Goal: Task Accomplishment & Management: Complete application form

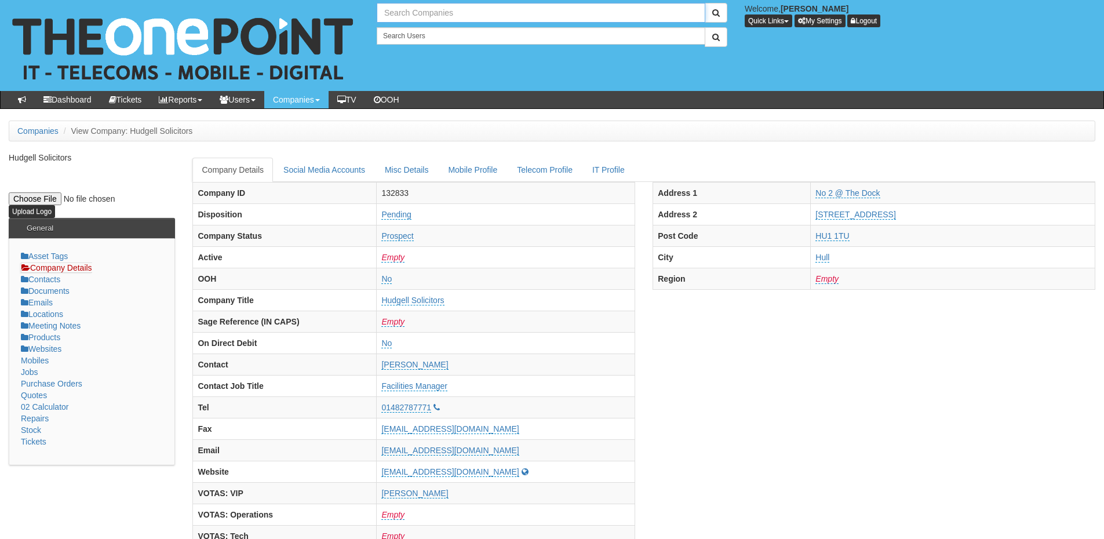
click at [424, 7] on input "text" at bounding box center [541, 13] width 329 height 20
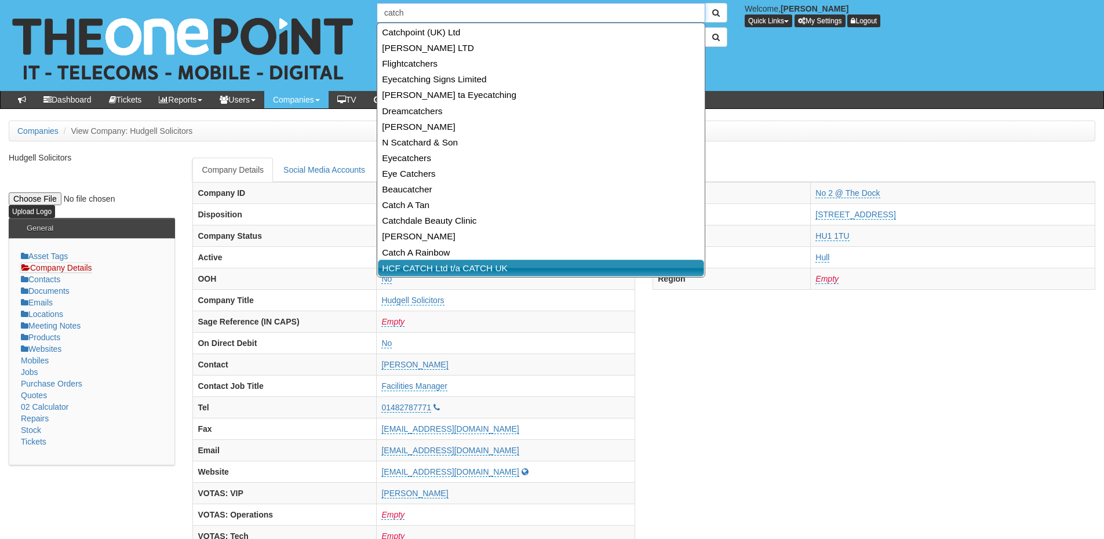
click at [437, 269] on link "HCF CATCH Ltd t/a CATCH UK" at bounding box center [541, 268] width 326 height 17
type input "HCF CATCH Ltd t/a CATCH UK"
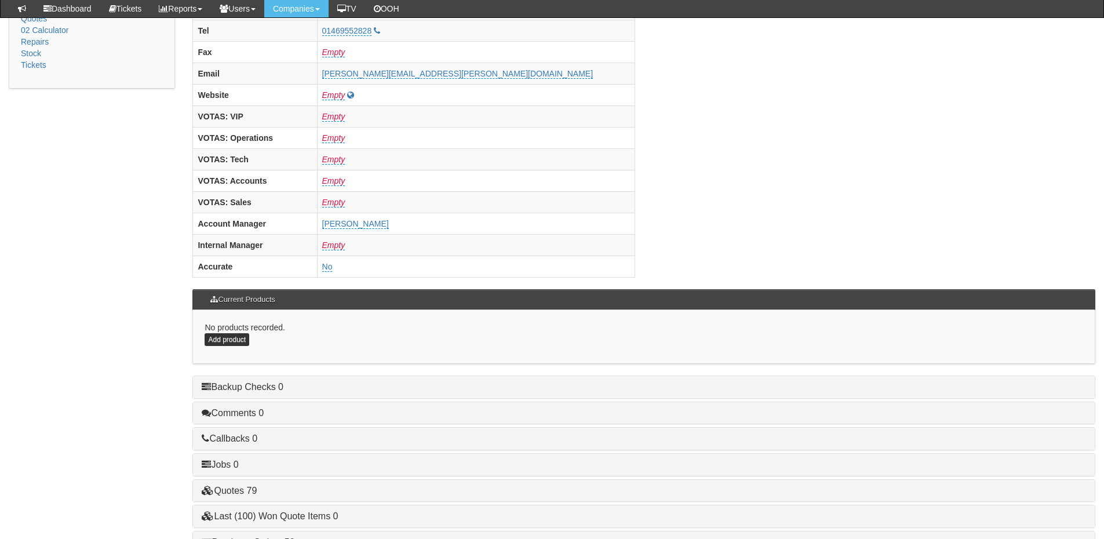
scroll to position [483, 0]
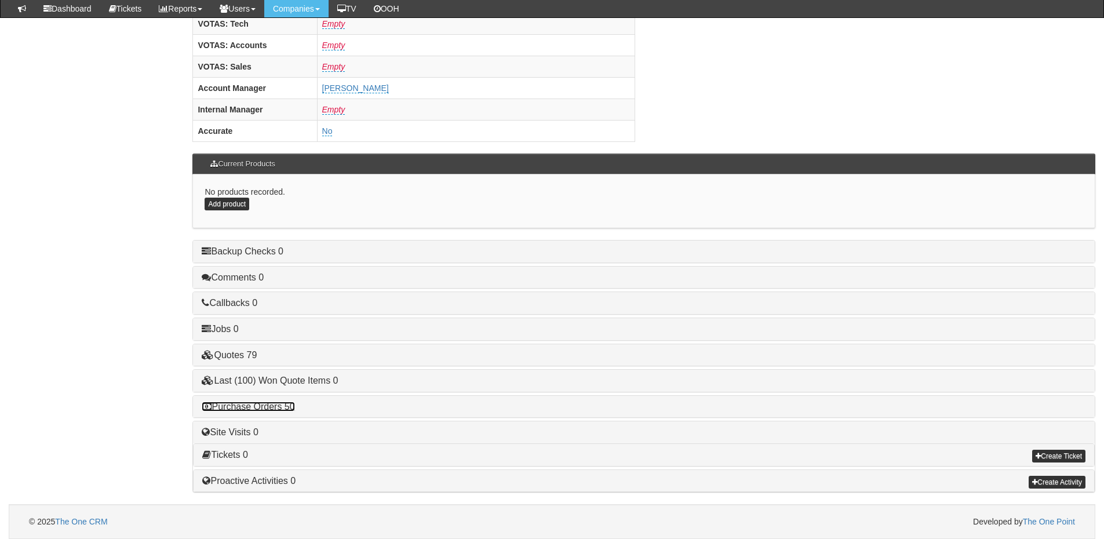
click at [289, 409] on link "Purchase Orders 50" at bounding box center [248, 407] width 93 height 10
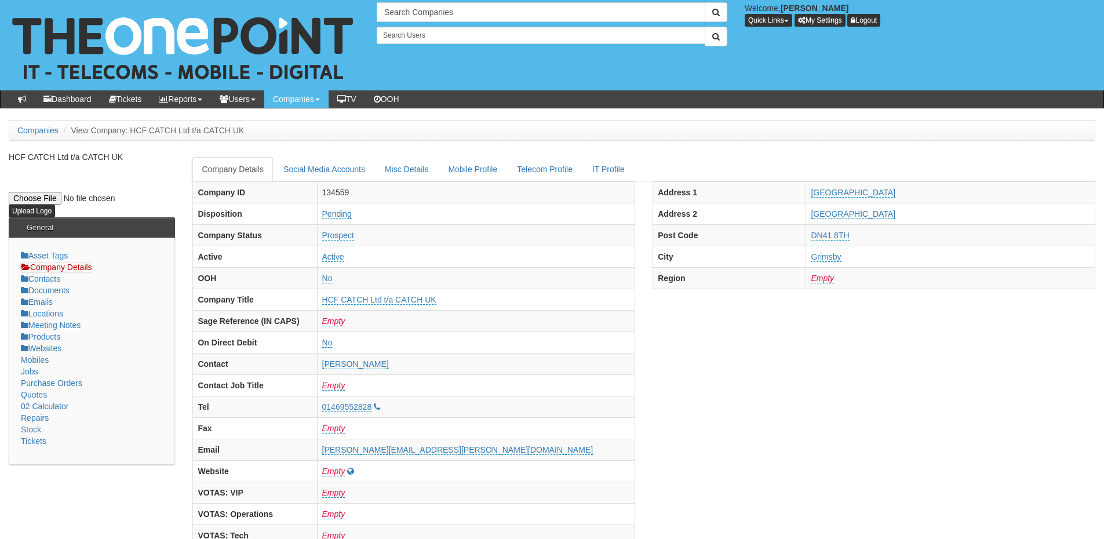
scroll to position [0, 0]
click at [439, 14] on input "text" at bounding box center [541, 13] width 329 height 20
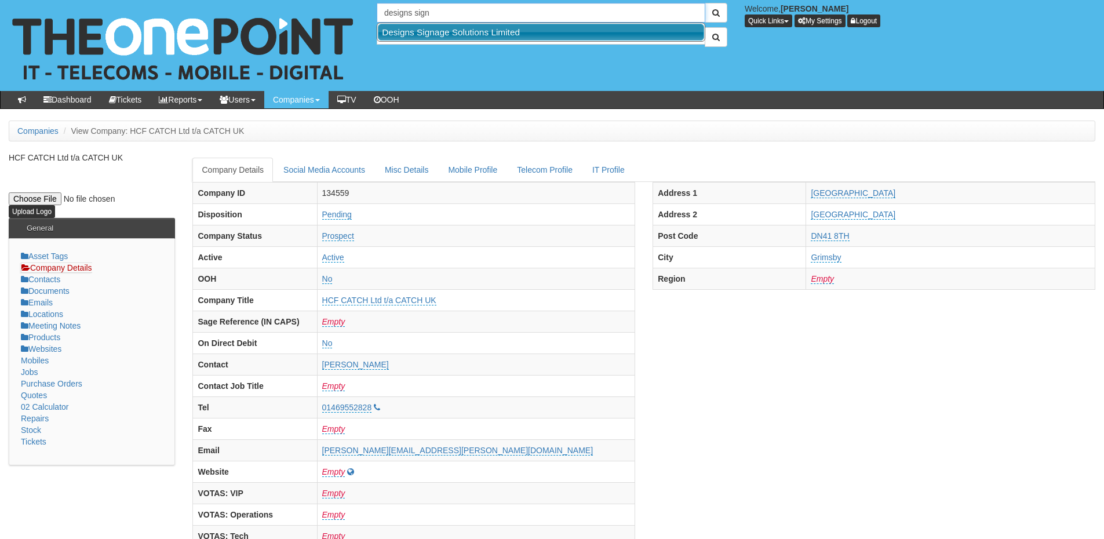
click at [437, 30] on link "Designs Signage Solutions Limited" at bounding box center [541, 32] width 326 height 17
type input "Designs Signage Solutions Limited"
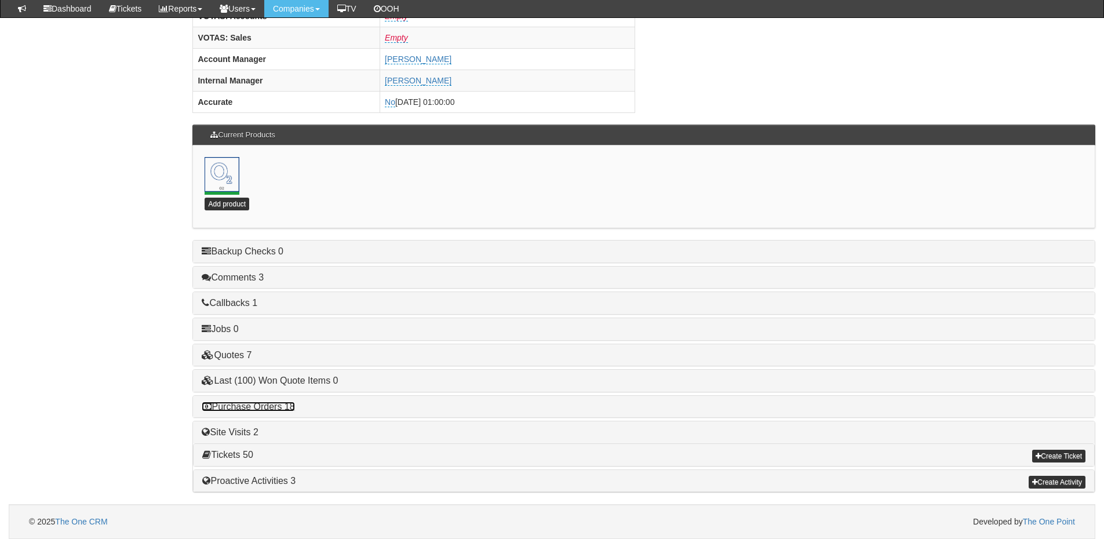
click at [268, 404] on link "Purchase Orders 18" at bounding box center [248, 407] width 93 height 10
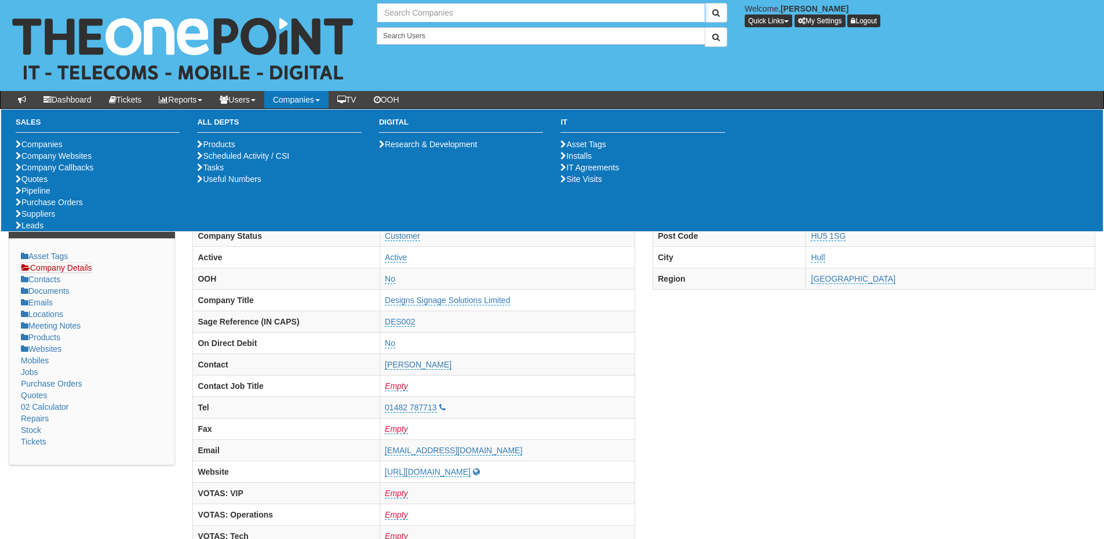
click at [432, 7] on input "text" at bounding box center [541, 13] width 329 height 20
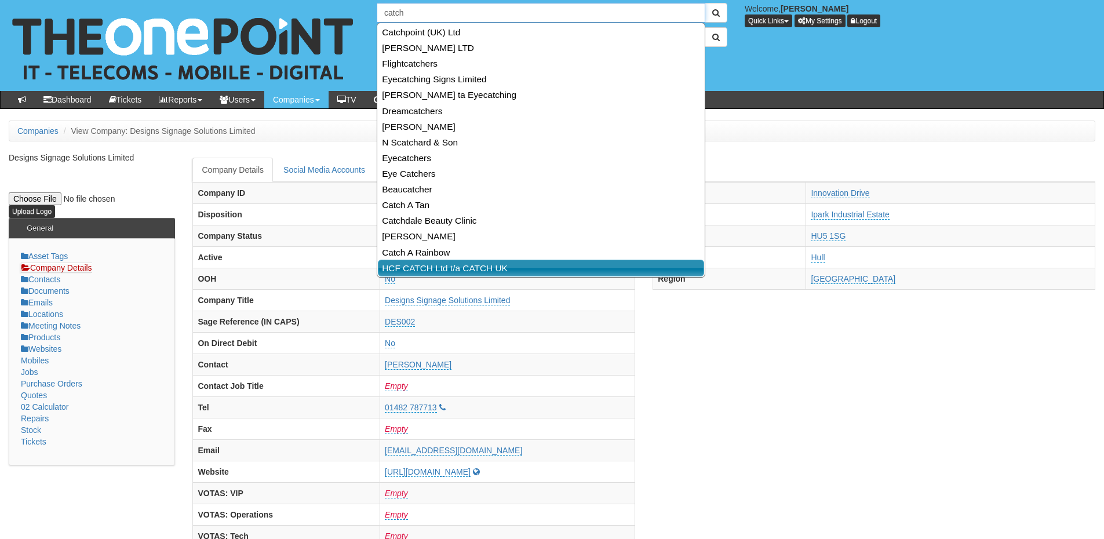
click at [397, 264] on link "HCF CATCH Ltd t/a CATCH UK" at bounding box center [541, 268] width 326 height 17
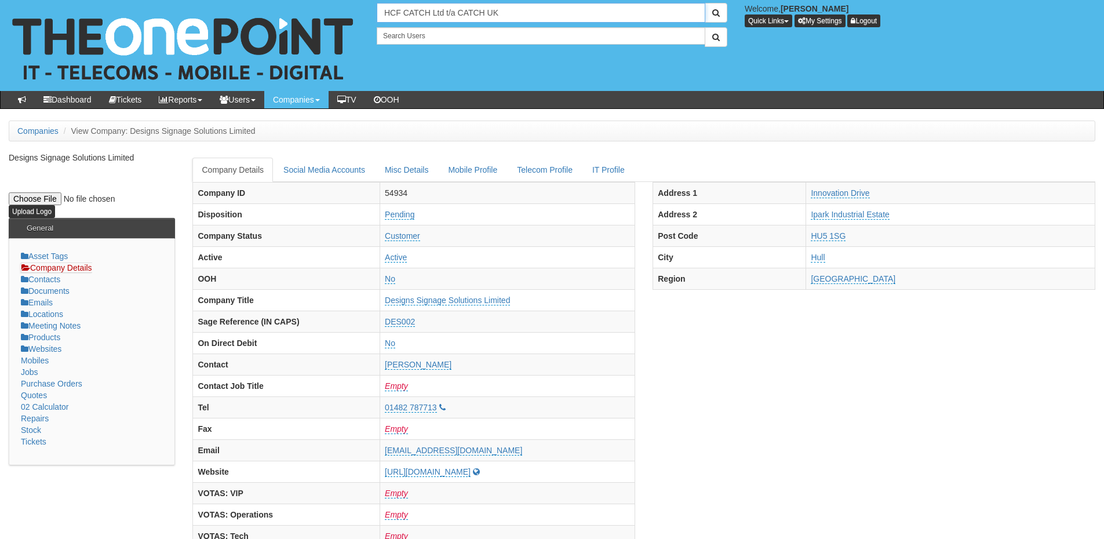
type input "HCF CATCH Ltd t/a CATCH UK"
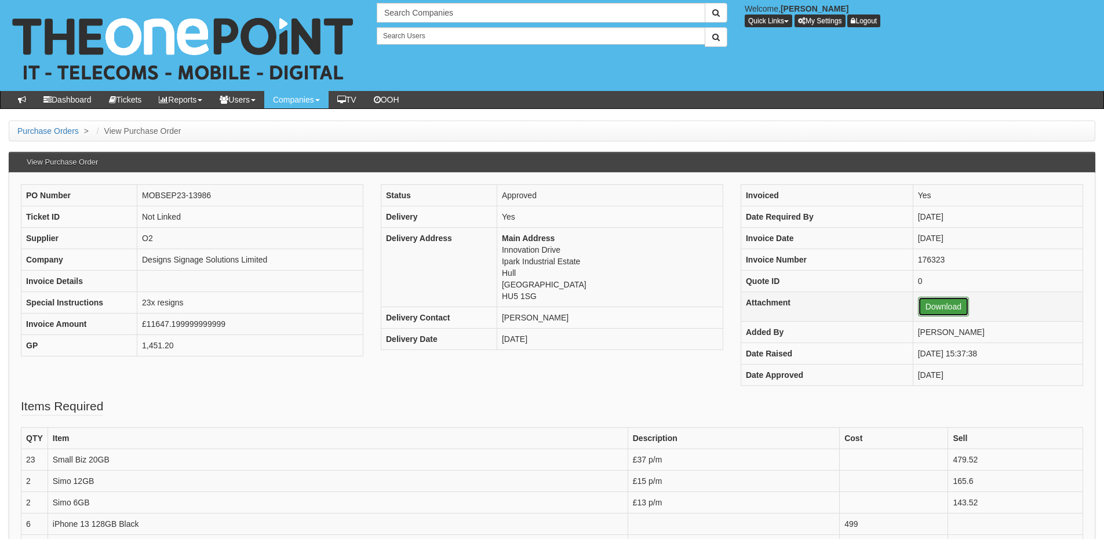
click at [929, 308] on link "Download" at bounding box center [943, 307] width 51 height 20
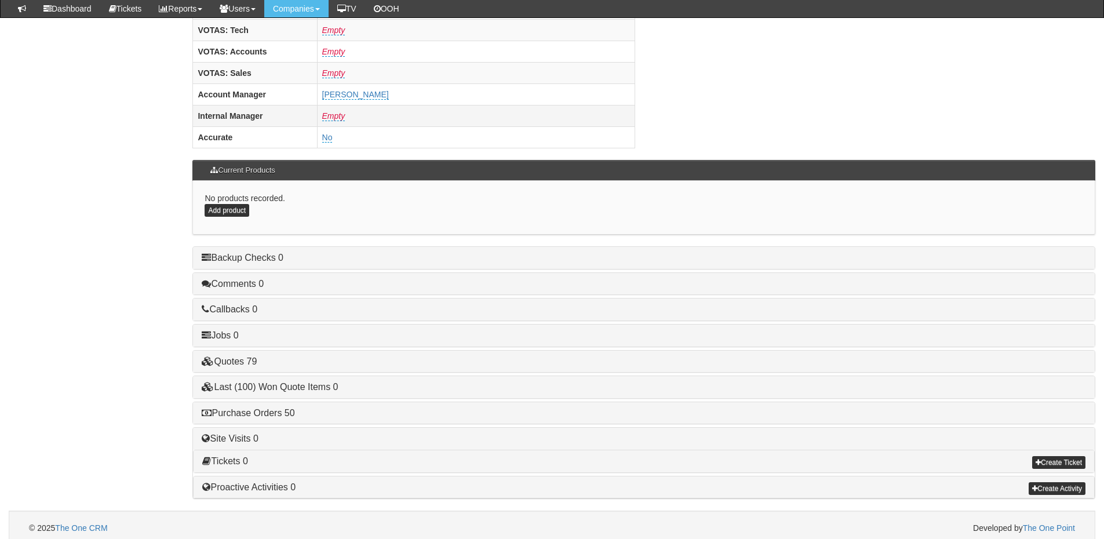
scroll to position [483, 0]
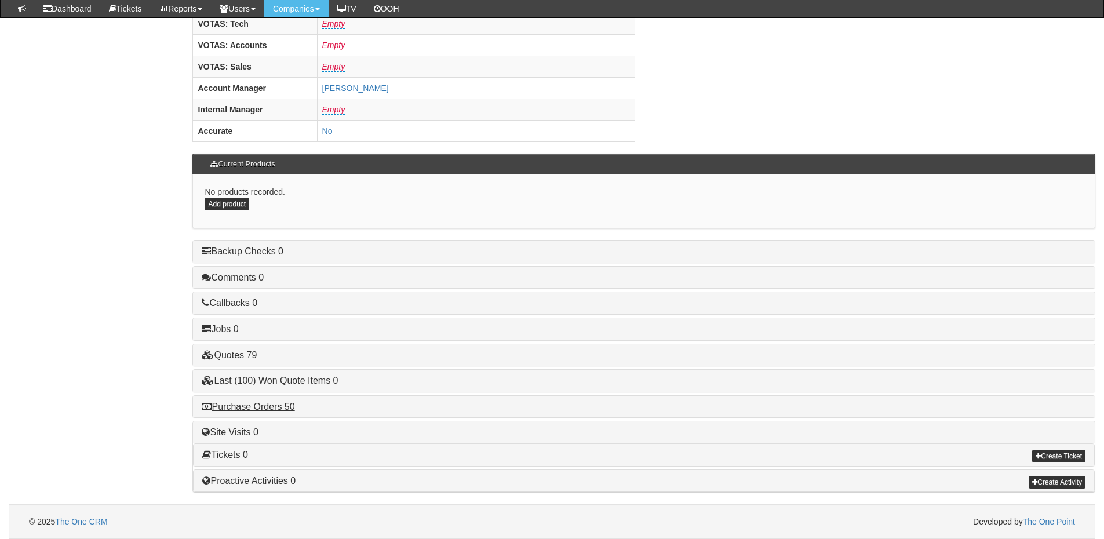
click at [269, 412] on div "Purchase Orders 50" at bounding box center [644, 407] width 902 height 22
click at [271, 407] on link "Purchase Orders 50" at bounding box center [248, 407] width 93 height 10
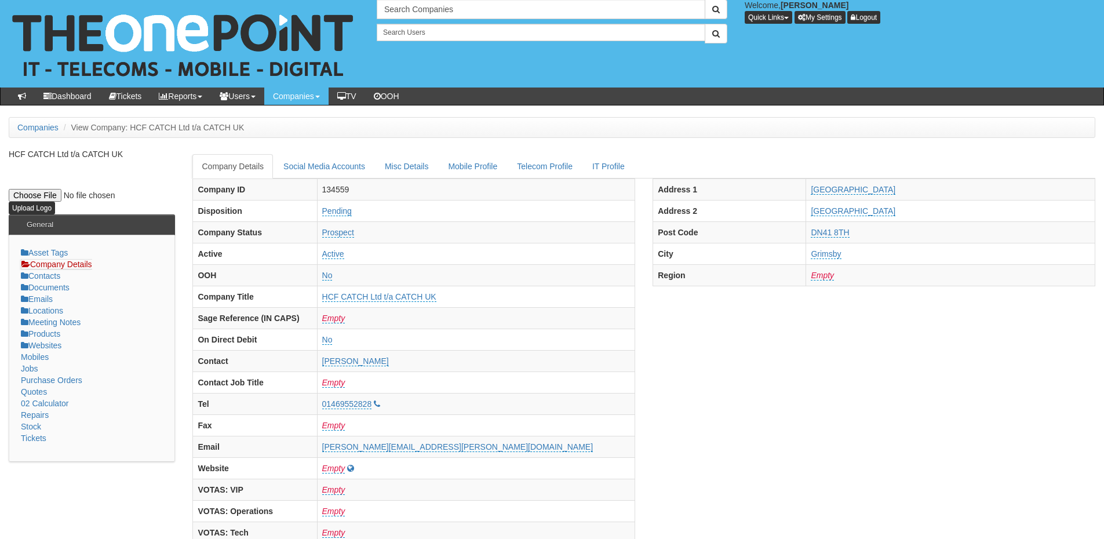
scroll to position [0, 0]
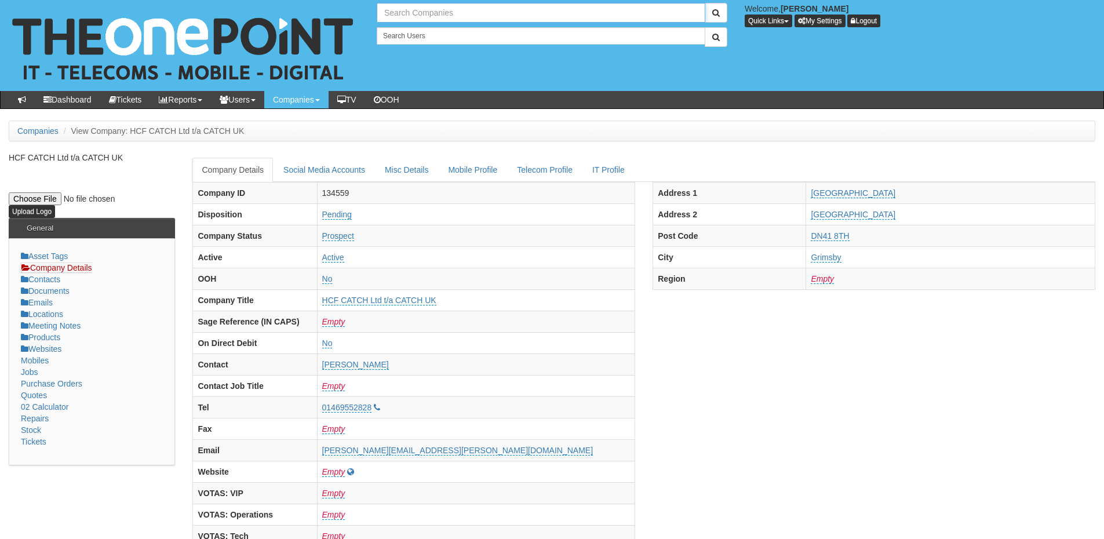
click at [404, 16] on input "text" at bounding box center [541, 13] width 329 height 20
click at [411, 28] on link "Hudgell Solicitors" at bounding box center [541, 32] width 326 height 17
type input "Hudgell Solicitors"
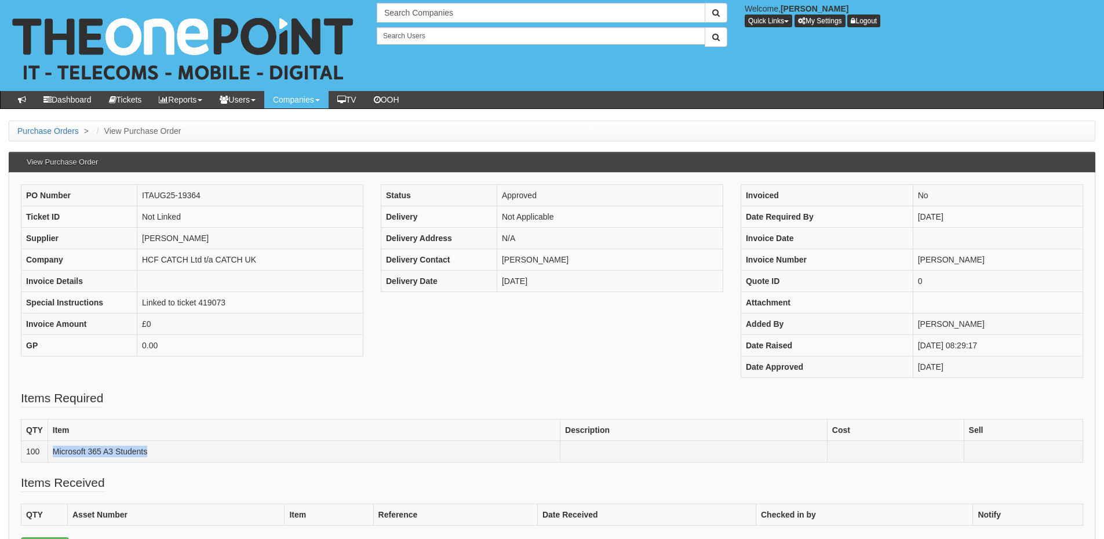
drag, startPoint x: 155, startPoint y: 453, endPoint x: 50, endPoint y: 455, distance: 104.9
click at [50, 455] on td "Microsoft 365 A3 Students" at bounding box center [304, 450] width 512 height 21
copy td "Microsoft 365 A3 Students"
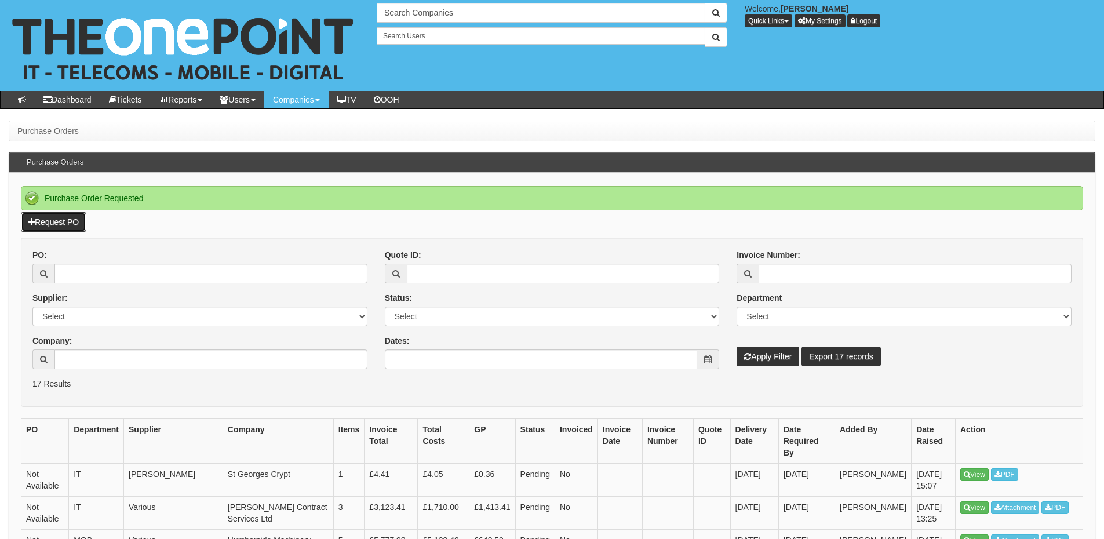
click at [76, 222] on link "Request PO" at bounding box center [53, 222] width 65 height 20
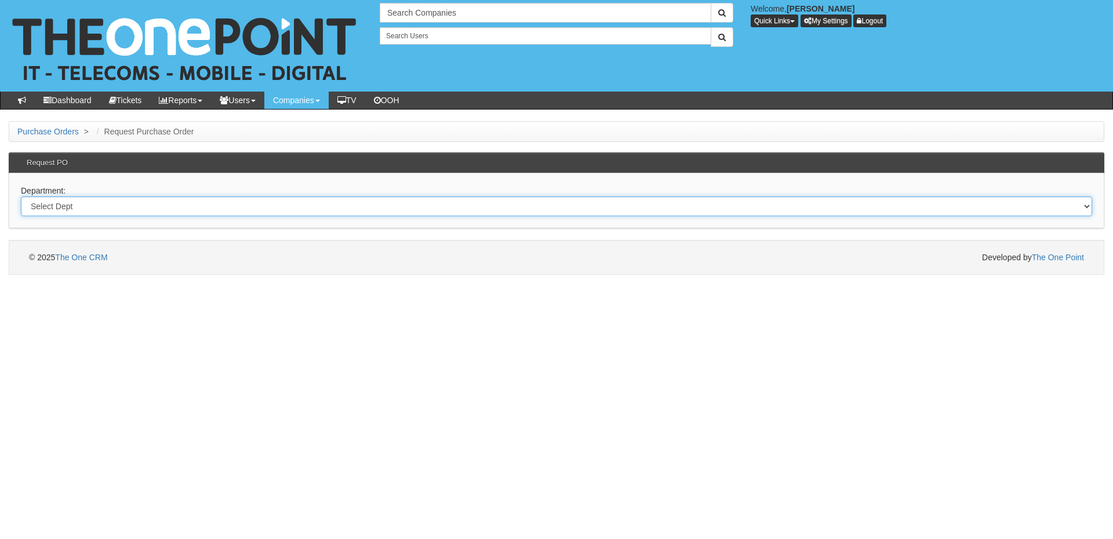
click at [217, 209] on select "Select Dept Digital Internal IT Mobiles Marketing Telecoms" at bounding box center [556, 206] width 1071 height 20
select select "?pipeID=&dept=IT"
click at [21, 196] on select "Select Dept Digital Internal IT Mobiles Marketing Telecoms" at bounding box center [556, 206] width 1071 height 20
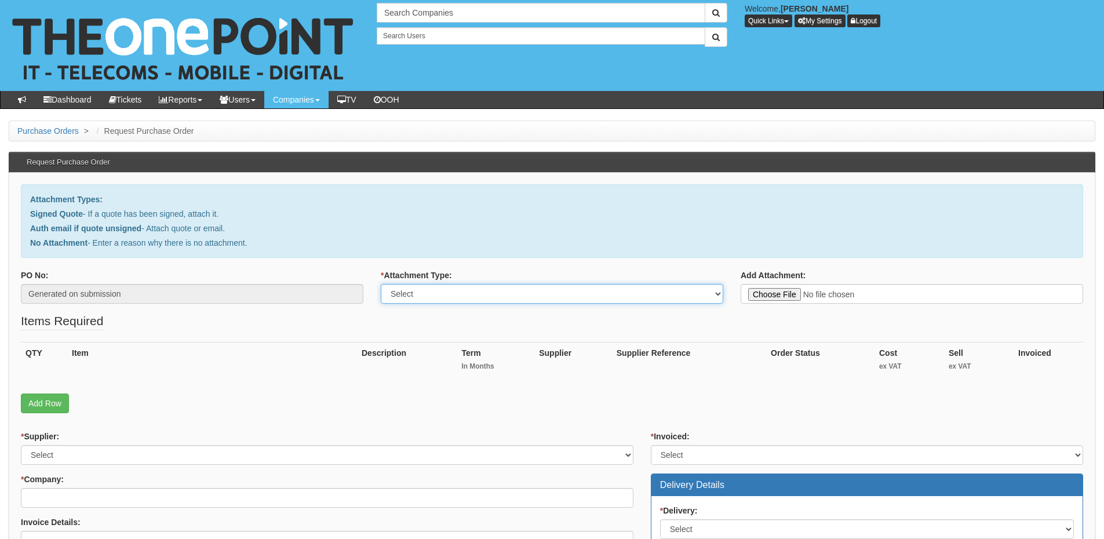
click at [426, 296] on select "Select Signed Quote Auth email with quote if unsigned No Attachment" at bounding box center [552, 294] width 342 height 20
select select "No Attachment"
click at [381, 284] on select "Select Signed Quote Auth email with quote if unsigned No Attachment" at bounding box center [552, 294] width 342 height 20
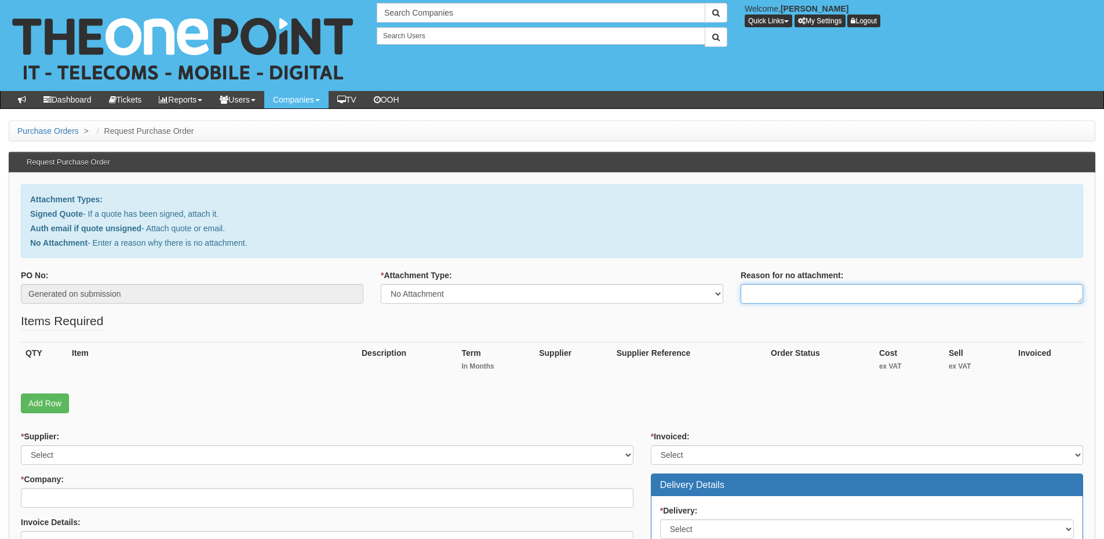
click at [747, 300] on textarea "Reason for no attachment:" at bounding box center [912, 294] width 342 height 20
type textarea "FOC Licences"
click at [50, 400] on link "Add Row" at bounding box center [45, 403] width 48 height 20
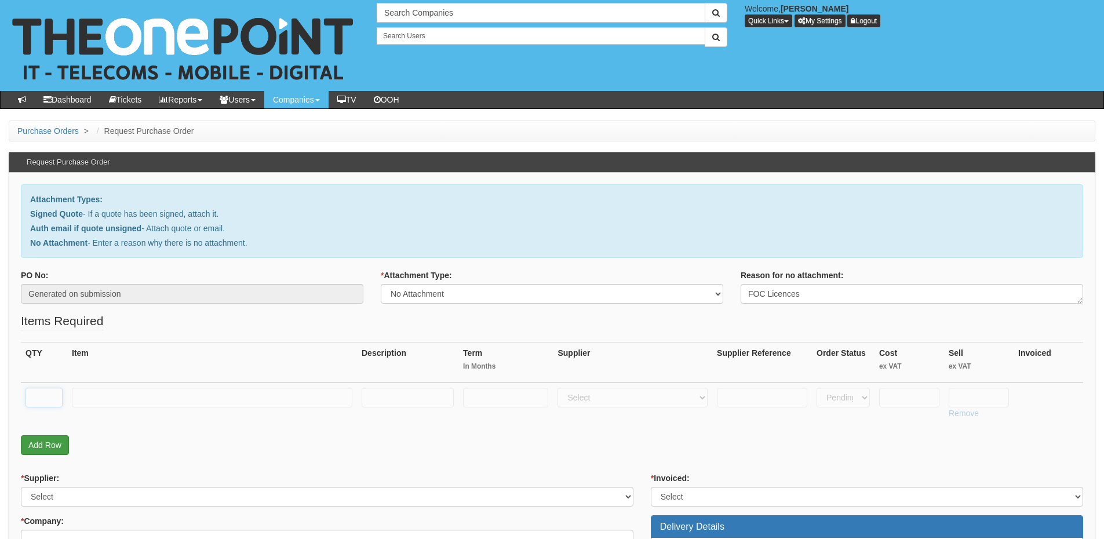
click at [45, 397] on input "text" at bounding box center [43, 398] width 37 height 20
type input "100"
click at [94, 400] on input "text" at bounding box center [212, 398] width 280 height 20
paste input "Microsoft 365 A3 Students"
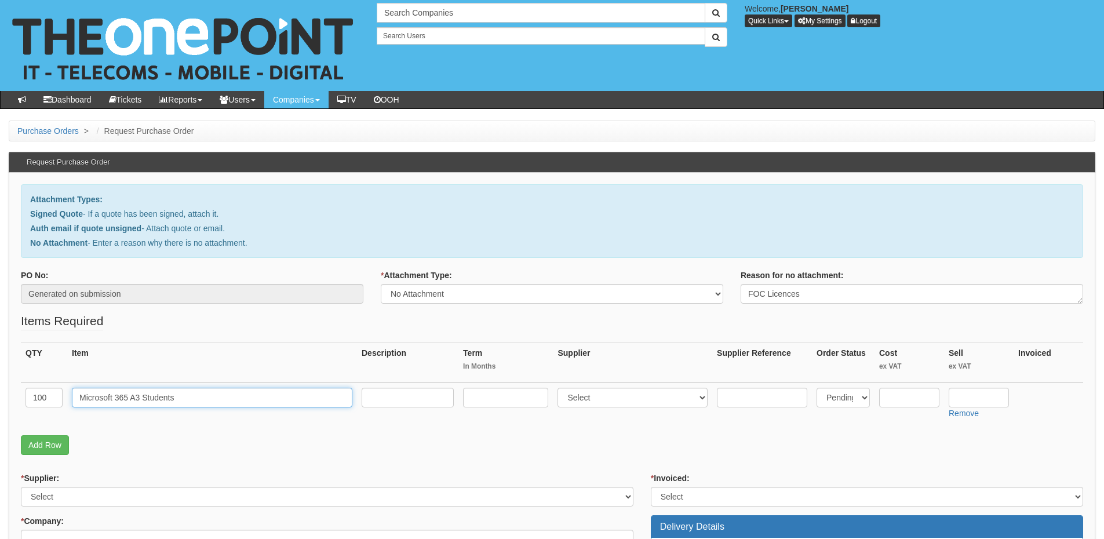
type input "Microsoft 365 A3 Students"
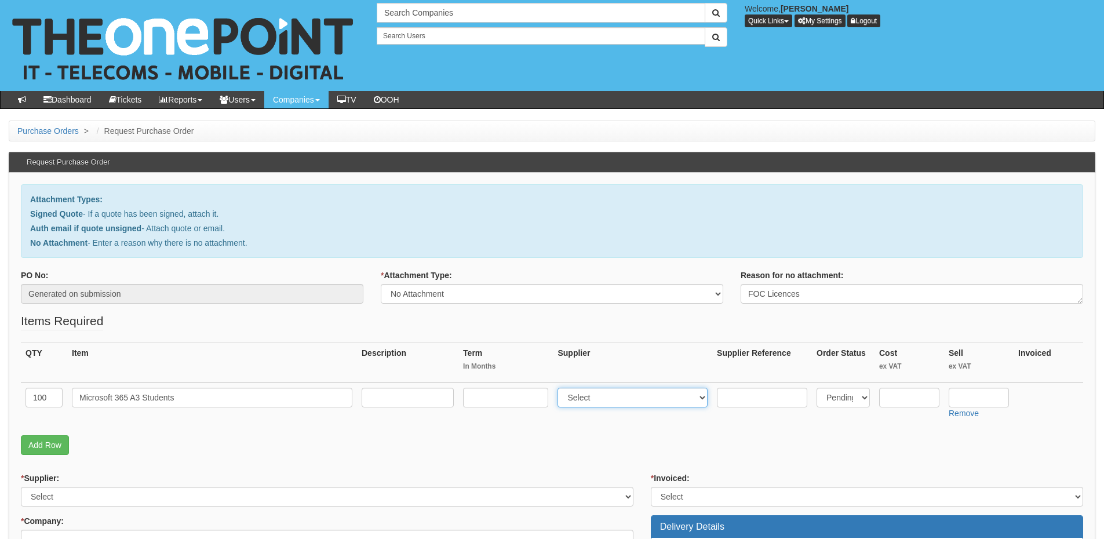
click at [608, 401] on select "Select 123 [DOMAIN_NAME] 1Password 3 4Gon [PERSON_NAME] Electric Ltd Abzorb Acc…" at bounding box center [632, 398] width 150 height 20
select select "291"
click at [560, 388] on select "Select 123 [DOMAIN_NAME] 1Password 3 4Gon [PERSON_NAME] Electric Ltd Abzorb Acc…" at bounding box center [632, 398] width 150 height 20
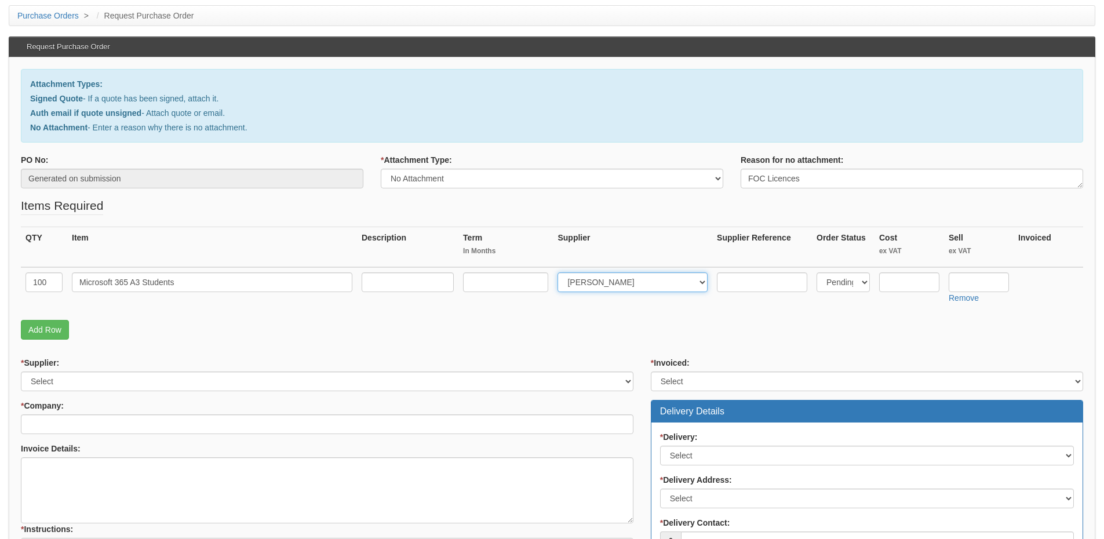
scroll to position [116, 0]
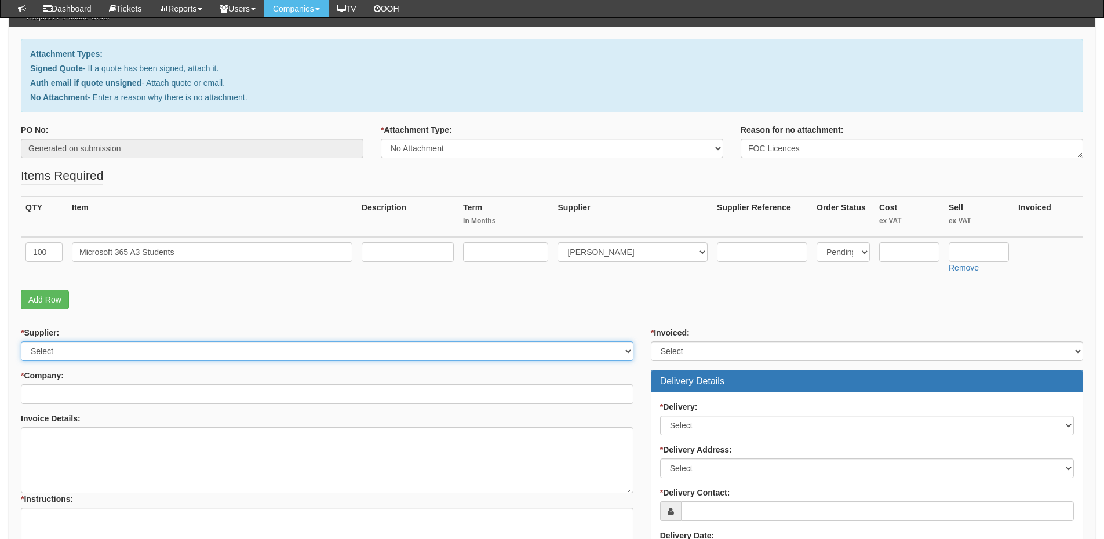
click at [119, 356] on select "Select 123 REG.co.uk 1Password 3 4Gon AA Jones Electric Ltd Abzorb Access Group…" at bounding box center [327, 351] width 612 height 20
select select "291"
click at [21, 341] on select "Select 123 REG.co.uk 1Password 3 4Gon AA Jones Electric Ltd Abzorb Access Group…" at bounding box center [327, 351] width 612 height 20
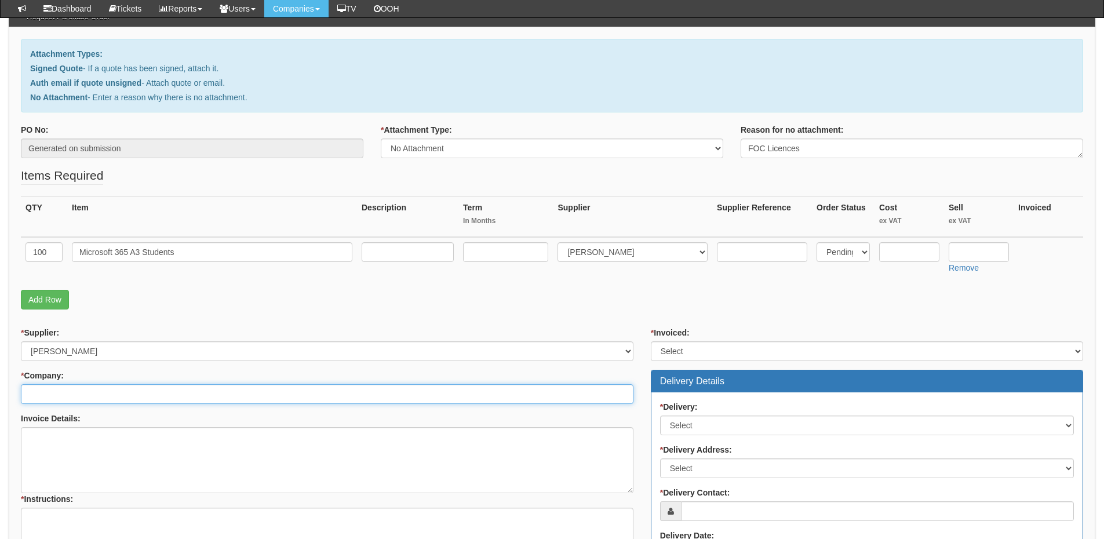
click at [105, 388] on input "* Company:" at bounding box center [327, 394] width 612 height 20
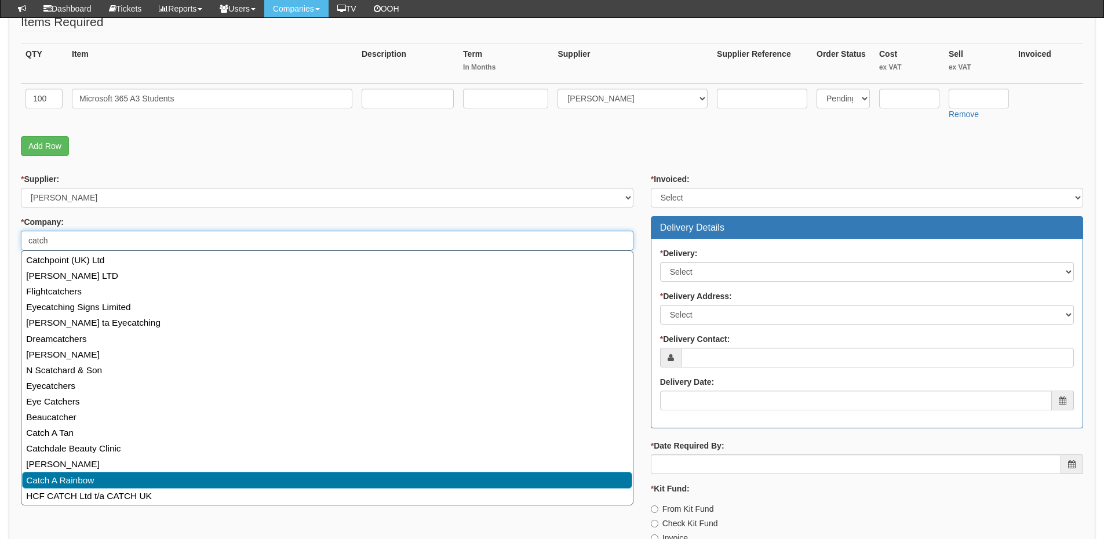
scroll to position [290, 0]
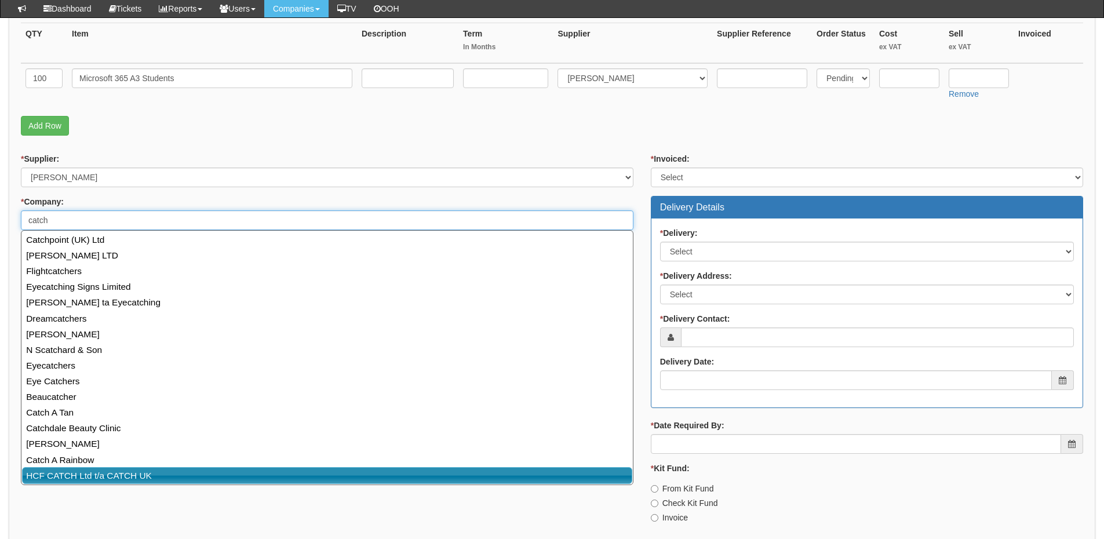
click at [126, 474] on link "HCF CATCH Ltd t/a CATCH UK" at bounding box center [327, 475] width 610 height 17
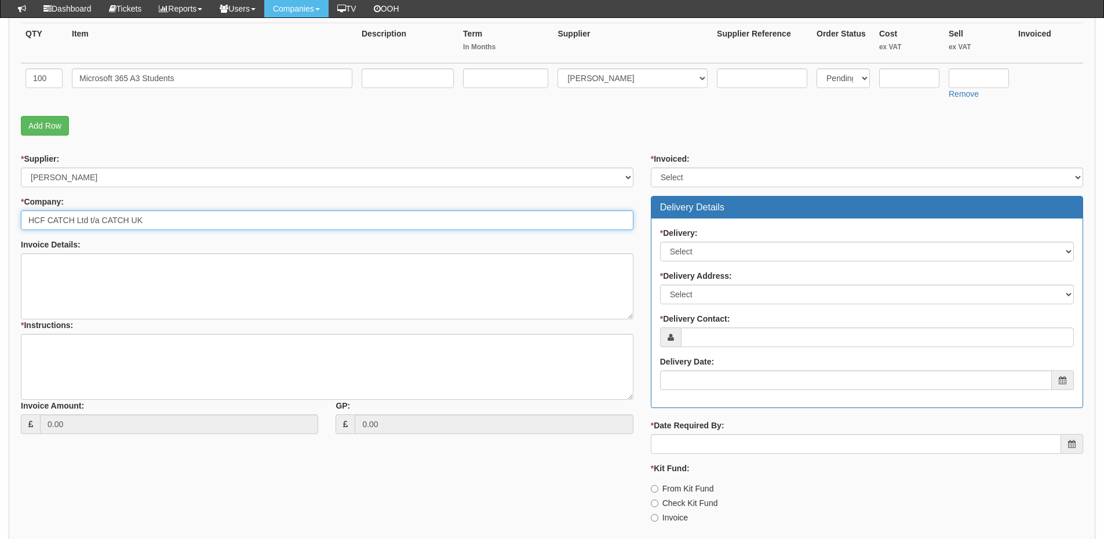
type input "HCF CATCH Ltd t/a CATCH UK"
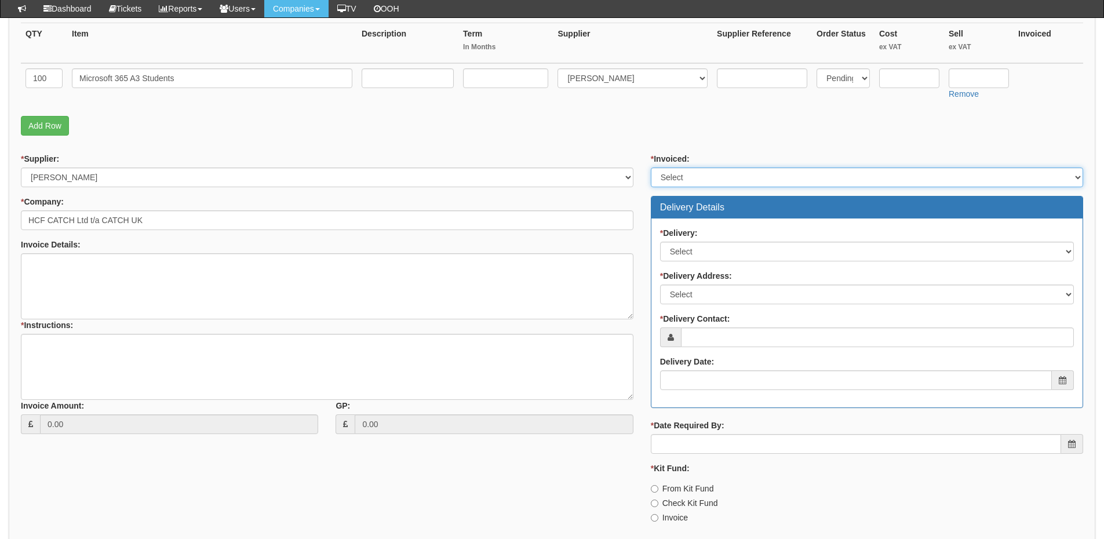
click at [705, 174] on select "Select Yes No N/A STB (part of order)" at bounding box center [867, 177] width 432 height 20
select select "2"
click at [651, 167] on select "Select Yes No N/A STB (part of order)" at bounding box center [867, 177] width 432 height 20
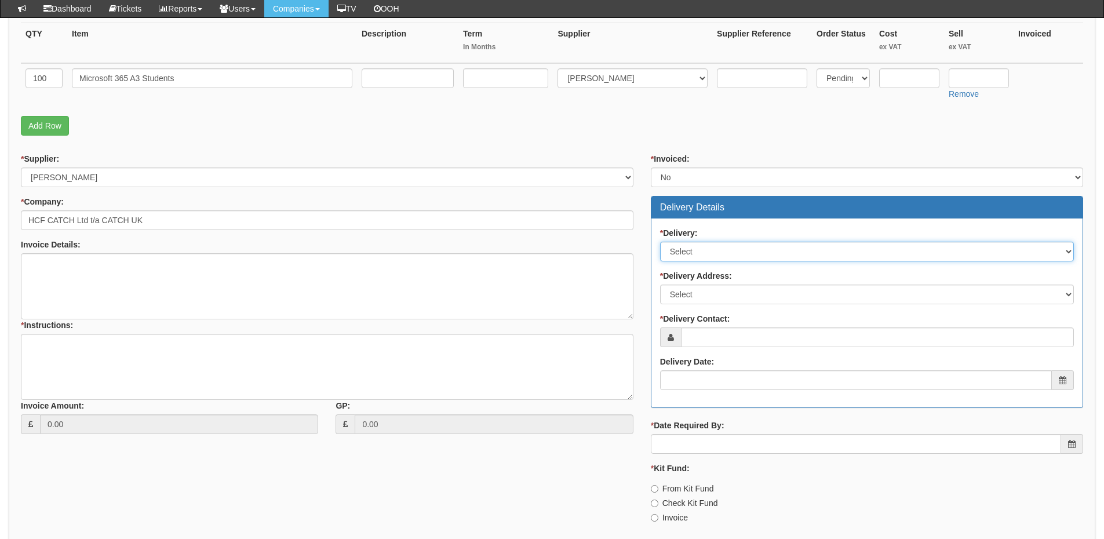
click at [695, 247] on select "Select No Not Applicable Yes" at bounding box center [867, 252] width 414 height 20
select select "3"
click at [660, 242] on select "Select No Not Applicable Yes" at bounding box center [867, 252] width 414 height 20
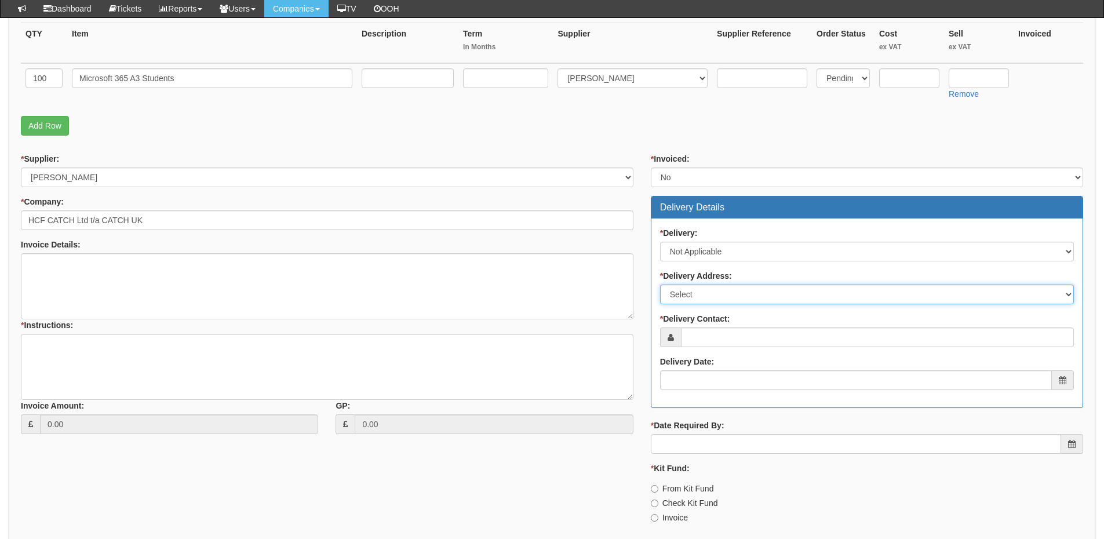
click at [697, 293] on select "Select Not Applicable Main Address - DN41 8TH Other" at bounding box center [867, 295] width 414 height 20
select select "N/A"
click at [660, 285] on select "Select Not Applicable Main Address - DN41 8TH Other" at bounding box center [867, 295] width 414 height 20
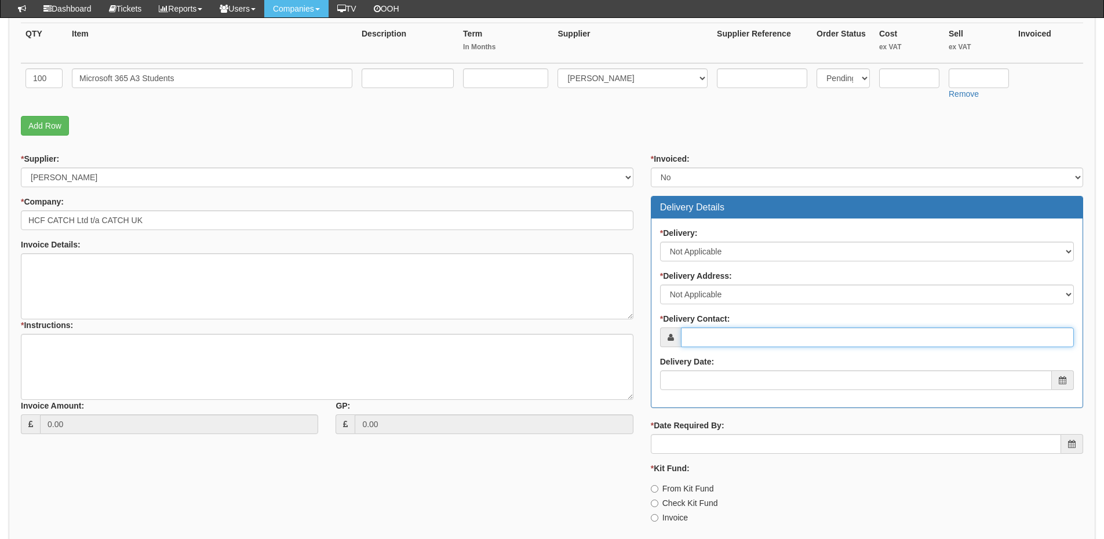
click at [709, 338] on input "* Delivery Contact:" at bounding box center [877, 337] width 393 height 20
type input "Paul Snowdon"
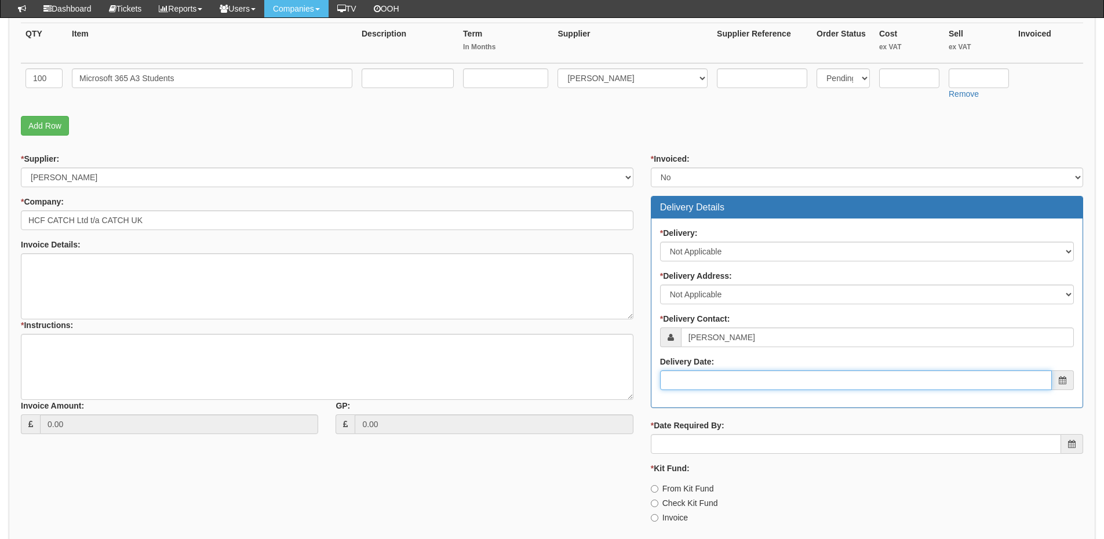
click at [745, 379] on input "Delivery Date:" at bounding box center [856, 380] width 392 height 20
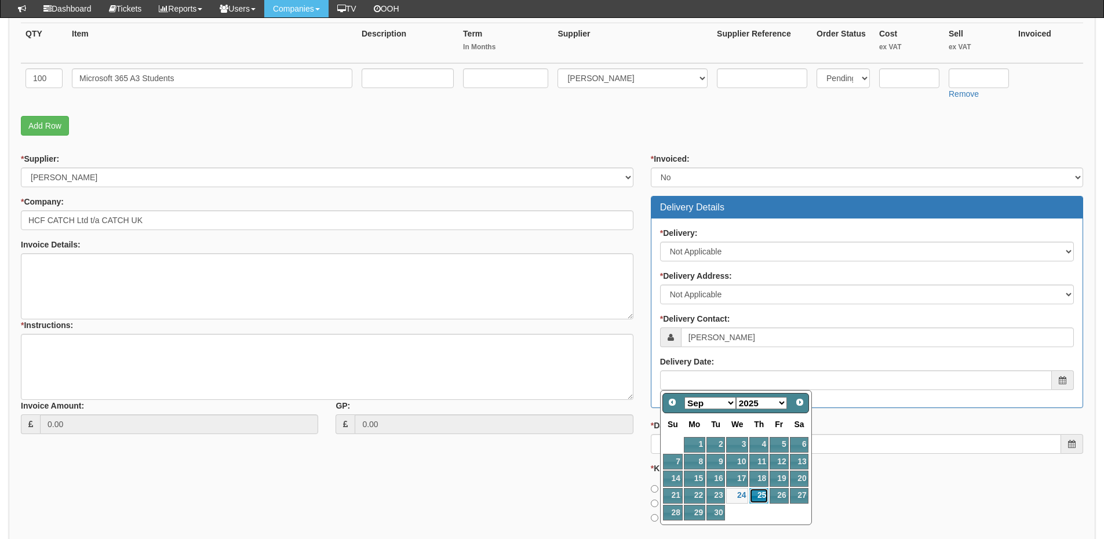
click at [761, 493] on link "25" at bounding box center [758, 496] width 19 height 16
type input "2025-09-25"
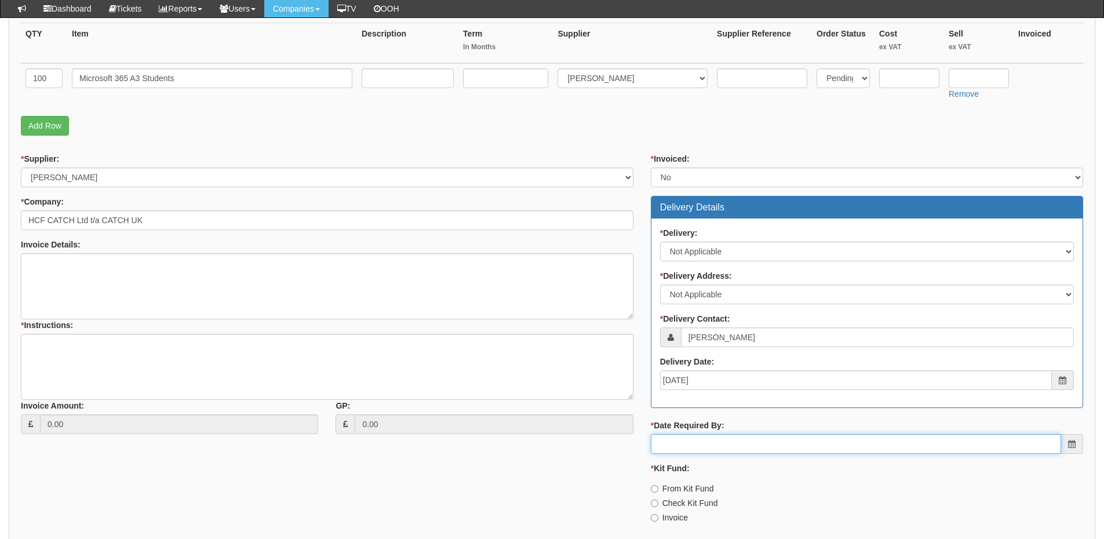
click at [743, 445] on input "* Date Required By:" at bounding box center [856, 444] width 410 height 20
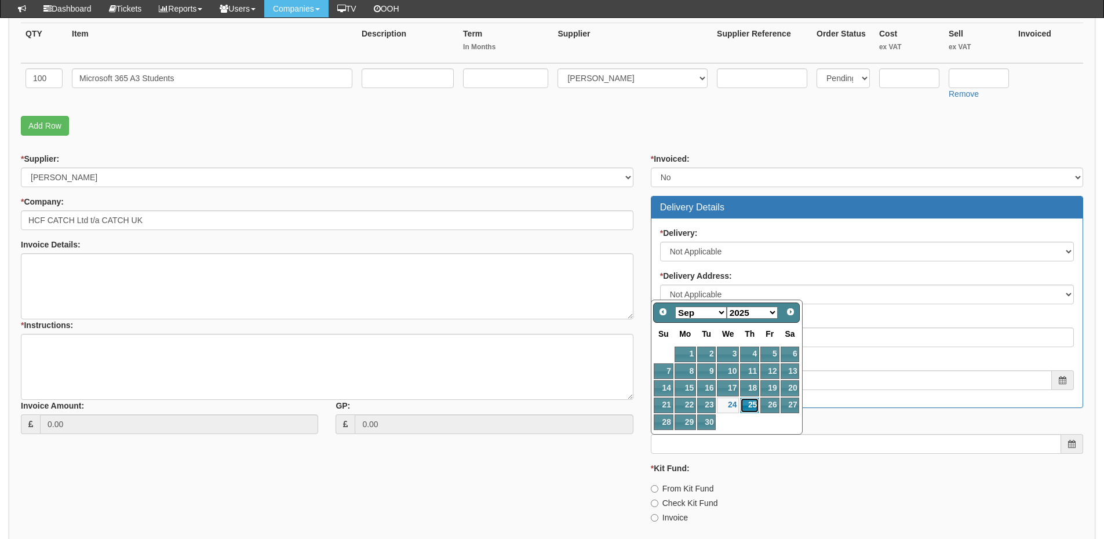
click at [756, 407] on link "25" at bounding box center [749, 406] width 19 height 16
type input "2025-09-25"
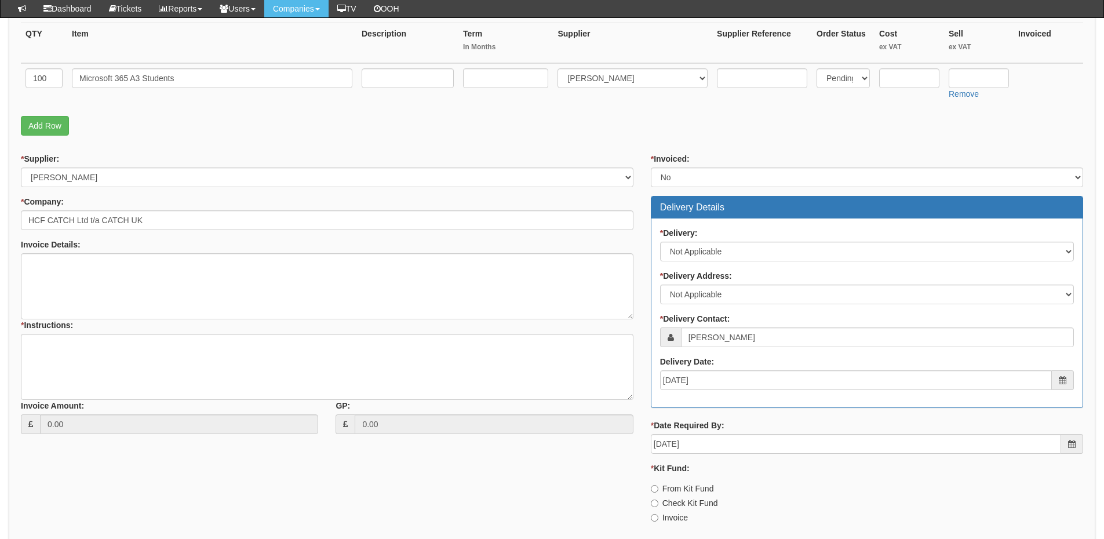
click at [679, 517] on label "Invoice" at bounding box center [669, 518] width 37 height 12
click at [658, 517] on input "Invoice" at bounding box center [655, 518] width 8 height 8
radio input "true"
click at [200, 355] on textarea "* Instructions:" at bounding box center [327, 367] width 612 height 66
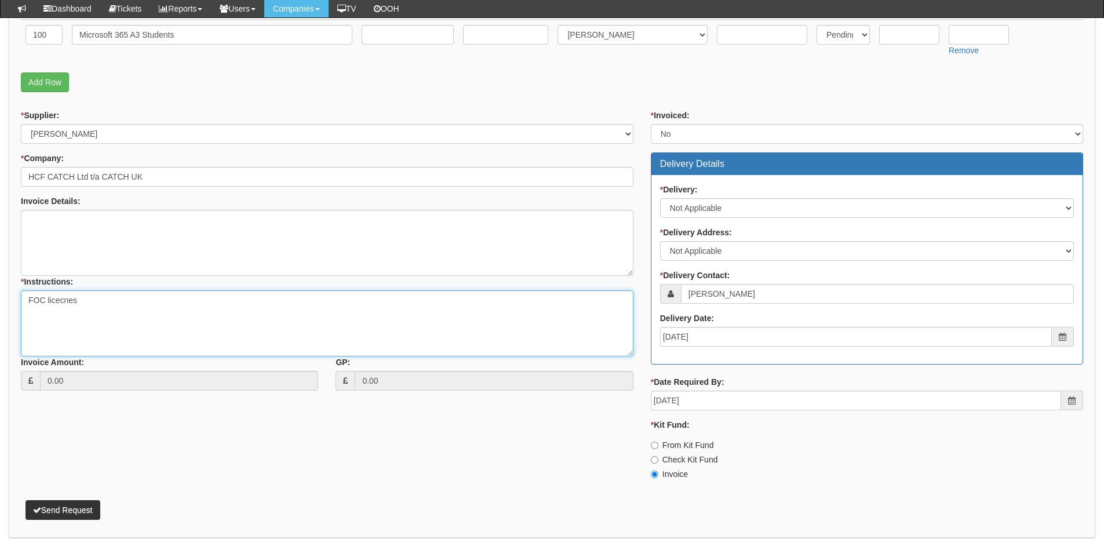
scroll to position [378, 0]
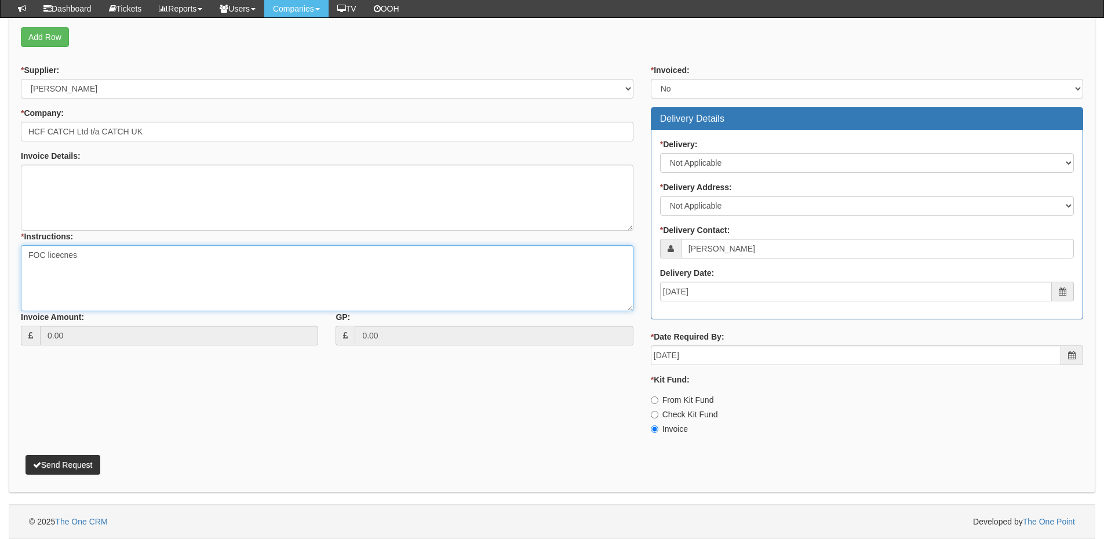
type textarea "FOC licecnes"
click at [59, 466] on button "Send Request" at bounding box center [62, 465] width 75 height 20
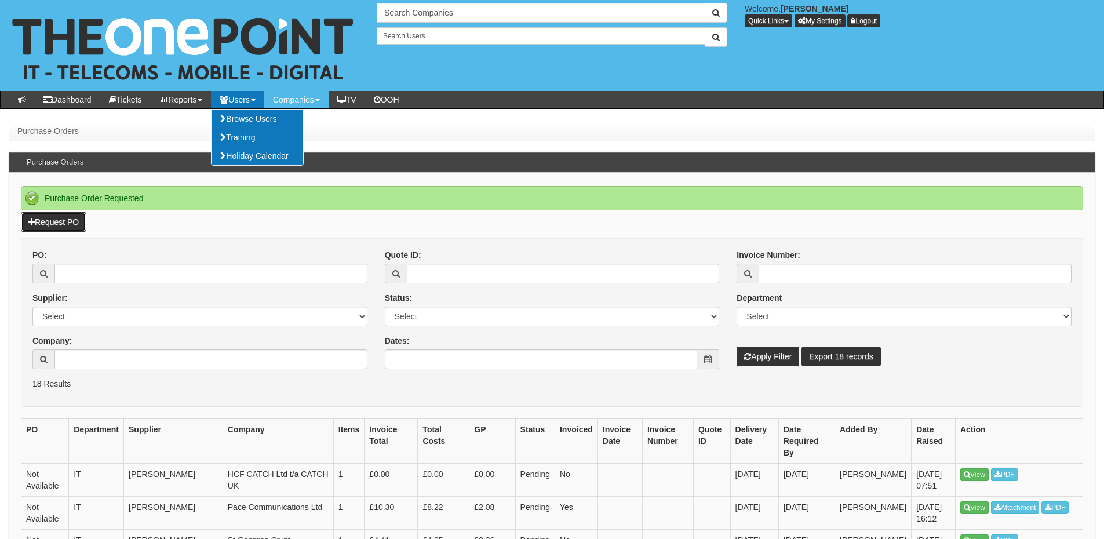
click at [61, 229] on link "Request PO" at bounding box center [53, 222] width 65 height 20
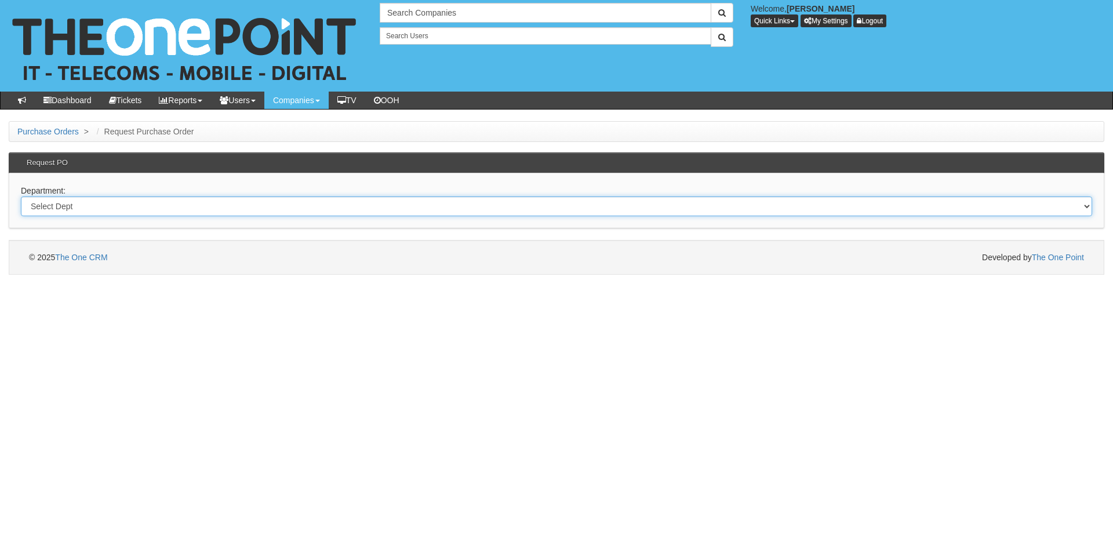
click at [197, 200] on select "Select Dept Digital Internal IT Mobiles Marketing Telecoms" at bounding box center [556, 206] width 1071 height 20
select select "?pipeID=&dept=TEL"
click at [21, 196] on select "Select Dept Digital Internal IT Mobiles Marketing Telecoms" at bounding box center [556, 206] width 1071 height 20
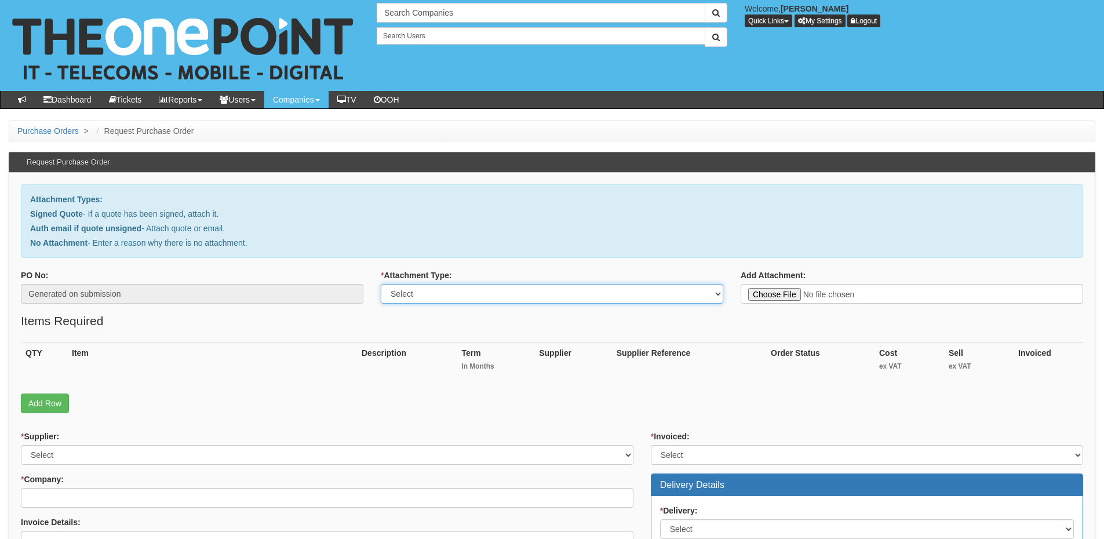
click at [451, 291] on select "Select Signed Quote Auth email with quote if unsigned No Attachment" at bounding box center [552, 294] width 342 height 20
select select "No Attachment"
click at [381, 284] on select "Select Signed Quote Auth email with quote if unsigned No Attachment" at bounding box center [552, 294] width 342 height 20
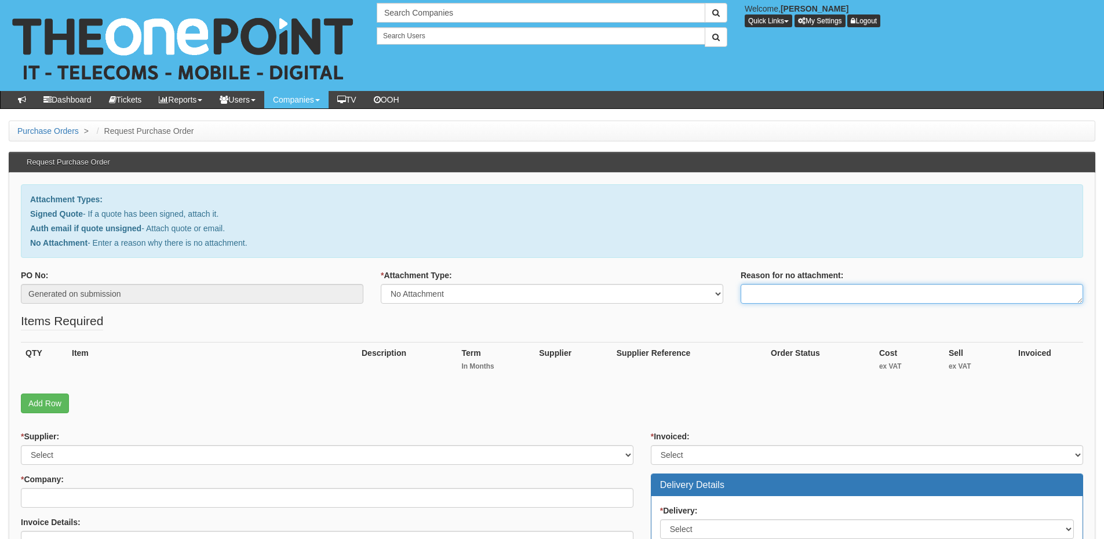
click at [757, 292] on textarea "Reason for no attachment:" at bounding box center [912, 294] width 342 height 20
click at [859, 293] on textarea "Linked to ticket 434529" at bounding box center [912, 294] width 342 height 20
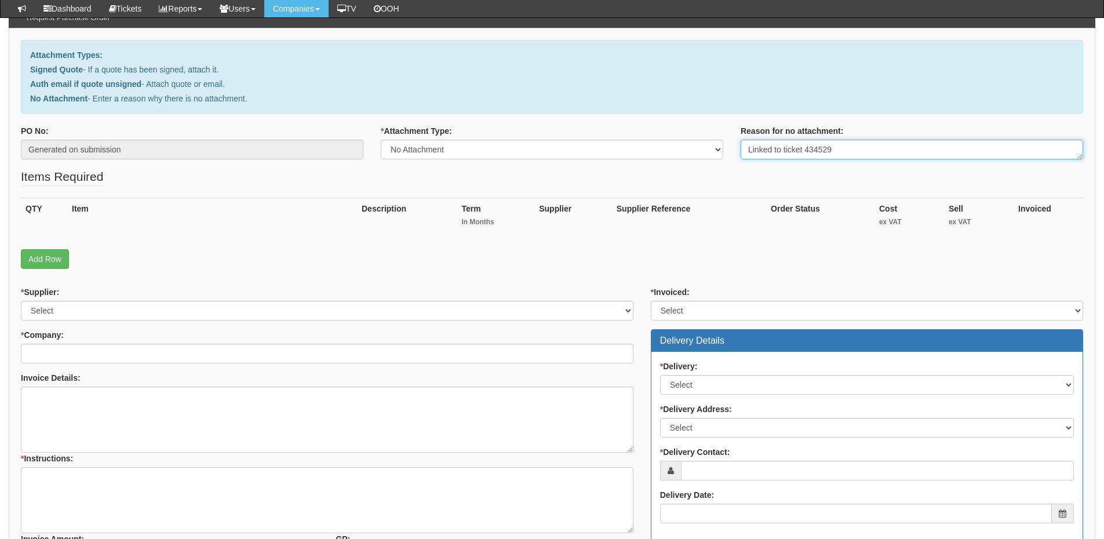
scroll to position [116, 0]
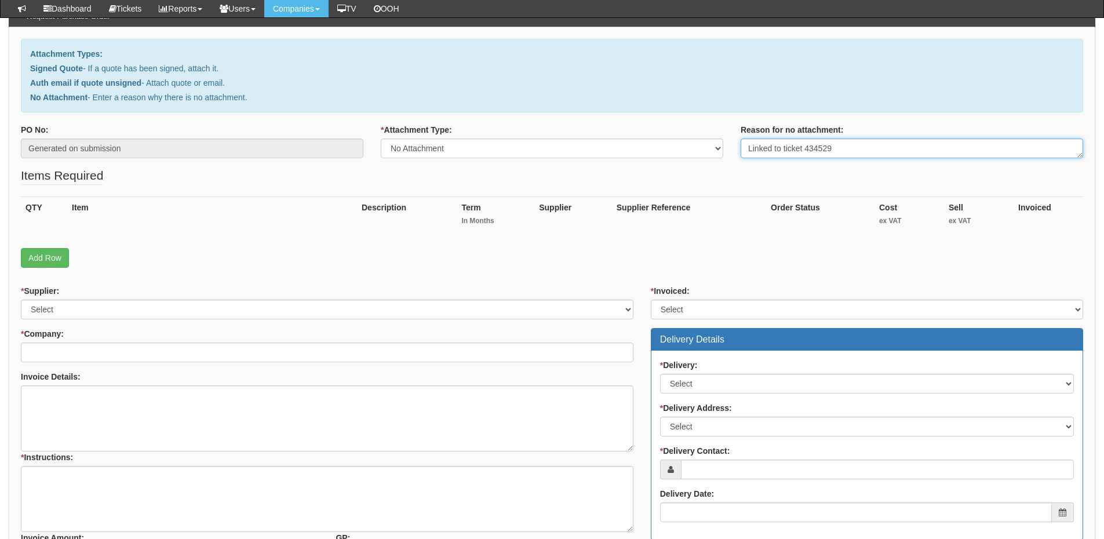
type textarea "Linked to ticket 434529"
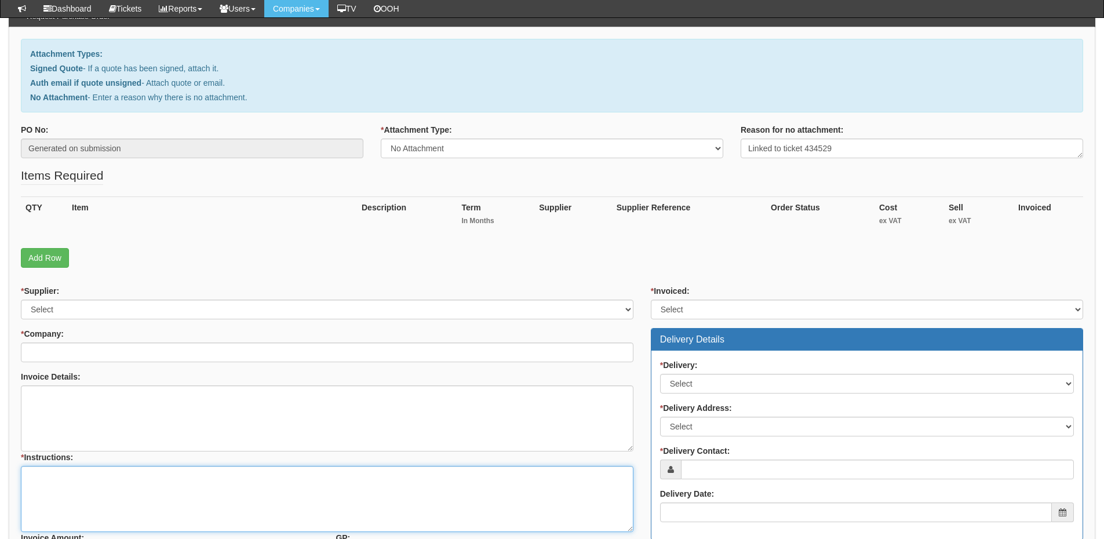
click at [125, 494] on textarea "* Instructions:" at bounding box center [327, 499] width 612 height 66
paste textarea "Linked to ticket 434529"
type textarea "Linked to ticket 434529"
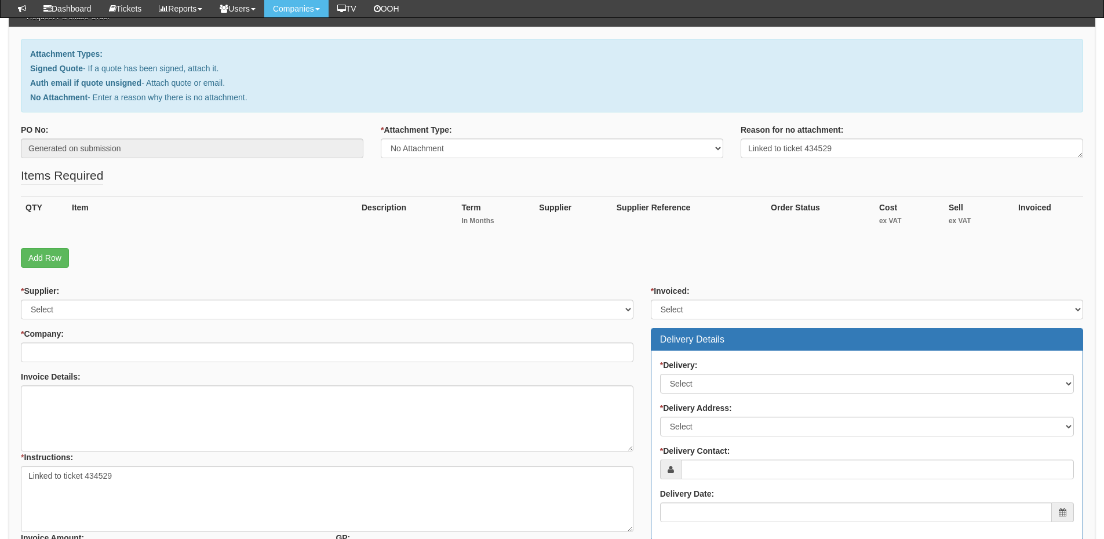
click at [64, 269] on fieldset "Items Required QTY Item Description Term In Months Supplier Supplier Reference …" at bounding box center [552, 220] width 1062 height 107
click at [59, 258] on link "Add Row" at bounding box center [45, 258] width 48 height 20
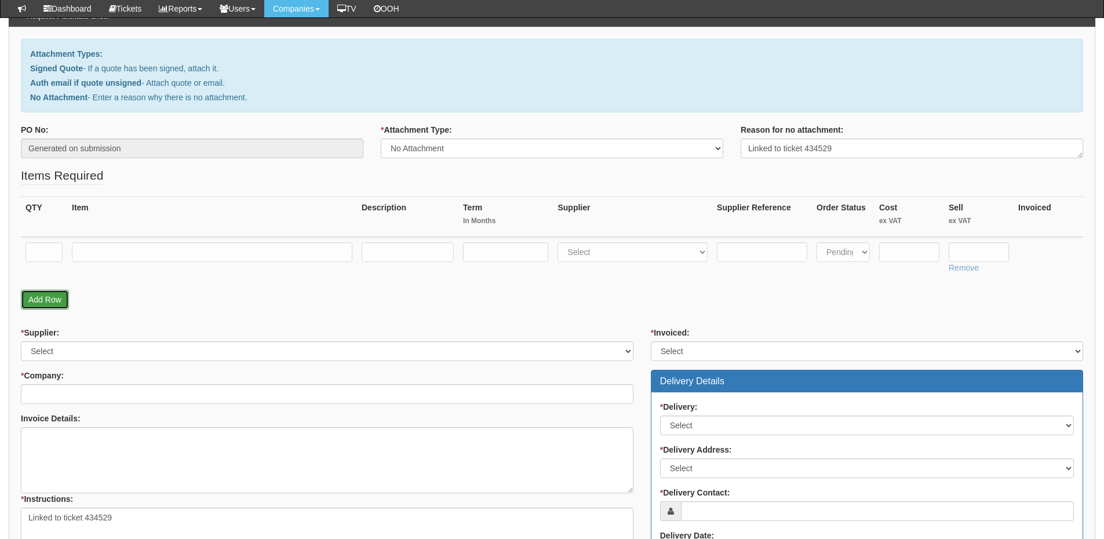
click at [46, 304] on link "Add Row" at bounding box center [45, 300] width 48 height 20
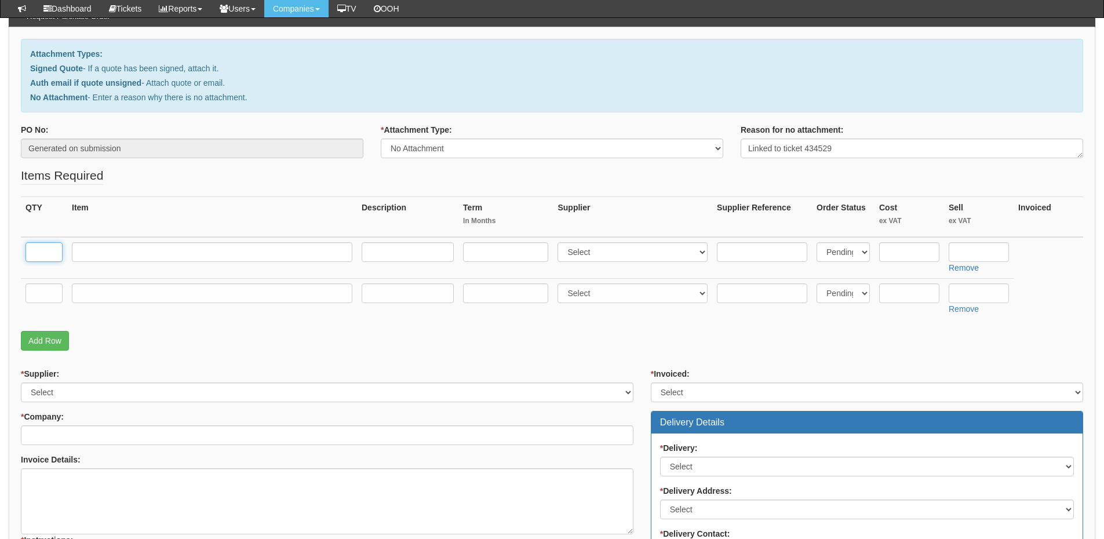
click at [46, 254] on input "text" at bounding box center [43, 252] width 37 height 20
type input "1"
click at [41, 285] on input "text" at bounding box center [43, 293] width 37 height 20
type input "1"
click at [127, 253] on input "text" at bounding box center [212, 252] width 280 height 20
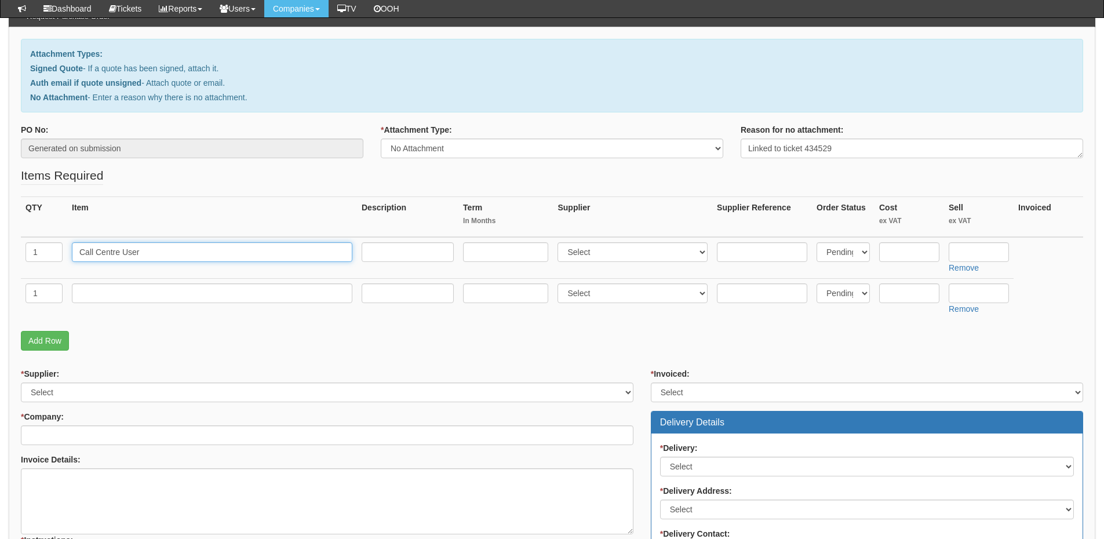
type input "Call Centre User"
click at [604, 252] on select "Select 123 REG.co.uk 1Password 3 4Gon AA Jones Electric Ltd Abzorb Access Group…" at bounding box center [632, 252] width 150 height 20
select select "72"
click at [560, 242] on select "Select 123 REG.co.uk 1Password 3 4Gon AA Jones Electric Ltd Abzorb Access Group…" at bounding box center [632, 252] width 150 height 20
click at [990, 253] on input "text" at bounding box center [979, 252] width 60 height 20
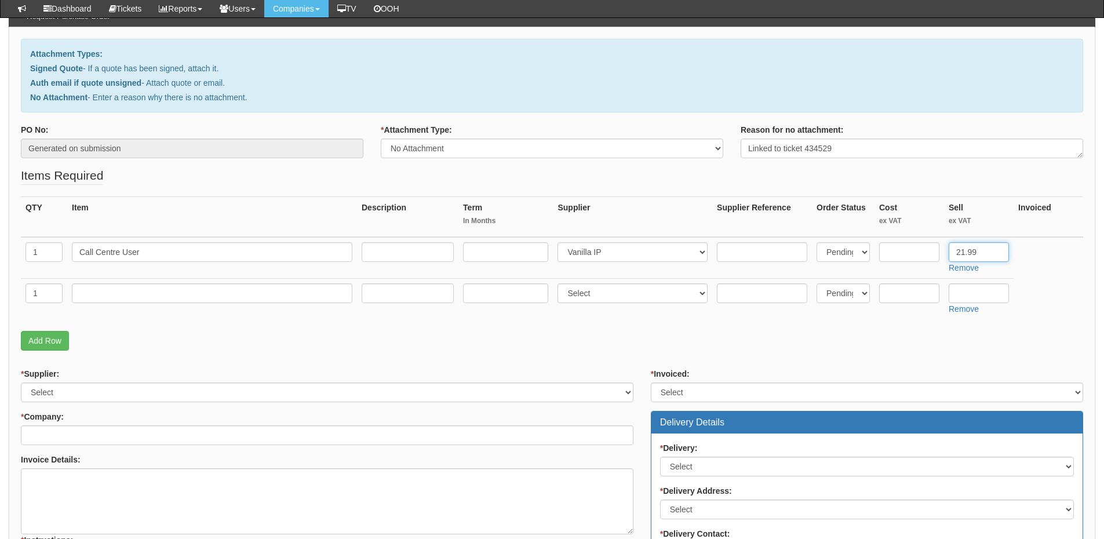
type input "21.99"
click at [128, 298] on input "text" at bounding box center [212, 293] width 280 height 20
paste input "DND"
type input "DND"
click at [612, 294] on select "Select 123 REG.co.uk 1Password 3 4Gon AA Jones Electric Ltd Abzorb Access Group…" at bounding box center [632, 293] width 150 height 20
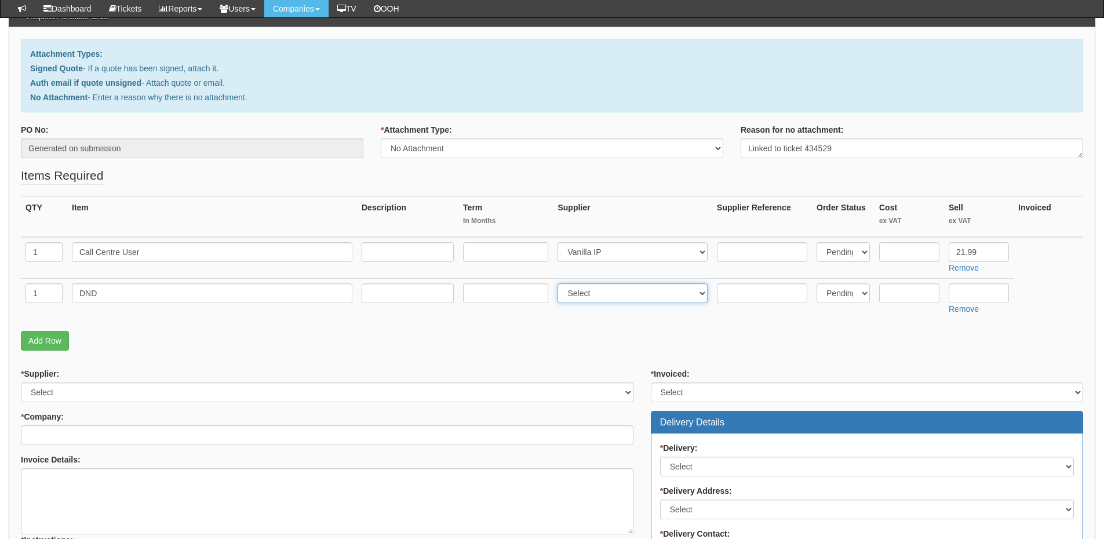
select select "72"
click at [560, 283] on select "Select 123 REG.co.uk 1Password 3 4Gon AA Jones Electric Ltd Abzorb Access Group…" at bounding box center [632, 293] width 150 height 20
click at [978, 296] on input "text" at bounding box center [979, 293] width 60 height 20
type input "2.23"
click at [258, 255] on input "Call Centre User" at bounding box center [212, 252] width 280 height 20
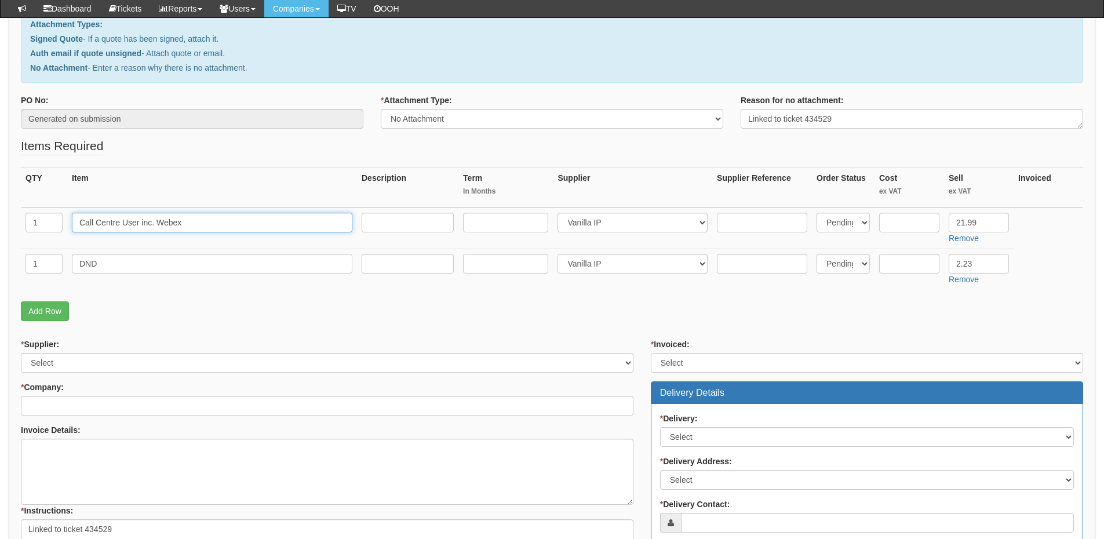
scroll to position [174, 0]
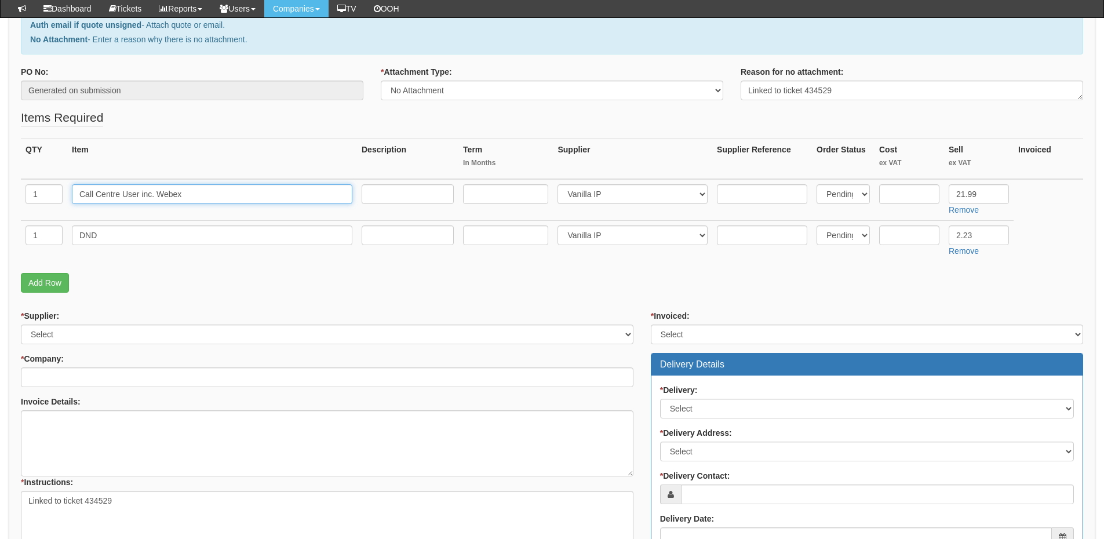
type input "Call Centre User inc. Webex"
click at [60, 331] on select "Select 123 REG.co.uk 1Password 3 4Gon AA Jones Electric Ltd Abzorb Access Group…" at bounding box center [327, 335] width 612 height 20
select select "72"
click at [21, 325] on select "Select 123 REG.co.uk 1Password 3 4Gon AA Jones Electric Ltd Abzorb Access Group…" at bounding box center [327, 335] width 612 height 20
click at [63, 385] on input "* Company:" at bounding box center [327, 377] width 612 height 20
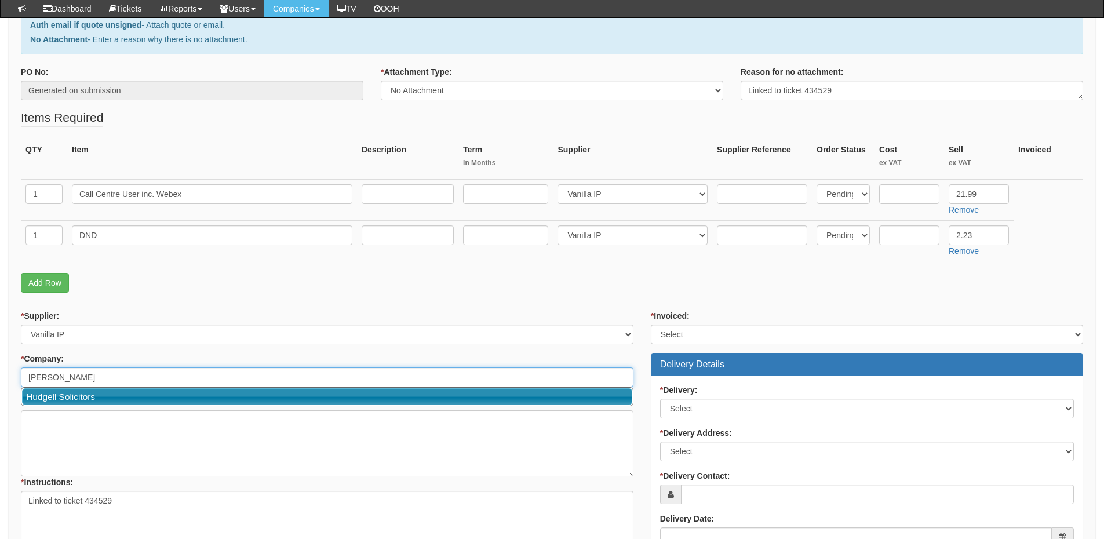
click at [68, 392] on link "Hudgell Solicitors" at bounding box center [327, 396] width 610 height 17
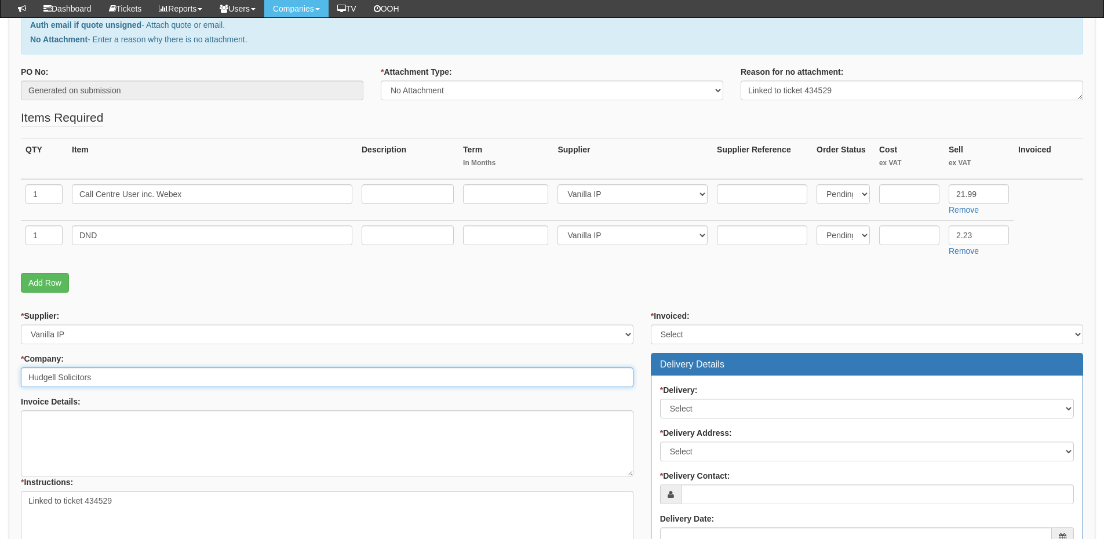
type input "Hudgell Solicitors"
drag, startPoint x: 713, startPoint y: 337, endPoint x: 711, endPoint y: 343, distance: 6.2
click at [713, 337] on select "Select Yes No N/A STB (part of order)" at bounding box center [867, 335] width 432 height 20
select select "2"
click at [651, 325] on select "Select Yes No N/A STB (part of order)" at bounding box center [867, 335] width 432 height 20
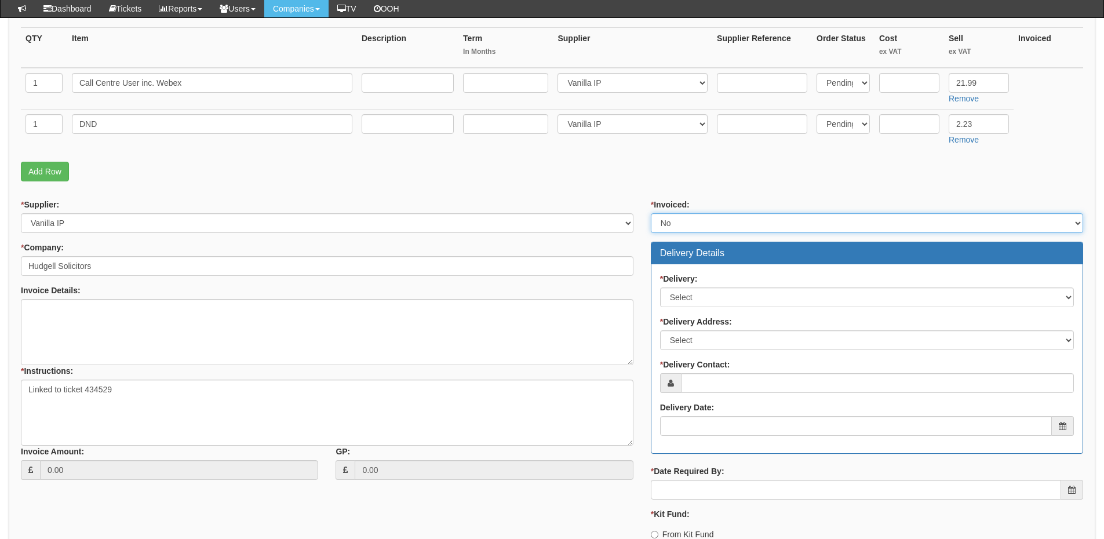
scroll to position [290, 0]
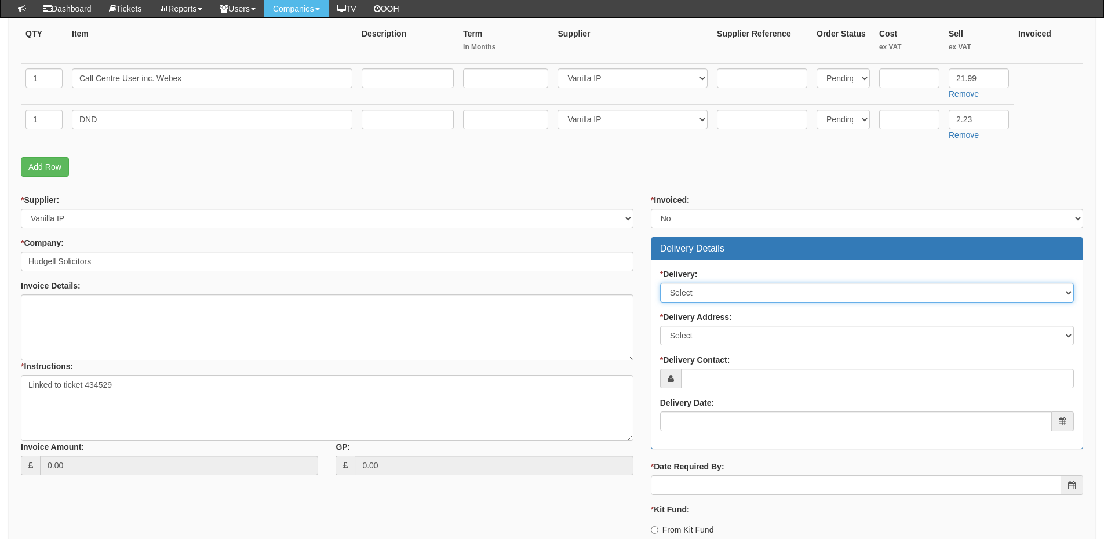
click at [702, 290] on select "Select No Not Applicable Yes" at bounding box center [867, 293] width 414 height 20
select select "3"
click at [660, 283] on select "Select No Not Applicable Yes" at bounding box center [867, 293] width 414 height 20
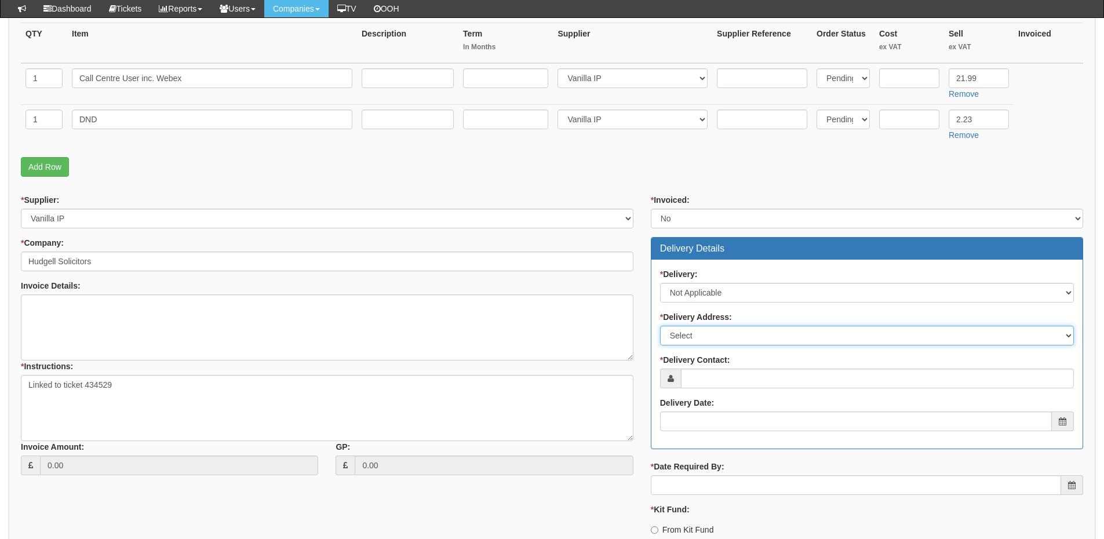
drag, startPoint x: 697, startPoint y: 337, endPoint x: 698, endPoint y: 344, distance: 6.5
click at [697, 337] on select "Select Not Applicable Main Address - HU1 1TU Other" at bounding box center [867, 336] width 414 height 20
select select "N/A"
click at [660, 326] on select "Select Not Applicable Main Address - HU1 1TU Other" at bounding box center [867, 336] width 414 height 20
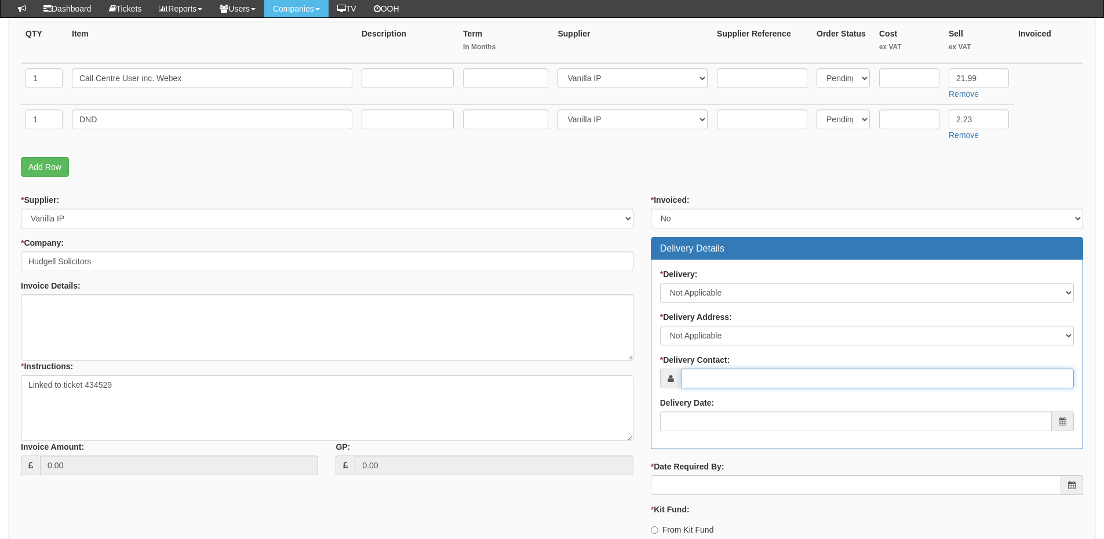
click at [723, 386] on input "* Delivery Contact:" at bounding box center [877, 379] width 393 height 20
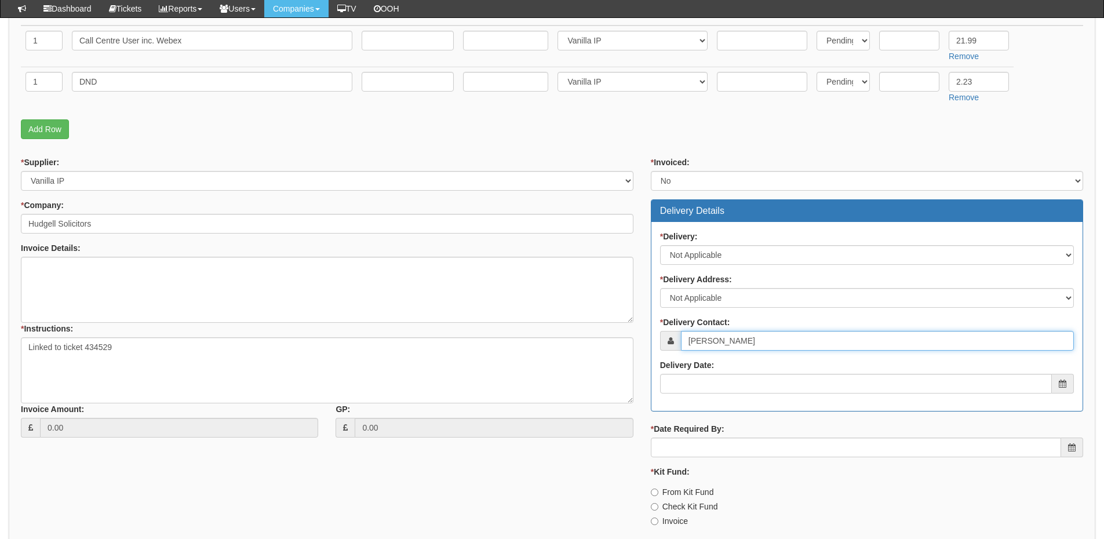
scroll to position [348, 0]
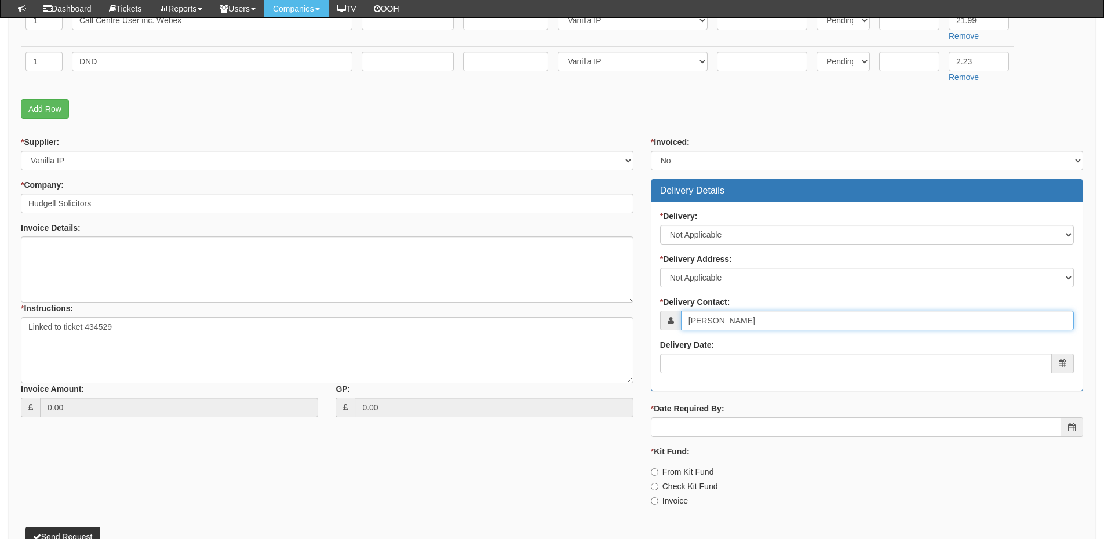
type input "Connor Eggington"
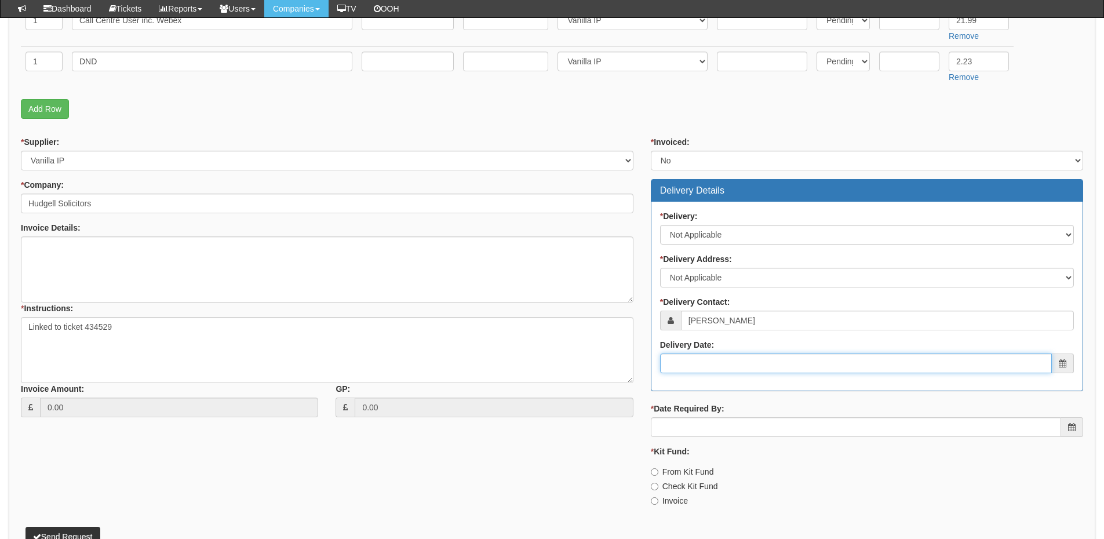
click at [720, 367] on input "Delivery Date:" at bounding box center [856, 363] width 392 height 20
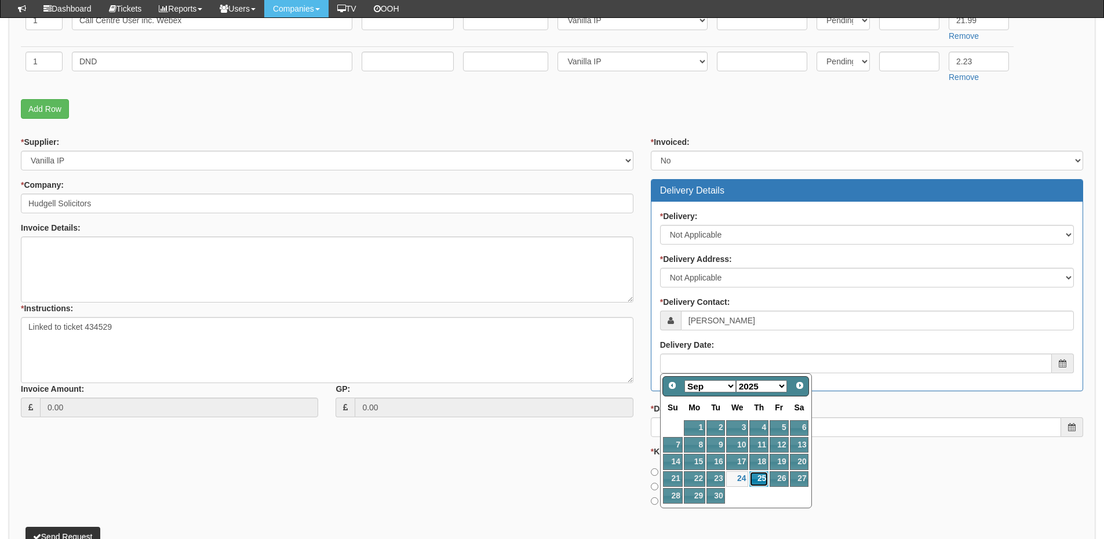
click at [756, 479] on link "25" at bounding box center [758, 479] width 19 height 16
type input "2025-09-25"
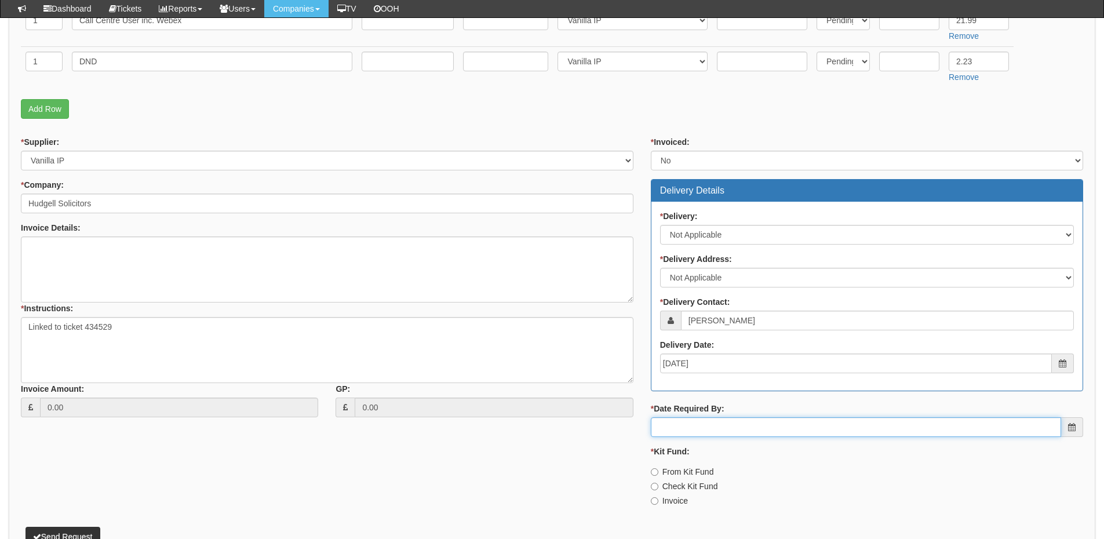
click at [731, 420] on input "* Date Required By:" at bounding box center [856, 427] width 410 height 20
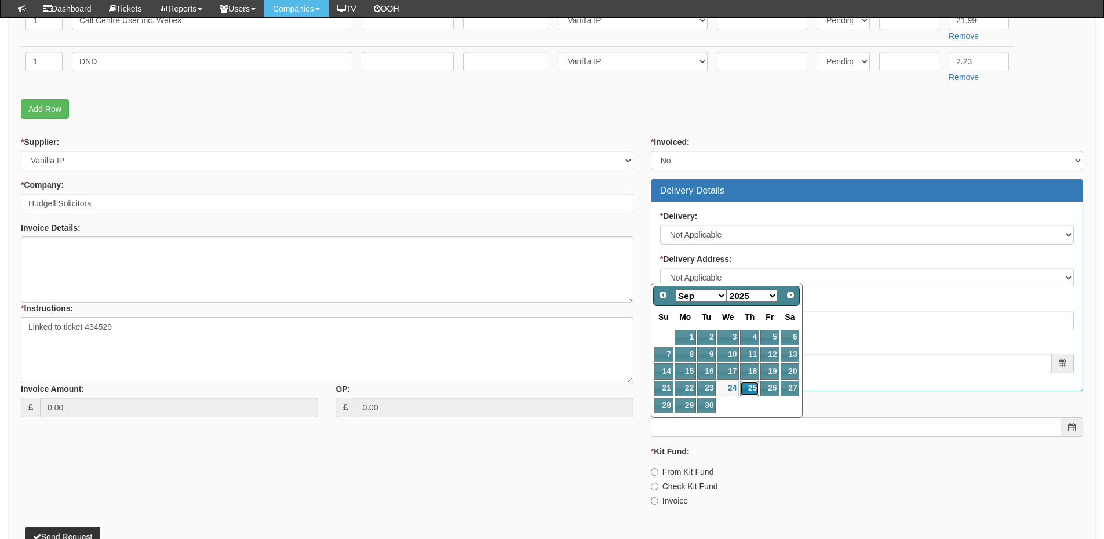
click at [756, 393] on link "25" at bounding box center [749, 389] width 19 height 16
type input "2025-09-25"
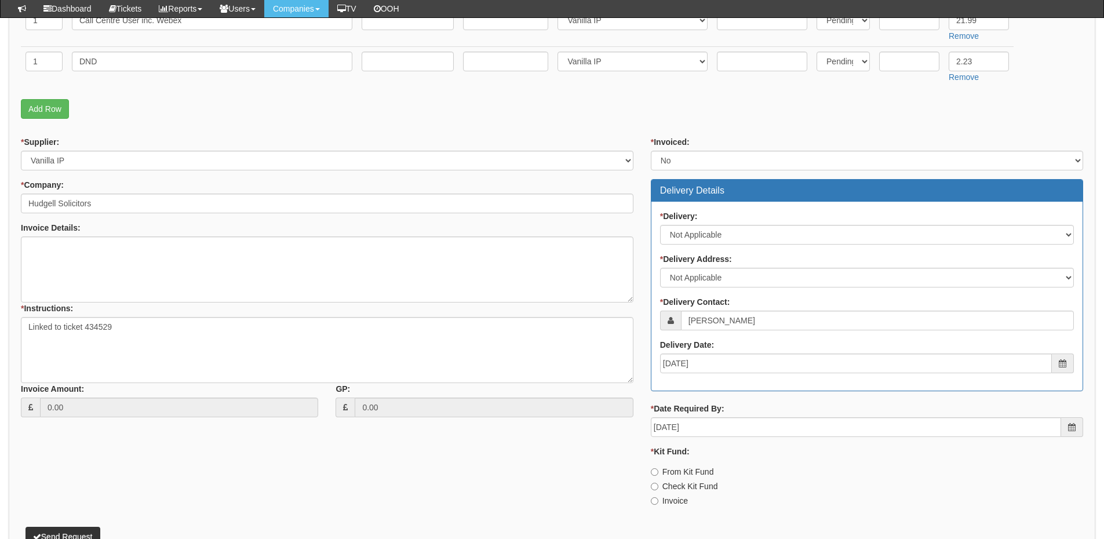
click at [680, 500] on label "Invoice" at bounding box center [669, 501] width 37 height 12
click at [658, 500] on input "Invoice" at bounding box center [655, 501] width 8 height 8
radio input "true"
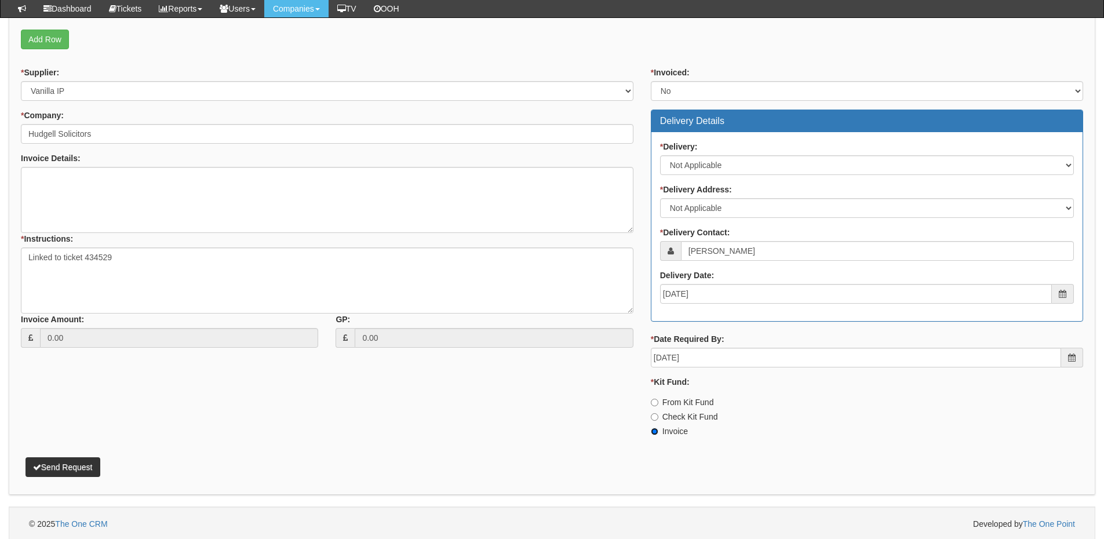
scroll to position [420, 0]
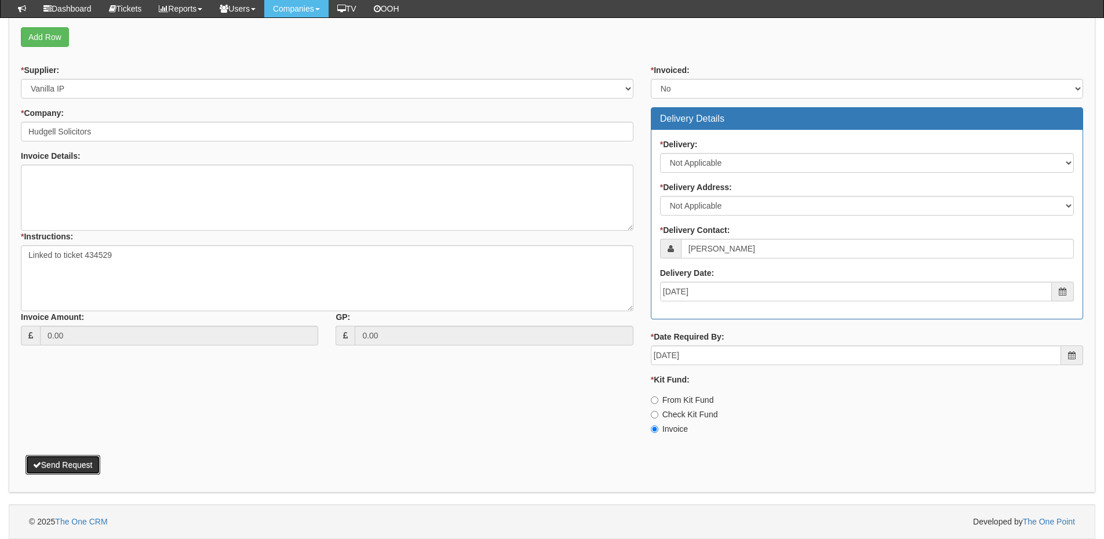
click at [80, 459] on button "Send Request" at bounding box center [62, 465] width 75 height 20
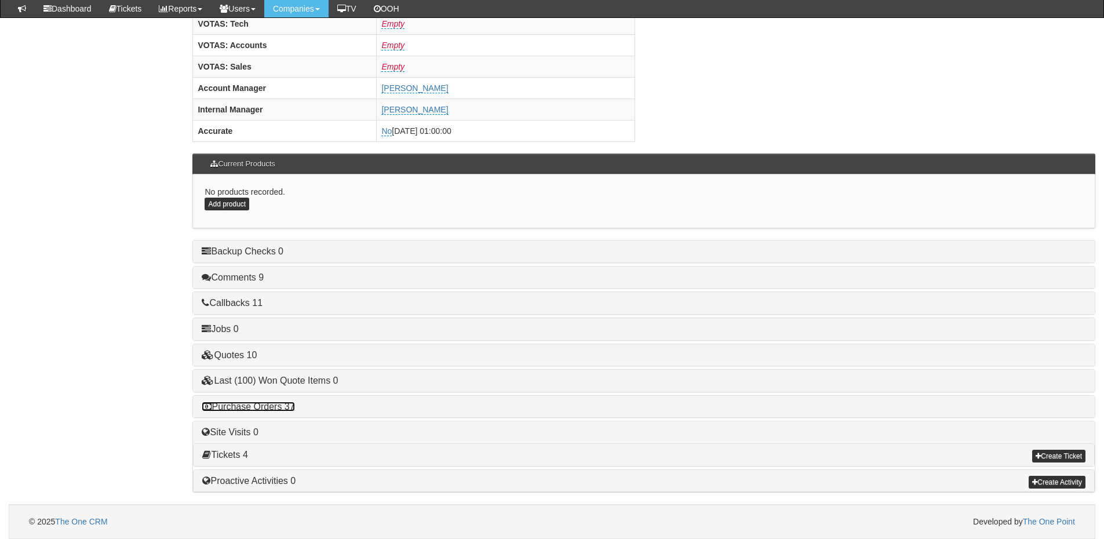
click at [278, 409] on link "Purchase Orders 37" at bounding box center [248, 407] width 93 height 10
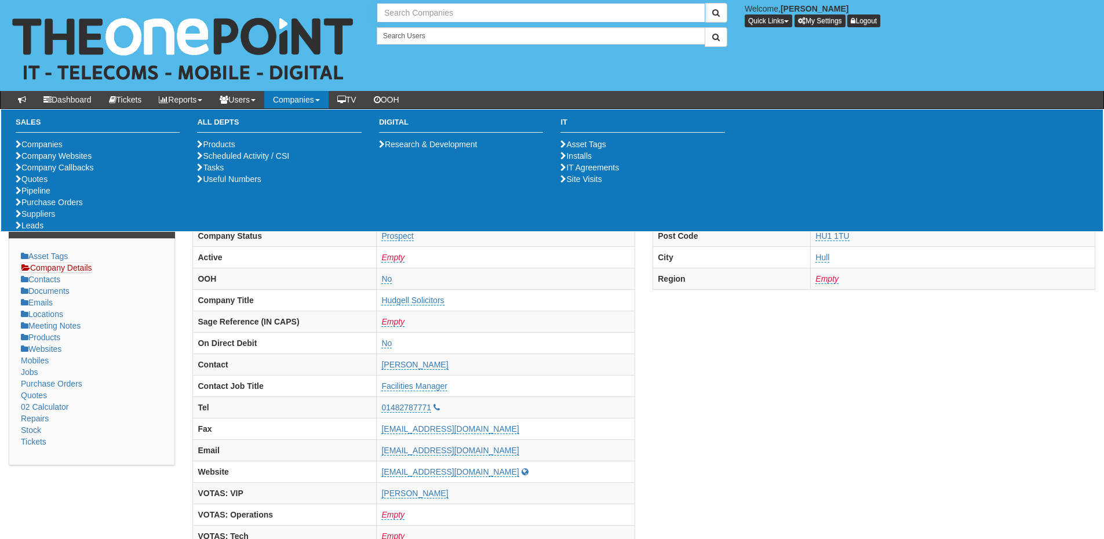
click at [438, 10] on input "text" at bounding box center [541, 13] width 329 height 20
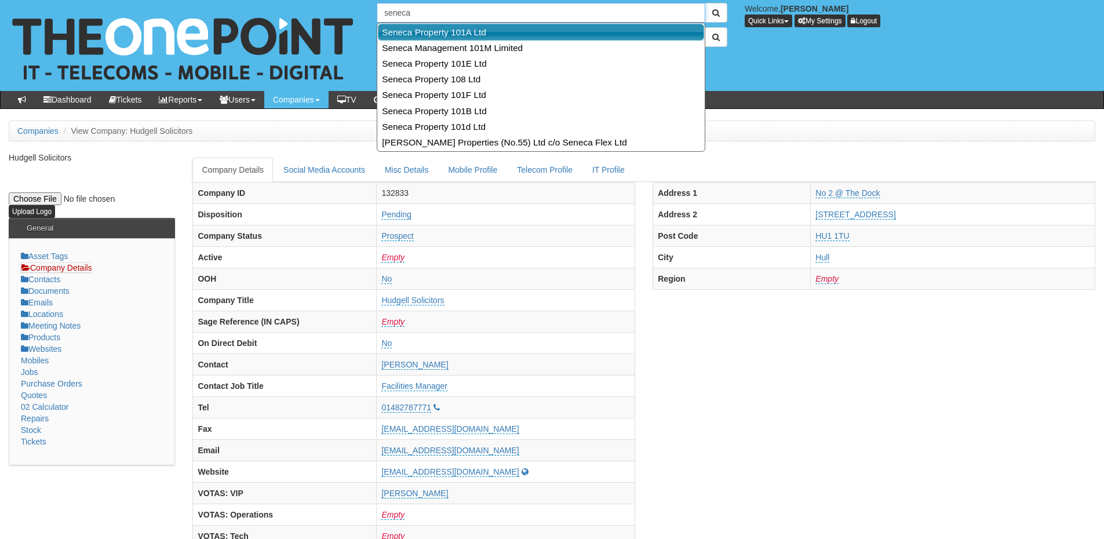
click at [433, 26] on link "Seneca Property 101A Ltd" at bounding box center [541, 32] width 326 height 17
type input "Seneca Property 101A Ltd"
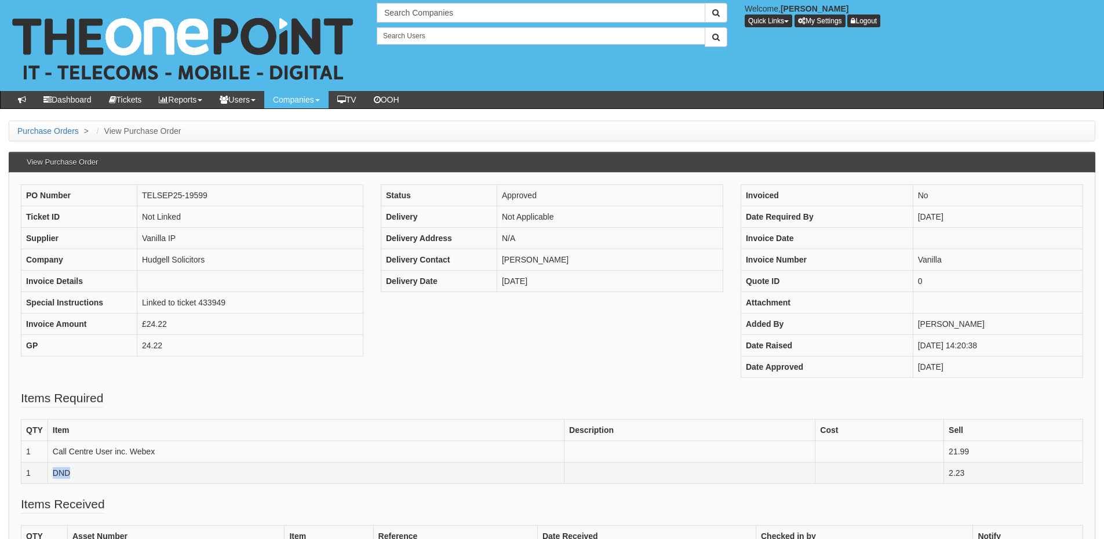
drag, startPoint x: 86, startPoint y: 466, endPoint x: 54, endPoint y: 474, distance: 32.7
click at [54, 474] on td "DND" at bounding box center [306, 472] width 516 height 21
copy td "DND"
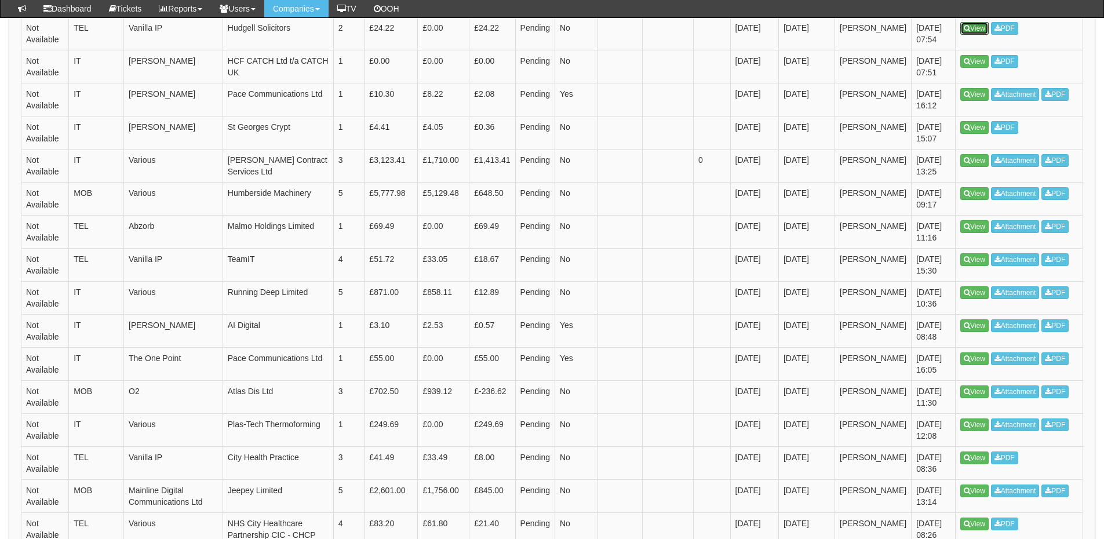
scroll to position [471, 0]
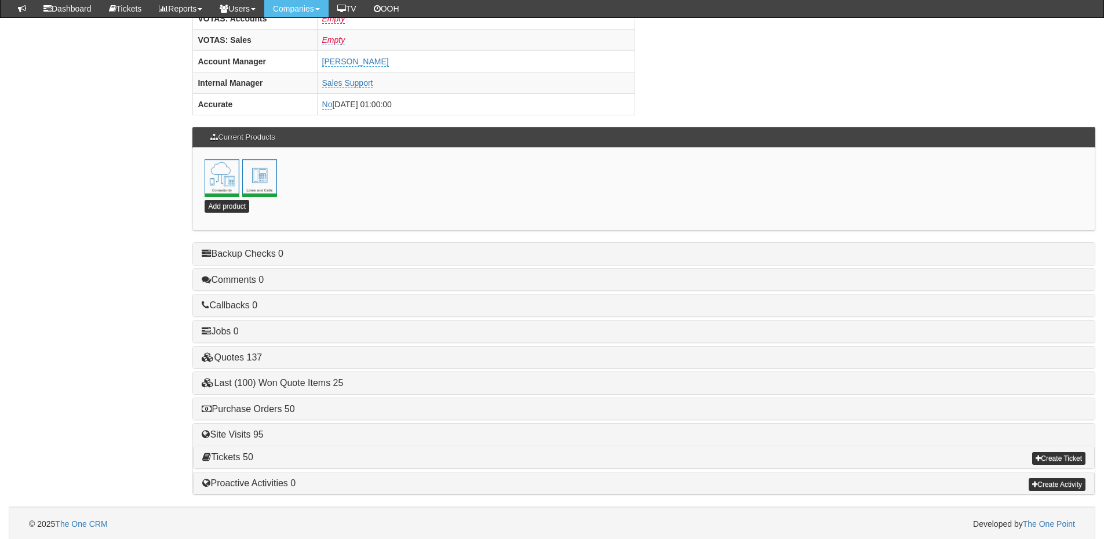
scroll to position [512, 0]
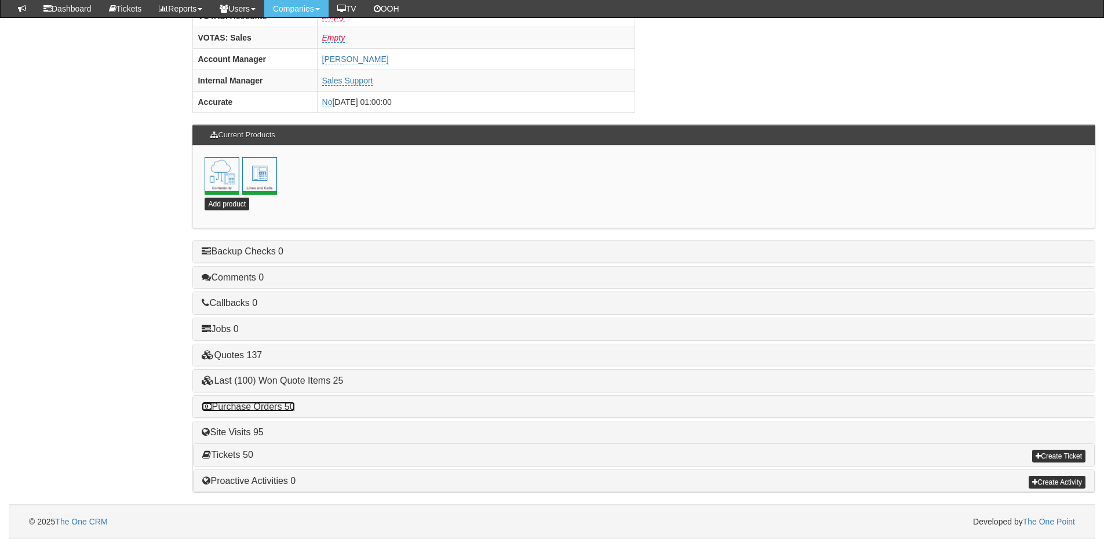
drag, startPoint x: 269, startPoint y: 407, endPoint x: 297, endPoint y: 404, distance: 28.5
click at [269, 407] on link "Purchase Orders 50" at bounding box center [248, 407] width 93 height 10
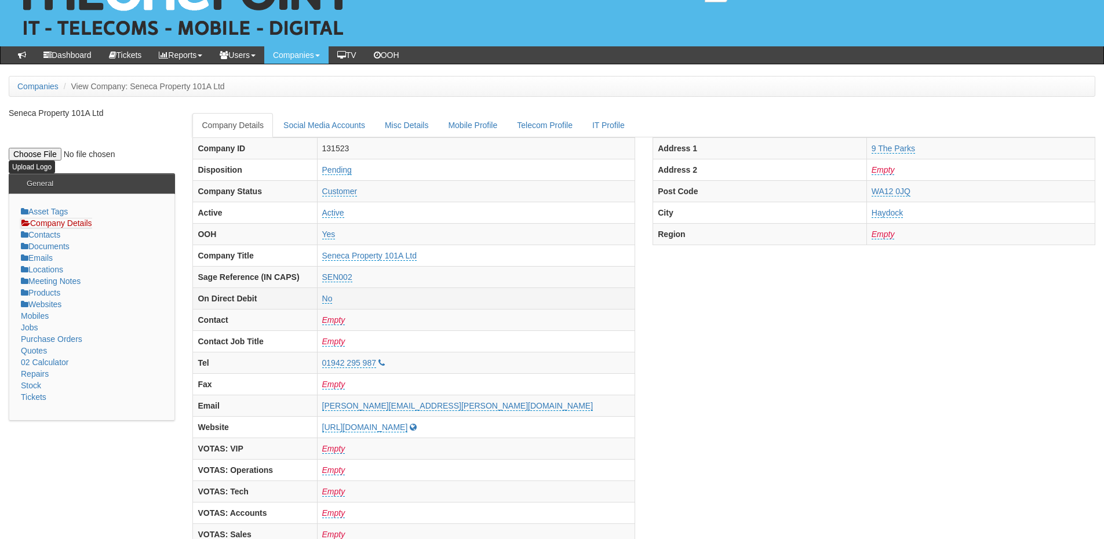
scroll to position [0, 0]
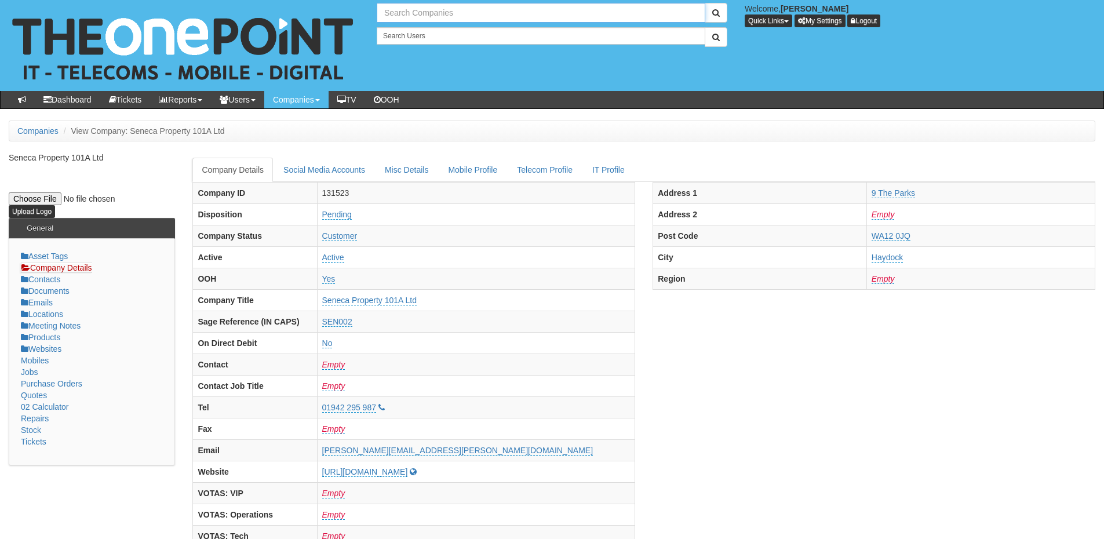
click at [430, 14] on input "text" at bounding box center [541, 13] width 329 height 20
click at [422, 35] on link "NHS City Healthcare Partnership CIC - CHCP" at bounding box center [541, 32] width 326 height 17
type input "NHS City Healthcare Partnership CIC - CHCP"
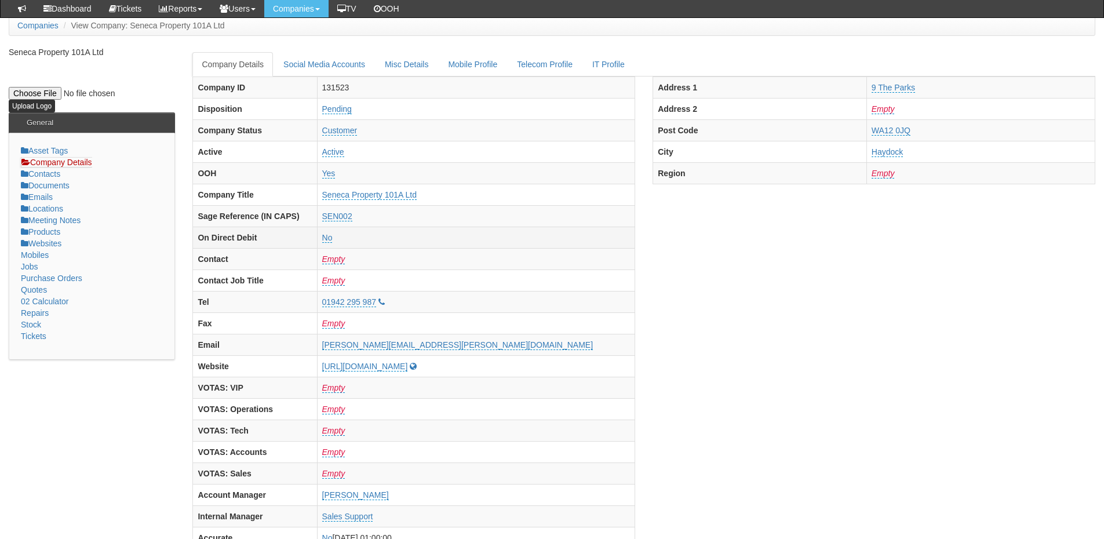
scroll to position [174, 0]
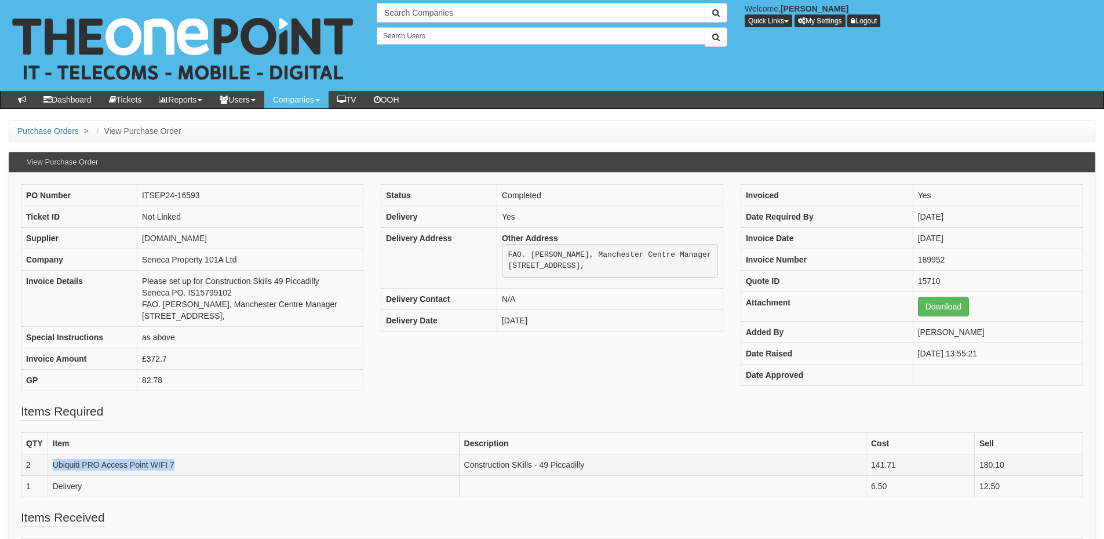
drag, startPoint x: 180, startPoint y: 463, endPoint x: 54, endPoint y: 467, distance: 125.2
click at [54, 467] on td "Ubiquiti PRO Access Point WIFI 7" at bounding box center [253, 464] width 411 height 21
copy td "Ubiquiti PRO Access Point WIFI 7"
click at [189, 462] on td "Ubiquiti PRO Access Point WIFI 7" at bounding box center [253, 464] width 411 height 21
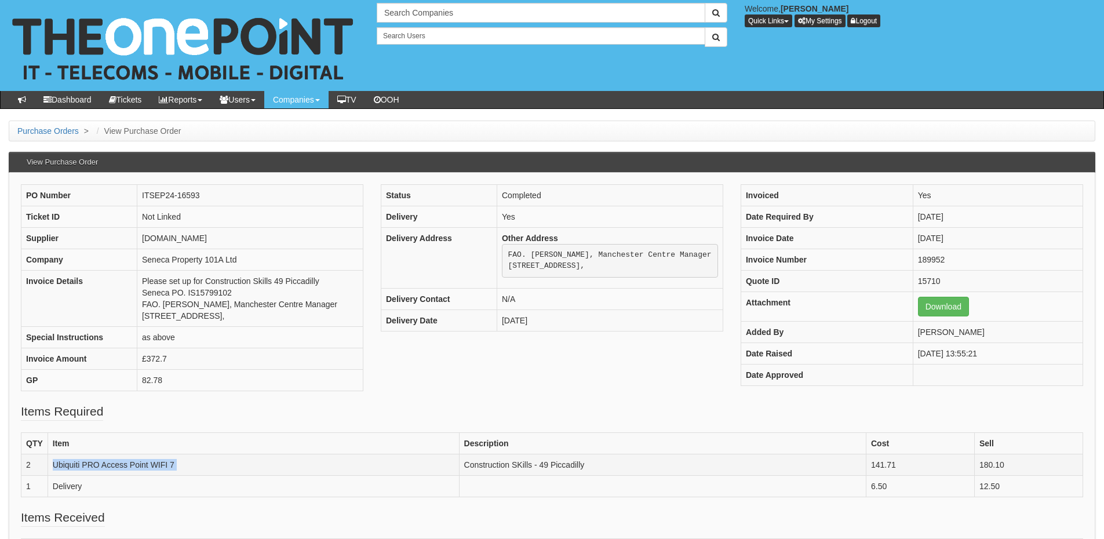
click at [189, 462] on td "Ubiquiti PRO Access Point WIFI 7" at bounding box center [253, 464] width 411 height 21
copy td "Ubiquiti PRO Access Point WIFI 7"
drag, startPoint x: 1014, startPoint y: 464, endPoint x: 981, endPoint y: 464, distance: 33.0
click at [981, 464] on td "180.10" at bounding box center [1028, 464] width 108 height 21
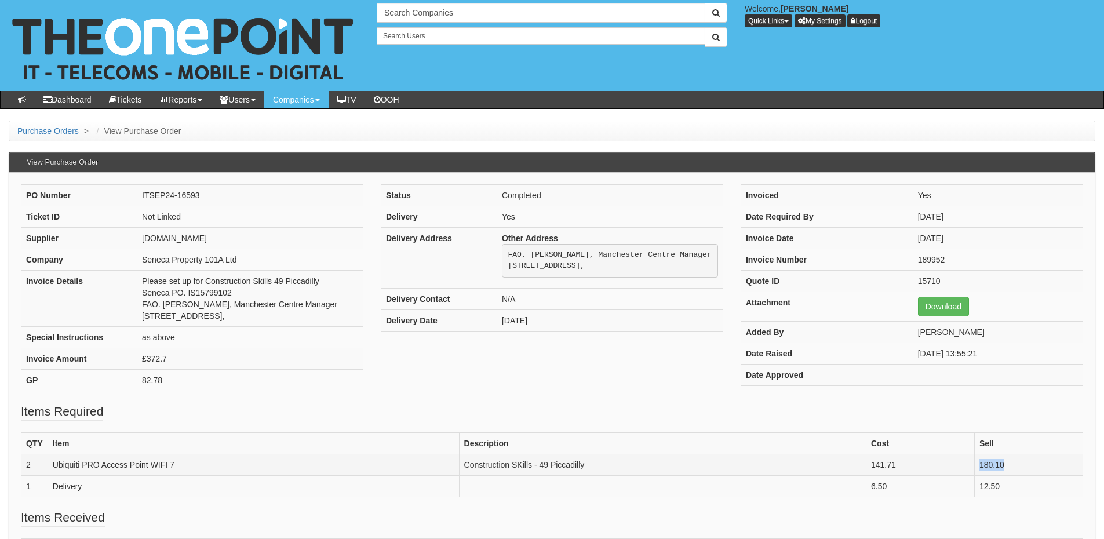
copy td "180.10"
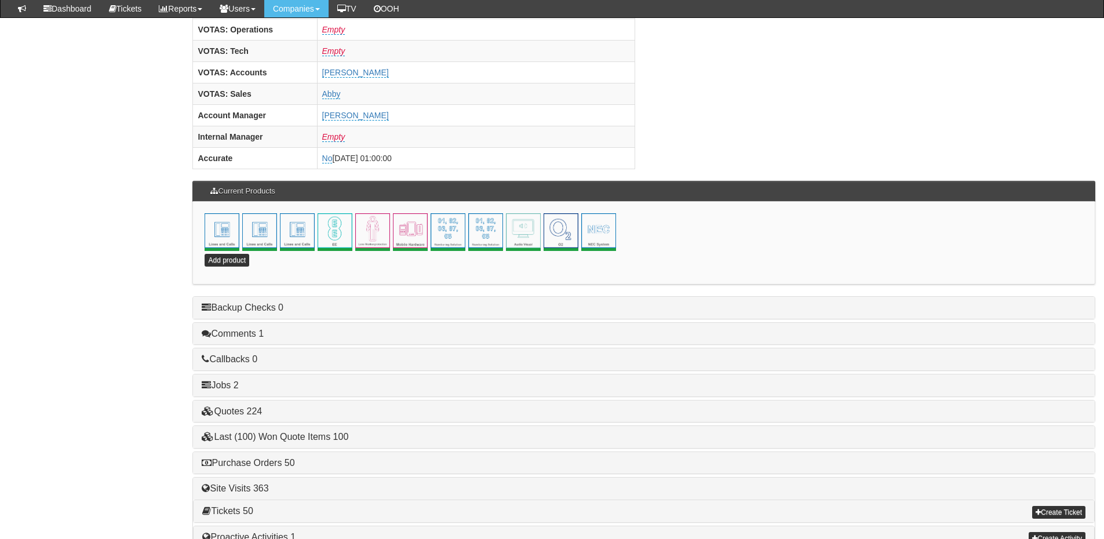
scroll to position [512, 0]
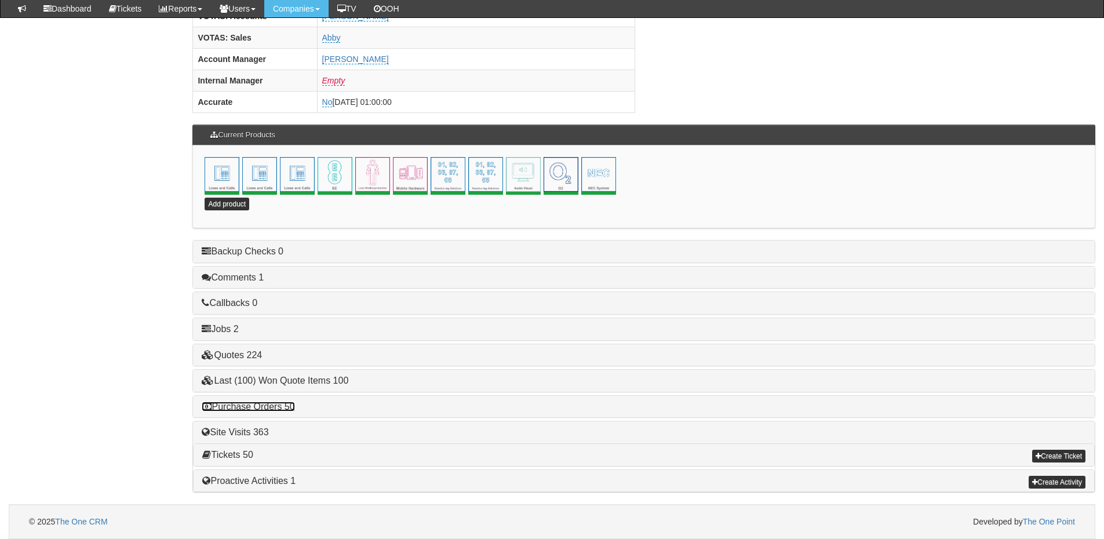
click at [276, 403] on link "Purchase Orders 50" at bounding box center [248, 407] width 93 height 10
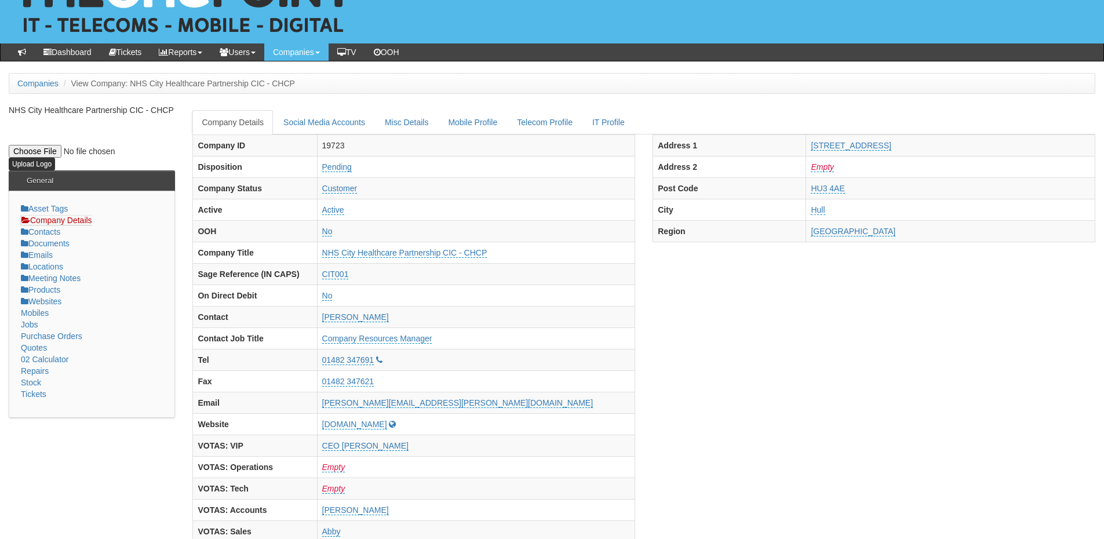
scroll to position [0, 0]
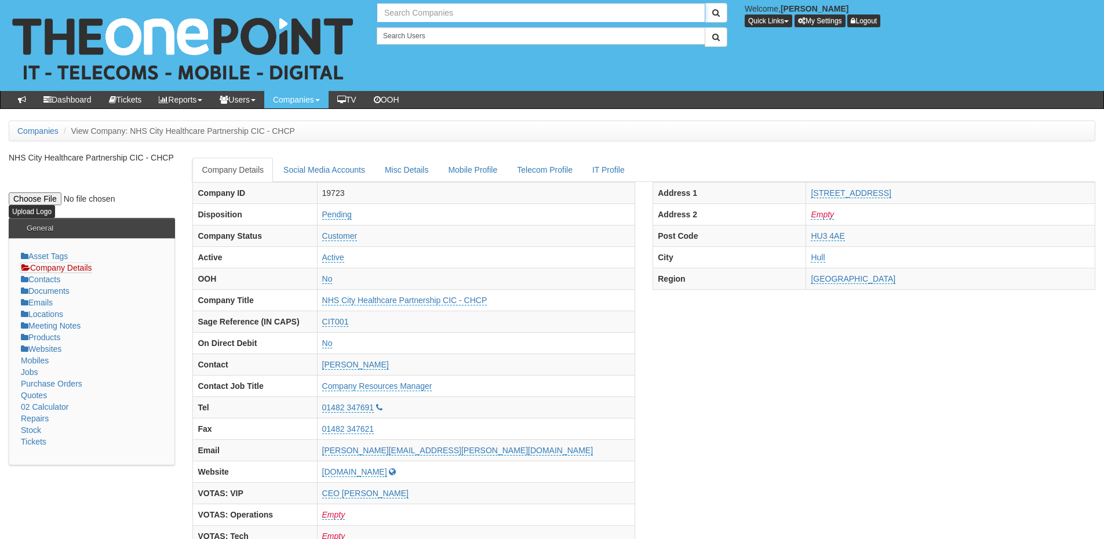
click at [406, 9] on input "text" at bounding box center [541, 13] width 329 height 20
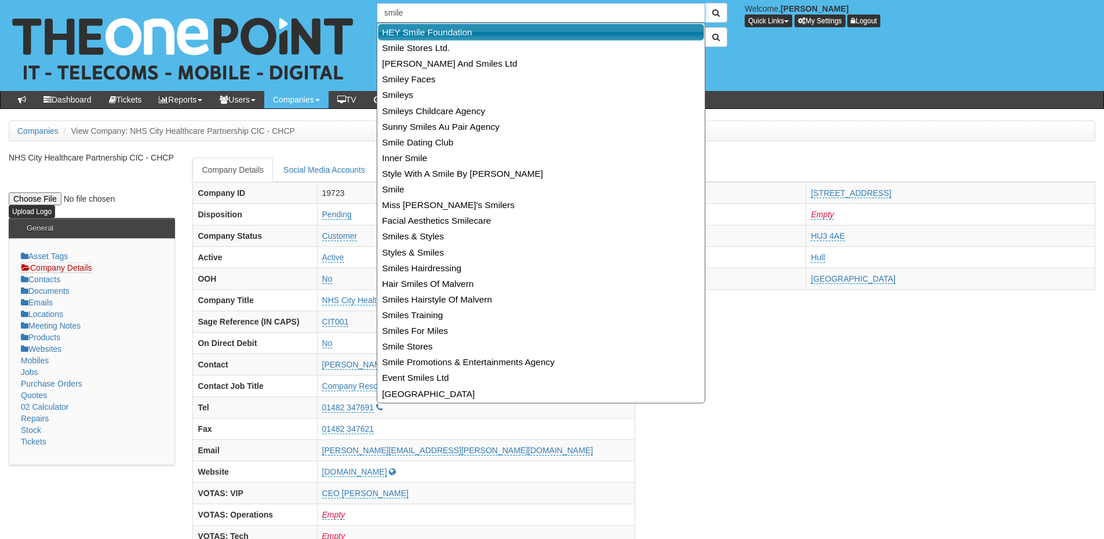
click at [421, 28] on link "HEY Smile Foundation" at bounding box center [541, 32] width 326 height 17
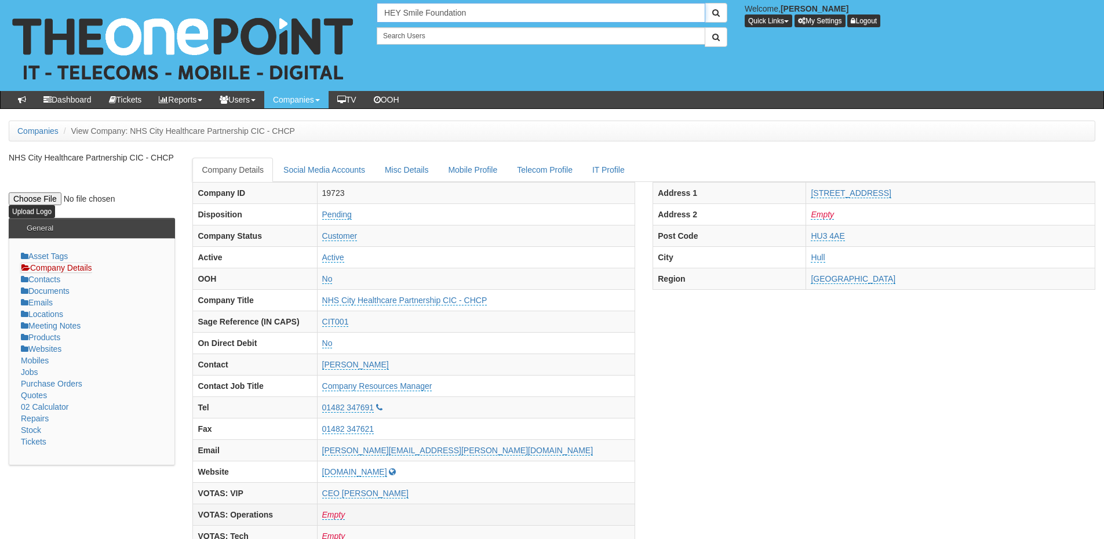
type input "HEY Smile Foundation"
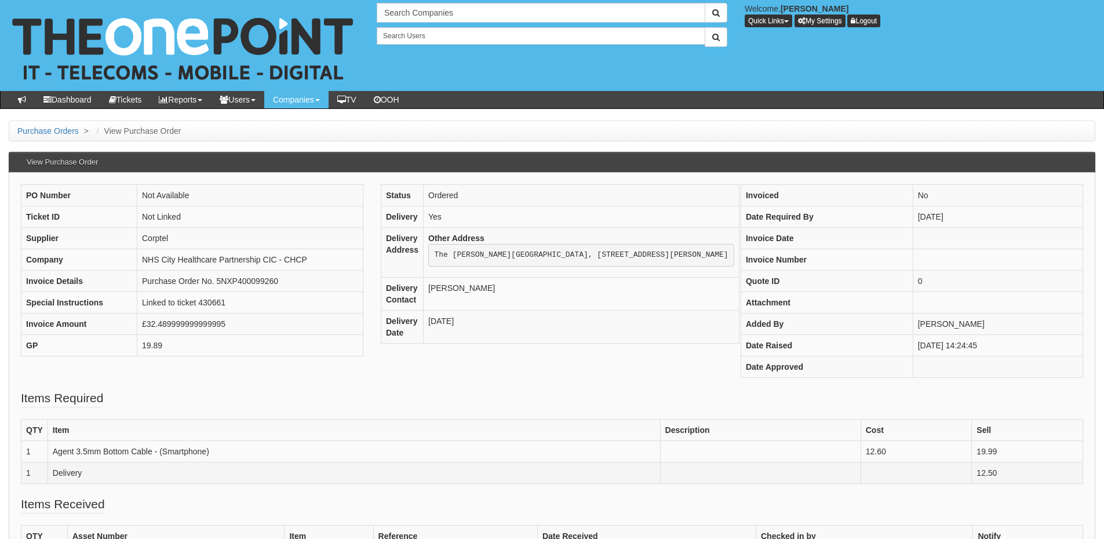
scroll to position [58, 0]
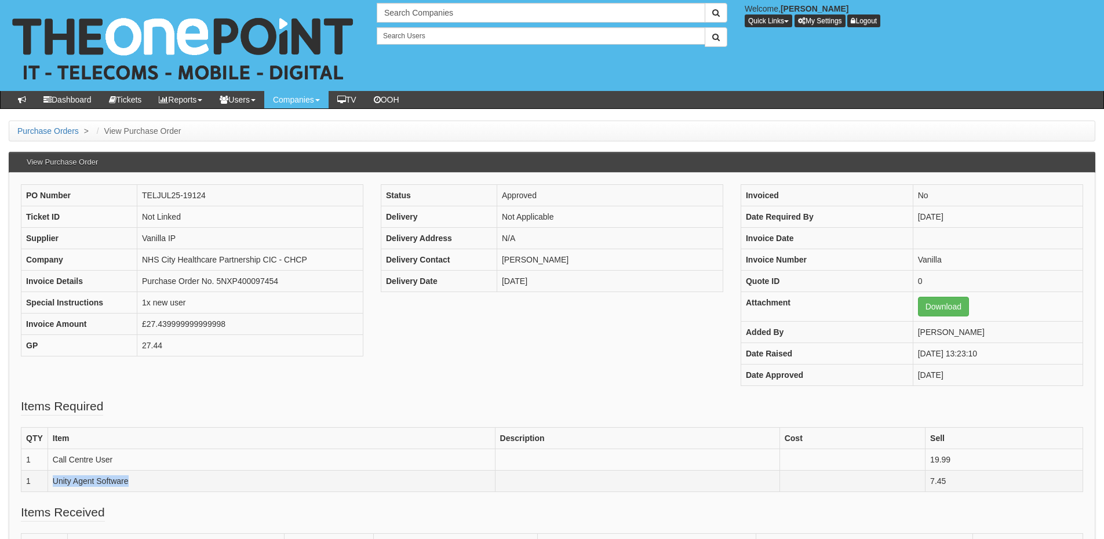
drag, startPoint x: 150, startPoint y: 476, endPoint x: 38, endPoint y: 479, distance: 112.4
click at [38, 479] on tr "1 Unity Agent Software 7.45" at bounding box center [552, 480] width 1062 height 21
copy tr "Unity Agent Software"
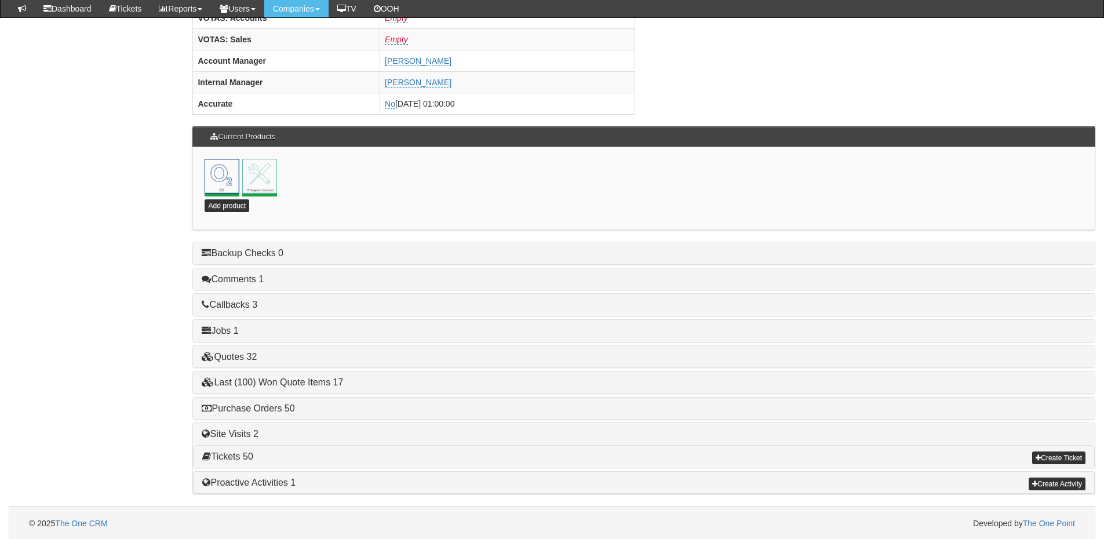
scroll to position [512, 0]
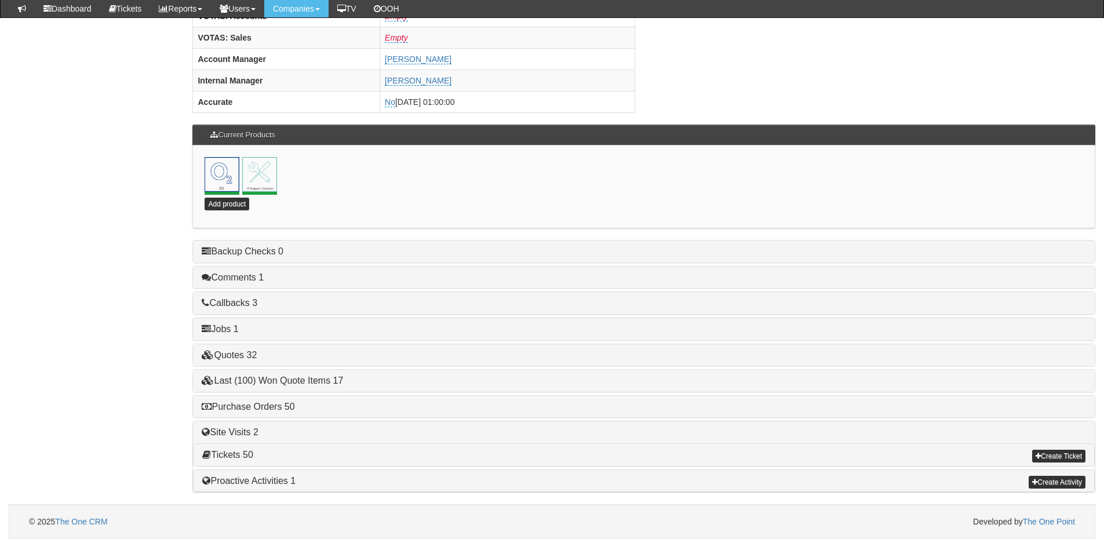
click at [269, 414] on div "Purchase Orders 50" at bounding box center [644, 407] width 902 height 22
click at [278, 407] on link "Purchase Orders 50" at bounding box center [248, 407] width 93 height 10
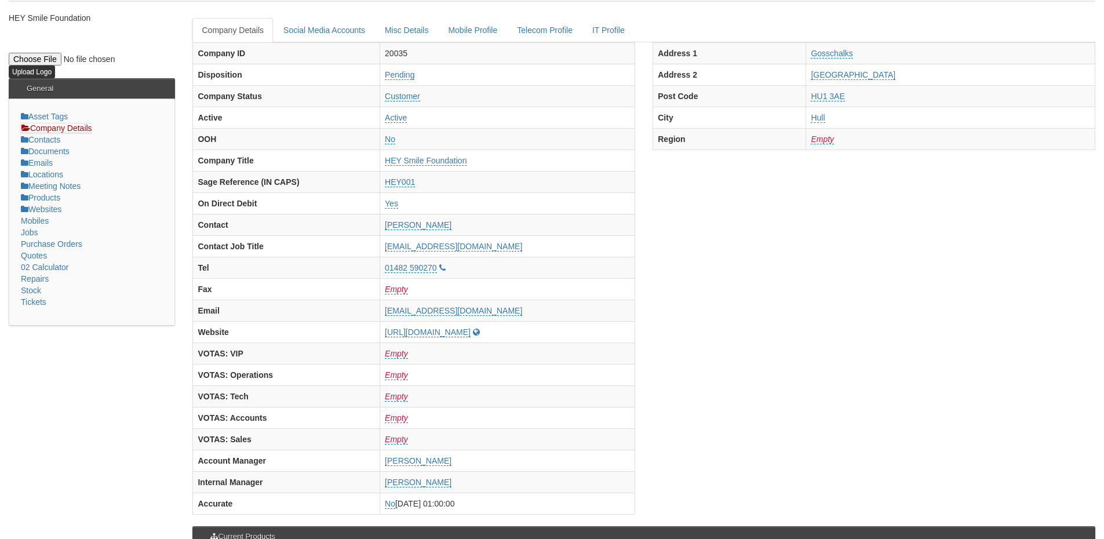
scroll to position [0, 0]
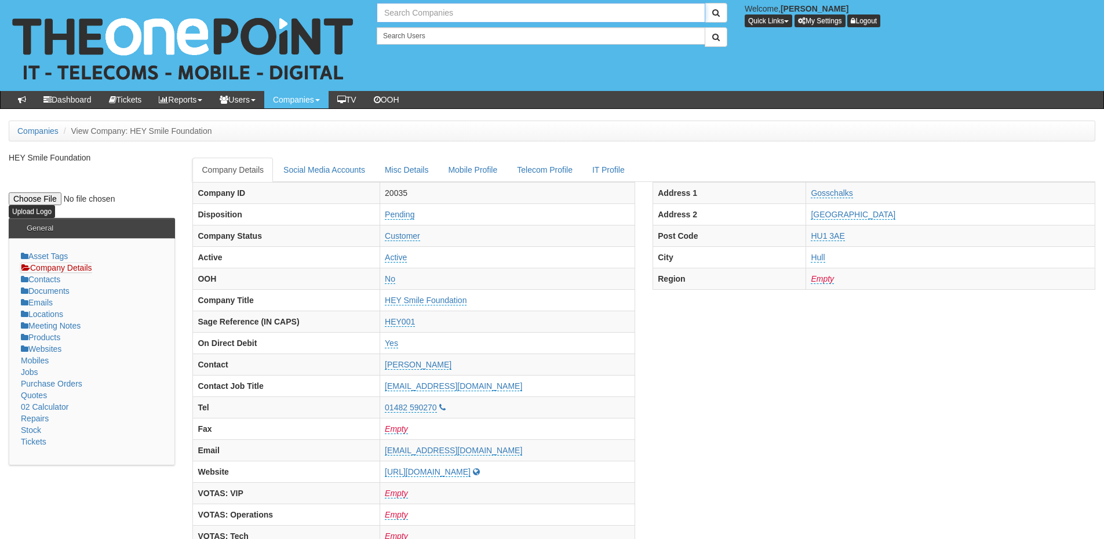
click at [416, 16] on input "text" at bounding box center [541, 13] width 329 height 20
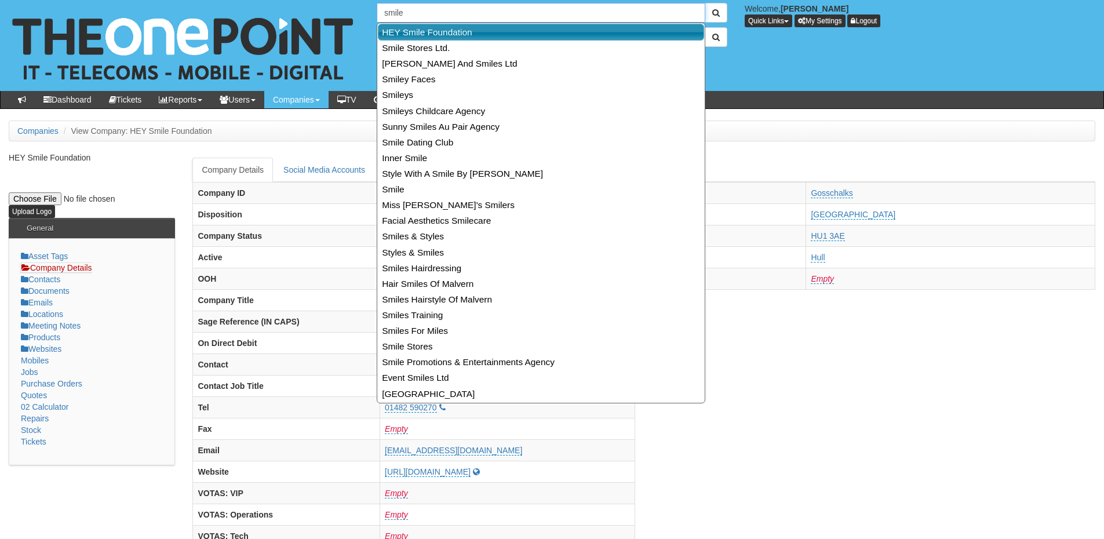
click at [416, 33] on link "HEY Smile Foundation" at bounding box center [541, 32] width 326 height 17
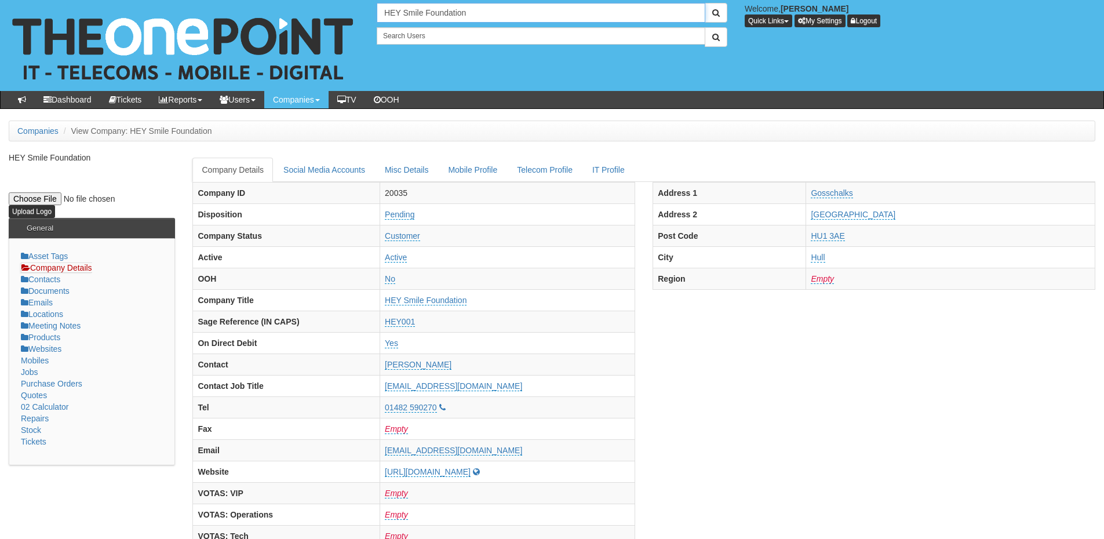
type input "HEY Smile Foundation"
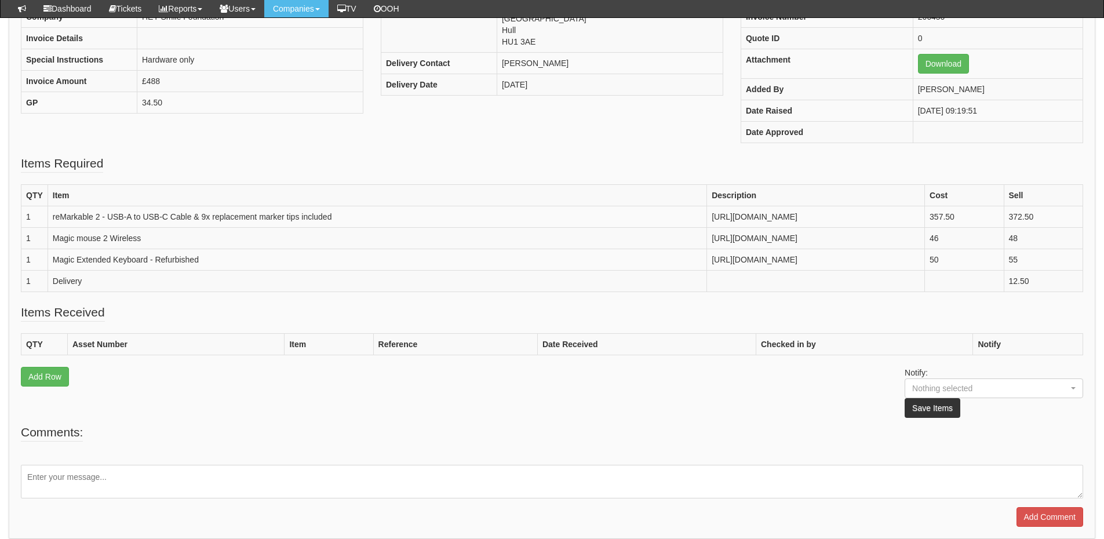
scroll to position [136, 0]
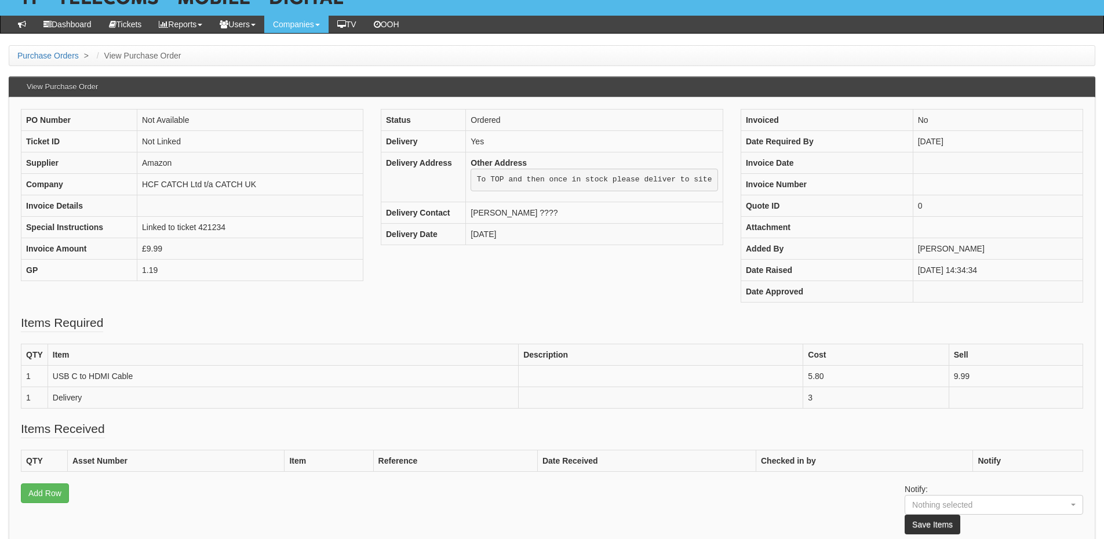
scroll to position [45, 0]
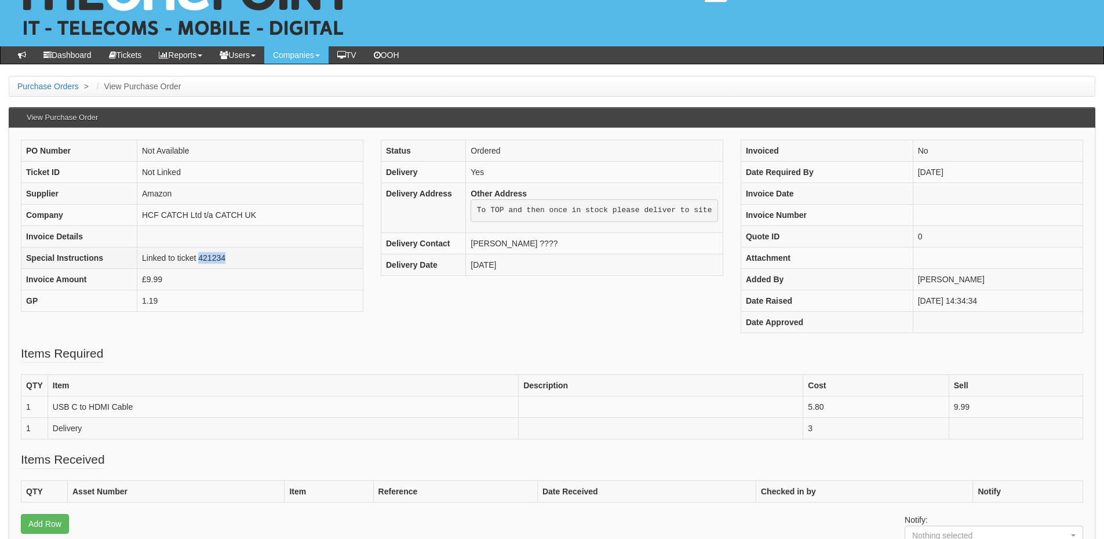
drag, startPoint x: 198, startPoint y: 257, endPoint x: 235, endPoint y: 258, distance: 36.5
click at [235, 258] on td "Linked to ticket 421234" at bounding box center [250, 257] width 226 height 21
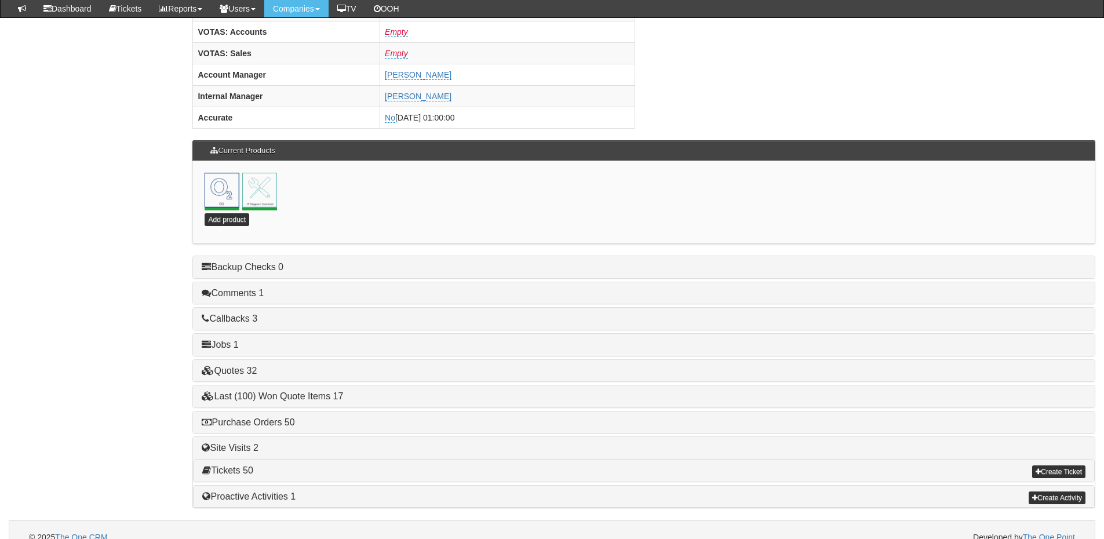
scroll to position [512, 0]
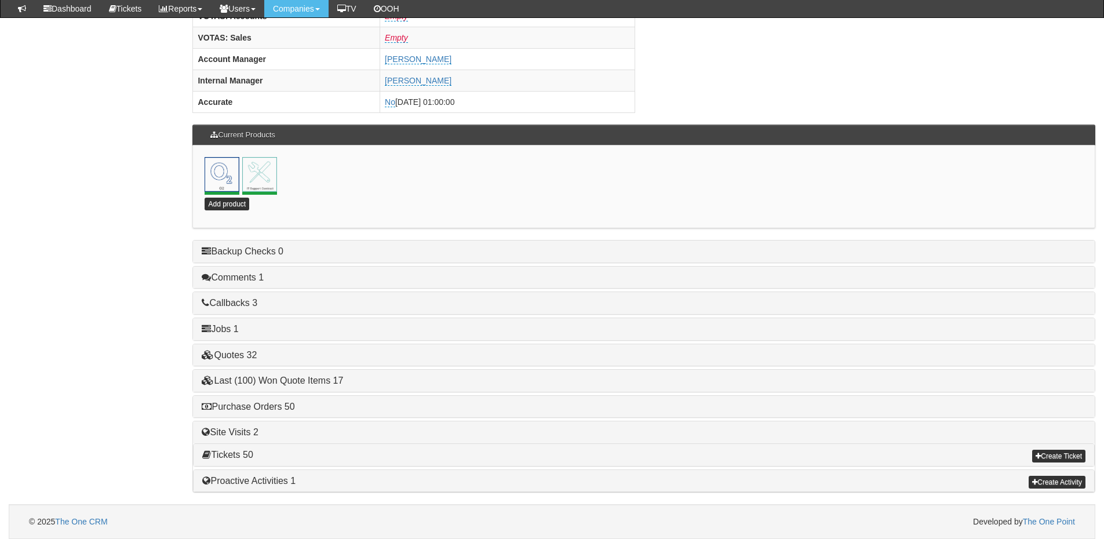
drag, startPoint x: 266, startPoint y: 412, endPoint x: 330, endPoint y: 414, distance: 64.3
click at [266, 412] on div "Purchase Orders 50" at bounding box center [644, 407] width 902 height 22
click at [283, 408] on link "Purchase Orders 50" at bounding box center [248, 407] width 93 height 10
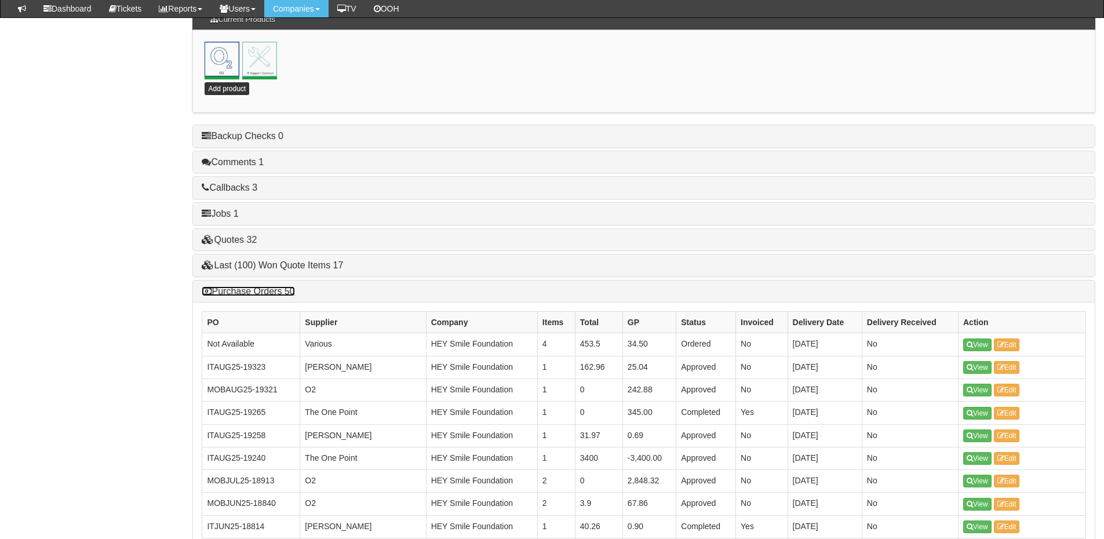
scroll to position [628, 0]
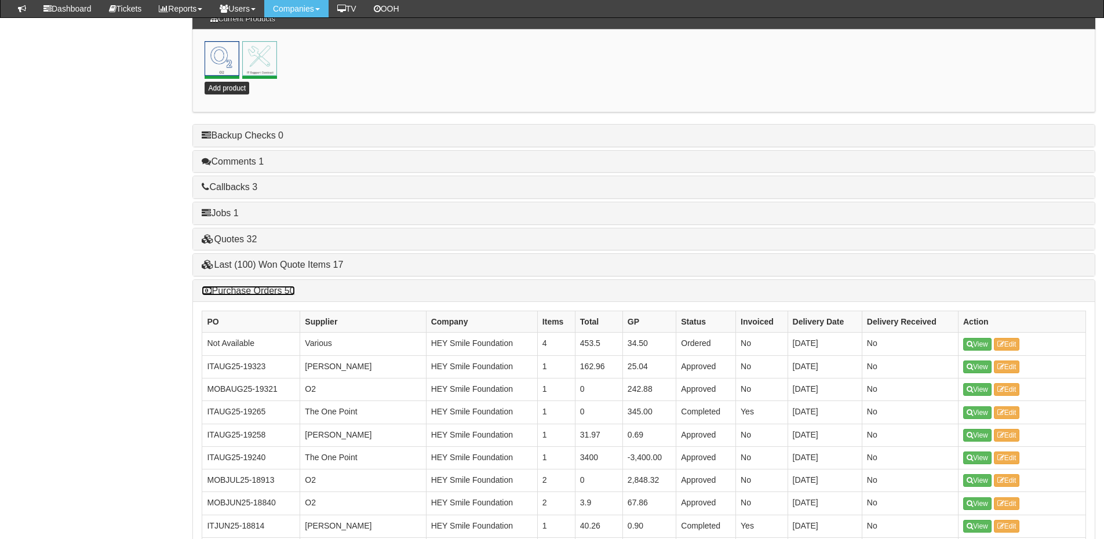
click at [256, 295] on link "Purchase Orders 50" at bounding box center [248, 291] width 93 height 10
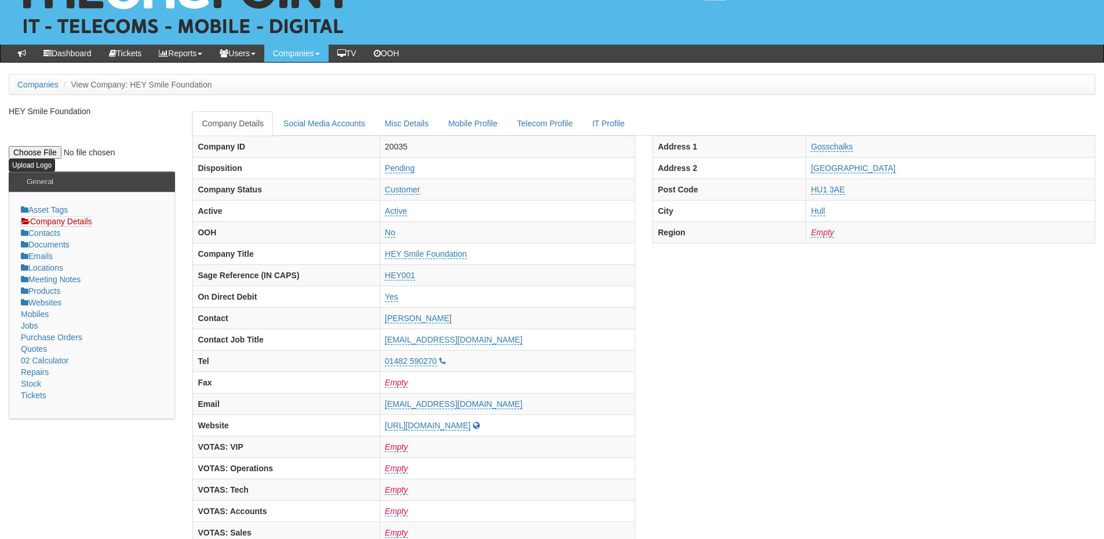
scroll to position [0, 0]
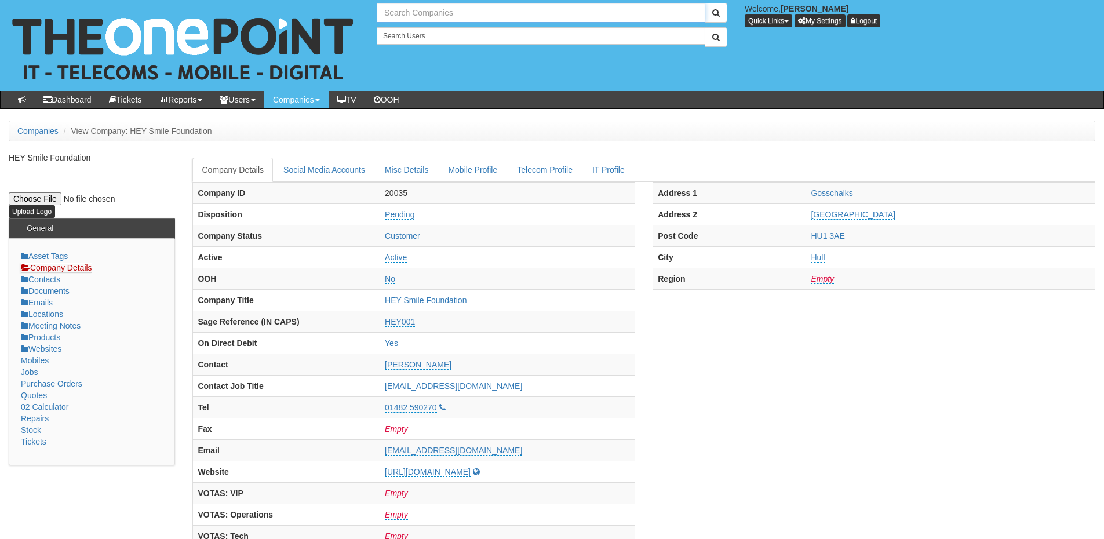
click at [406, 17] on input "text" at bounding box center [541, 13] width 329 height 20
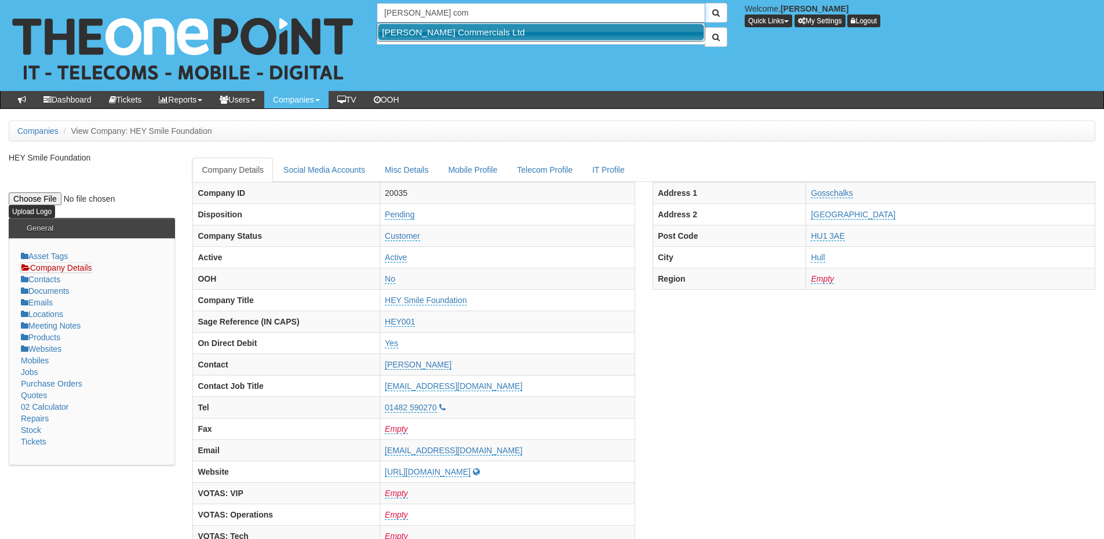
click at [422, 28] on link "[PERSON_NAME] Commercials Ltd" at bounding box center [541, 32] width 326 height 17
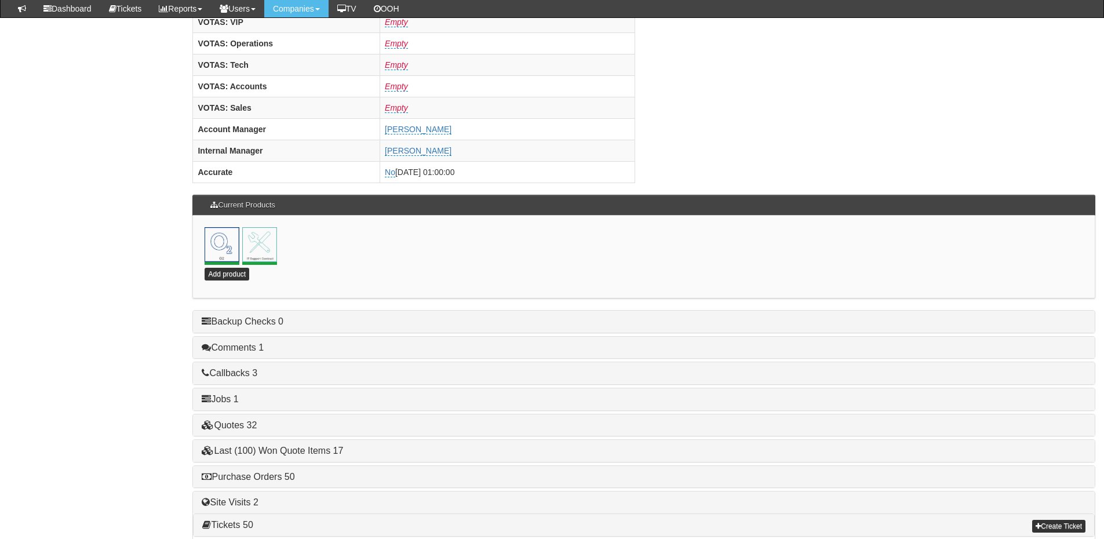
scroll to position [512, 0]
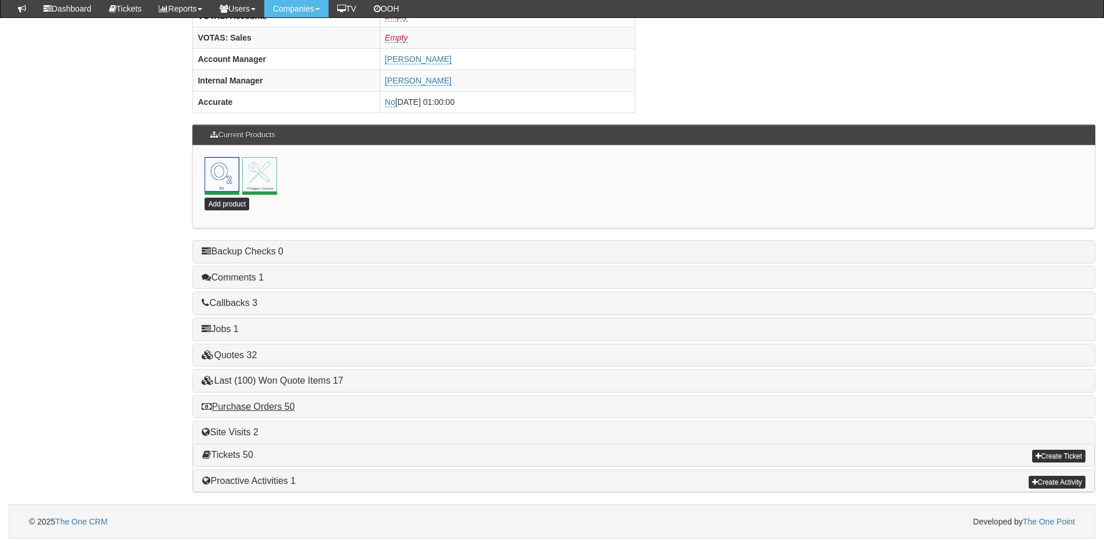
type input "[PERSON_NAME] Commercials Ltd"
click at [279, 410] on link "Purchase Orders 50" at bounding box center [248, 407] width 93 height 10
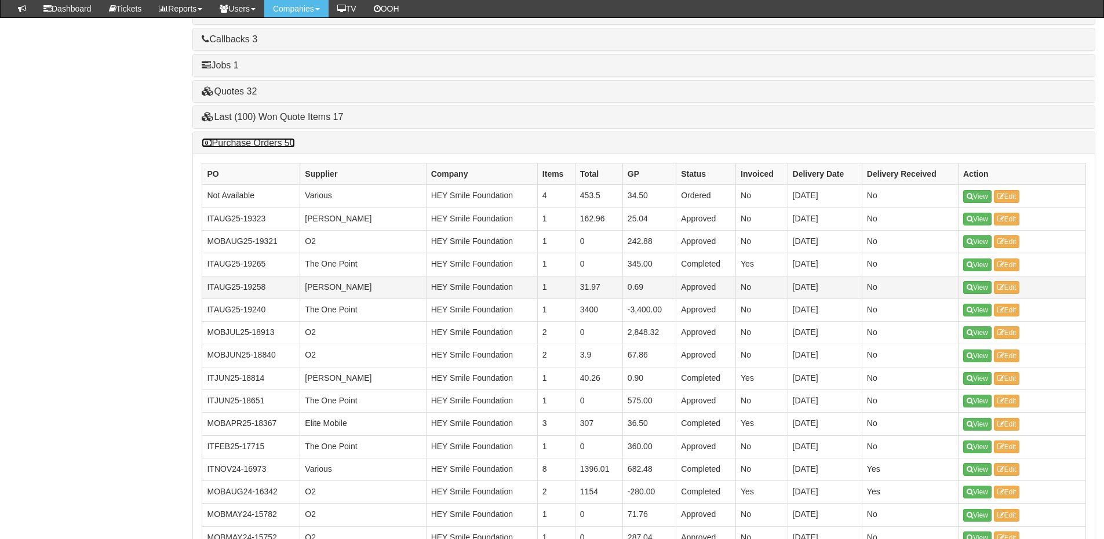
scroll to position [801, 0]
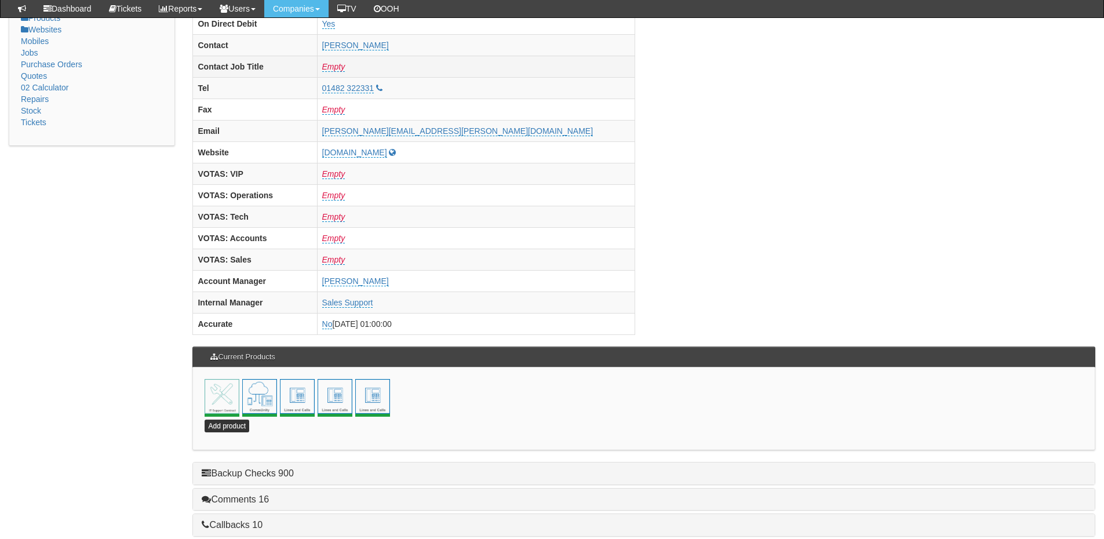
scroll to position [512, 0]
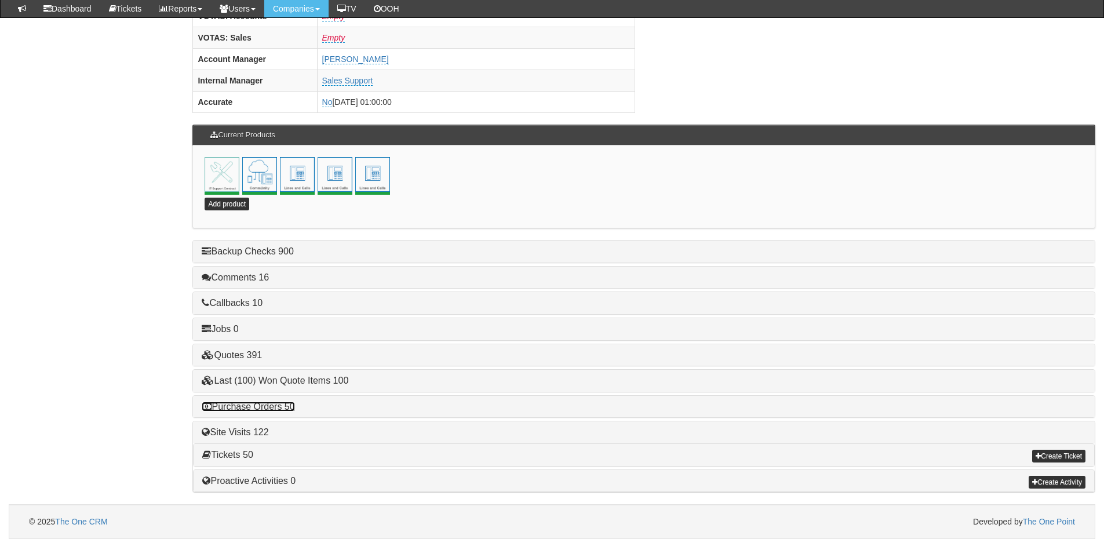
click at [275, 408] on link "Purchase Orders 50" at bounding box center [248, 407] width 93 height 10
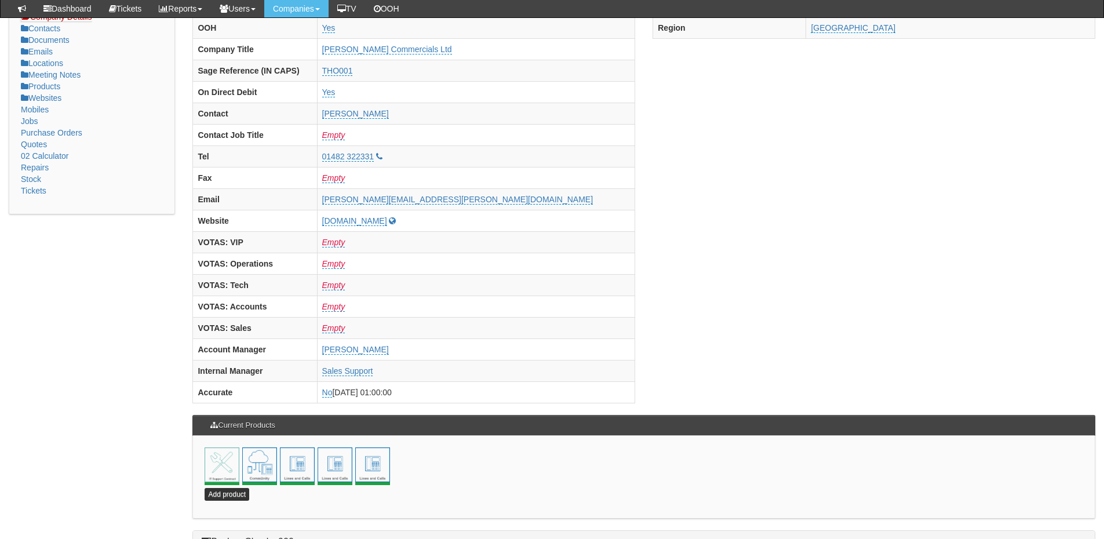
scroll to position [0, 0]
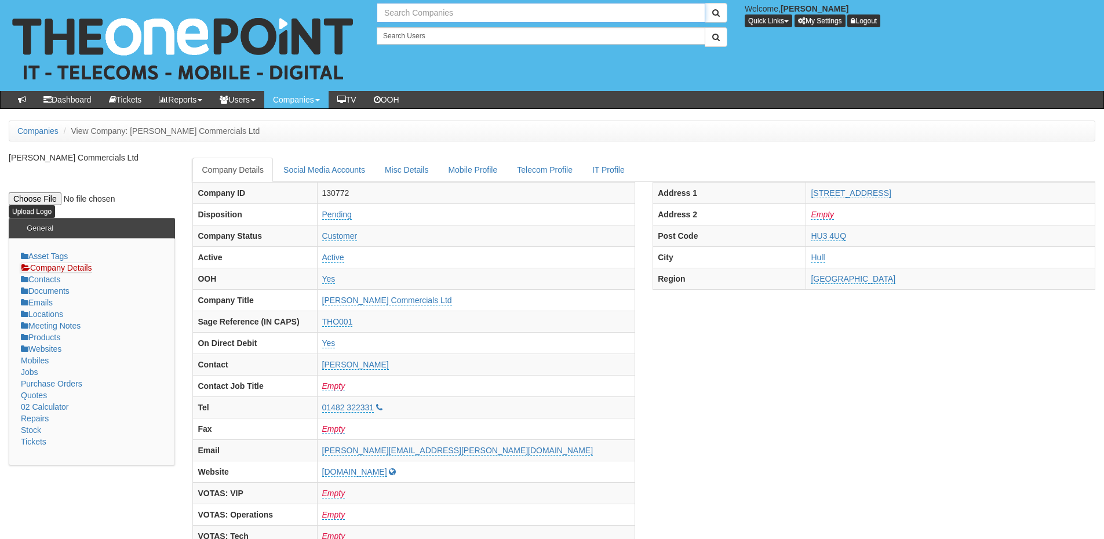
click at [415, 11] on input "text" at bounding box center [541, 13] width 329 height 20
type input "i"
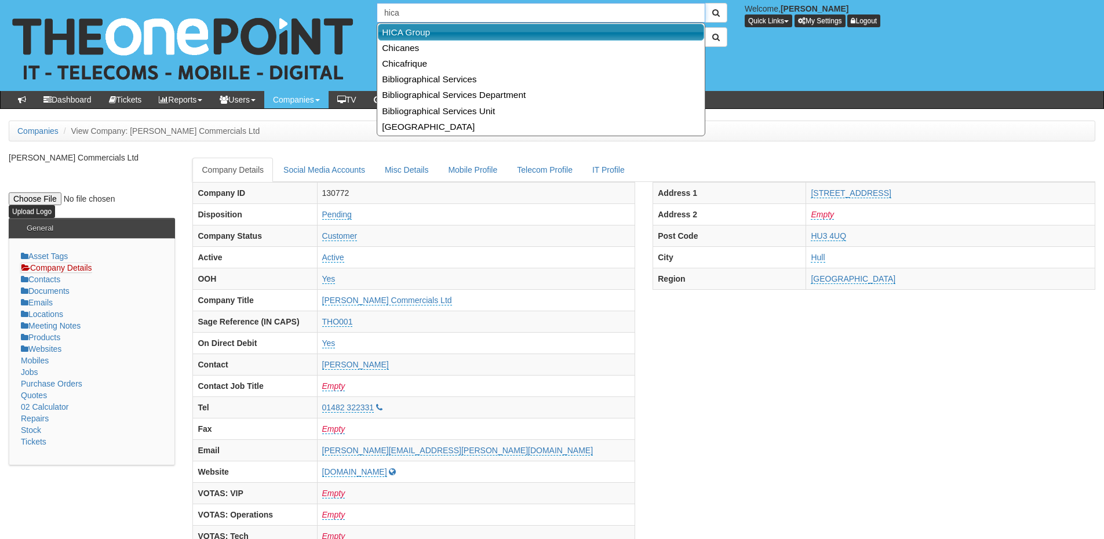
click at [409, 31] on link "HICA Group" at bounding box center [541, 32] width 326 height 17
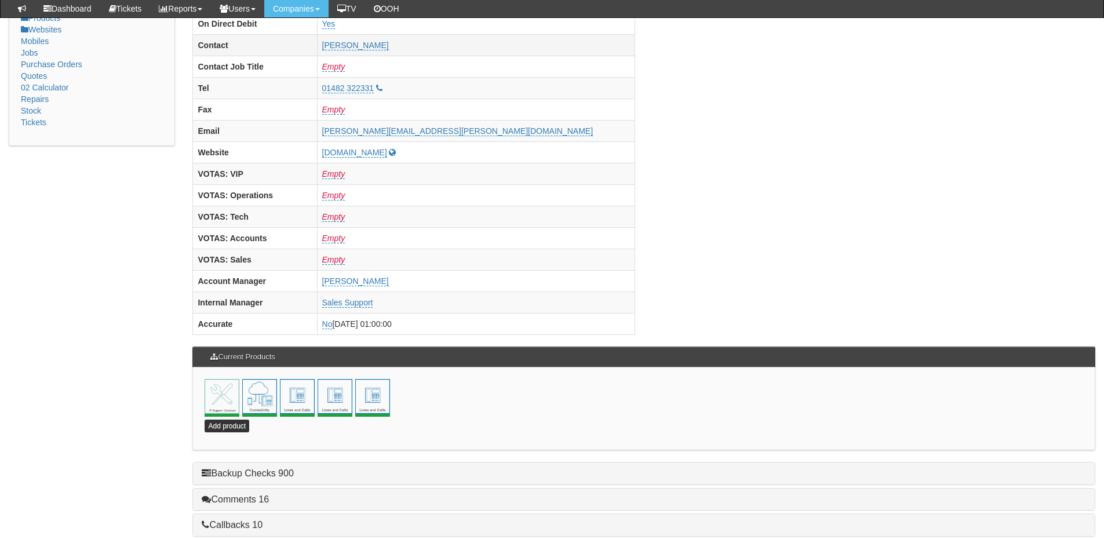
scroll to position [406, 0]
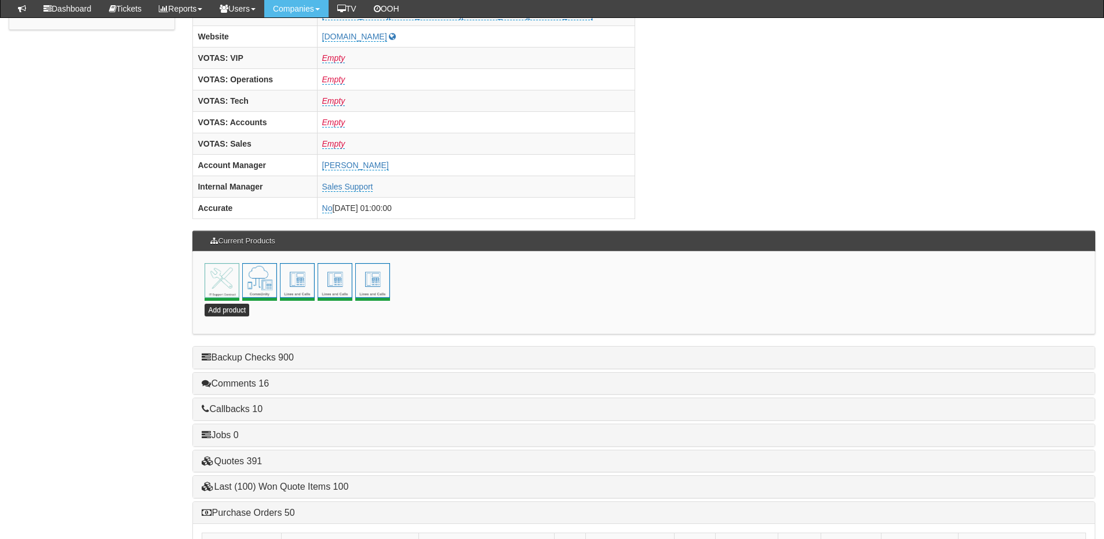
type input "HICA Group"
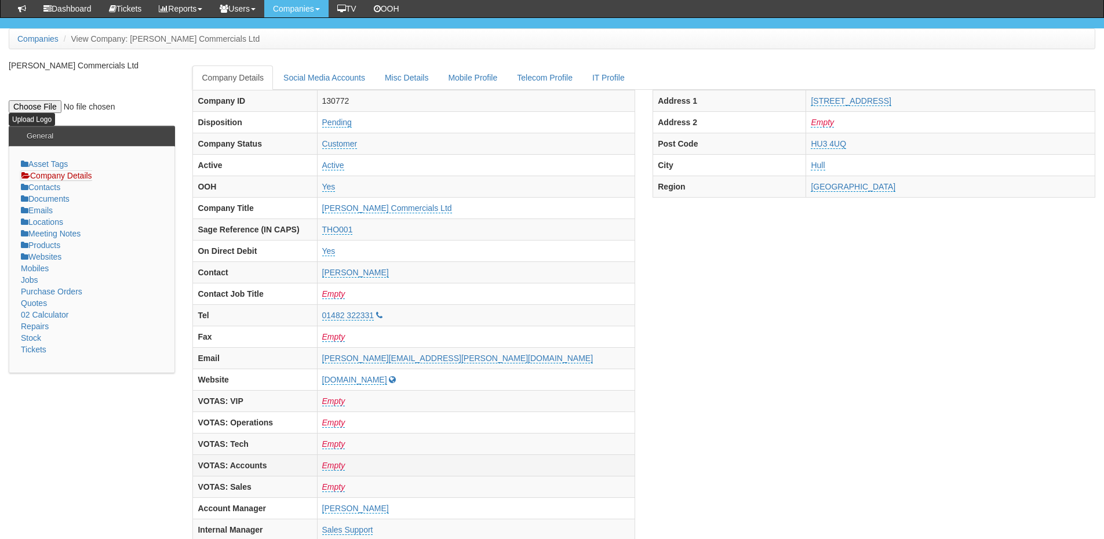
scroll to position [58, 0]
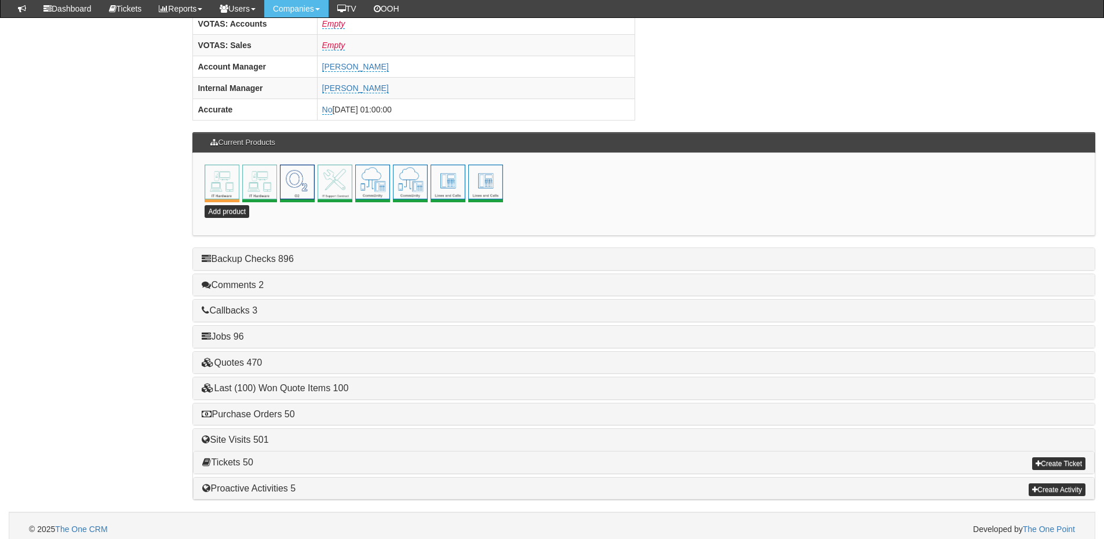
scroll to position [512, 0]
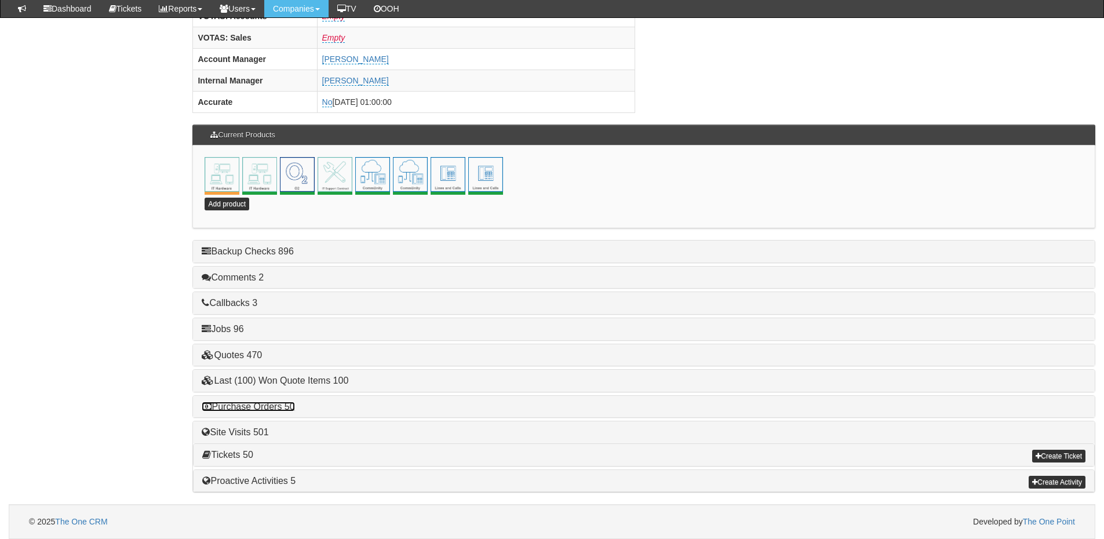
click at [245, 410] on link "Purchase Orders 50" at bounding box center [248, 407] width 93 height 10
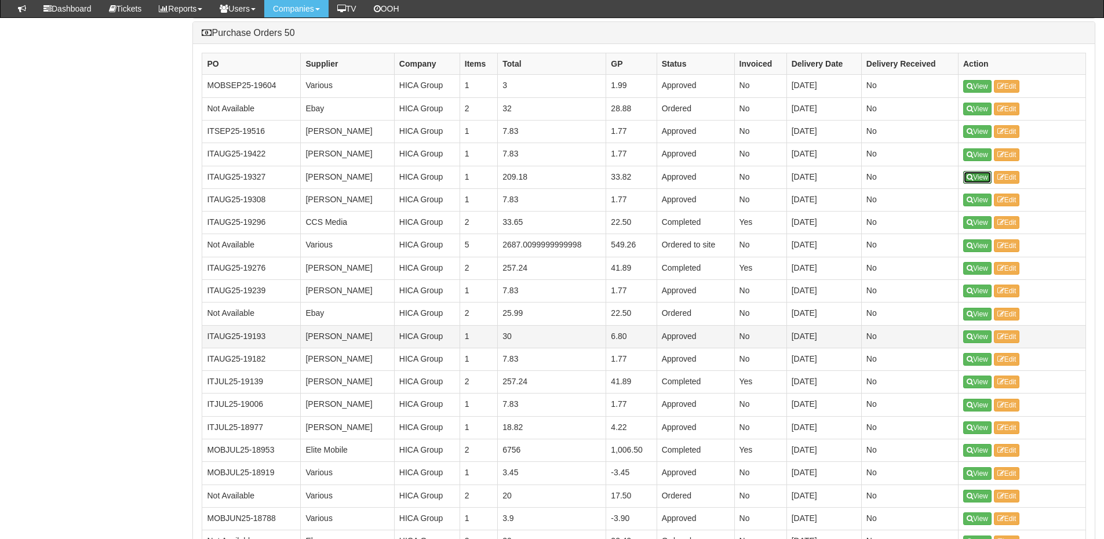
scroll to position [859, 0]
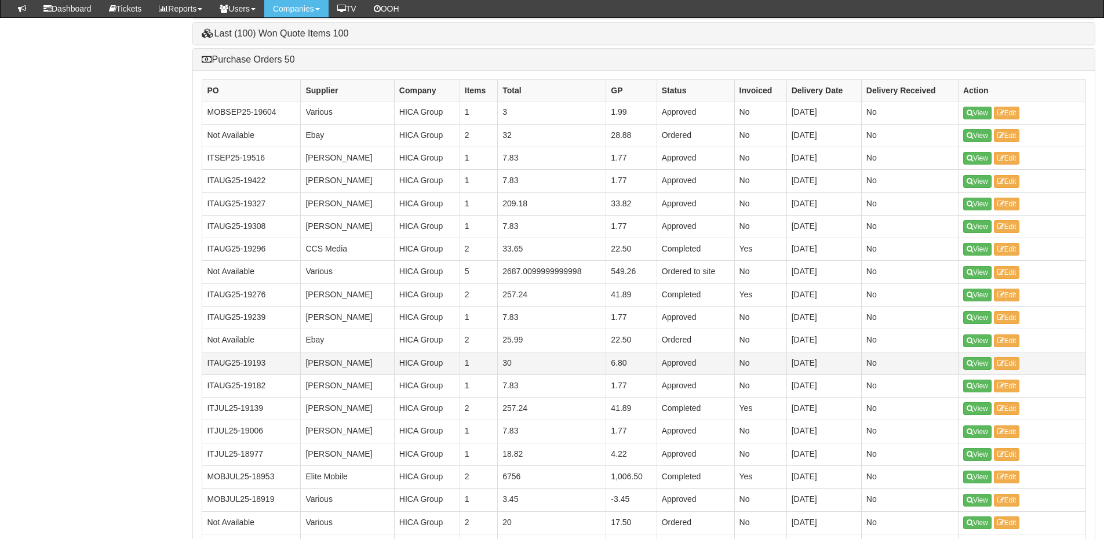
click at [378, 416] on td "Ingram" at bounding box center [347, 409] width 93 height 23
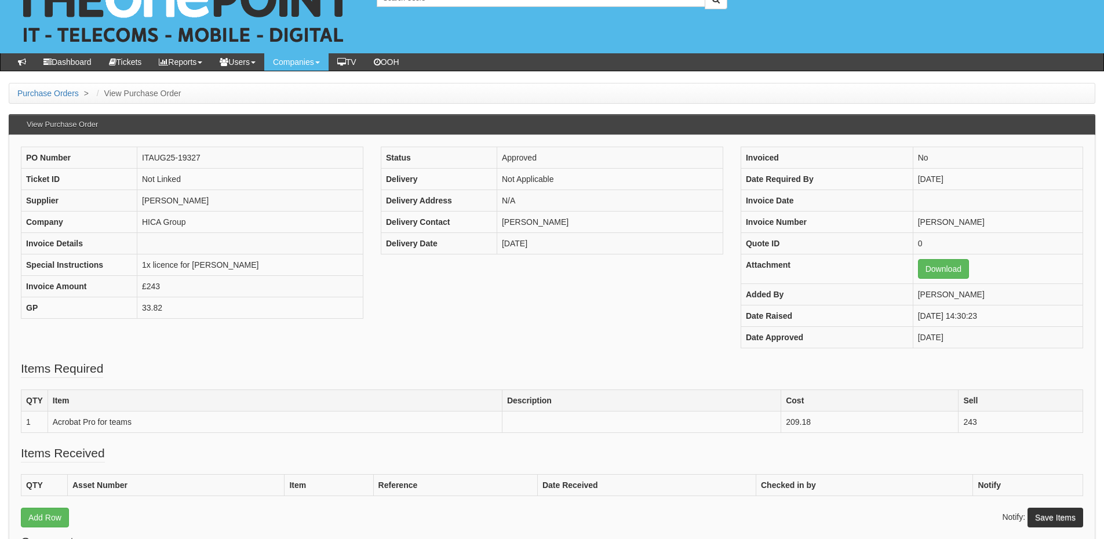
scroll to position [58, 0]
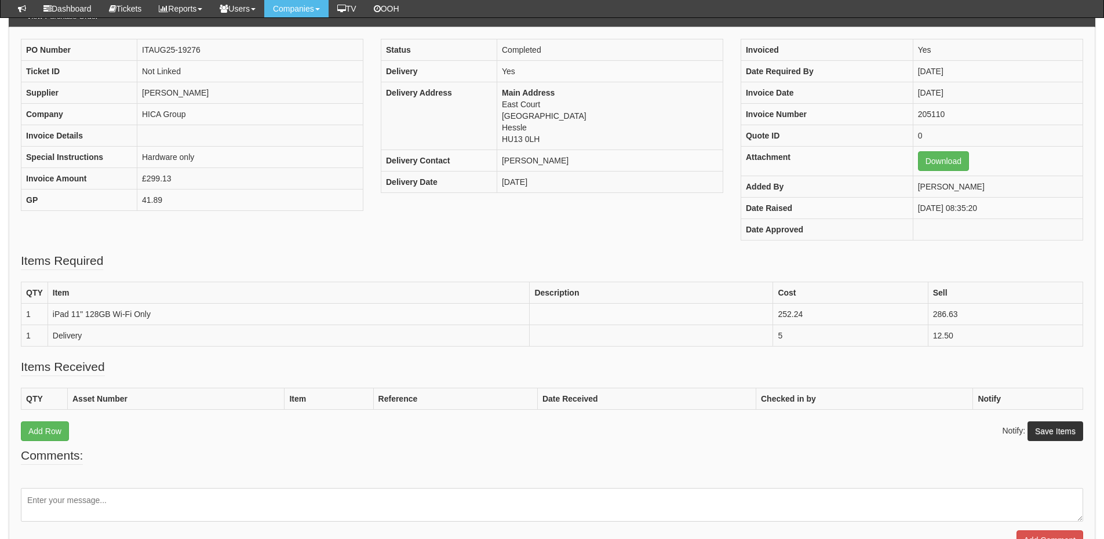
scroll to position [115, 0]
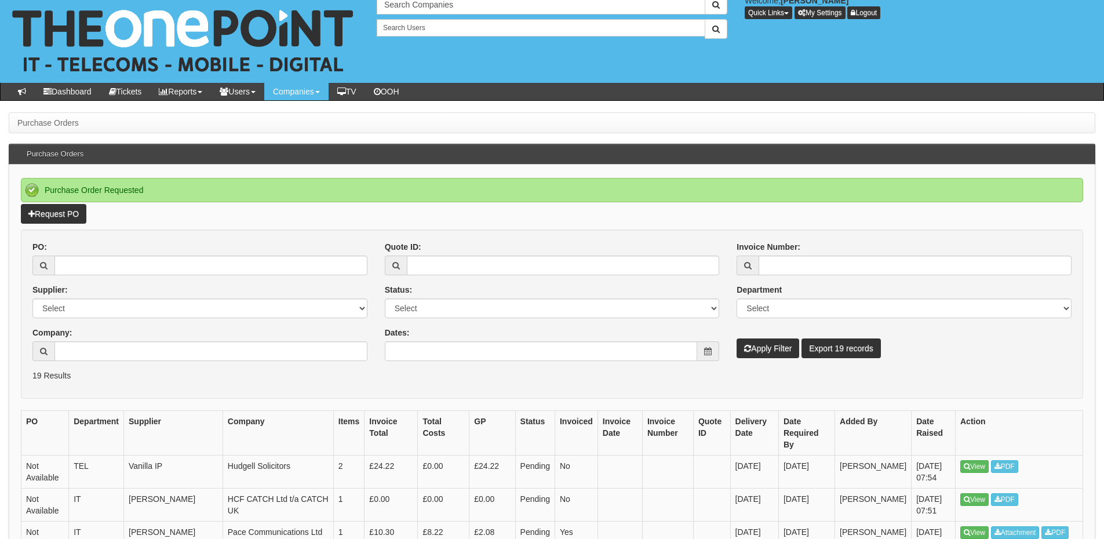
scroll to position [8, 0]
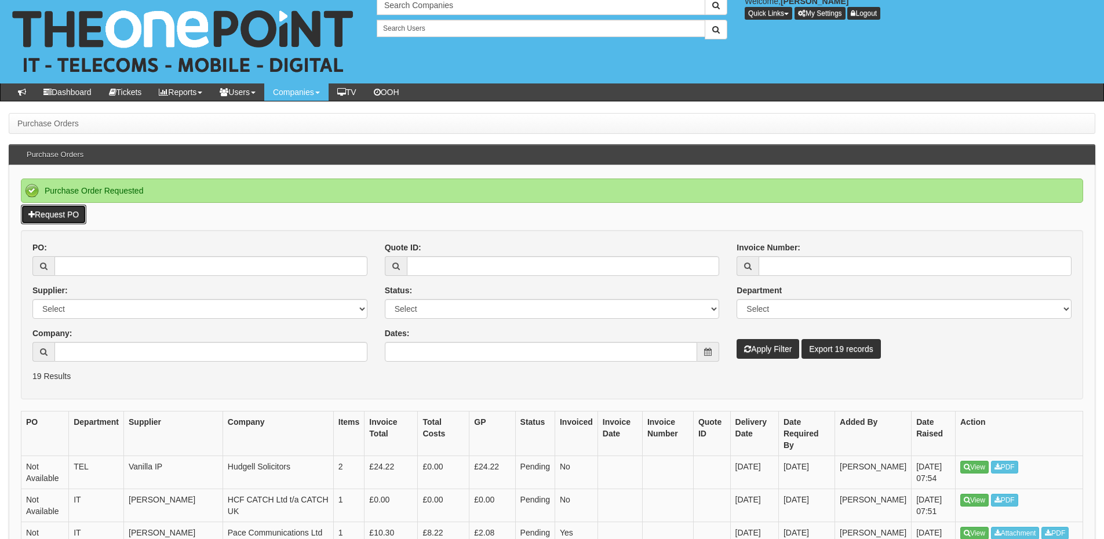
click at [72, 214] on link "Request PO" at bounding box center [53, 215] width 65 height 20
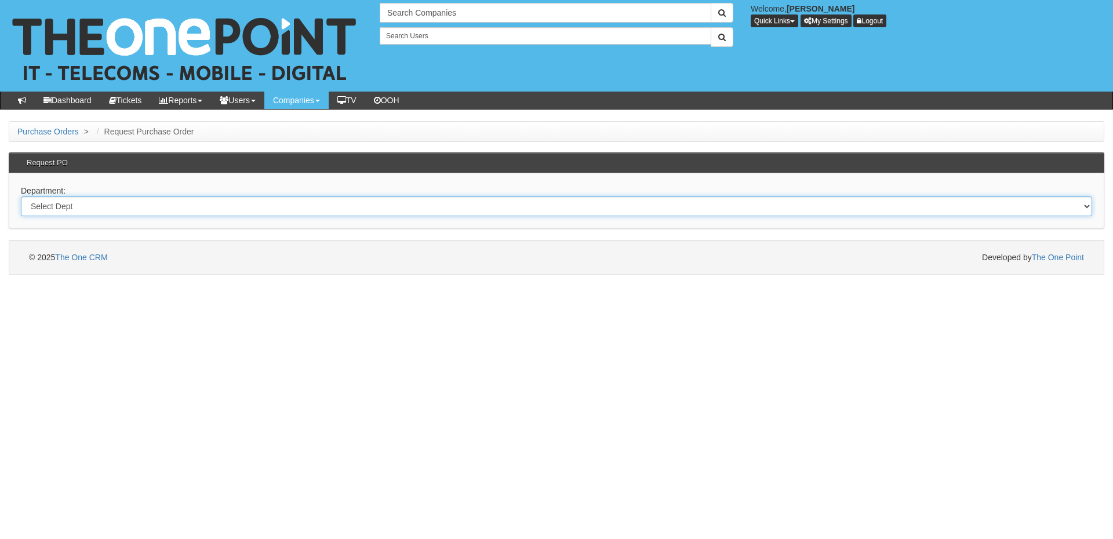
click at [300, 202] on select "Select Dept Digital Internal IT Mobiles Marketing Telecoms" at bounding box center [556, 206] width 1071 height 20
select select "?pipeID=&dept=IT"
click at [21, 196] on select "Select Dept Digital Internal IT Mobiles Marketing Telecoms" at bounding box center [556, 206] width 1071 height 20
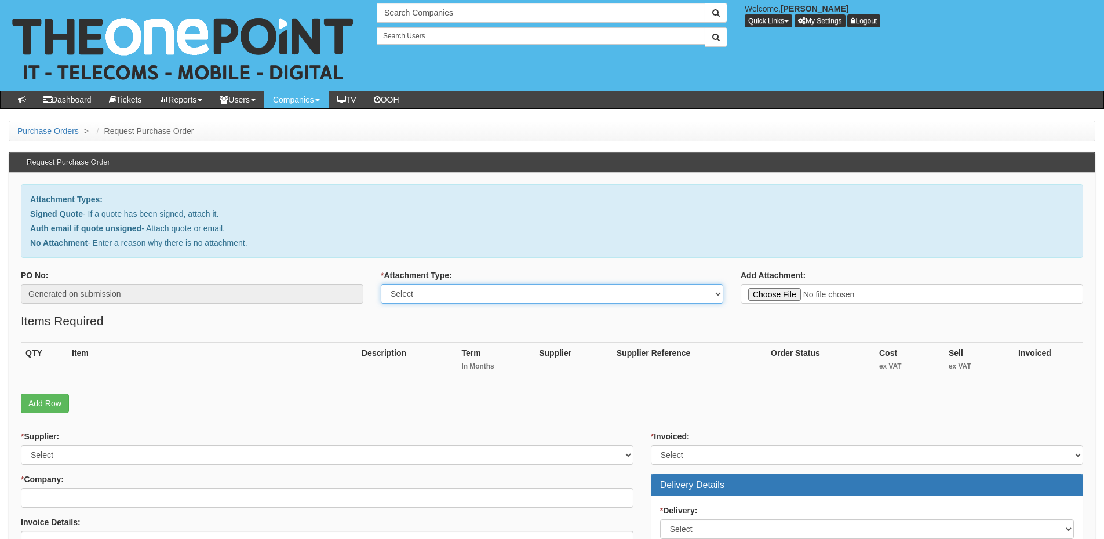
click at [410, 298] on select "Select Signed Quote Auth email with quote if unsigned No Attachment" at bounding box center [552, 294] width 342 height 20
select select "Signed Quote"
click at [381, 284] on select "Select Signed Quote Auth email with quote if unsigned No Attachment" at bounding box center [552, 294] width 342 height 20
type input "C:\fakepath\N3i - Cabling.pdf"
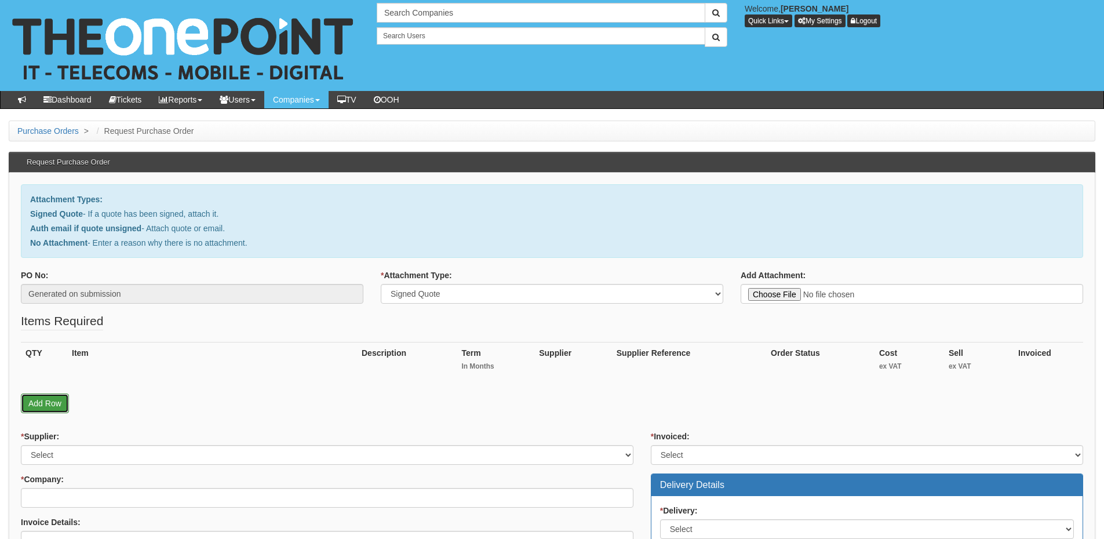
click at [51, 399] on link "Add Row" at bounding box center [45, 403] width 48 height 20
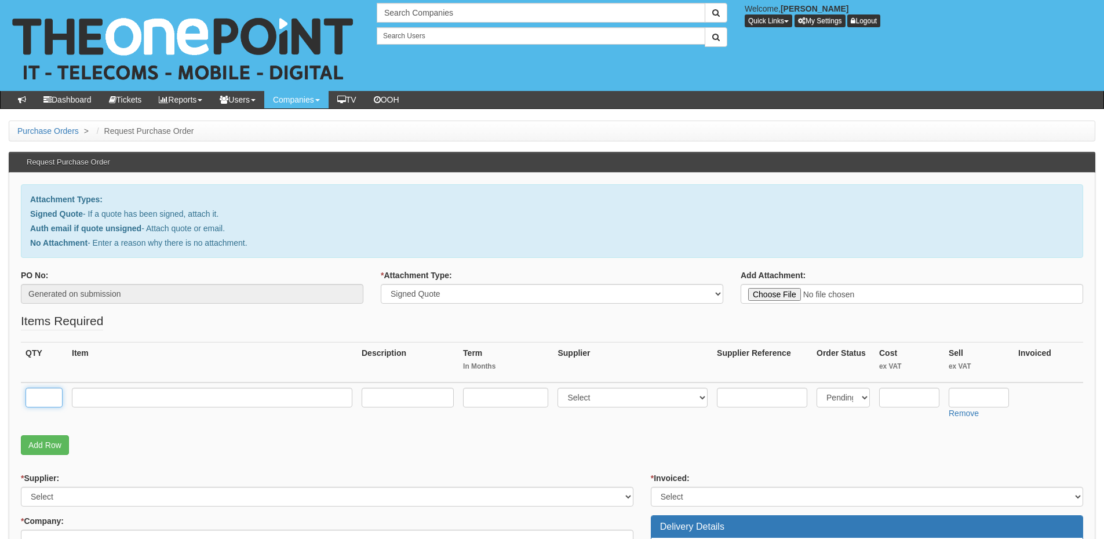
click at [57, 399] on input "text" at bounding box center [43, 398] width 37 height 20
type input "1"
click at [200, 403] on input "text" at bounding box center [212, 398] width 280 height 20
paste input "3x New Double Sockets"
type input "3x New Double Sockets"
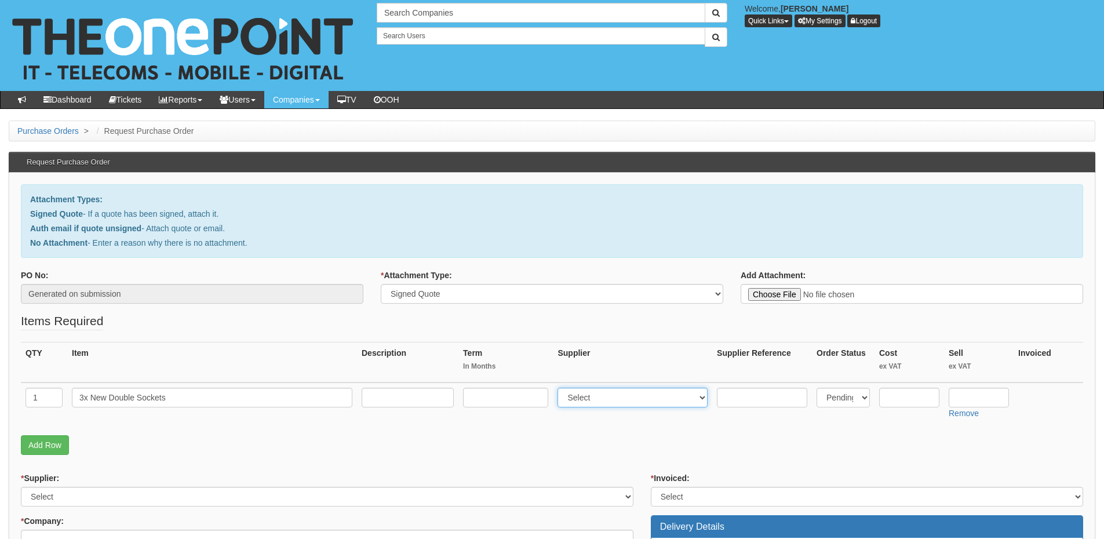
click at [617, 401] on select "Select 123 REG.co.uk 1Password 3 4Gon AA Jones Electric Ltd Abzorb Access Group…" at bounding box center [632, 398] width 150 height 20
select select "81"
click at [560, 388] on select "Select 123 REG.co.uk 1Password 3 4Gon AA Jones Electric Ltd Abzorb Access Group…" at bounding box center [632, 398] width 150 height 20
click at [986, 397] on input "text" at bounding box center [979, 398] width 60 height 20
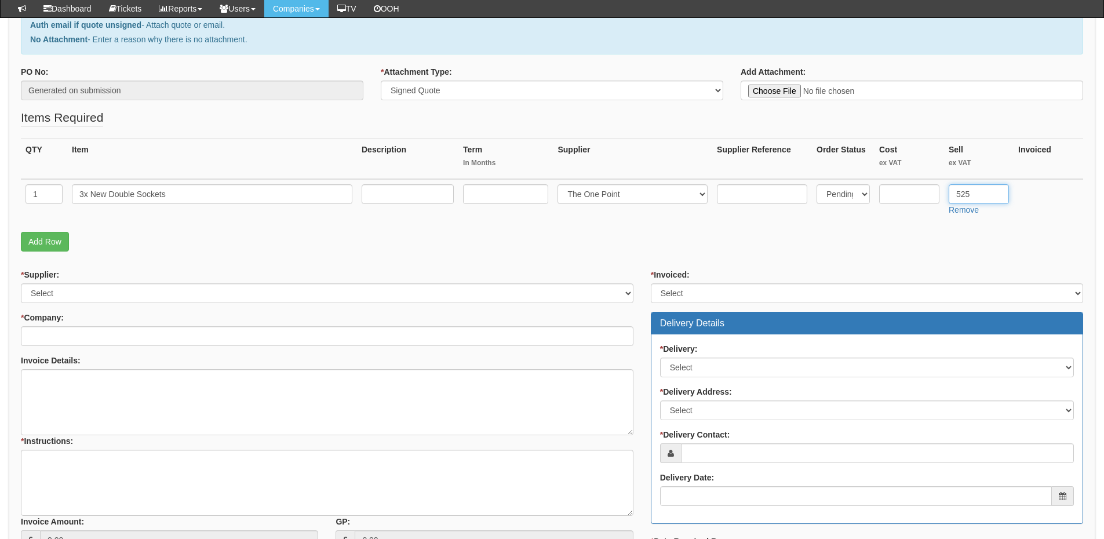
type input "525"
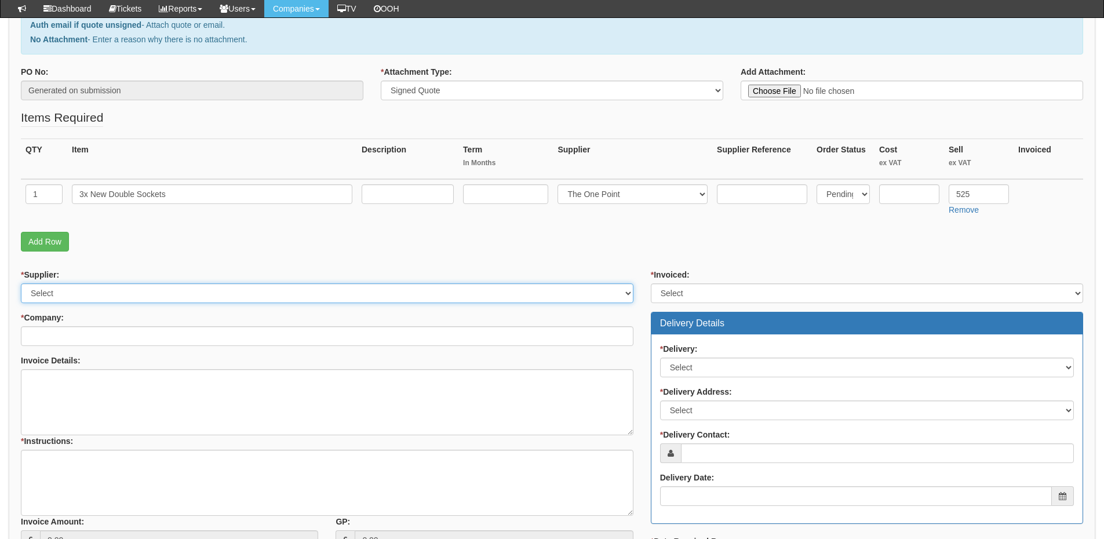
click at [134, 293] on select "Select 123 REG.co.uk 1Password 3 4Gon AA Jones Electric Ltd Abzorb Access Group…" at bounding box center [327, 293] width 612 height 20
select select "81"
click at [21, 283] on select "Select 123 REG.co.uk 1Password 3 4Gon AA Jones Electric Ltd Abzorb Access Group…" at bounding box center [327, 293] width 612 height 20
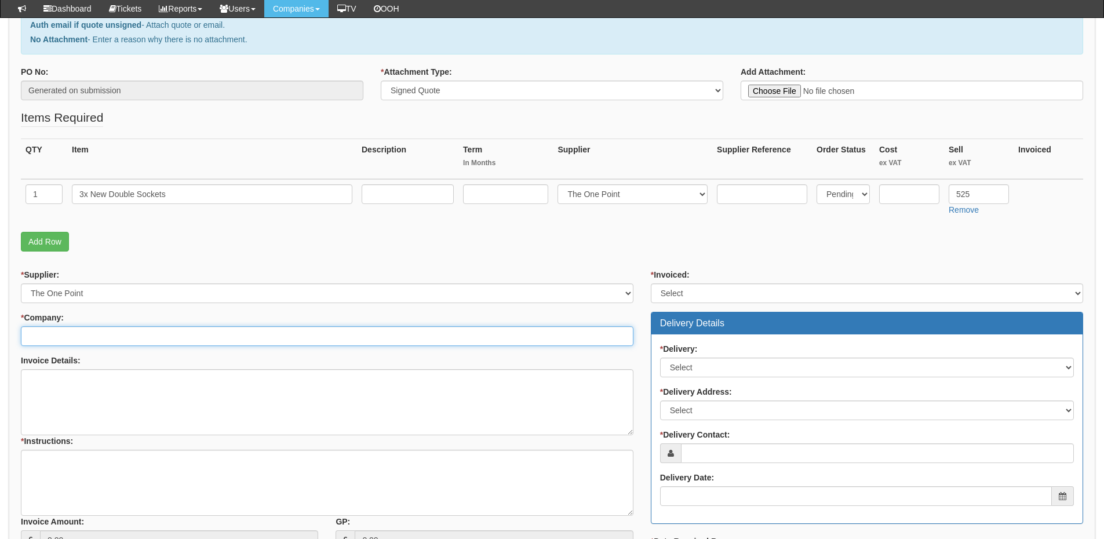
click at [107, 341] on input "* Company:" at bounding box center [327, 336] width 612 height 20
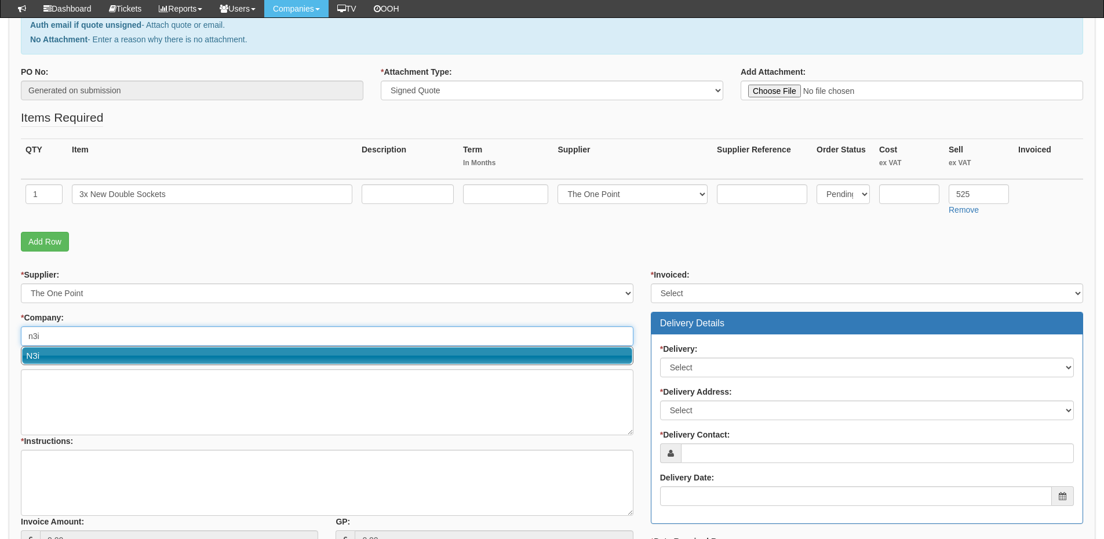
click at [116, 352] on link "N3i" at bounding box center [327, 355] width 610 height 17
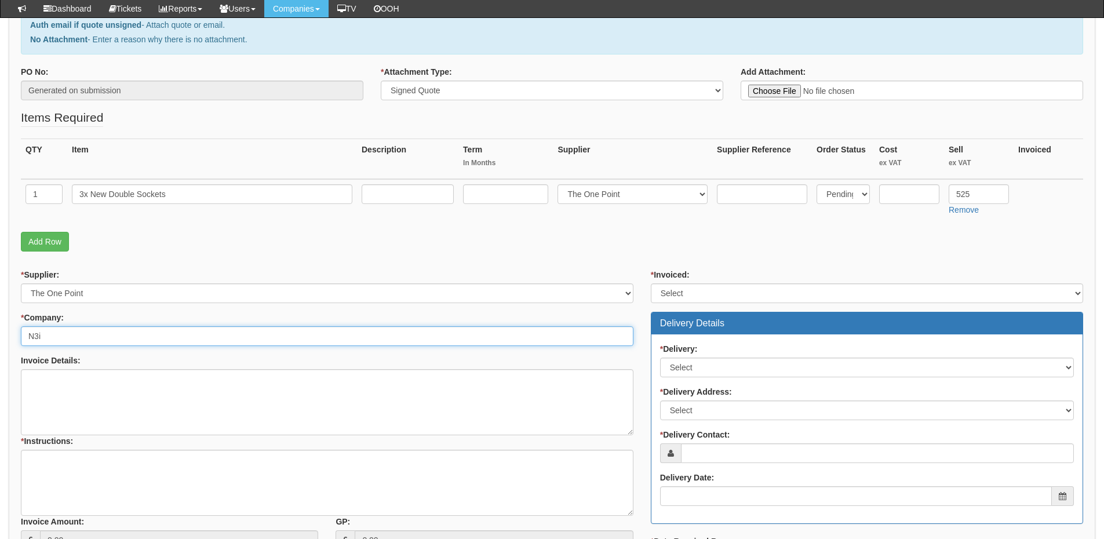
type input "N3i"
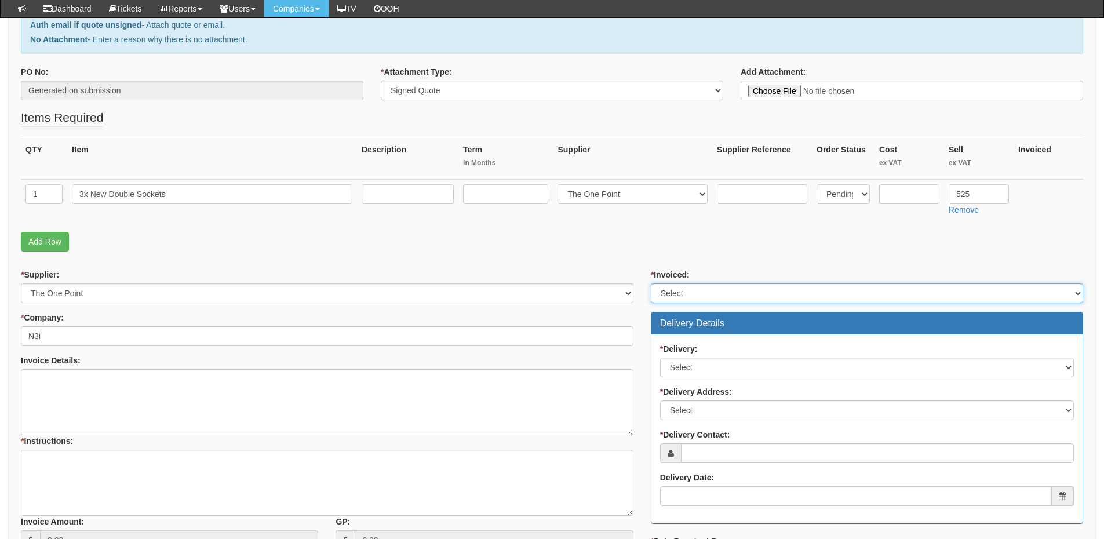
drag, startPoint x: 734, startPoint y: 288, endPoint x: 727, endPoint y: 302, distance: 15.3
click at [734, 288] on select "Select Yes No N/A STB (part of order)" at bounding box center [867, 293] width 432 height 20
select select "2"
click at [651, 283] on select "Select Yes No N/A STB (part of order)" at bounding box center [867, 293] width 432 height 20
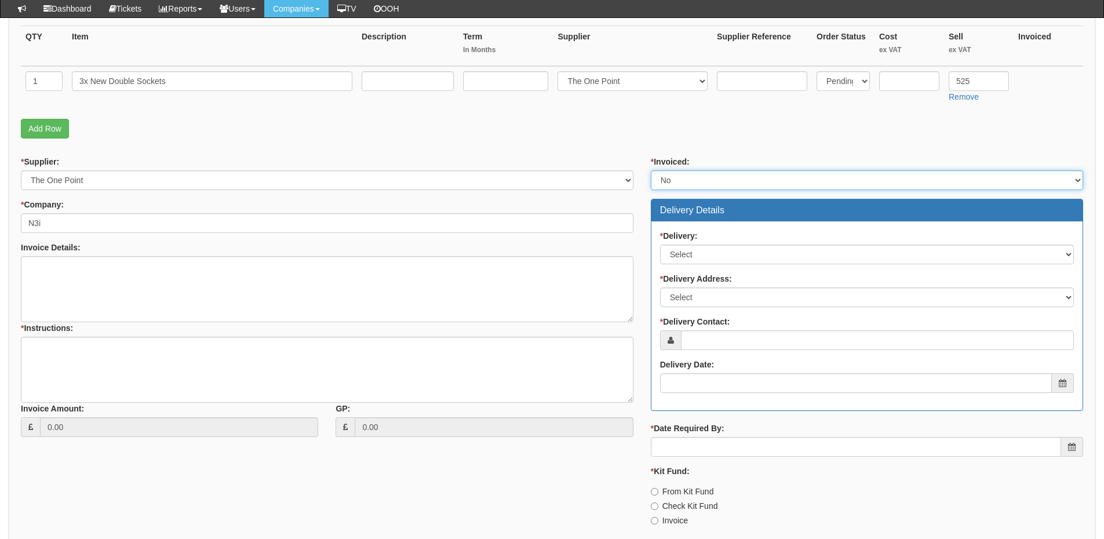
scroll to position [290, 0]
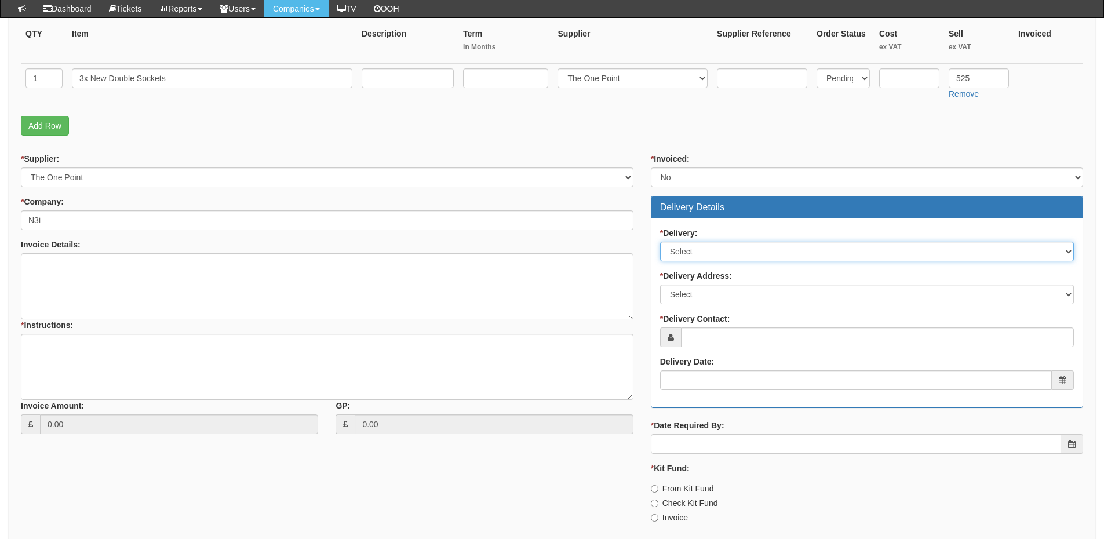
click at [692, 251] on select "Select No Not Applicable Yes" at bounding box center [867, 252] width 414 height 20
select select "3"
click at [660, 242] on select "Select No Not Applicable Yes" at bounding box center [867, 252] width 414 height 20
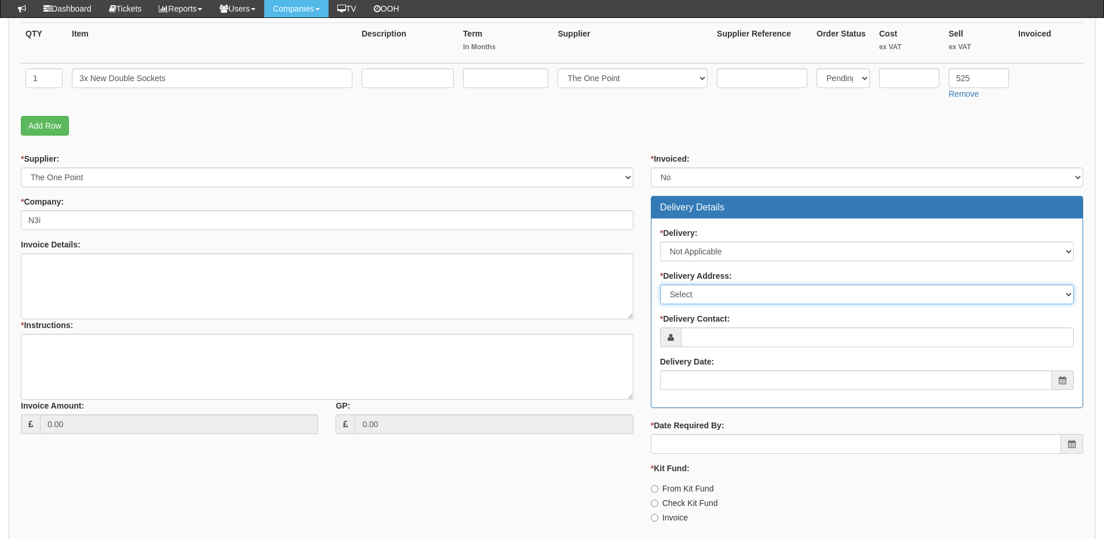
click at [701, 294] on select "Select Not Applicable Main Address - HU13 0GD Other" at bounding box center [867, 295] width 414 height 20
select select "N/A"
click at [660, 285] on select "Select Not Applicable Main Address - HU13 0GD Other" at bounding box center [867, 295] width 414 height 20
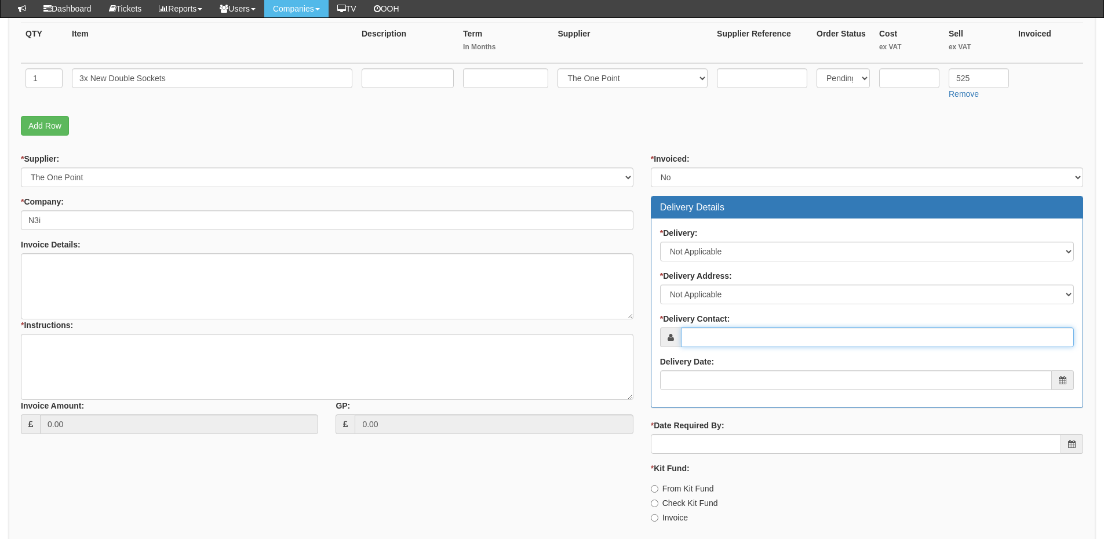
click at [706, 330] on input "* Delivery Contact:" at bounding box center [877, 337] width 393 height 20
type input "[PERSON_NAME]"
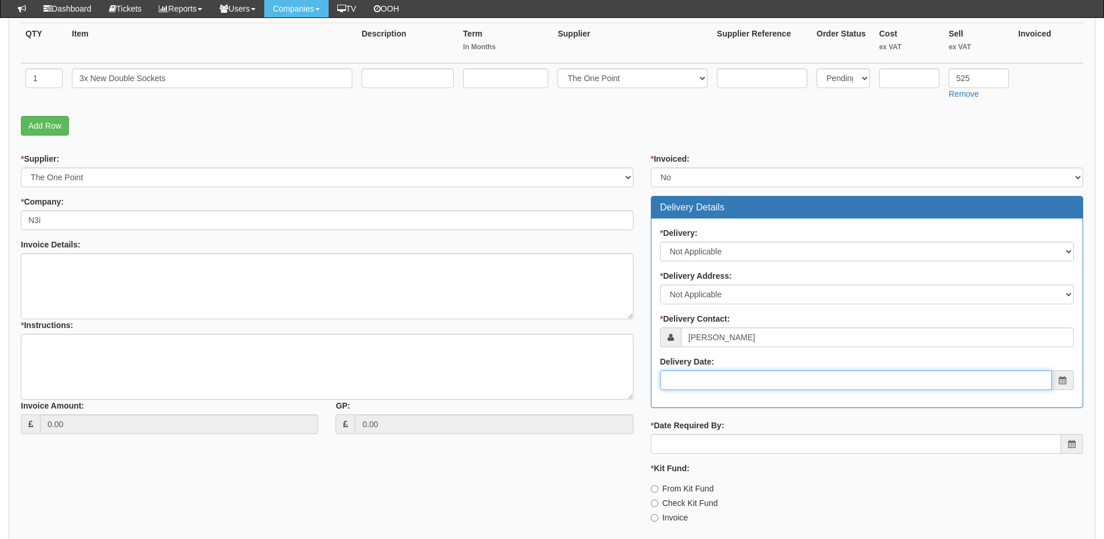
click at [716, 385] on input "Delivery Date:" at bounding box center [856, 380] width 392 height 20
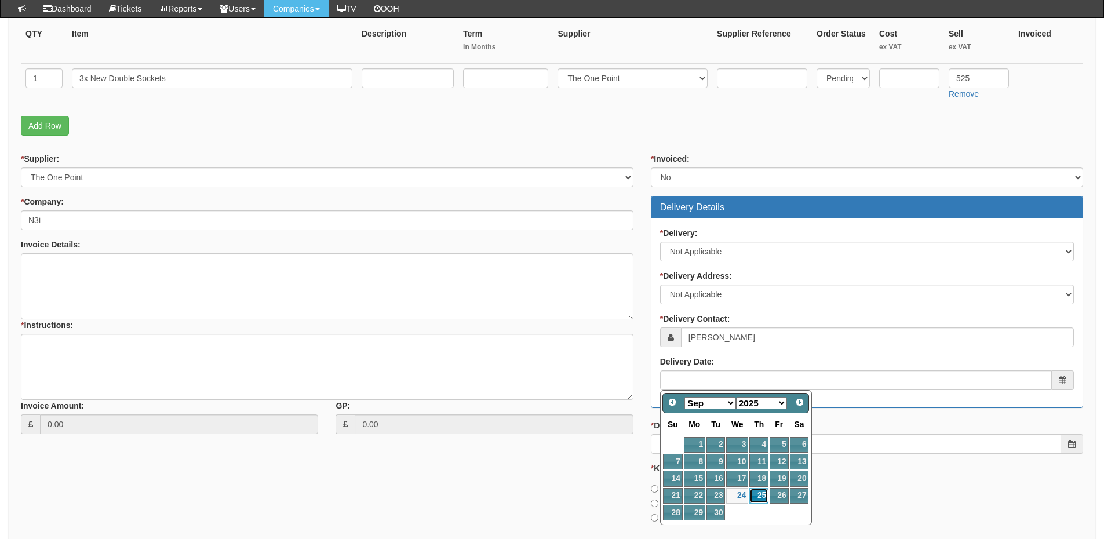
click at [762, 496] on link "25" at bounding box center [758, 496] width 19 height 16
type input "2025-09-25"
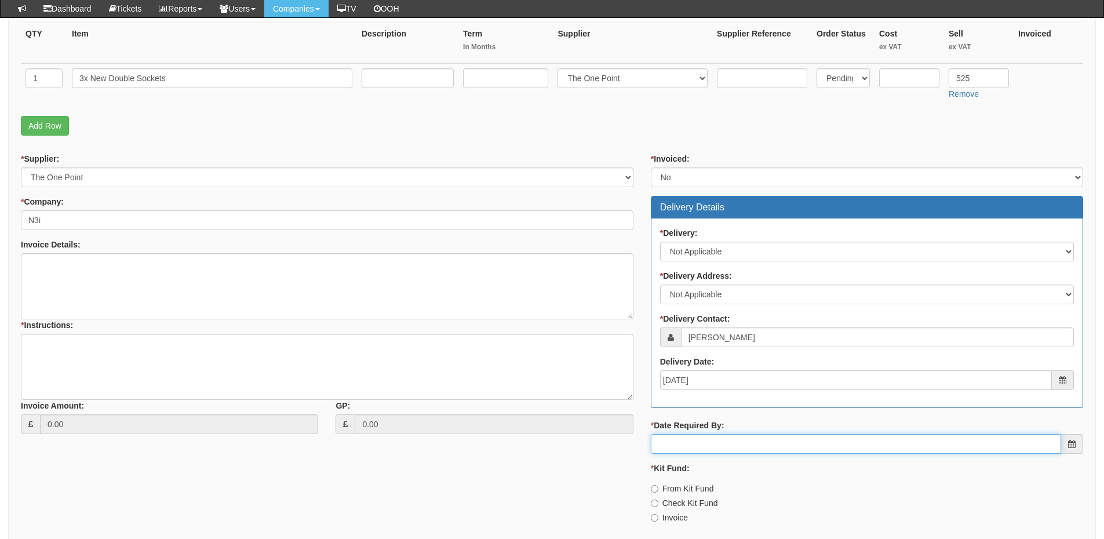
click at [720, 440] on input "* Date Required By:" at bounding box center [856, 444] width 410 height 20
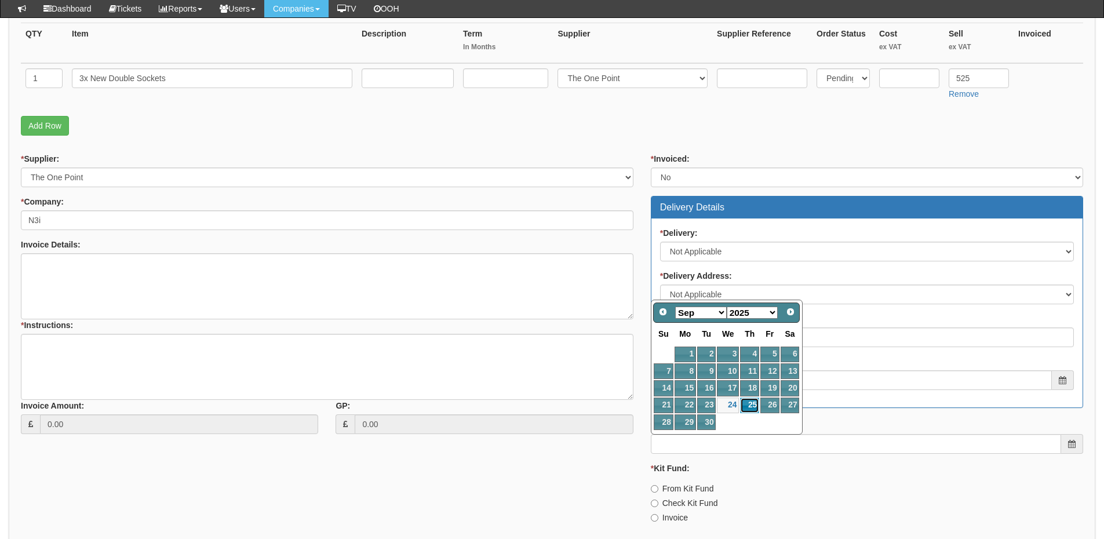
click at [749, 406] on link "25" at bounding box center [749, 406] width 19 height 16
type input "2025-09-25"
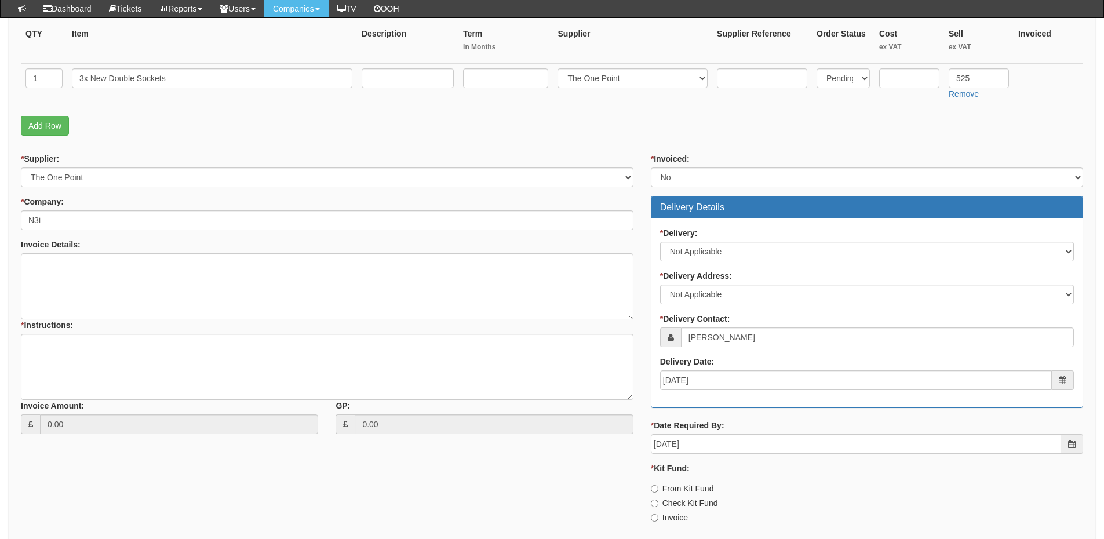
drag, startPoint x: 672, startPoint y: 520, endPoint x: 665, endPoint y: 515, distance: 8.8
click at [672, 520] on label "Invoice" at bounding box center [669, 518] width 37 height 12
click at [658, 520] on input "Invoice" at bounding box center [655, 518] width 8 height 8
radio input "true"
click at [189, 362] on textarea "* Instructions:" at bounding box center [327, 367] width 612 height 66
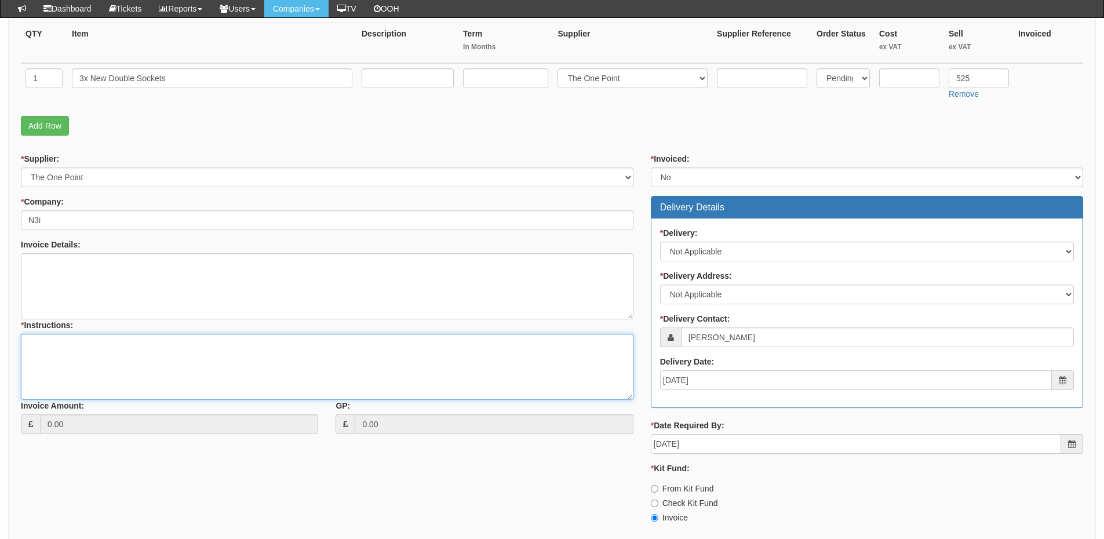
type textarea "B"
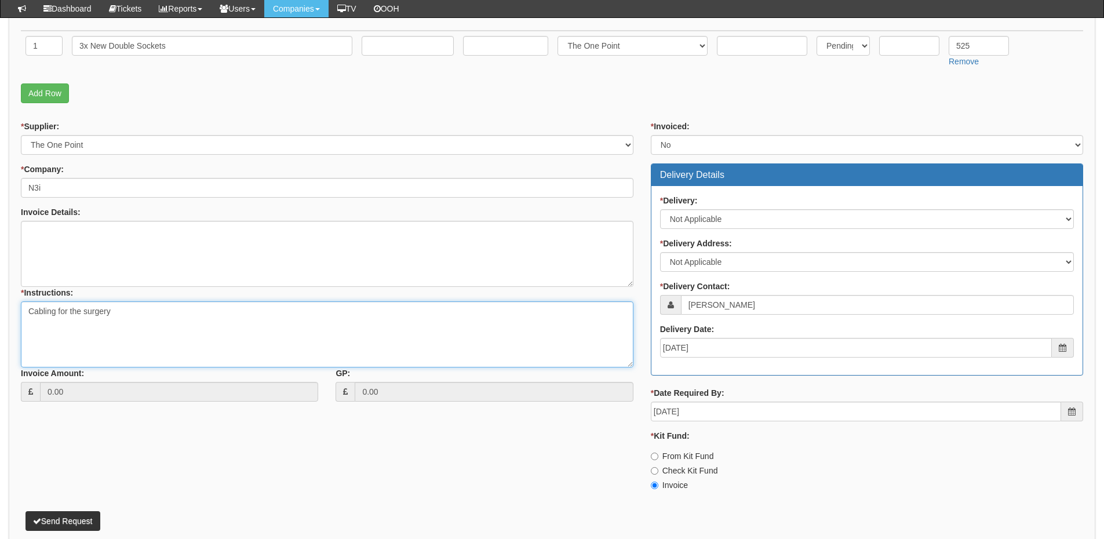
scroll to position [378, 0]
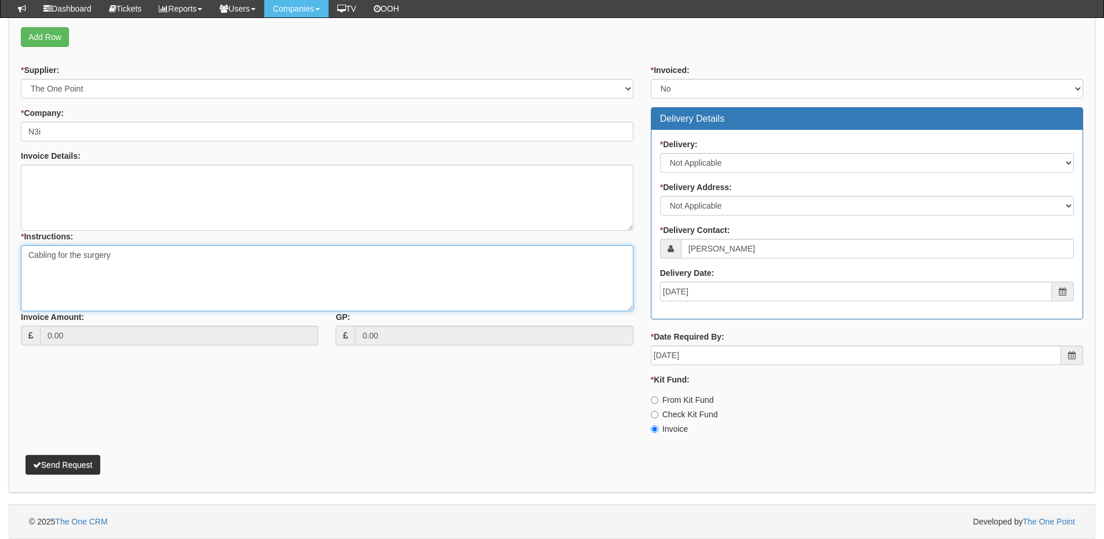
type textarea "Cabling for the surgery"
click at [65, 464] on button "Send Request" at bounding box center [62, 465] width 75 height 20
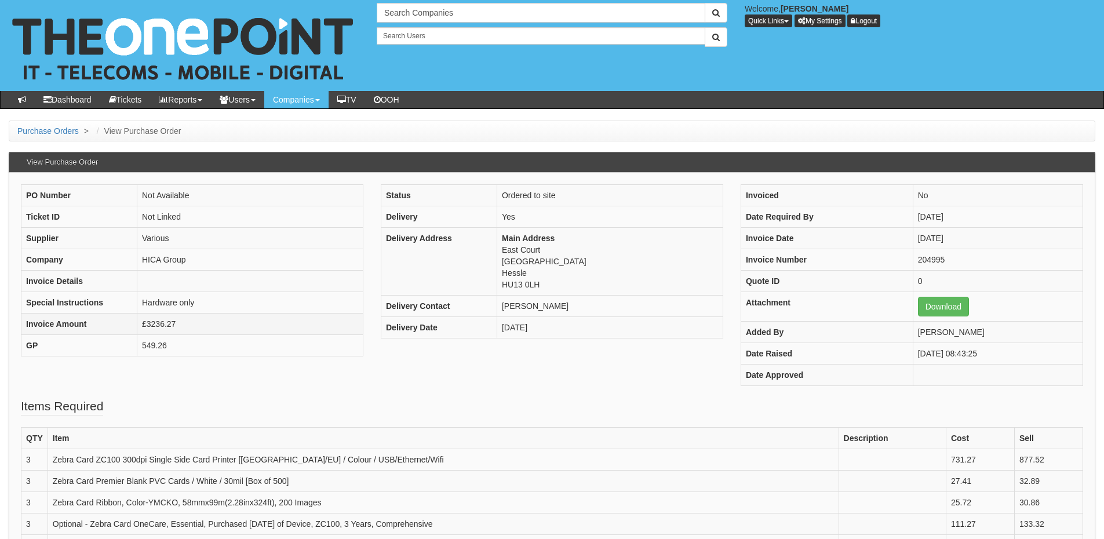
scroll to position [58, 0]
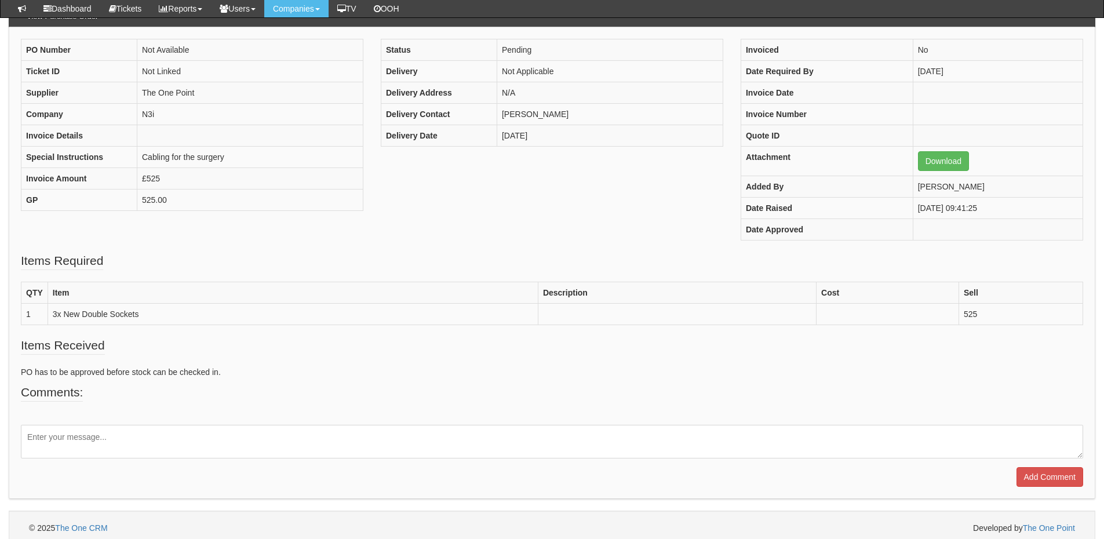
scroll to position [115, 0]
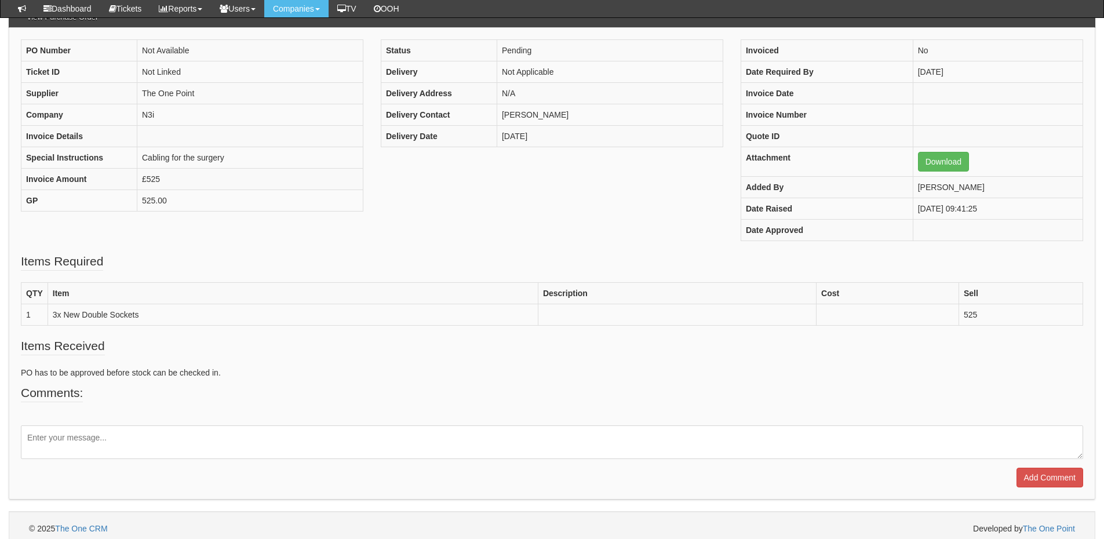
click at [125, 434] on textarea at bounding box center [552, 442] width 1062 height 34
paste textarea "Purchase Order 02693"
type textarea "Please use Purchase Order 02693"
click at [1039, 475] on input "Add Comment" at bounding box center [1049, 478] width 67 height 20
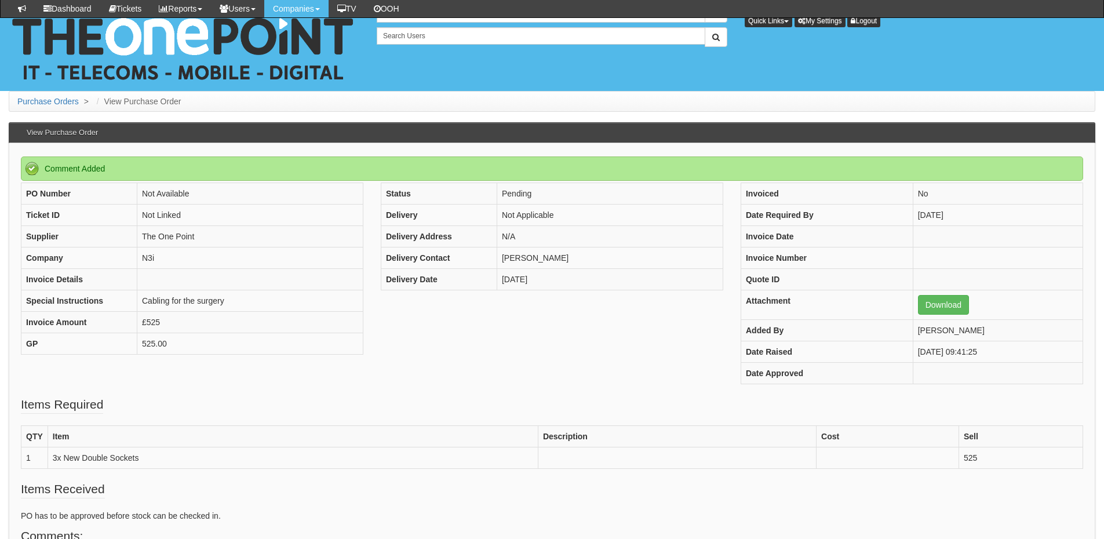
scroll to position [202, 0]
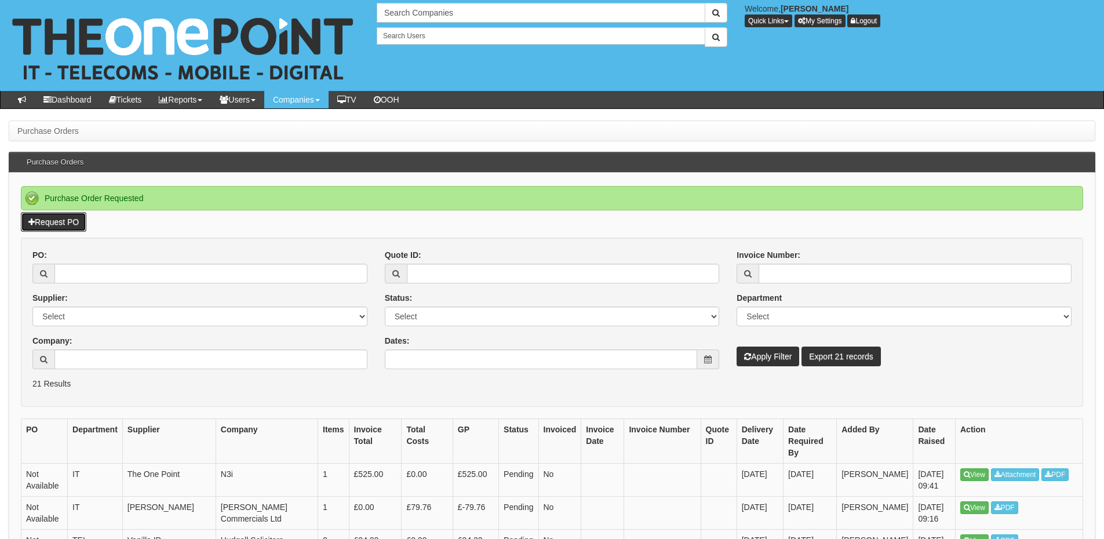
click at [51, 223] on link "Request PO" at bounding box center [53, 222] width 65 height 20
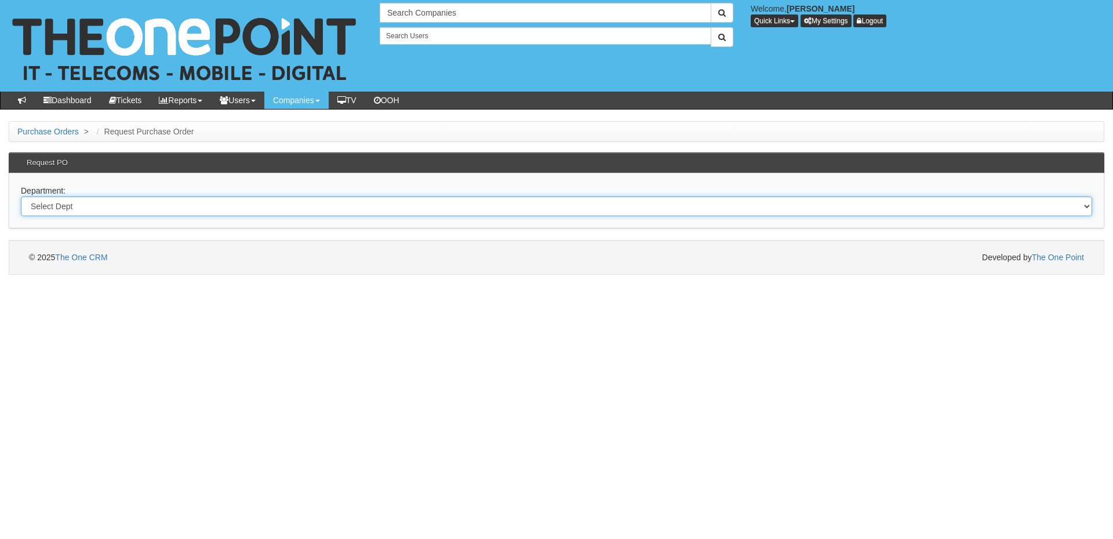
click at [278, 213] on select "Select Dept Digital Internal IT Mobiles Marketing Telecoms" at bounding box center [556, 206] width 1071 height 20
select select "?pipeID=&dept=MOB"
click at [21, 196] on select "Select Dept Digital Internal IT Mobiles Marketing Telecoms" at bounding box center [556, 206] width 1071 height 20
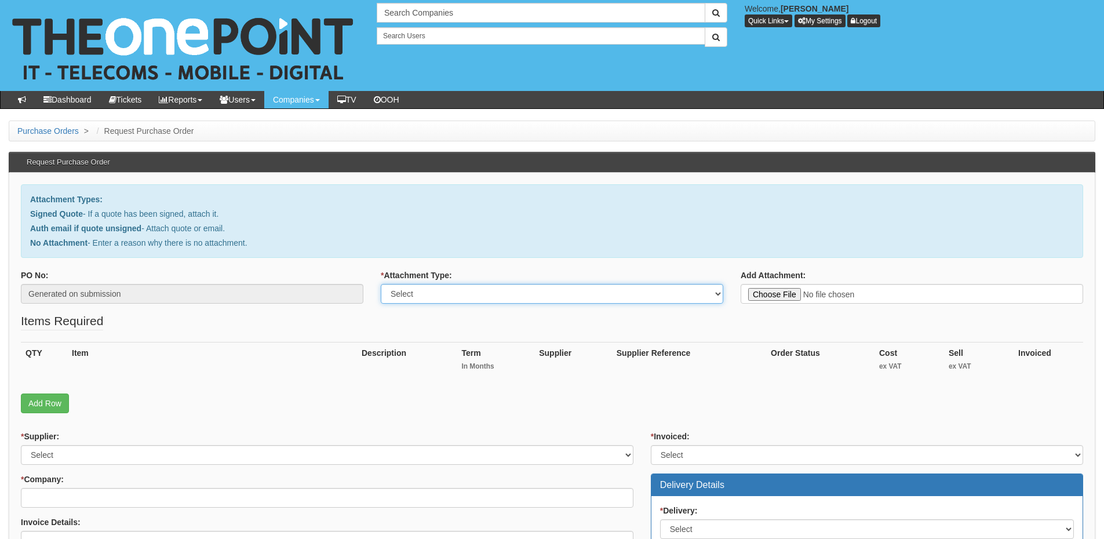
drag, startPoint x: 483, startPoint y: 297, endPoint x: 477, endPoint y: 303, distance: 8.6
click at [483, 297] on select "Select Signed Quote Auth email with quote if unsigned No Attachment" at bounding box center [552, 294] width 342 height 20
select select "Signed Quote"
click at [381, 284] on select "Select Signed Quote Auth email with quote if unsigned No Attachment" at bounding box center [552, 294] width 342 height 20
type input "C:\fakepath\Hako - o2 .pdf"
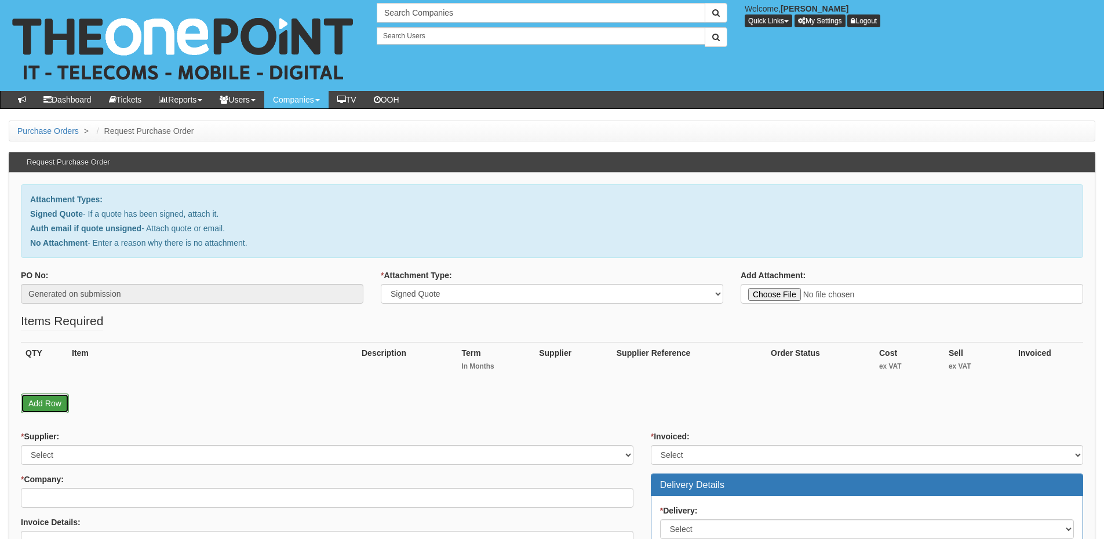
click at [41, 402] on link "Add Row" at bounding box center [45, 403] width 48 height 20
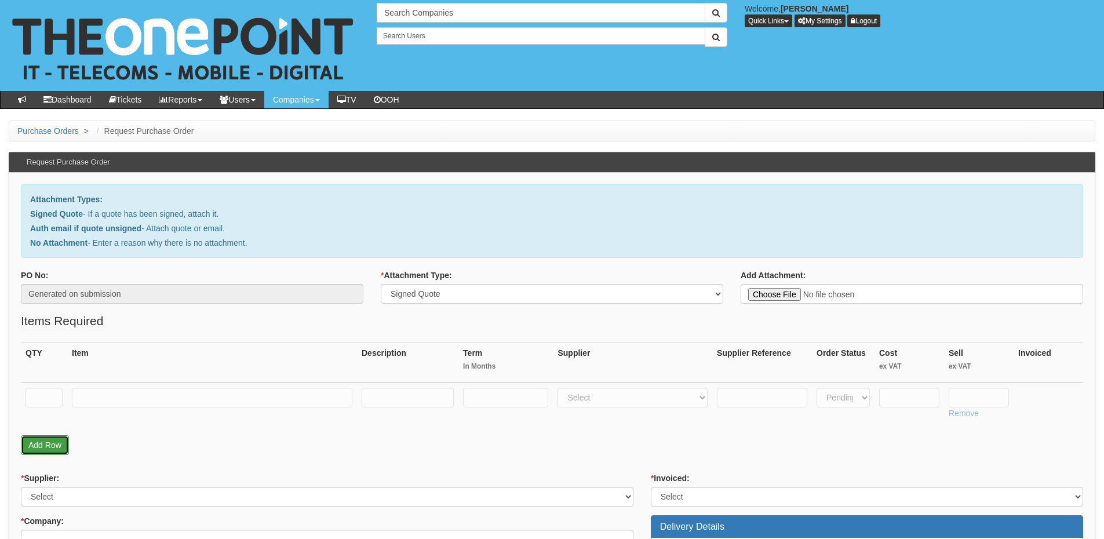
click at [51, 447] on link "Add Row" at bounding box center [45, 445] width 48 height 20
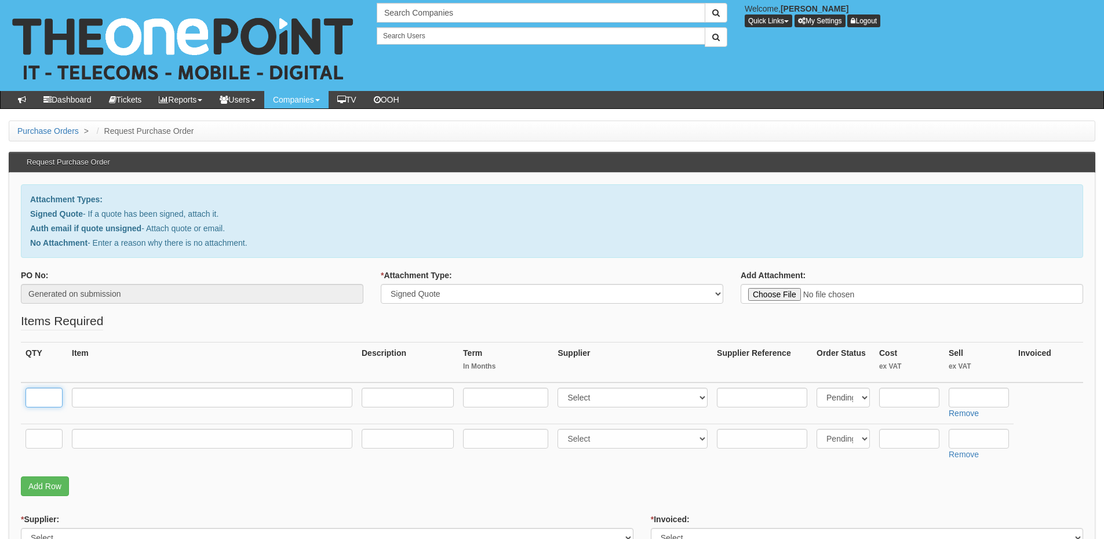
click at [43, 398] on input "text" at bounding box center [43, 398] width 37 height 20
type input "58"
click at [46, 441] on input "text" at bounding box center [43, 439] width 37 height 20
type input "1"
click at [40, 492] on link "Add Row" at bounding box center [45, 486] width 48 height 20
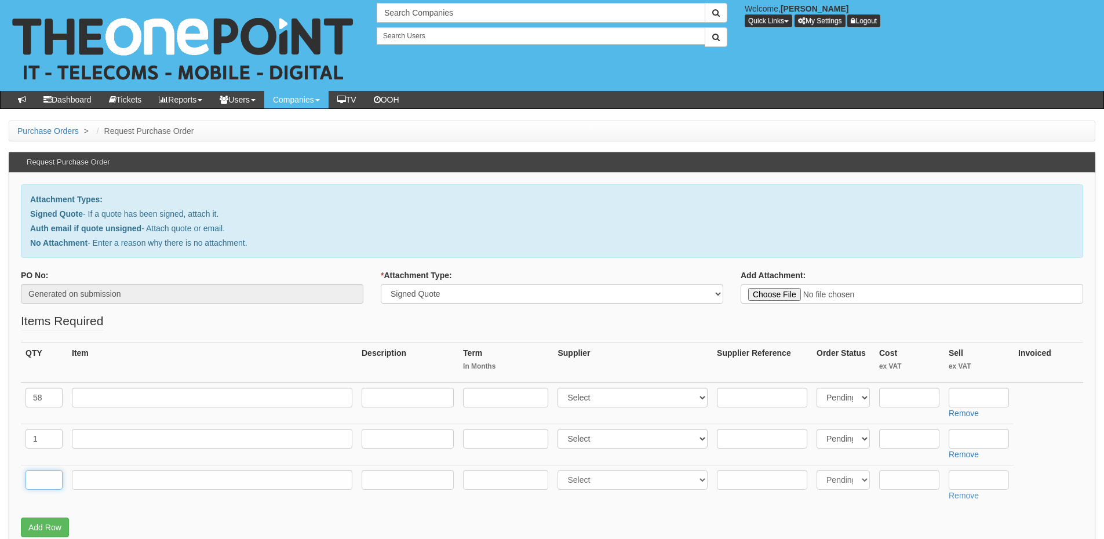
click at [45, 479] on input "text" at bounding box center [43, 480] width 37 height 20
type input "58"
click at [125, 400] on input "text" at bounding box center [212, 398] width 280 height 20
type input "Business Unlimited"
click at [495, 391] on input "text" at bounding box center [505, 398] width 85 height 20
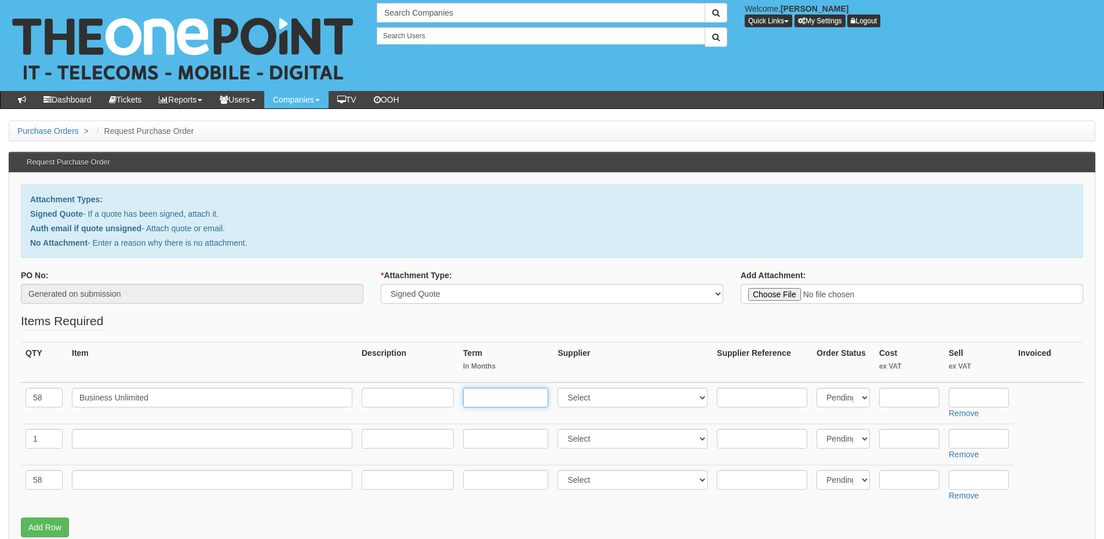
type input "£"
type input "24-months"
click at [385, 399] on input "text" at bounding box center [408, 398] width 92 height 20
type input "£40 p/m"
click at [605, 400] on select "Select 123 REG.co.uk 1Password 3 4Gon AA Jones Electric Ltd Abzorb Access Group…" at bounding box center [632, 398] width 150 height 20
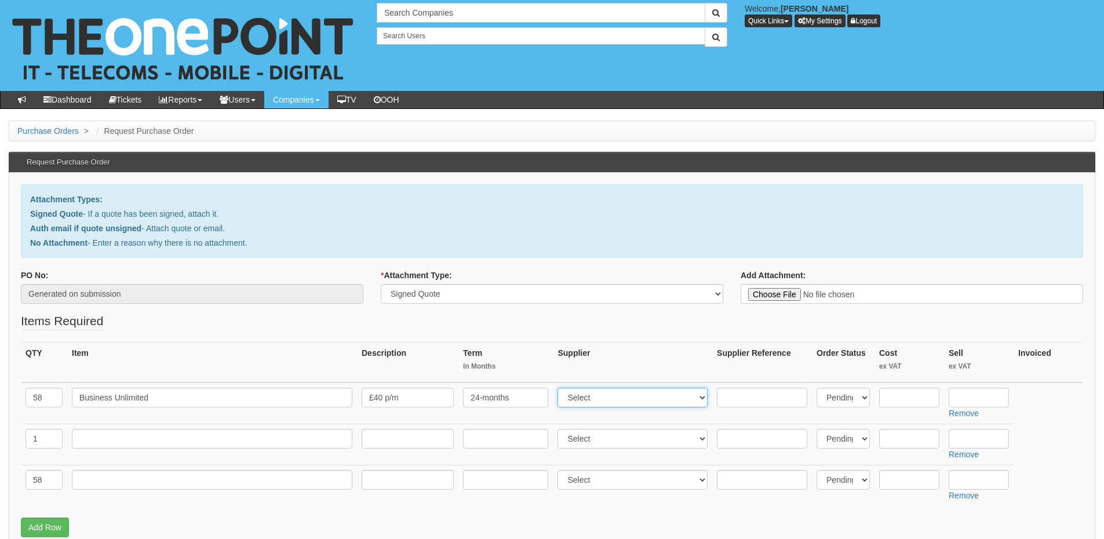
select select "54"
click at [560, 388] on select "Select 123 REG.co.uk 1Password 3 4Gon AA Jones Electric Ltd Abzorb Access Group…" at bounding box center [632, 398] width 150 height 20
click at [976, 395] on input "text" at bounding box center [979, 398] width 60 height 20
type input "518.40"
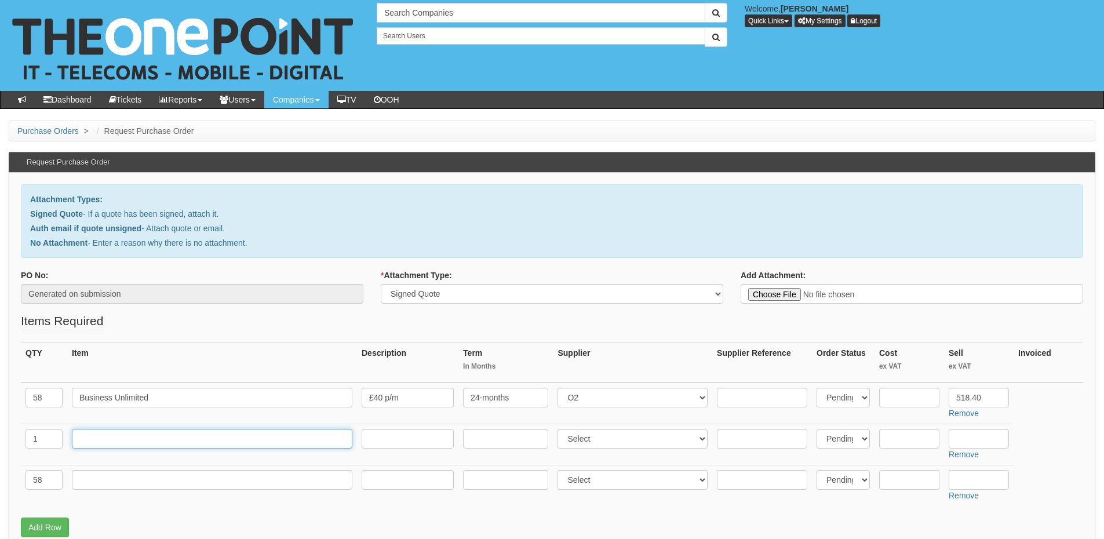
click at [145, 441] on input "text" at bounding box center [212, 439] width 280 height 20
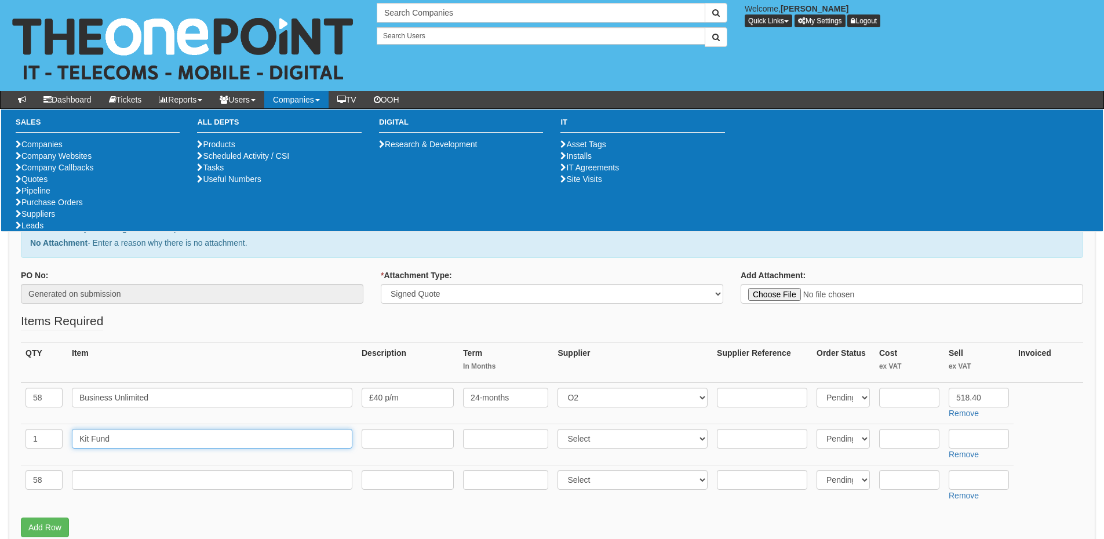
type input "Kit Fund"
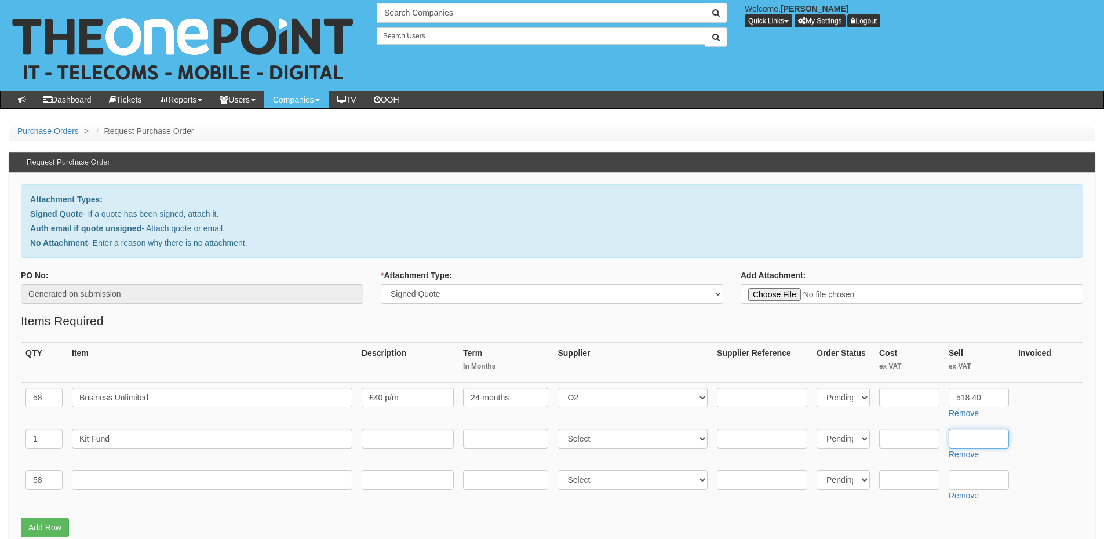
click at [981, 444] on input "text" at bounding box center [979, 439] width 60 height 20
paste input "26,245"
click at [968, 440] on input "26,245" at bounding box center [979, 439] width 60 height 20
type input "26245"
click at [109, 483] on input "text" at bounding box center [212, 480] width 280 height 20
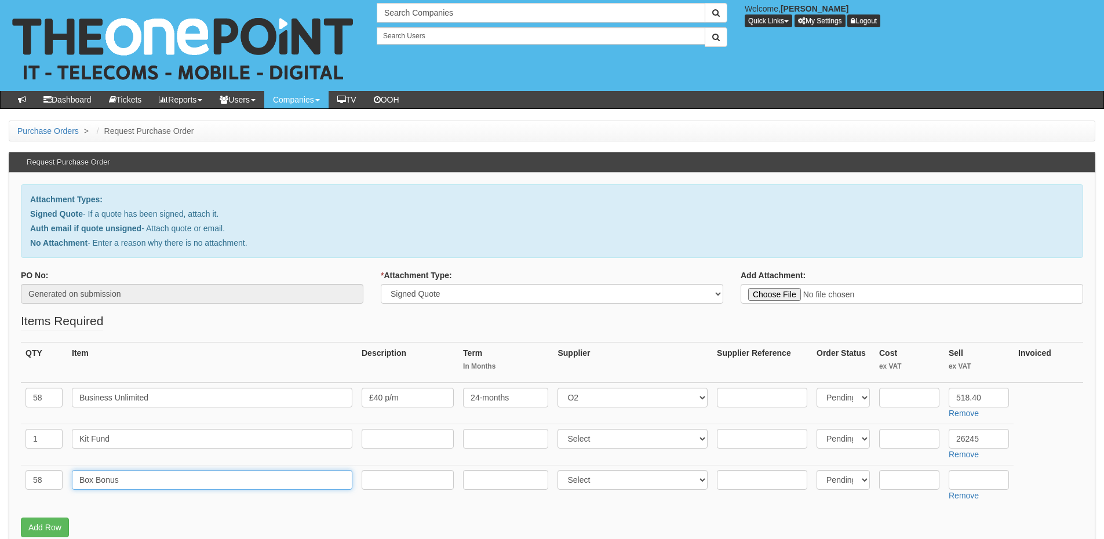
type input "Box Bonus"
click at [601, 486] on select "Select 123 REG.co.uk 1Password 3 4Gon AA Jones Electric Ltd Abzorb Access Group…" at bounding box center [632, 480] width 150 height 20
select select "54"
click at [560, 470] on select "Select 123 REG.co.uk 1Password 3 4Gon AA Jones Electric Ltd Abzorb Access Group…" at bounding box center [632, 480] width 150 height 20
click at [968, 473] on input "text" at bounding box center [979, 480] width 60 height 20
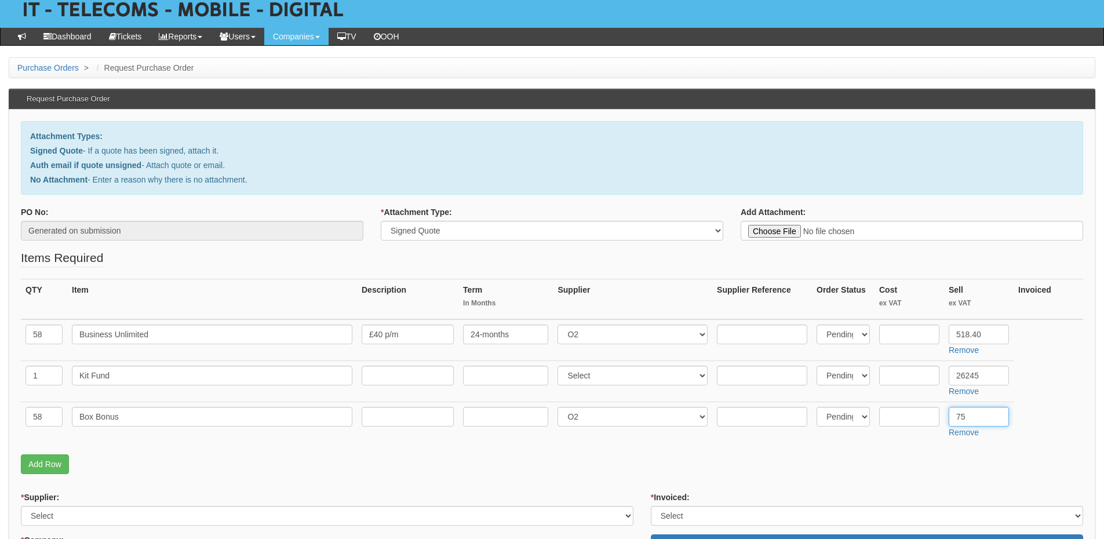
scroll to position [174, 0]
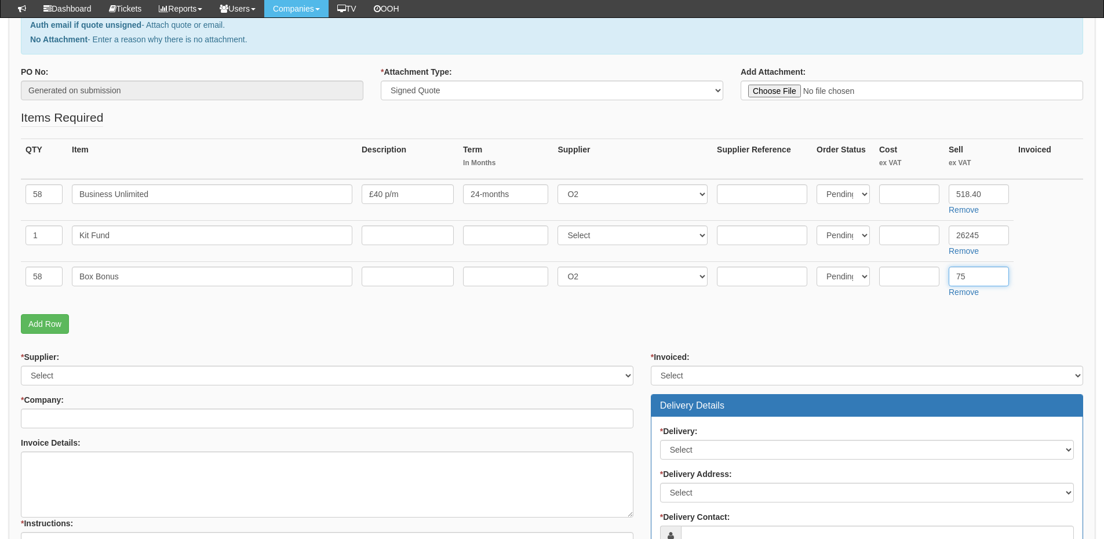
type input "75"
click at [196, 376] on select "Select 123 REG.co.uk 1Password 3 4Gon AA Jones Electric Ltd Abzorb Access Group…" at bounding box center [327, 376] width 612 height 20
select select "54"
click at [21, 366] on select "Select 123 REG.co.uk 1Password 3 4Gon AA Jones Electric Ltd Abzorb Access Group…" at bounding box center [327, 376] width 612 height 20
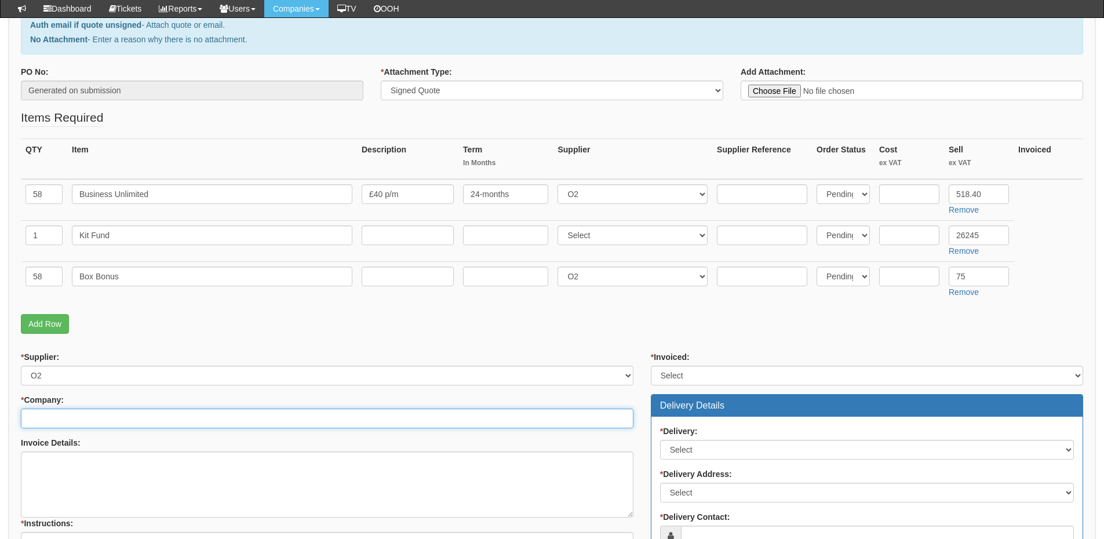
click at [168, 424] on input "* Company:" at bounding box center [327, 419] width 612 height 20
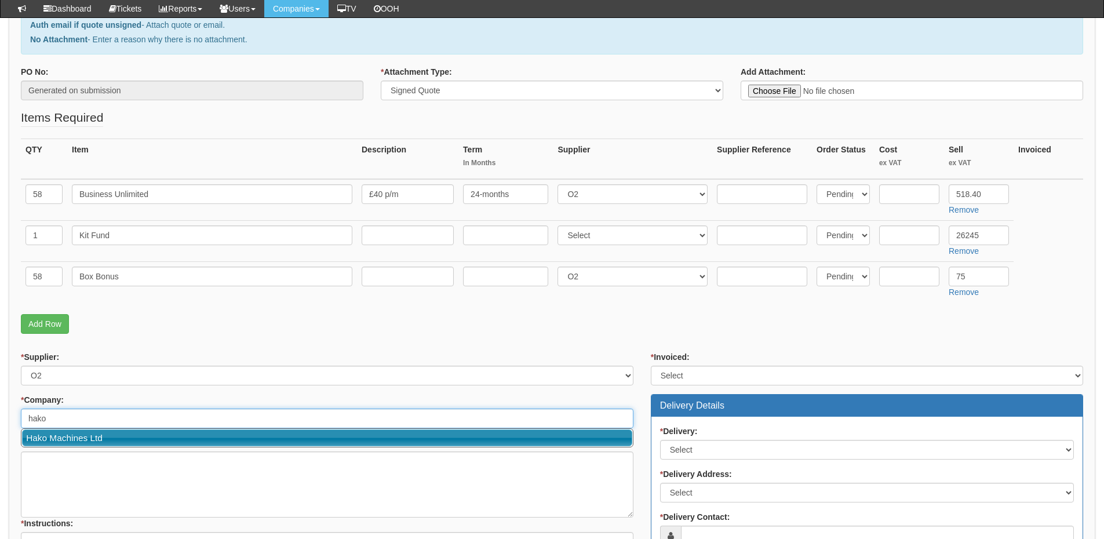
click at [152, 440] on link "Hako Machines Ltd" at bounding box center [327, 437] width 610 height 17
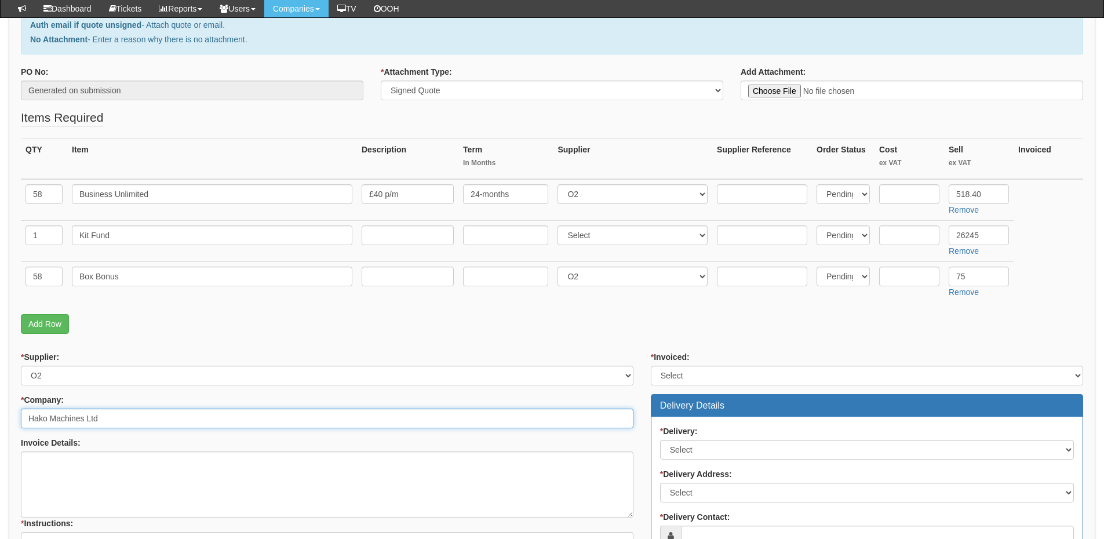
type input "Hako Machines Ltd"
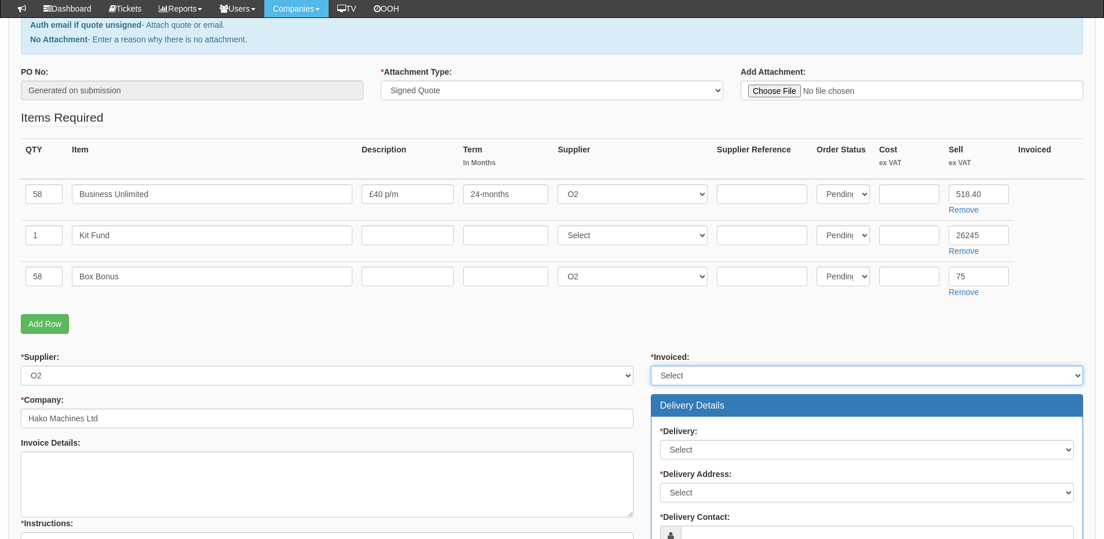
click at [689, 374] on select "Select Yes No N/A STB (part of order)" at bounding box center [867, 376] width 432 height 20
select select "2"
click at [651, 366] on select "Select Yes No N/A STB (part of order)" at bounding box center [867, 376] width 432 height 20
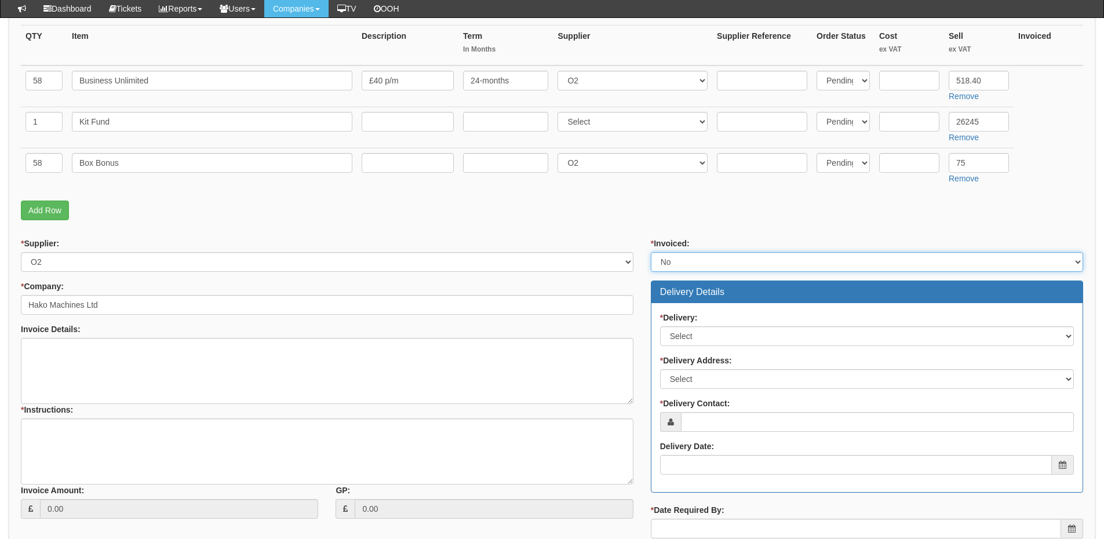
scroll to position [290, 0]
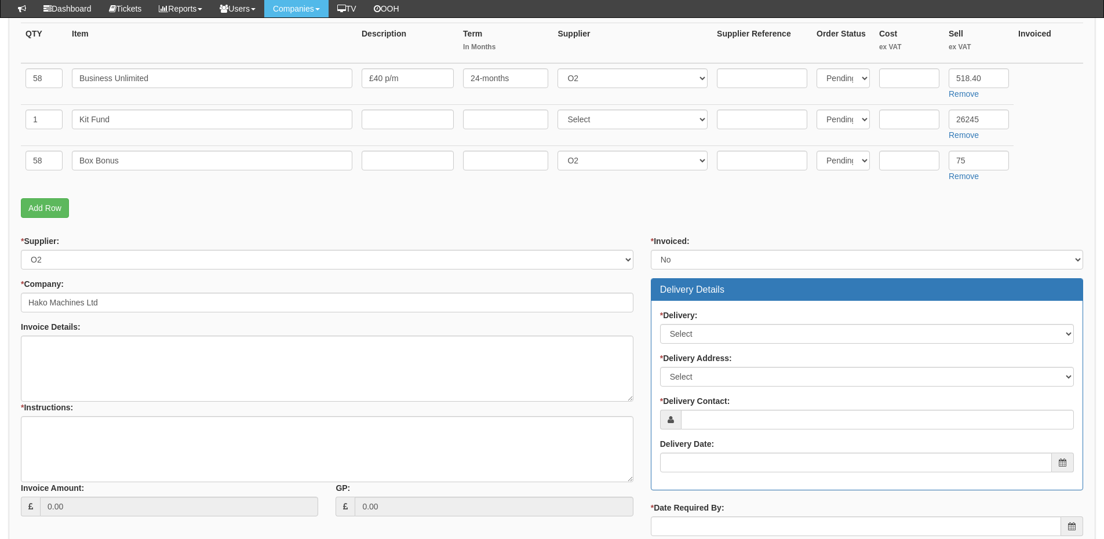
click at [692, 319] on label "* Delivery:" at bounding box center [679, 315] width 38 height 12
click at [692, 324] on select "Select No Not Applicable Yes" at bounding box center [867, 334] width 414 height 20
click at [690, 335] on select "Select No Not Applicable Yes" at bounding box center [867, 334] width 414 height 20
select select "3"
click at [660, 324] on select "Select No Not Applicable Yes" at bounding box center [867, 334] width 414 height 20
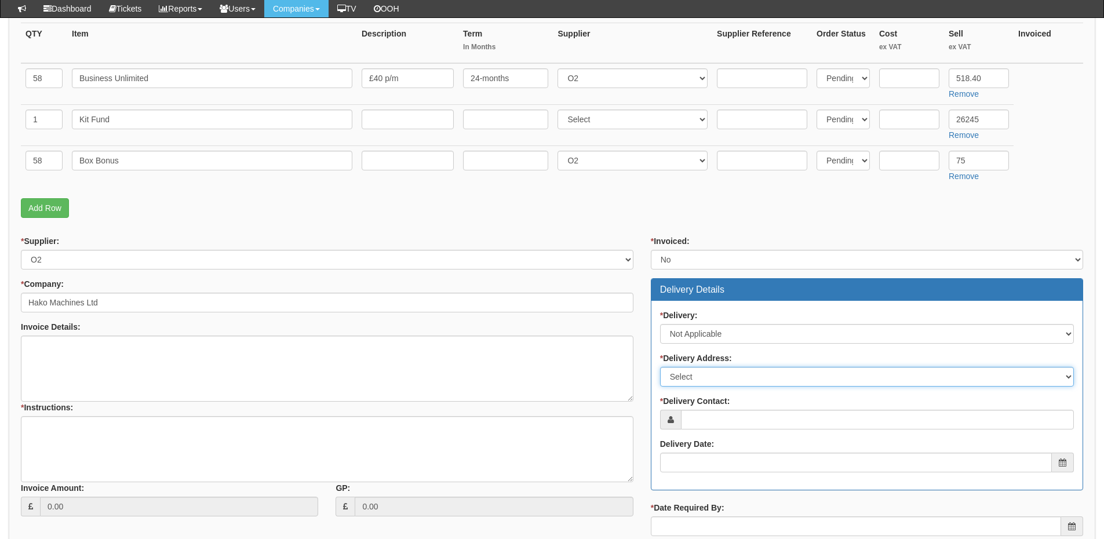
click at [695, 377] on select "Select Not Applicable Main Address - NN67UD Other" at bounding box center [867, 377] width 414 height 20
select select "N/A"
click at [660, 367] on select "Select Not Applicable Main Address - NN67UD Other" at bounding box center [867, 377] width 414 height 20
click at [711, 430] on div "* Delivery: Select No Not Applicable Yes * Delivery Address: Select Not Applica…" at bounding box center [866, 395] width 431 height 189
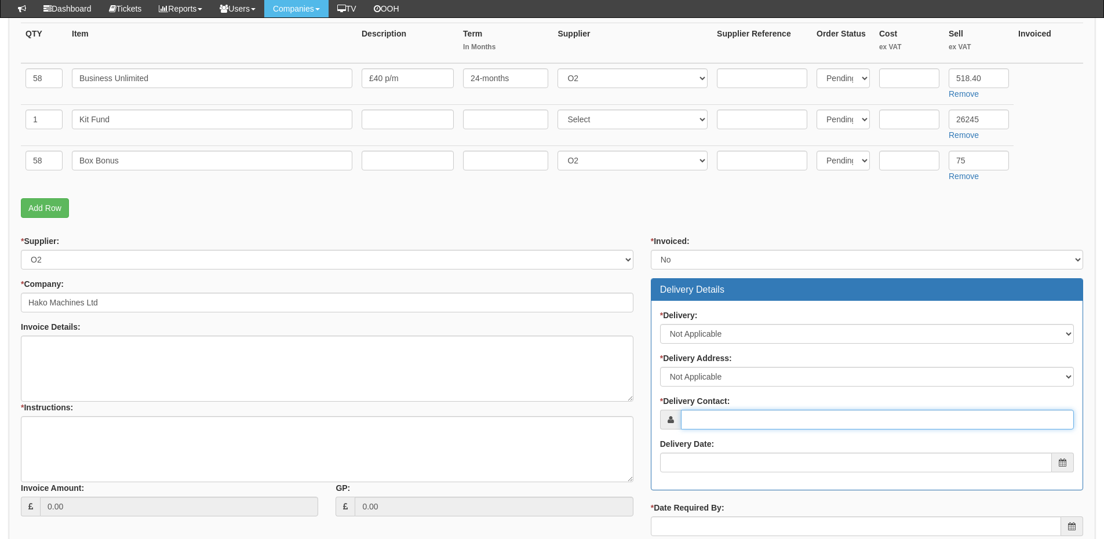
click at [711, 428] on input "* Delivery Contact:" at bounding box center [877, 420] width 393 height 20
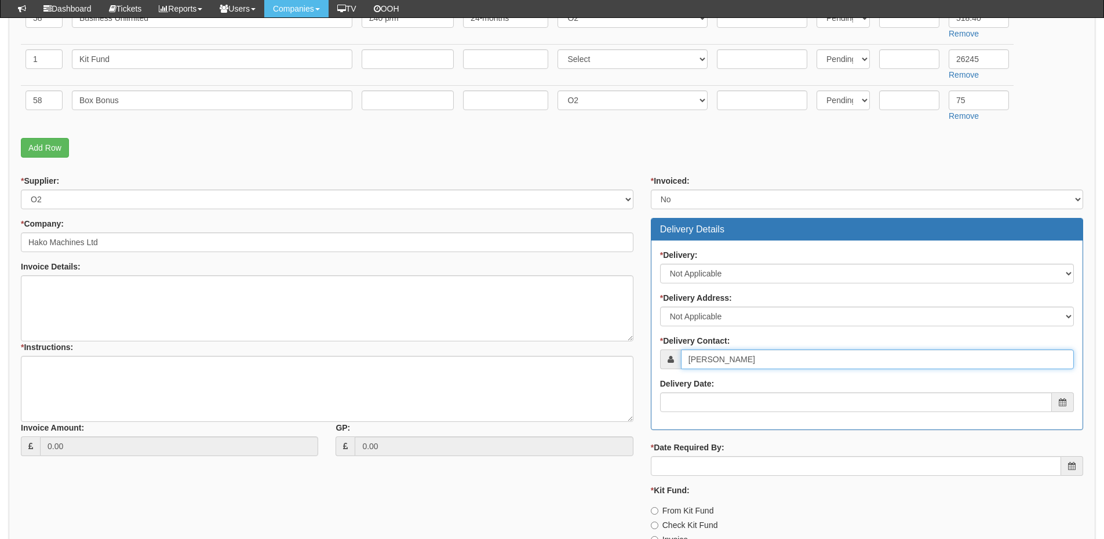
scroll to position [406, 0]
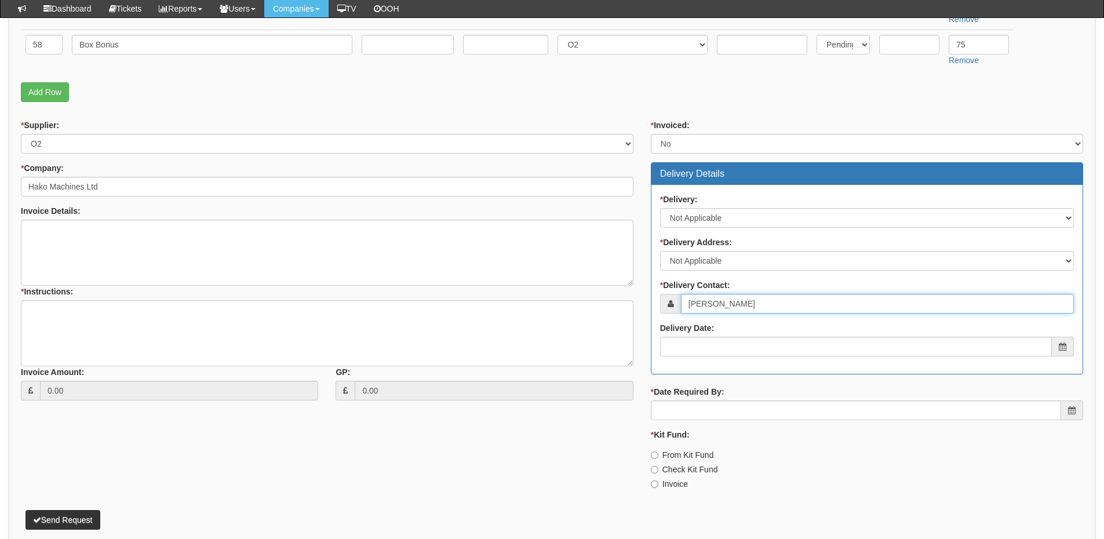
type input "Elliott Morgan"
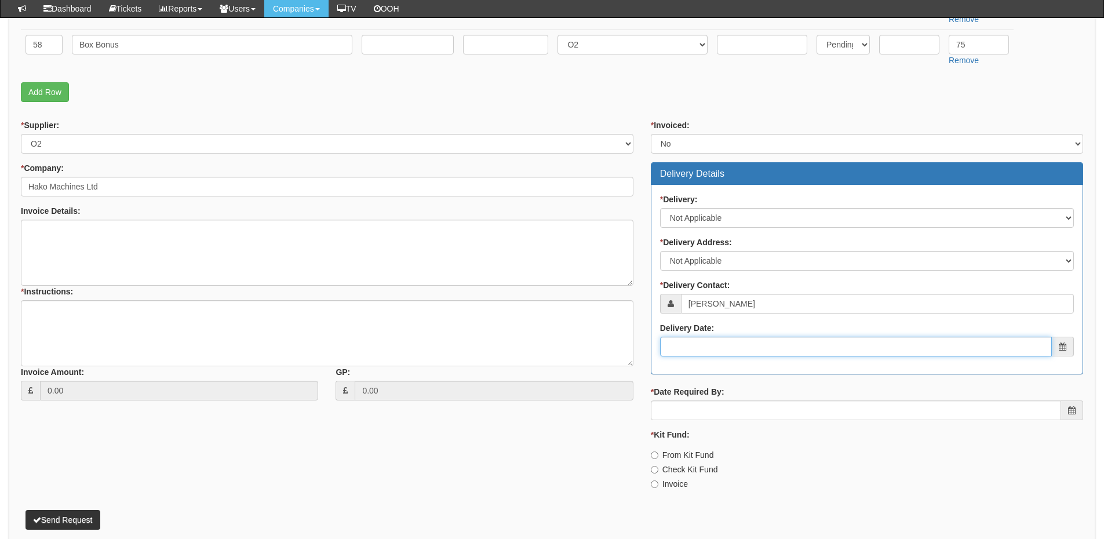
click input "Delivery Date:"
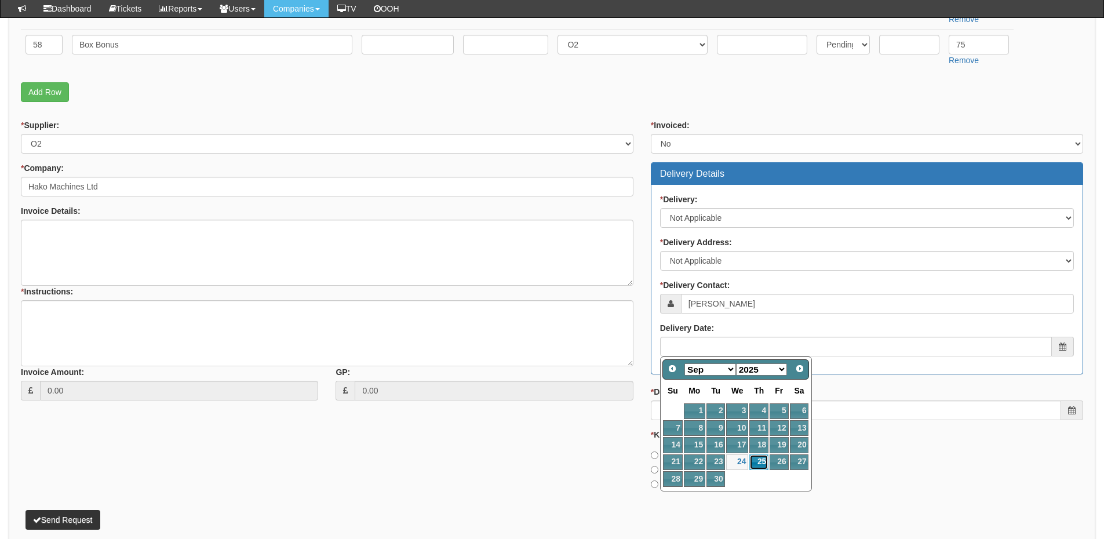
click link "25"
type input "2025-09-25"
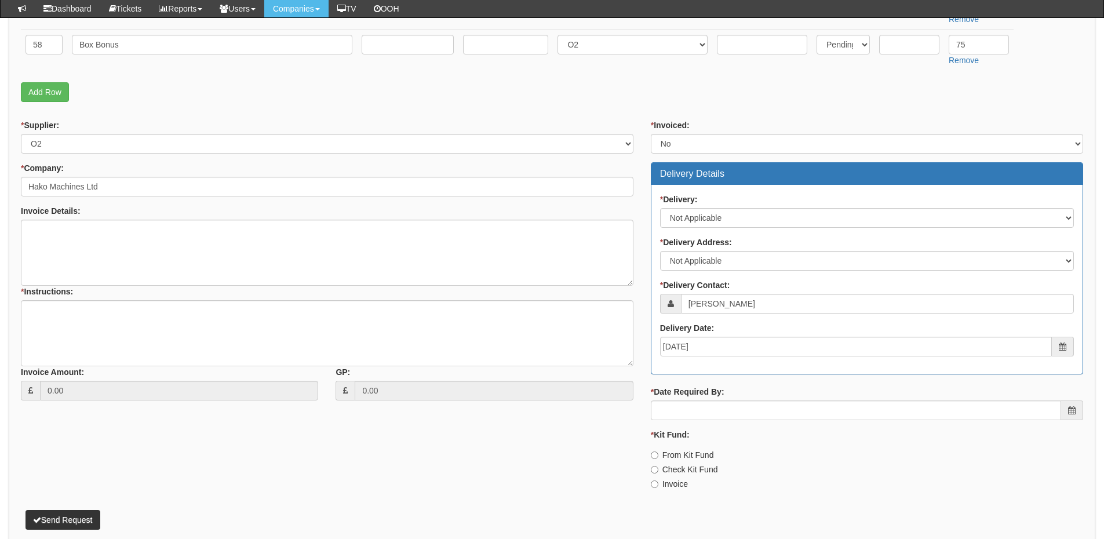
click div "* Date Required By:"
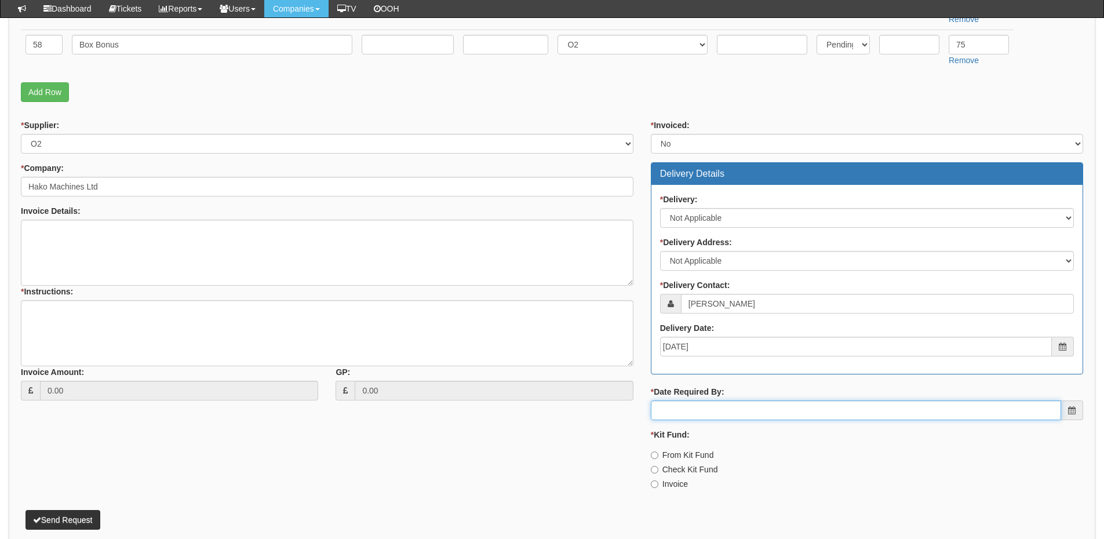
click input "* Date Required By:"
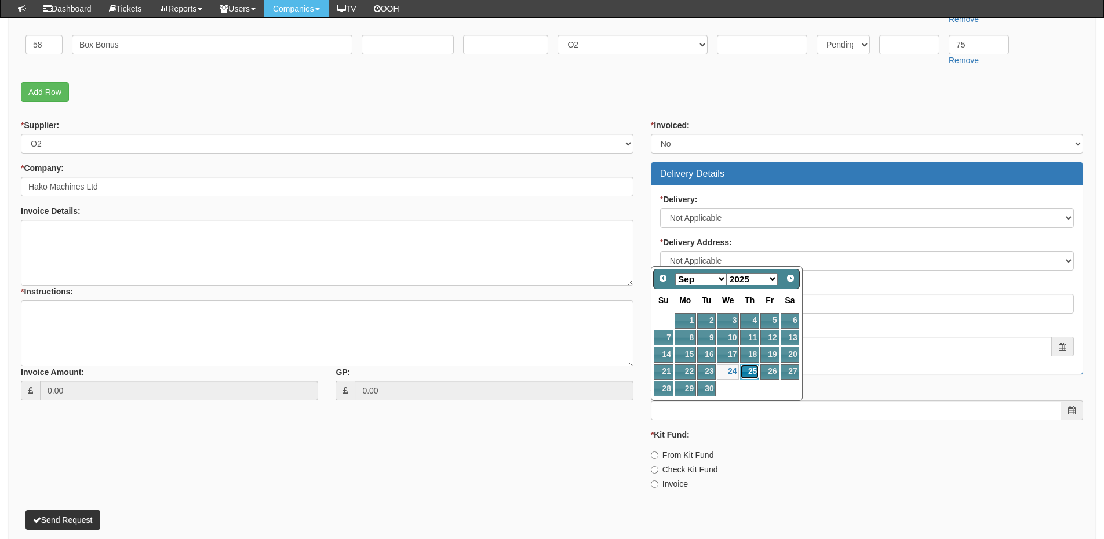
click link "25"
type input "2025-09-25"
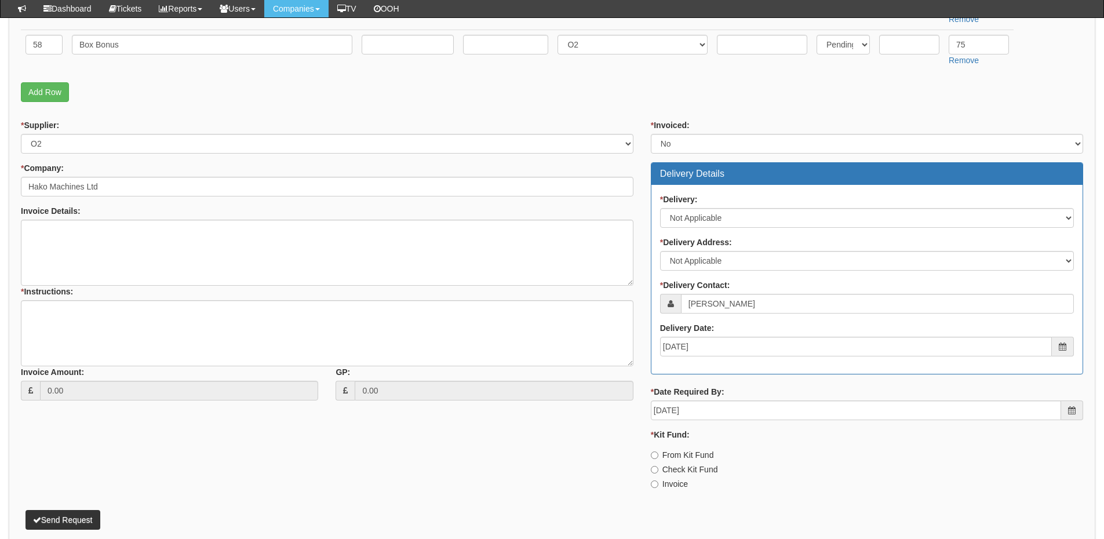
click label "Invoice"
click input "Invoice"
radio input "true"
click textarea "* Instructions:"
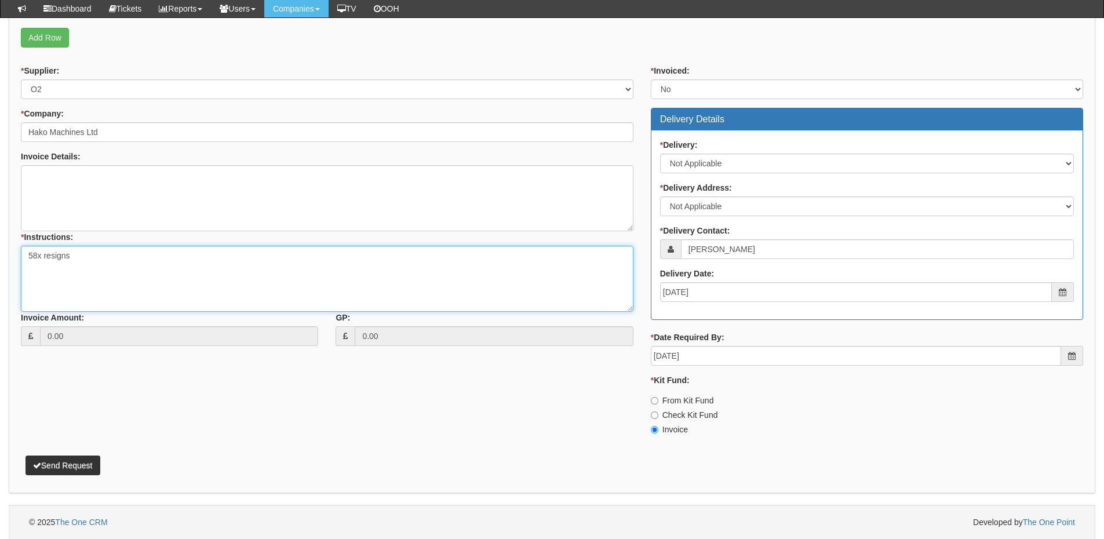
scroll to position [461, 0]
type textarea "58x resigns"
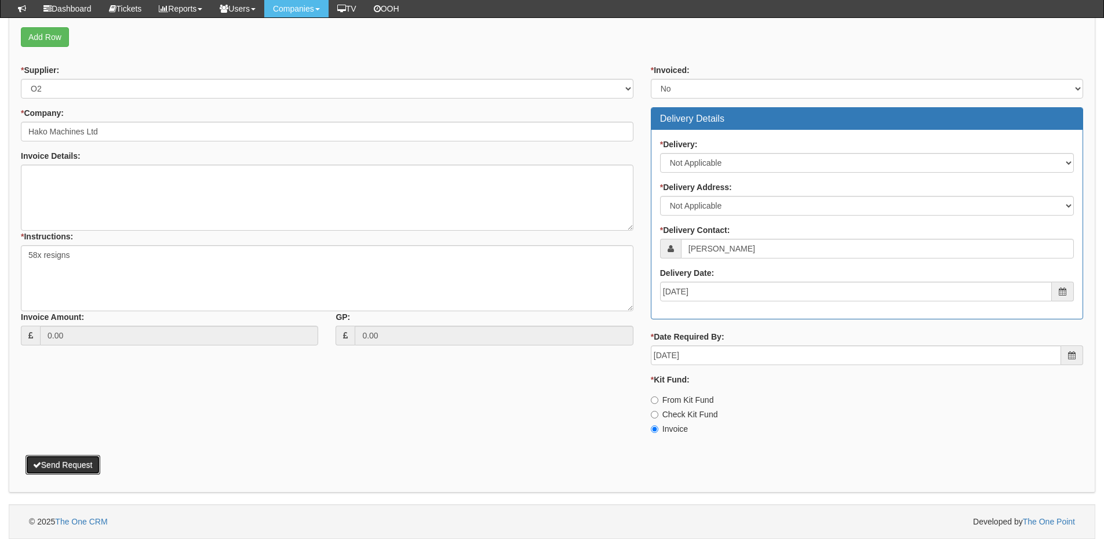
click button "Send Request"
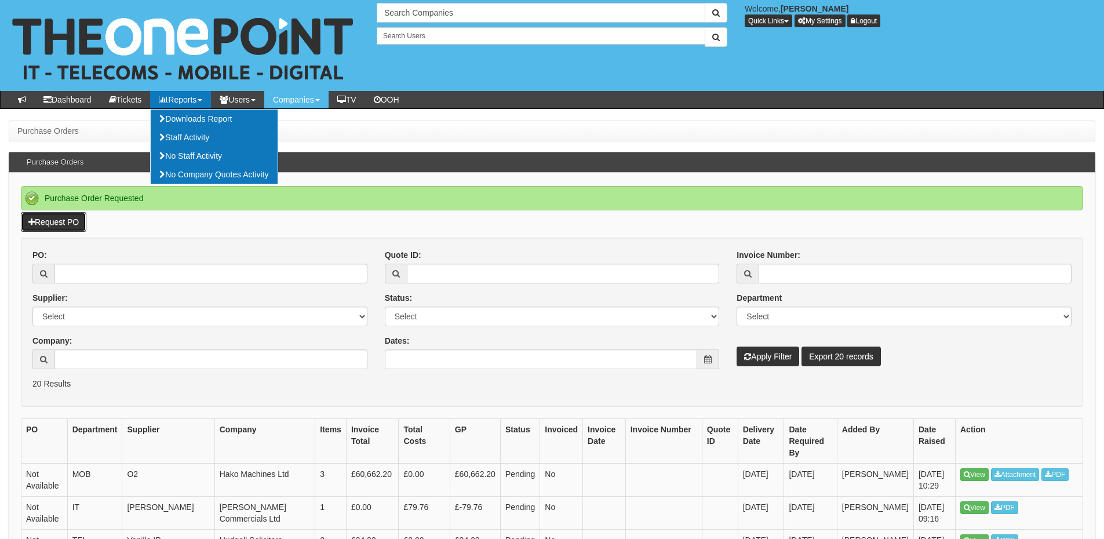
click at [67, 231] on link "Request PO" at bounding box center [53, 222] width 65 height 20
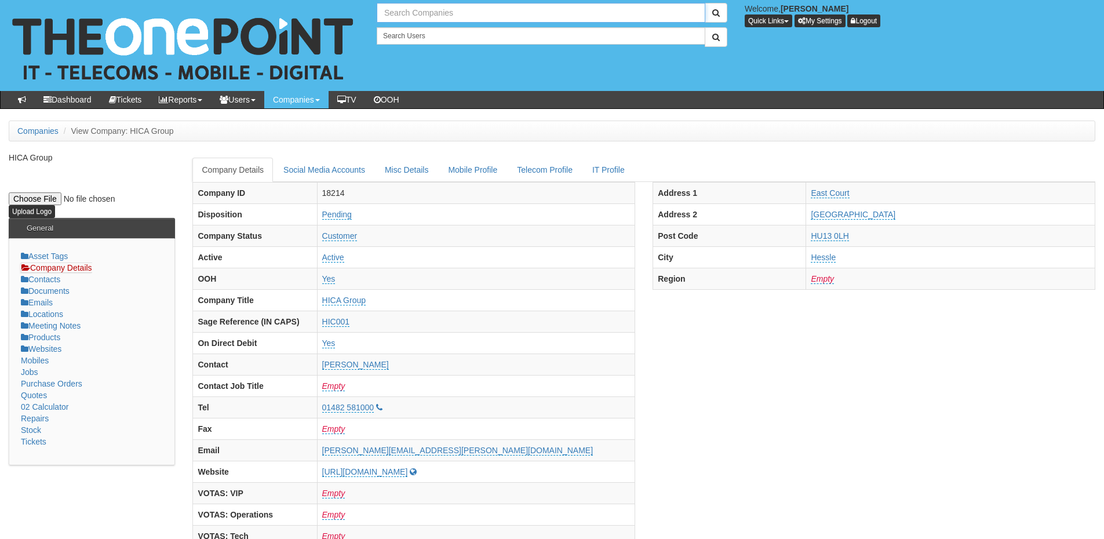
click at [415, 14] on input "text" at bounding box center [541, 13] width 329 height 20
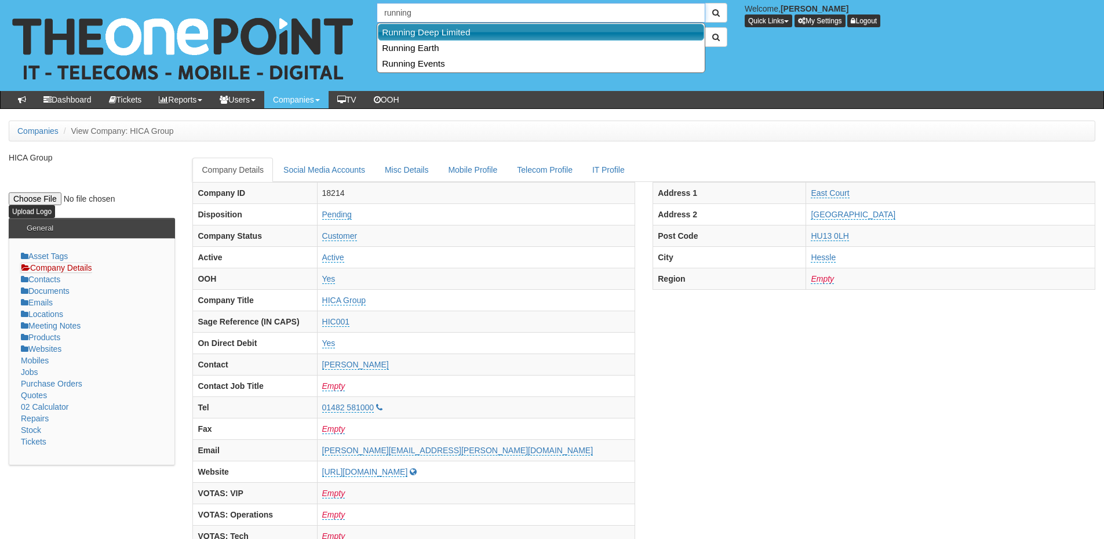
click at [415, 33] on link "Running Deep Limited" at bounding box center [541, 32] width 326 height 17
type input "Running Deep Limited"
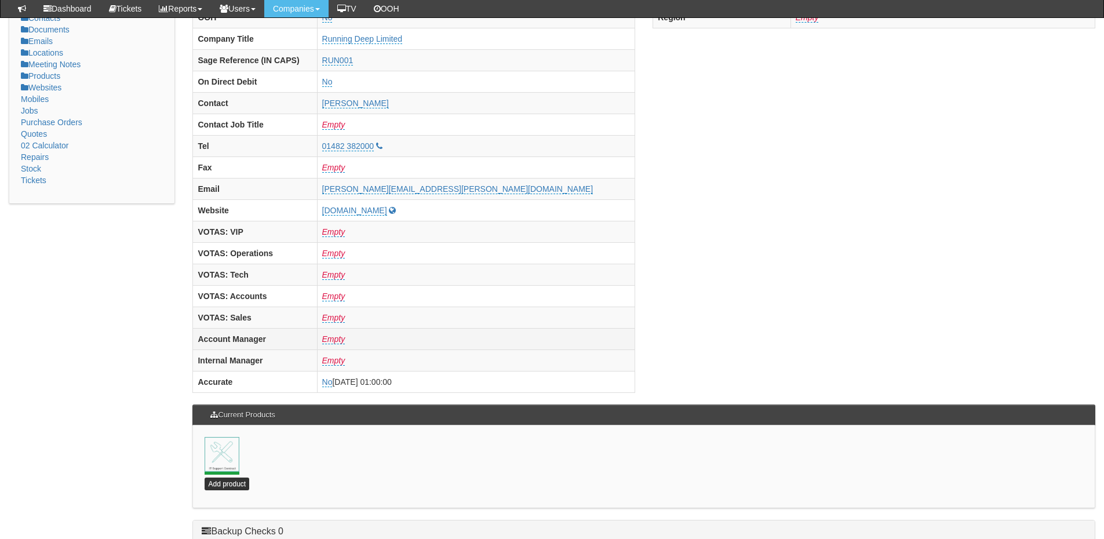
scroll to position [512, 0]
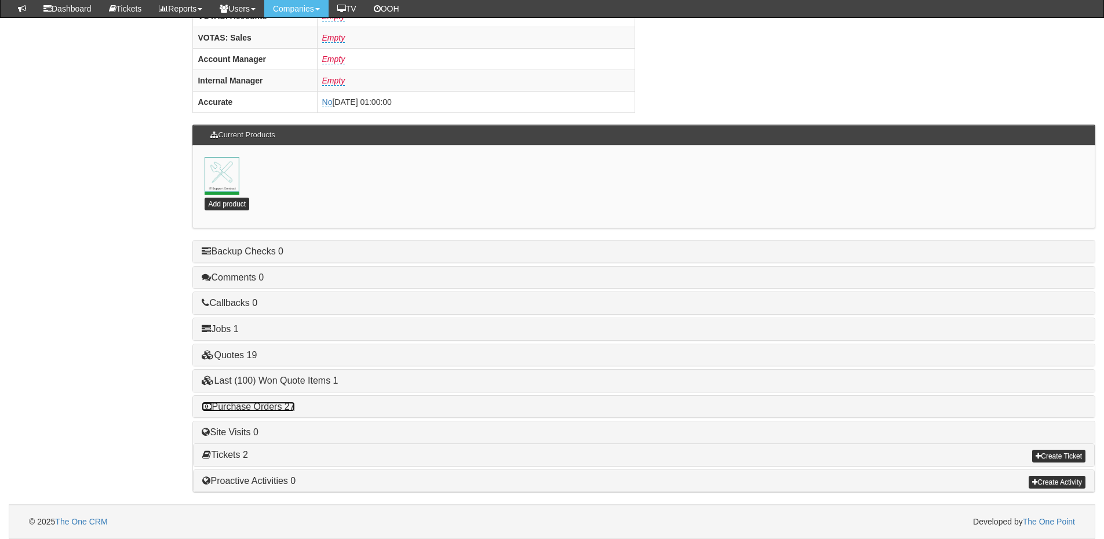
drag, startPoint x: 279, startPoint y: 410, endPoint x: 292, endPoint y: 411, distance: 12.8
click at [279, 410] on link "Purchase Orders 27" at bounding box center [248, 407] width 93 height 10
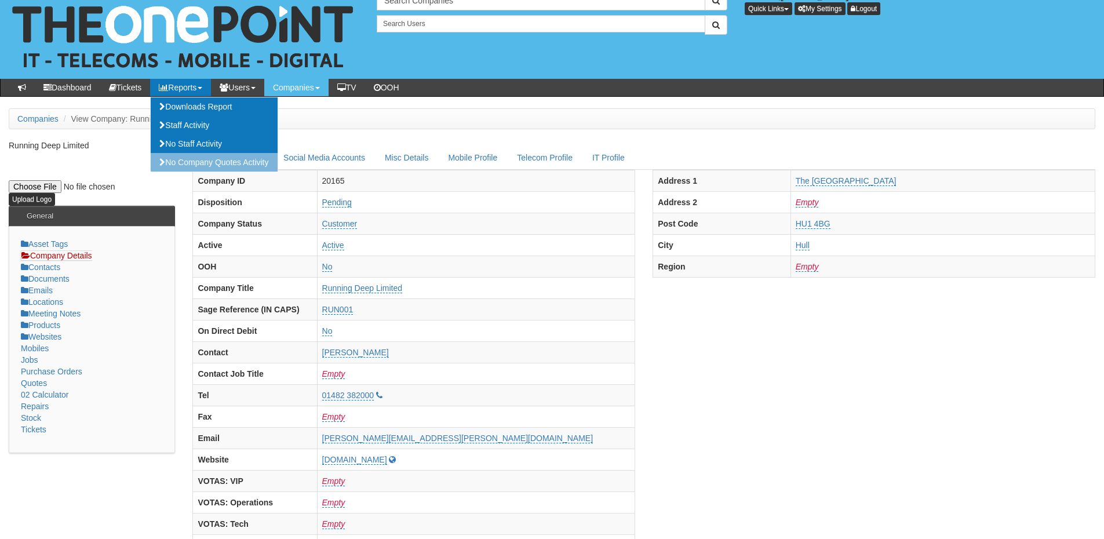
scroll to position [0, 0]
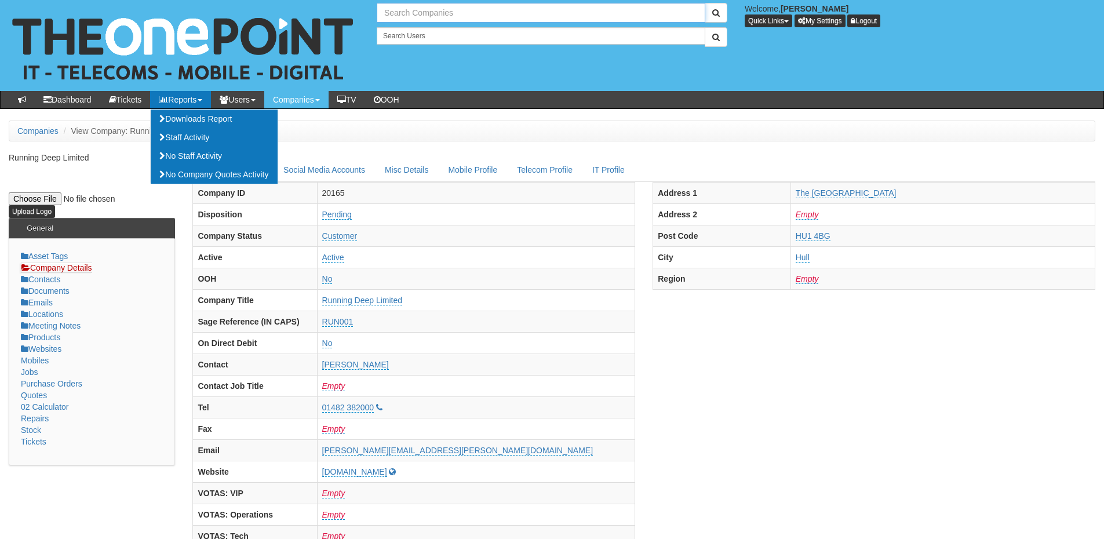
click at [432, 9] on input "text" at bounding box center [541, 13] width 329 height 20
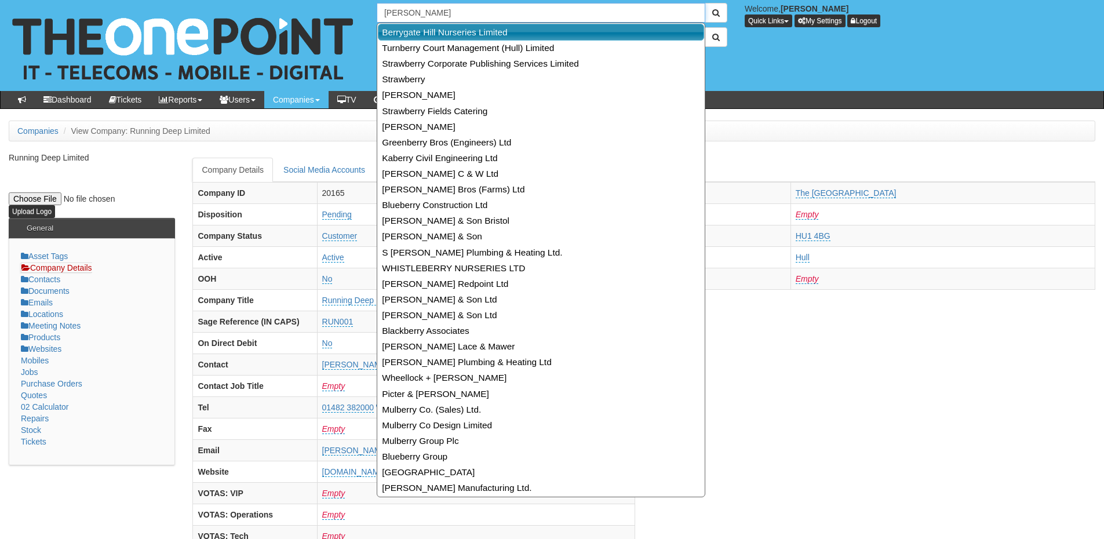
click at [438, 28] on link "Berrygate Hill Nurseries Limited" at bounding box center [541, 32] width 326 height 17
type input "Berrygate Hill Nurseries Limited"
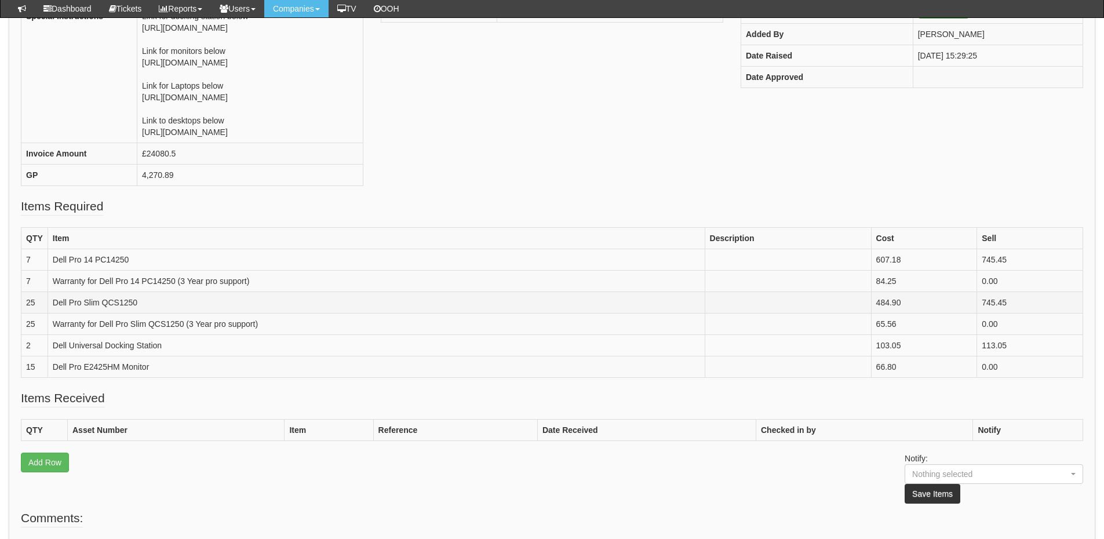
scroll to position [174, 0]
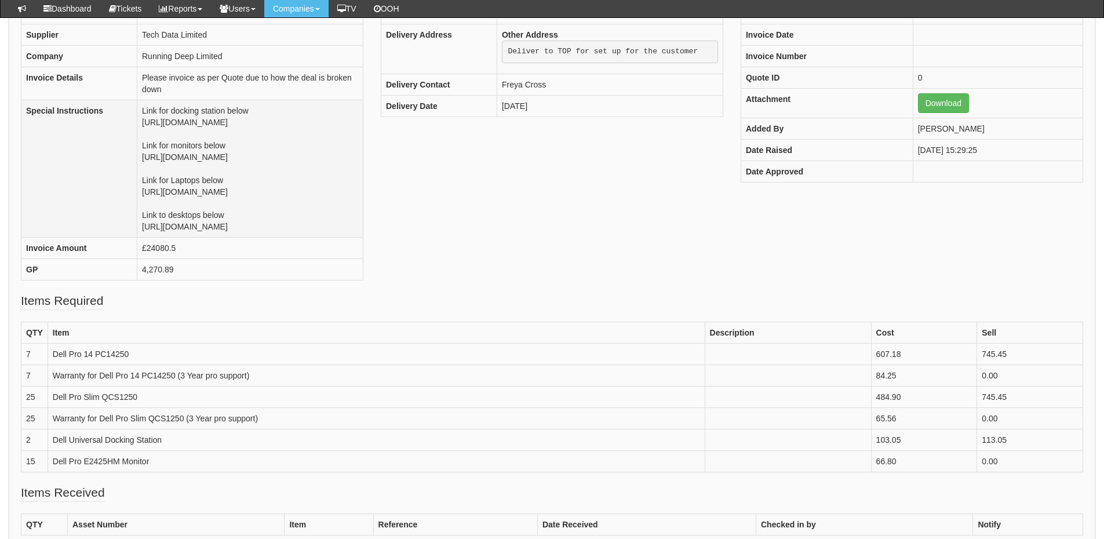
drag, startPoint x: 116, startPoint y: 216, endPoint x: 189, endPoint y: 225, distance: 73.1
click at [189, 225] on td "Link for docking station below https://business.currys.co.uk/catalogue/computin…" at bounding box center [250, 168] width 226 height 137
copy td "https://intouch.tdsynnex.com/InTouch/MVC/Product/ProductDetails?productId=11844…"
drag, startPoint x: 115, startPoint y: 262, endPoint x: 195, endPoint y: 277, distance: 81.3
click at [195, 237] on td "Link for docking station below https://business.currys.co.uk/catalogue/computin…" at bounding box center [250, 168] width 226 height 137
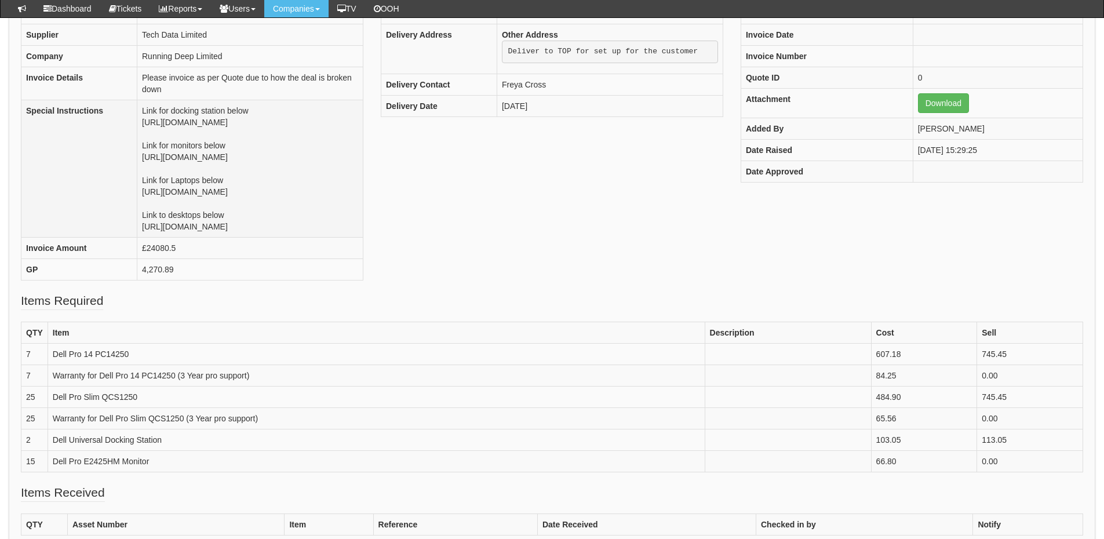
copy td "https://intouch.tdsynnex.com/InTouch/MVC/Product/ProductDetails?productId=11835…"
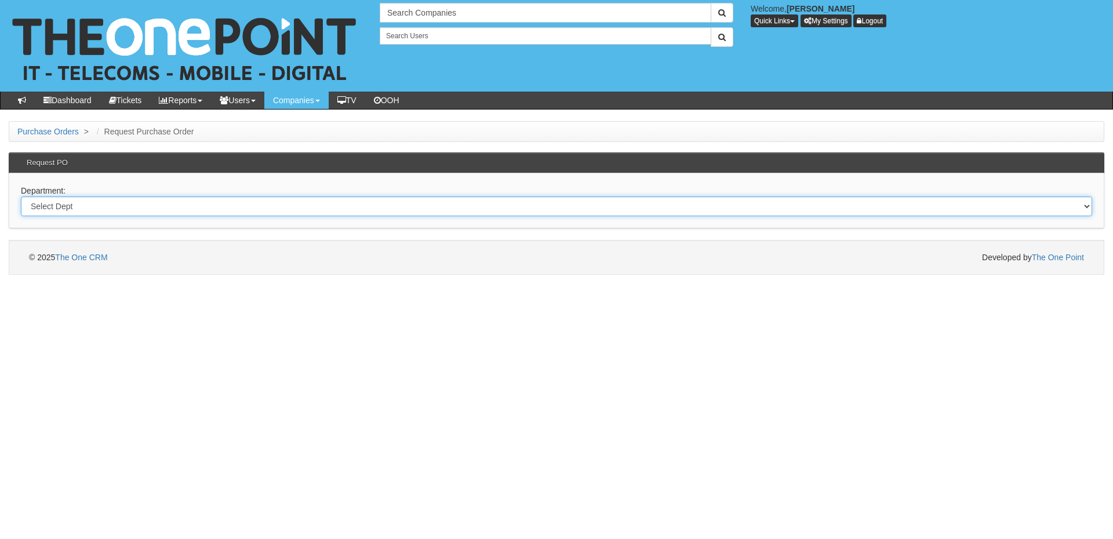
click at [381, 216] on select "Select Dept Digital Internal IT Mobiles Marketing Telecoms" at bounding box center [556, 206] width 1071 height 20
select select "?pipeID=&dept=IT"
click at [21, 196] on select "Select Dept Digital Internal IT Mobiles Marketing Telecoms" at bounding box center [556, 206] width 1071 height 20
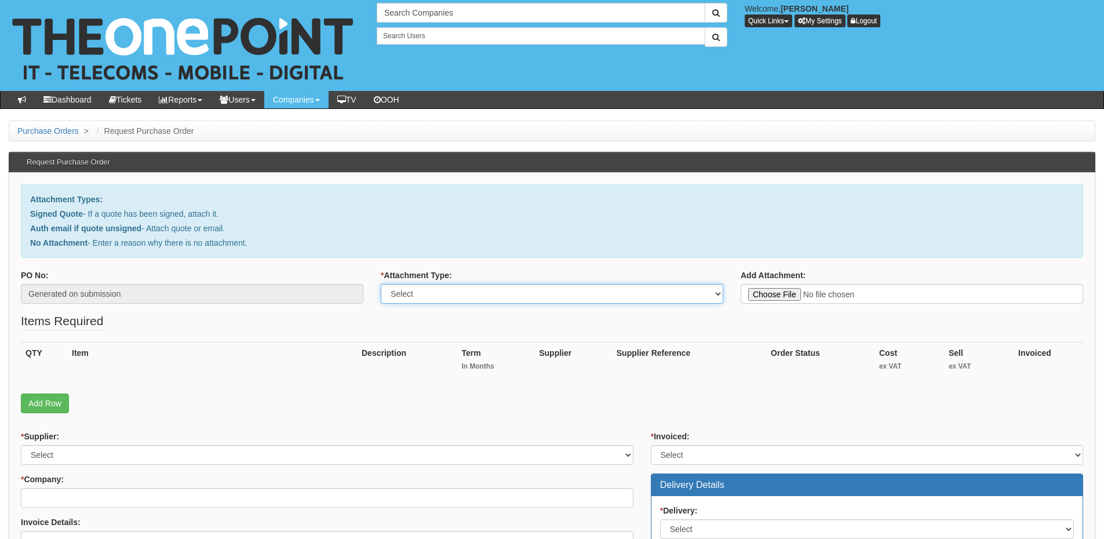
drag, startPoint x: 455, startPoint y: 290, endPoint x: 453, endPoint y: 301, distance: 11.1
click at [455, 290] on select "Select Signed Quote Auth email with quote if unsigned No Attachment" at bounding box center [552, 294] width 342 height 20
select select "Signed Quote"
click at [381, 284] on select "Select Signed Quote Auth email with quote if unsigned No Attachment" at bounding box center [552, 294] width 342 height 20
type input "C:\fakepath\Premier Plant Producers - UPS Battery.pdf"
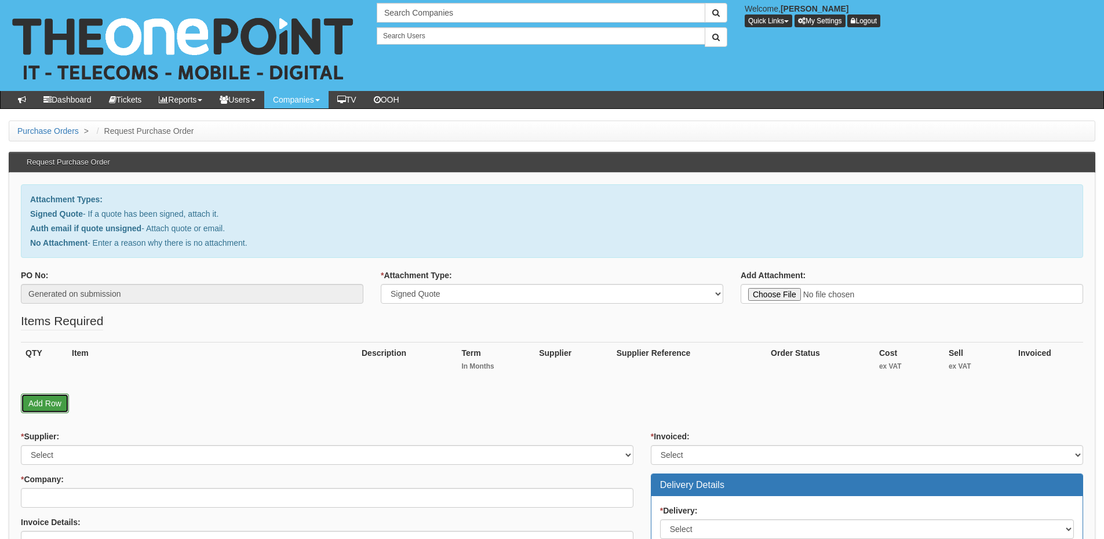
click at [54, 399] on link "Add Row" at bounding box center [45, 403] width 48 height 20
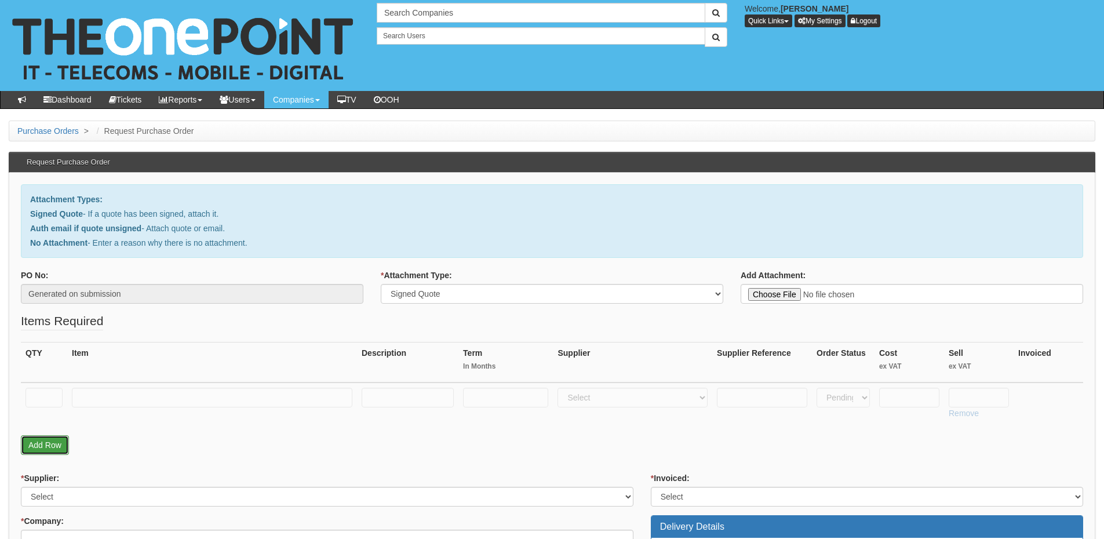
click at [55, 443] on link "Add Row" at bounding box center [45, 445] width 48 height 20
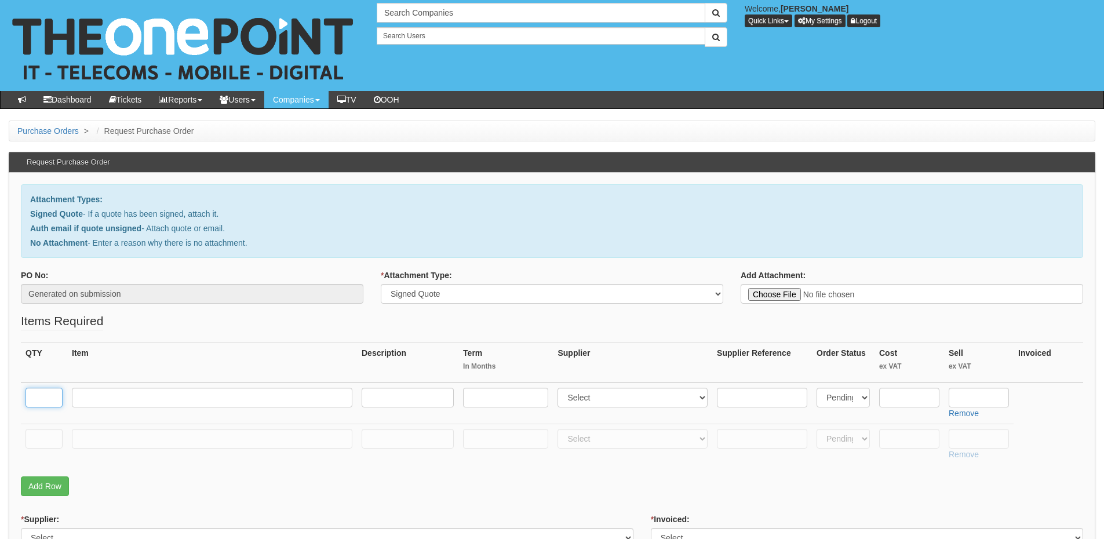
click at [50, 400] on input "text" at bounding box center [43, 398] width 37 height 20
type input "1"
click at [109, 407] on input "text" at bounding box center [212, 398] width 280 height 20
paste input "APC Replacement Battery Cartridge"
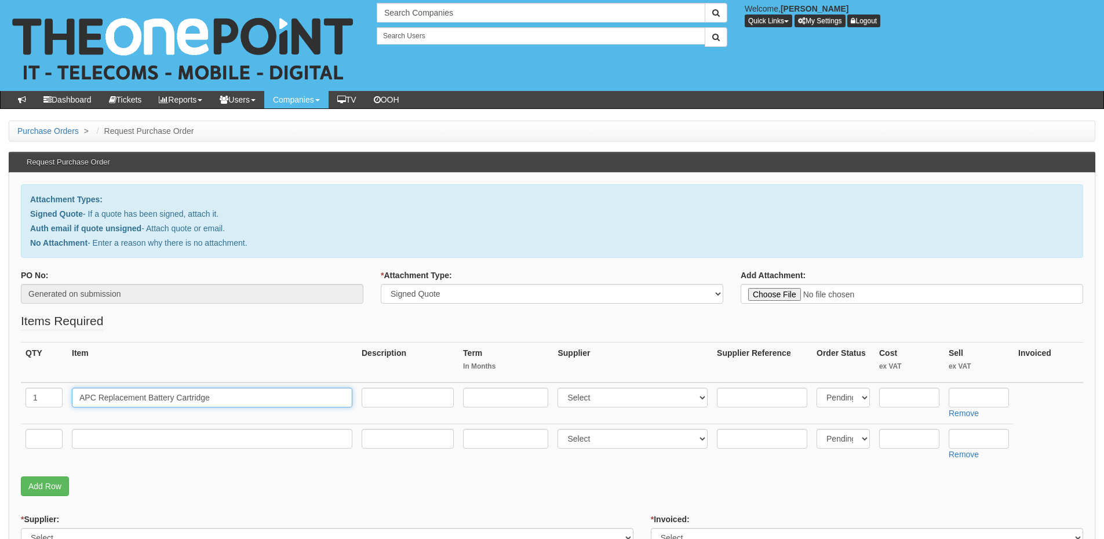
type input "APC Replacement Battery Cartridge"
click at [42, 438] on input "text" at bounding box center [43, 439] width 37 height 20
type input "1"
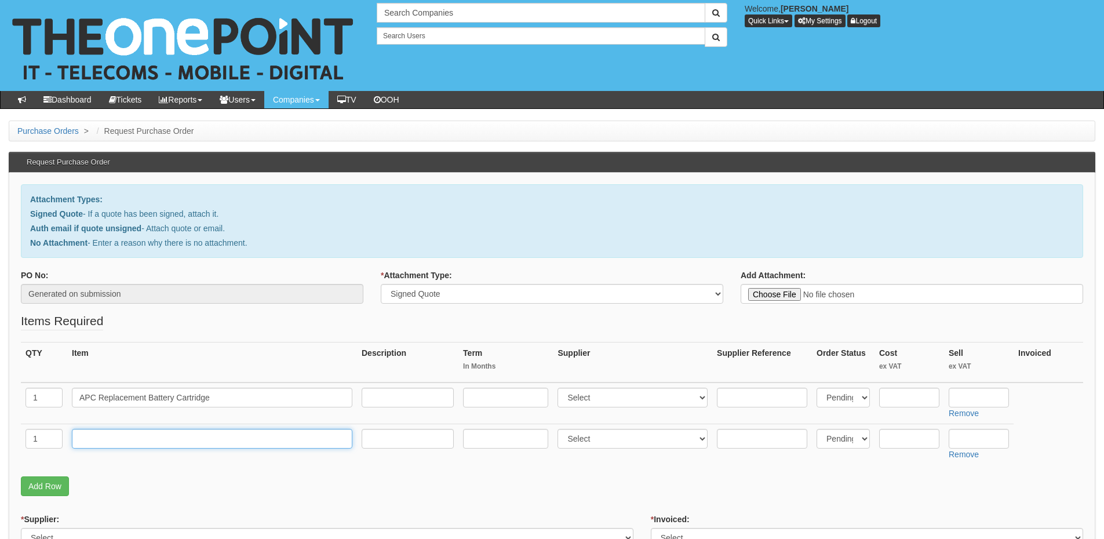
click at [120, 439] on input "text" at bounding box center [212, 439] width 280 height 20
type input "Delivery"
click at [968, 440] on input "text" at bounding box center [979, 439] width 60 height 20
type input "12.50"
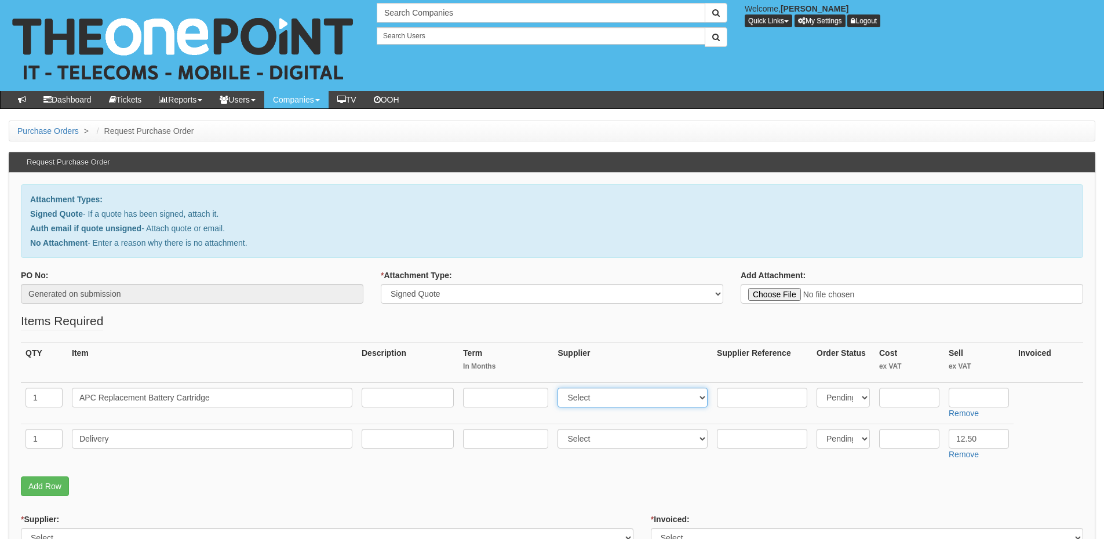
click at [604, 396] on select "Select 123 REG.co.uk 1Password 3 4Gon AA Jones Electric Ltd Abzorb Access Group…" at bounding box center [632, 398] width 150 height 20
select select "220"
click at [560, 388] on select "Select 123 REG.co.uk 1Password 3 4Gon AA Jones Electric Ltd Abzorb Access Group…" at bounding box center [632, 398] width 150 height 20
click at [890, 397] on input "text" at bounding box center [909, 398] width 60 height 20
type input "207"
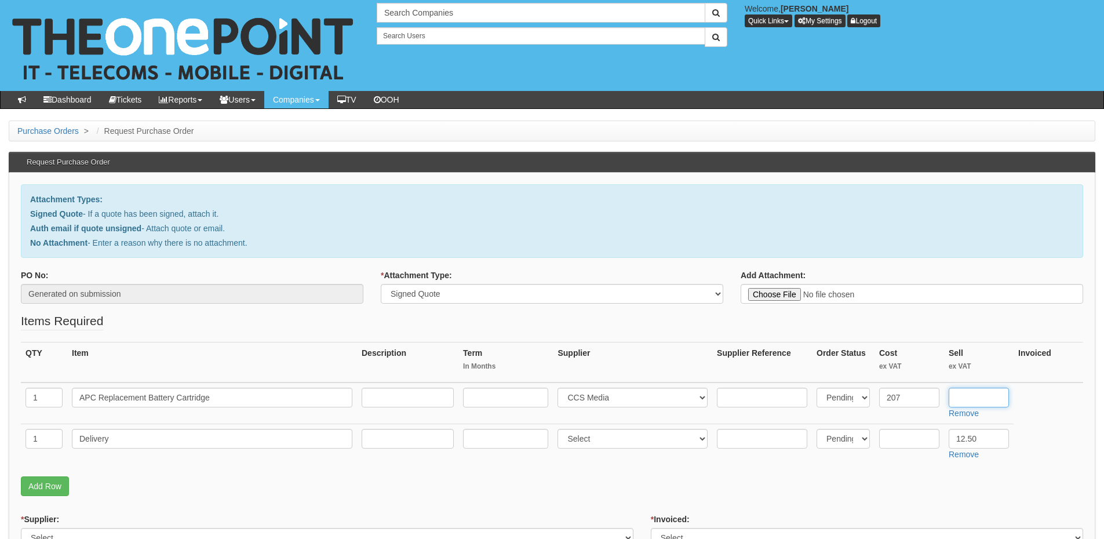
click at [967, 400] on input "text" at bounding box center [979, 398] width 60 height 20
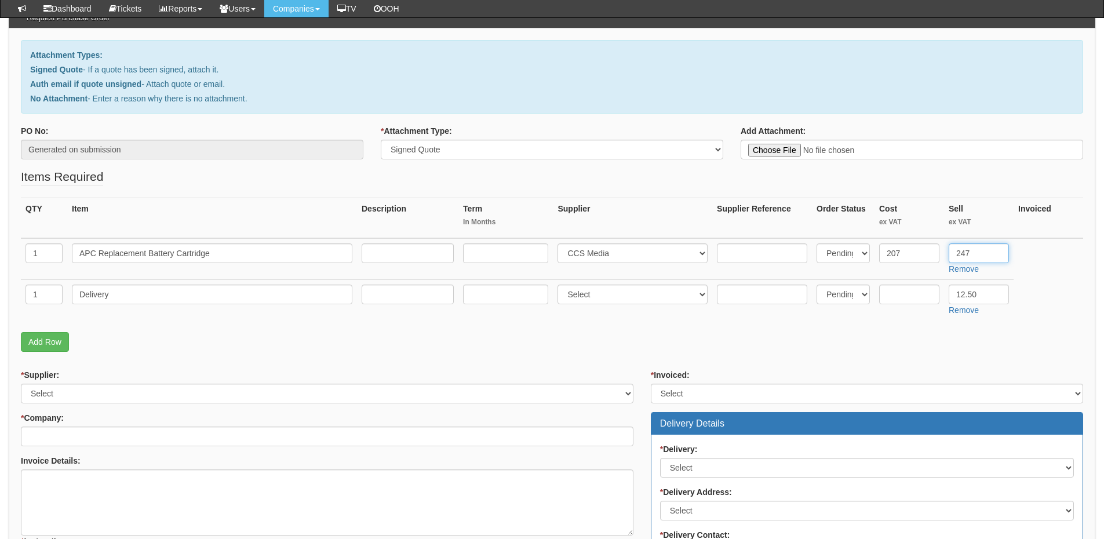
scroll to position [116, 0]
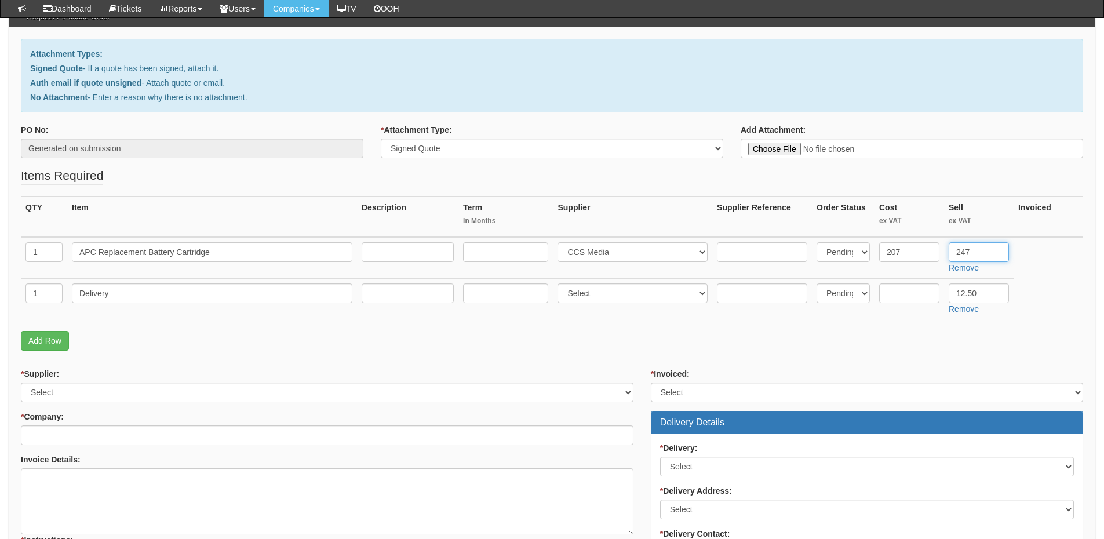
type input "247"
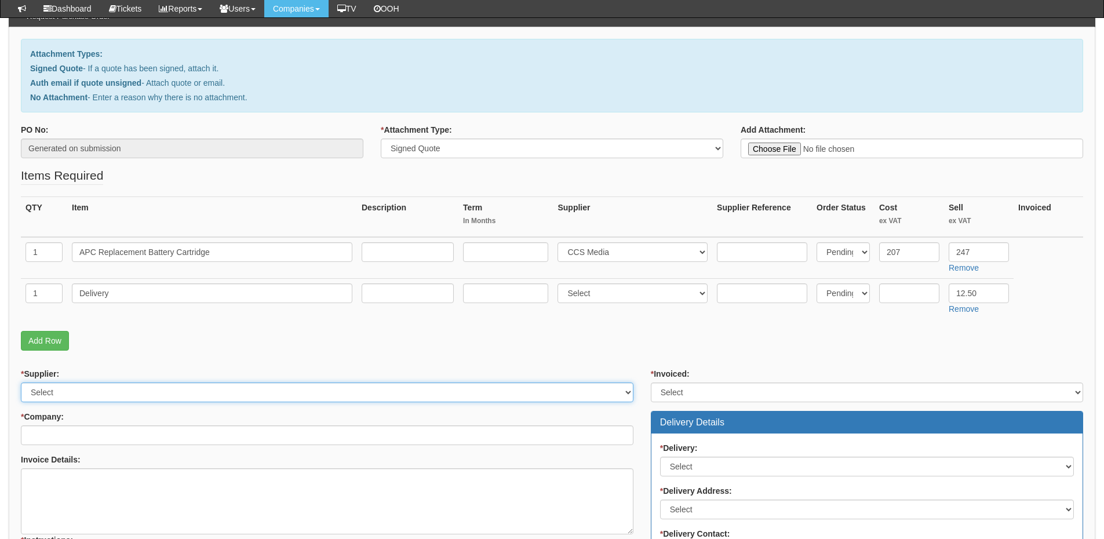
click at [123, 395] on select "Select 123 REG.co.uk 1Password 3 4Gon AA Jones Electric Ltd Abzorb Access Group…" at bounding box center [327, 392] width 612 height 20
select select "220"
click at [21, 382] on select "Select 123 REG.co.uk 1Password 3 4Gon AA Jones Electric Ltd Abzorb Access Group…" at bounding box center [327, 392] width 612 height 20
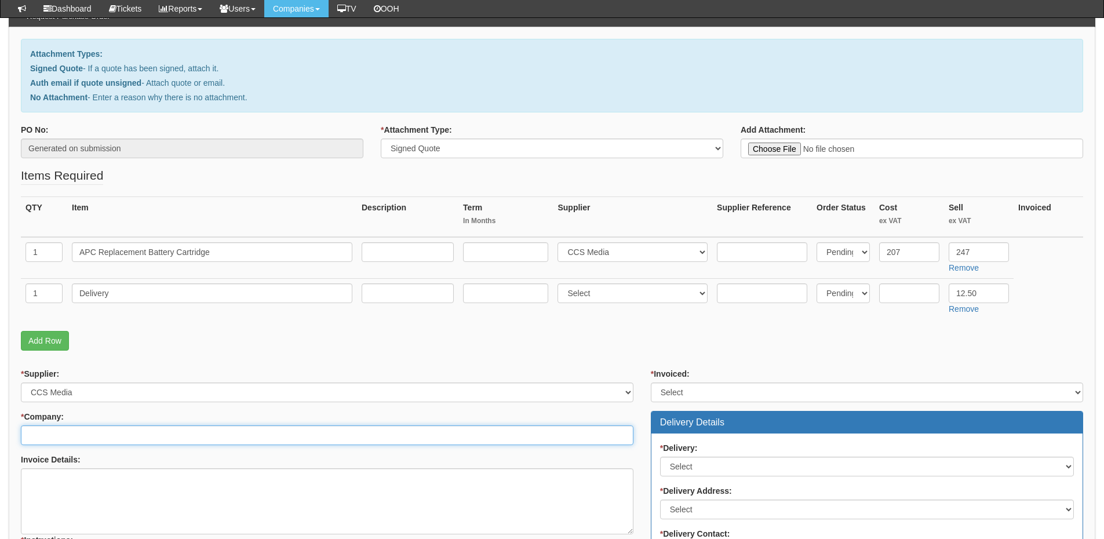
click at [90, 439] on input "* Company:" at bounding box center [327, 435] width 612 height 20
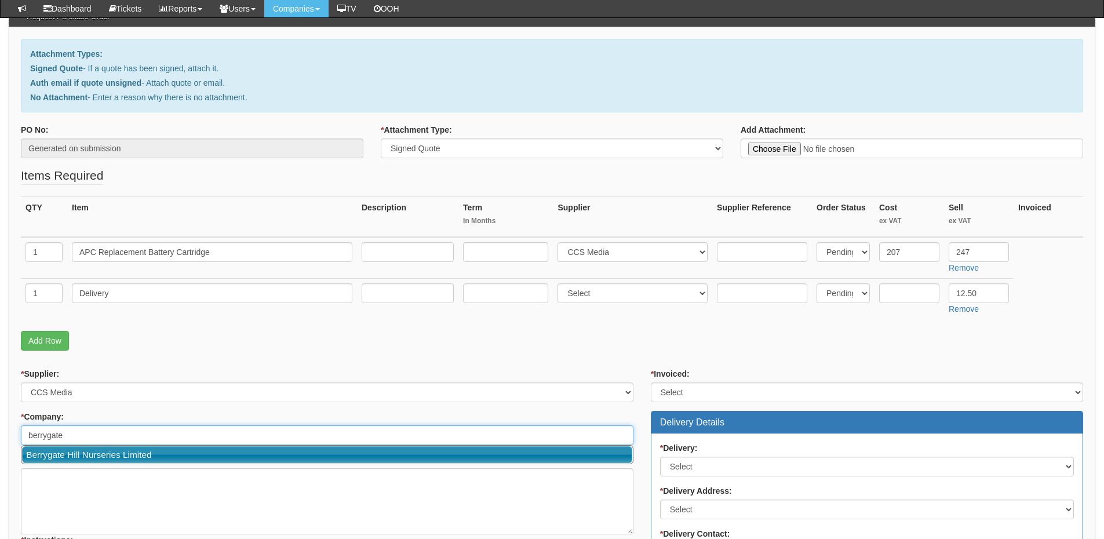
click at [89, 453] on link "Berrygate Hill Nurseries Limited" at bounding box center [327, 454] width 610 height 17
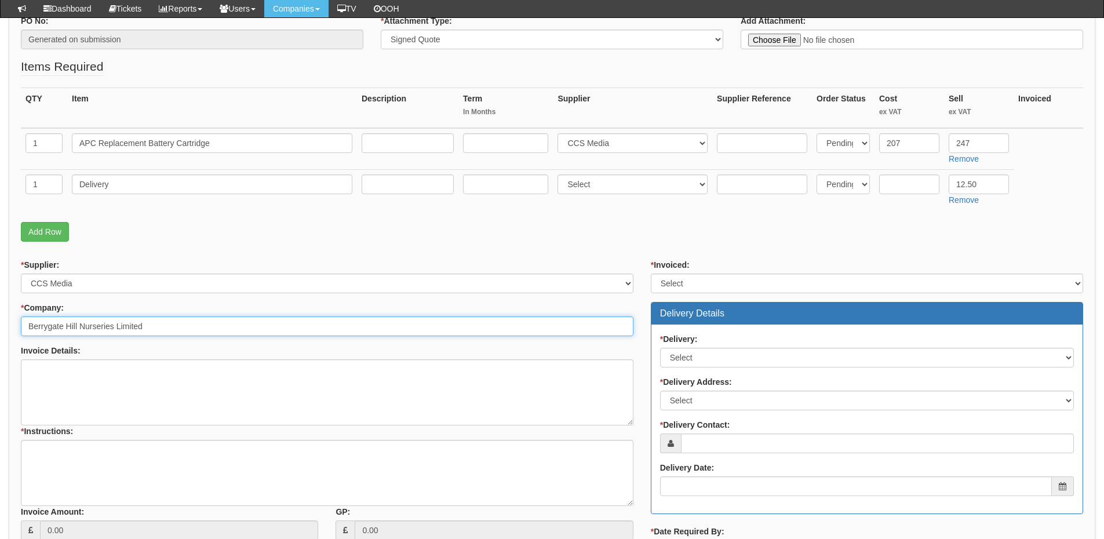
scroll to position [232, 0]
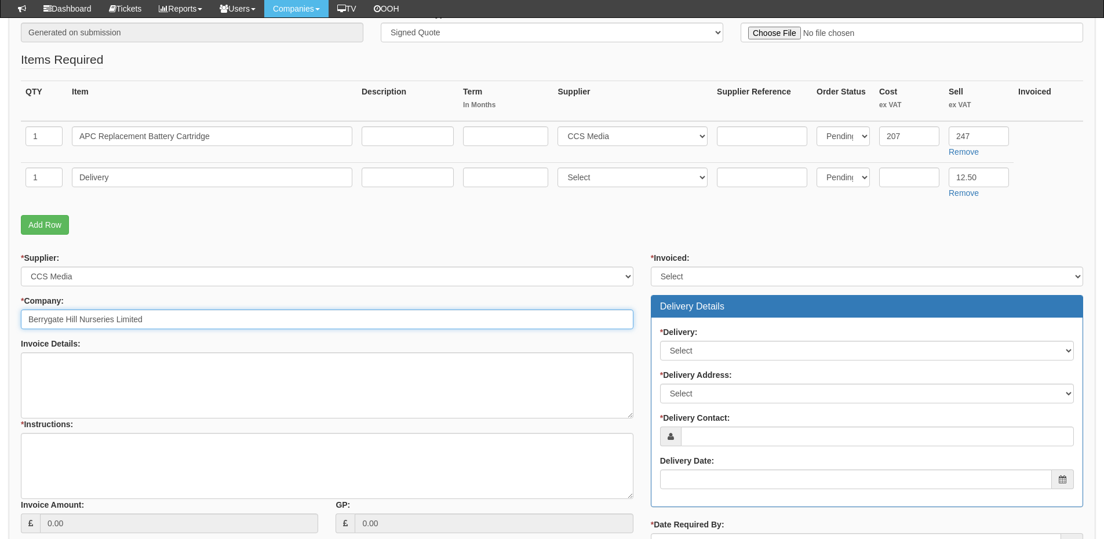
type input "Berrygate Hill Nurseries Limited"
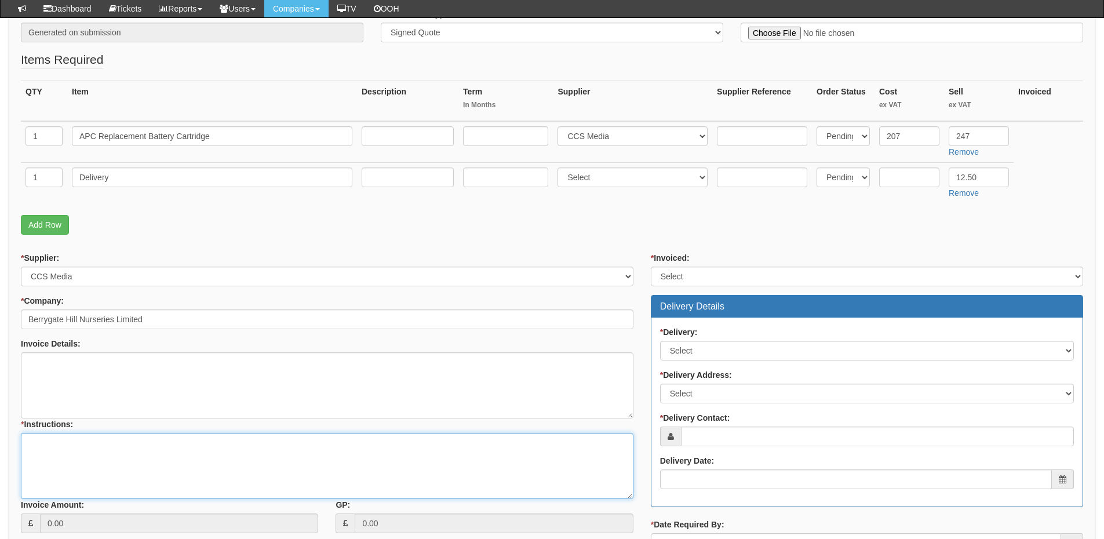
click at [79, 458] on textarea "* Instructions:" at bounding box center [327, 466] width 612 height 66
type textarea "Replacement UPS battery"
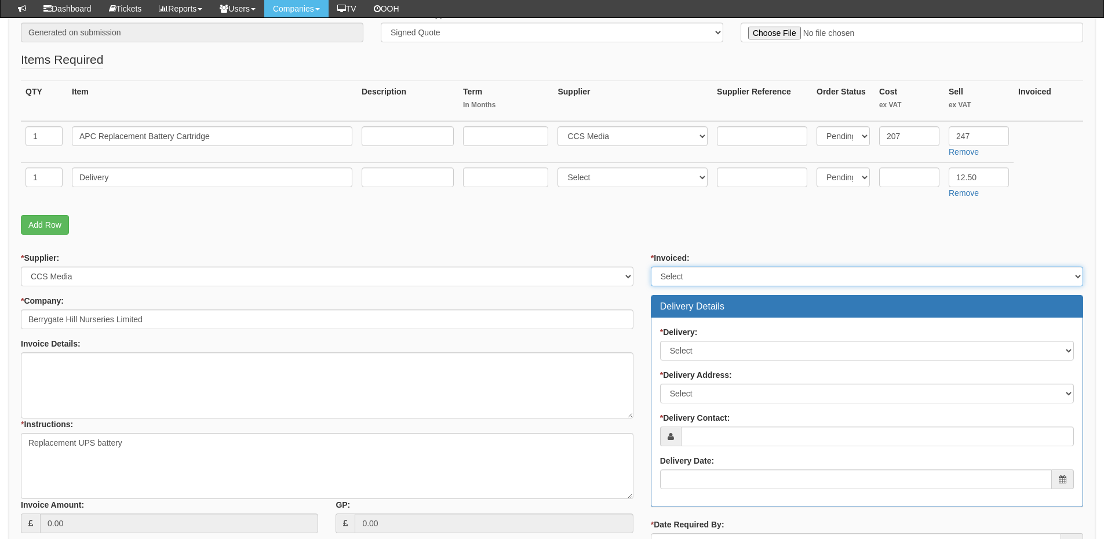
click at [694, 281] on select "Select Yes No N/A STB (part of order)" at bounding box center [867, 277] width 432 height 20
select select "2"
click at [651, 267] on select "Select Yes No N/A STB (part of order)" at bounding box center [867, 277] width 432 height 20
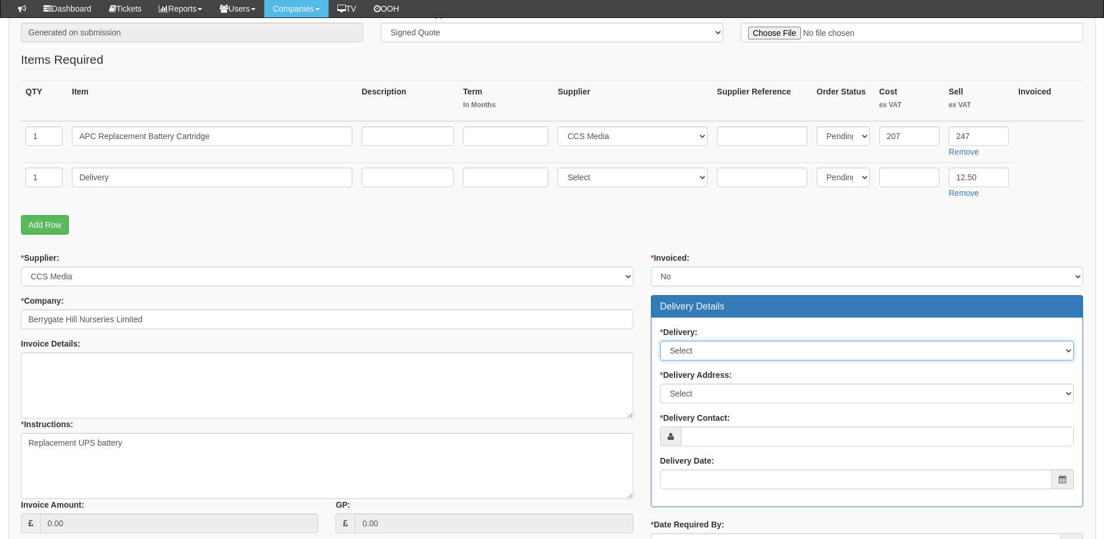
click at [691, 353] on select "Select No Not Applicable Yes" at bounding box center [867, 351] width 414 height 20
select select "1"
click at [660, 341] on select "Select No Not Applicable Yes" at bounding box center [867, 351] width 414 height 20
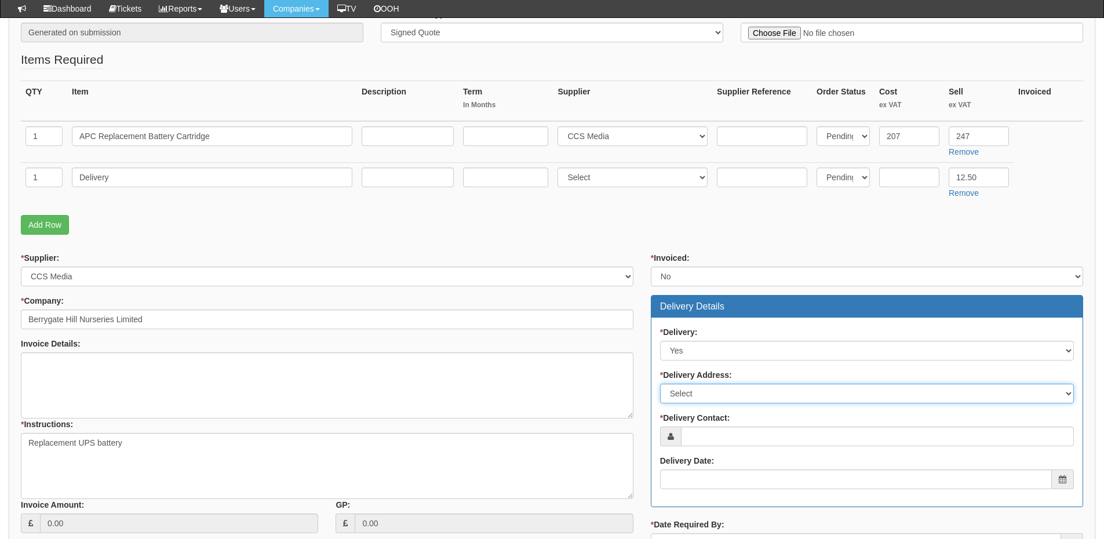
click at [690, 403] on select "Select Not Applicable Main Address - HU12 9ST Other" at bounding box center [867, 394] width 414 height 20
select select "other"
click at [660, 384] on select "Select Not Applicable Main Address - HU12 9ST Other" at bounding box center [867, 394] width 414 height 20
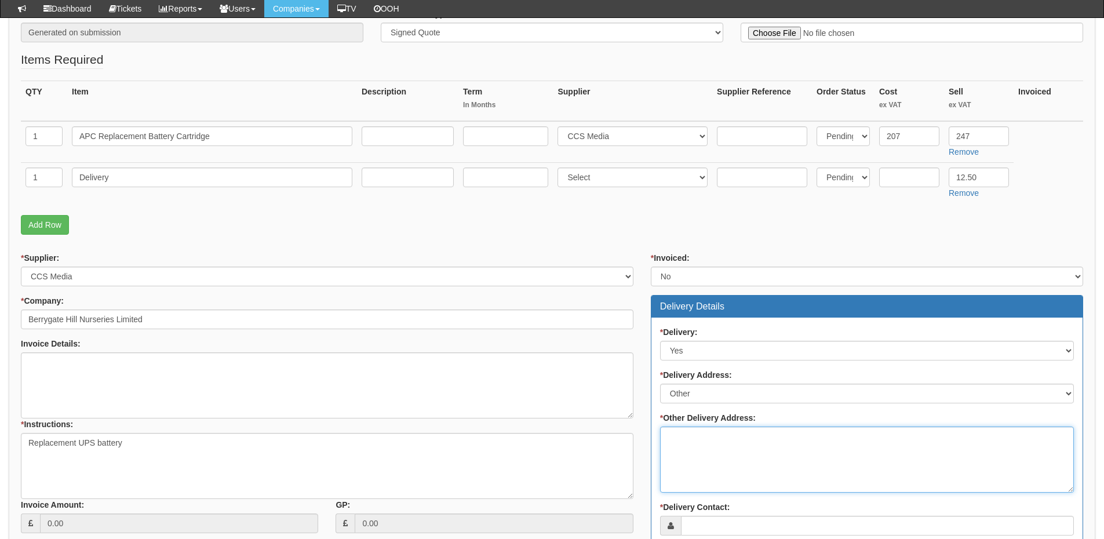
click at [697, 449] on textarea "* Other Delivery Address:" at bounding box center [867, 459] width 414 height 66
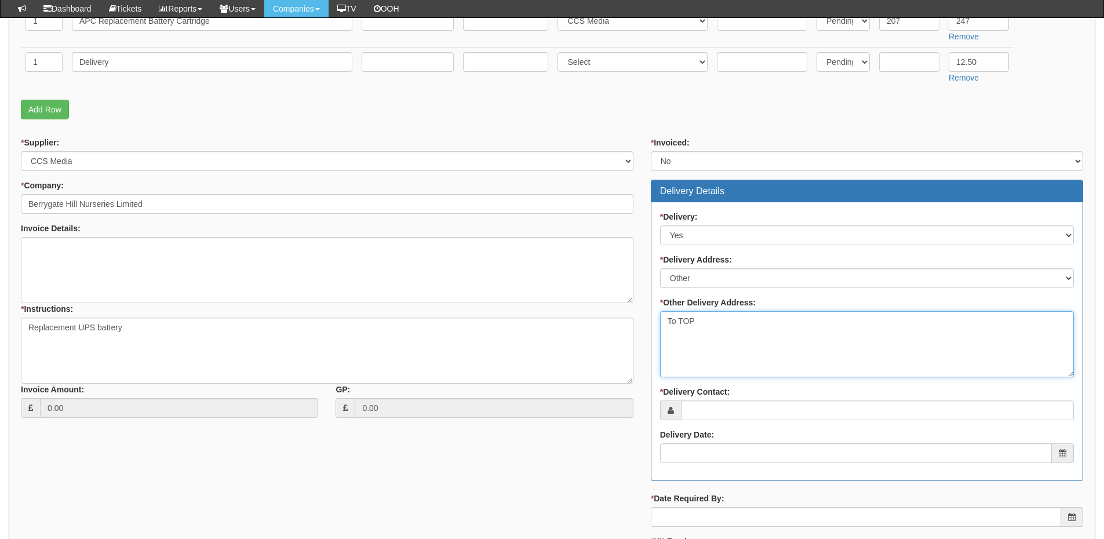
scroll to position [348, 0]
type textarea "To TOP"
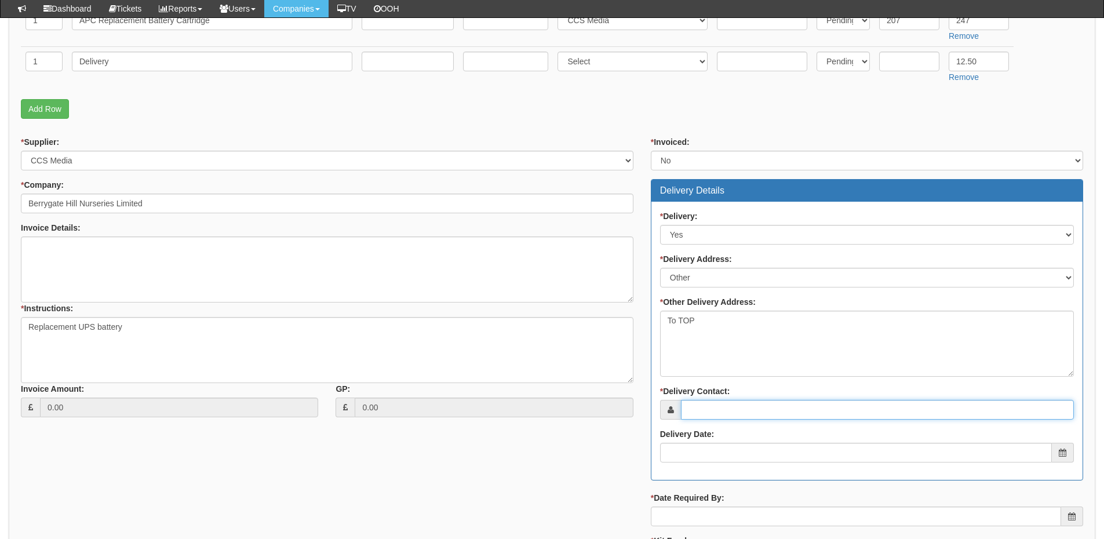
click at [708, 408] on input "* Delivery Contact:" at bounding box center [877, 410] width 393 height 20
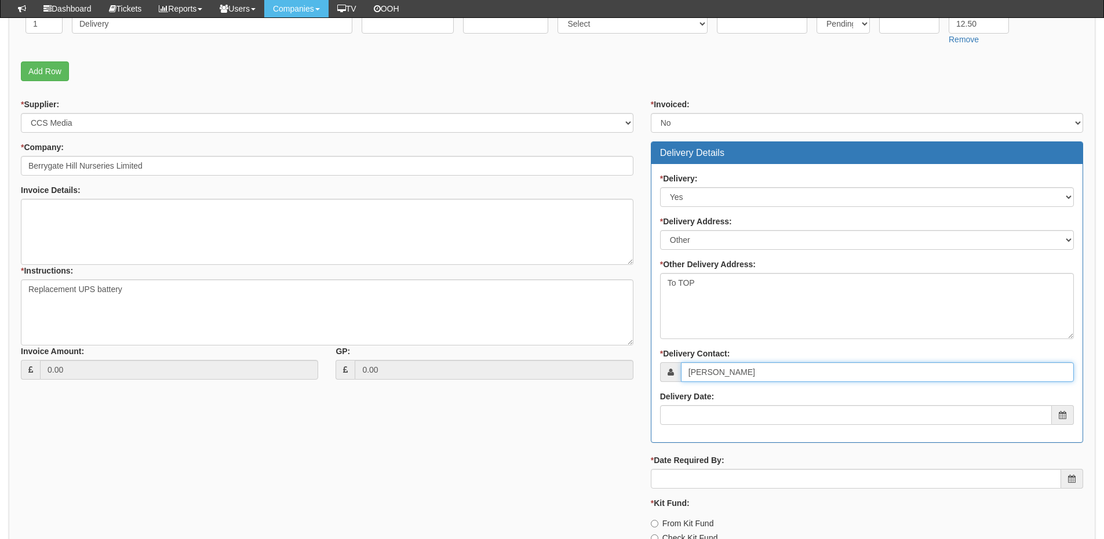
scroll to position [406, 0]
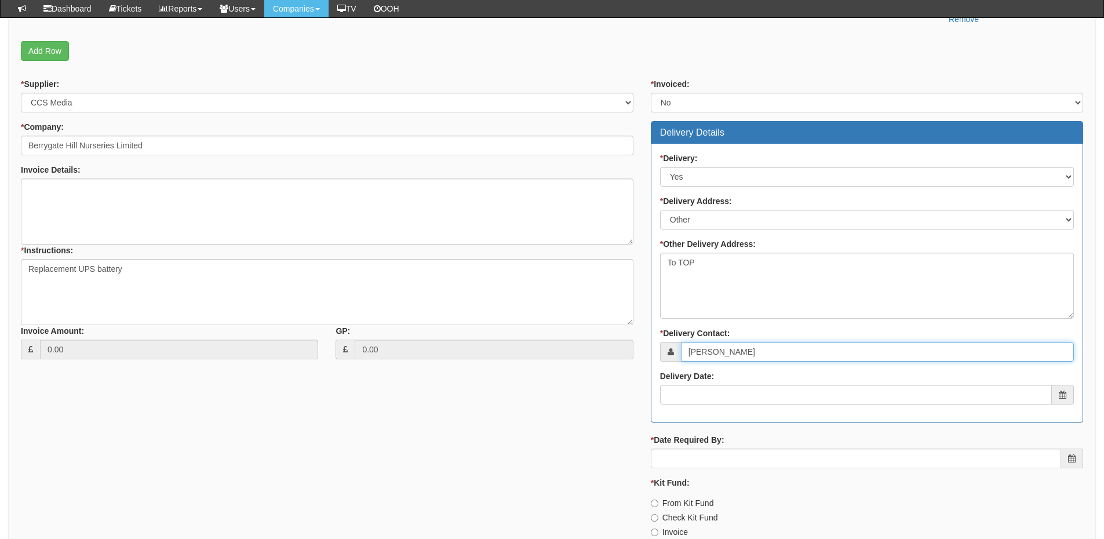
type input "Sarah Rawson"
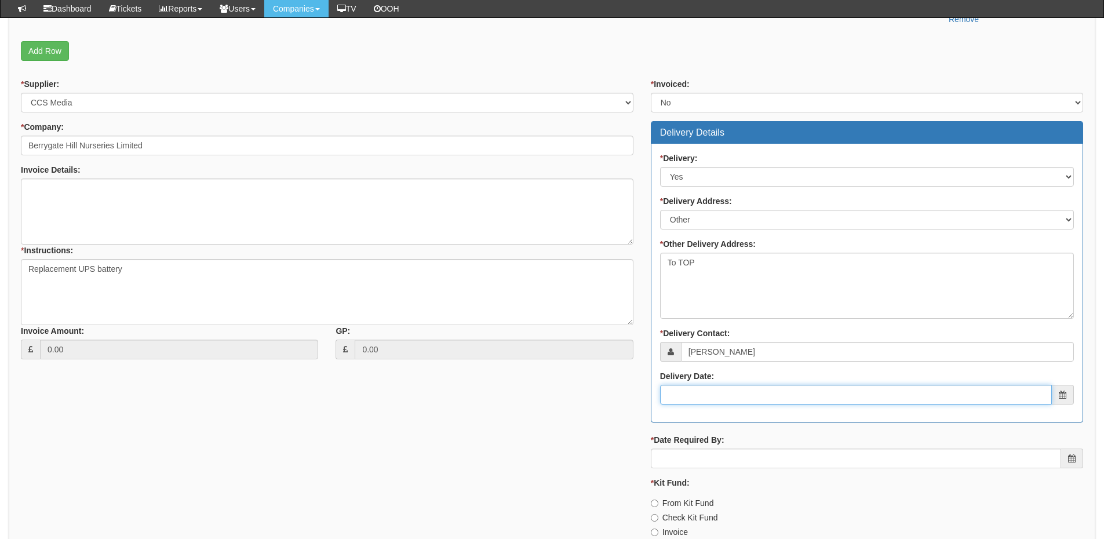
click at [715, 400] on input "Delivery Date:" at bounding box center [856, 395] width 392 height 20
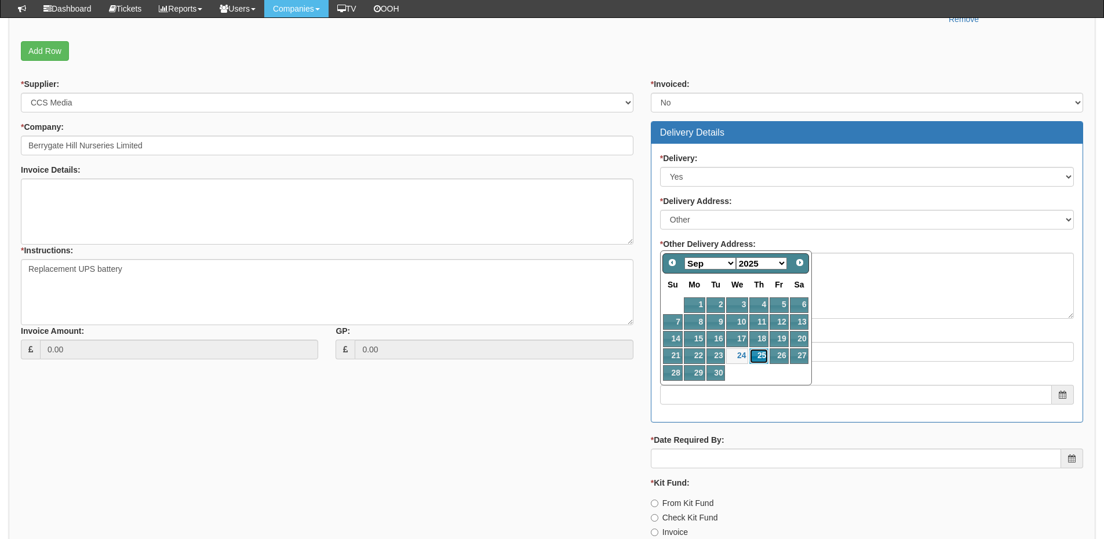
drag, startPoint x: 761, startPoint y: 348, endPoint x: 754, endPoint y: 366, distance: 19.3
click at [761, 348] on link "25" at bounding box center [758, 356] width 19 height 16
type input "2025-09-25"
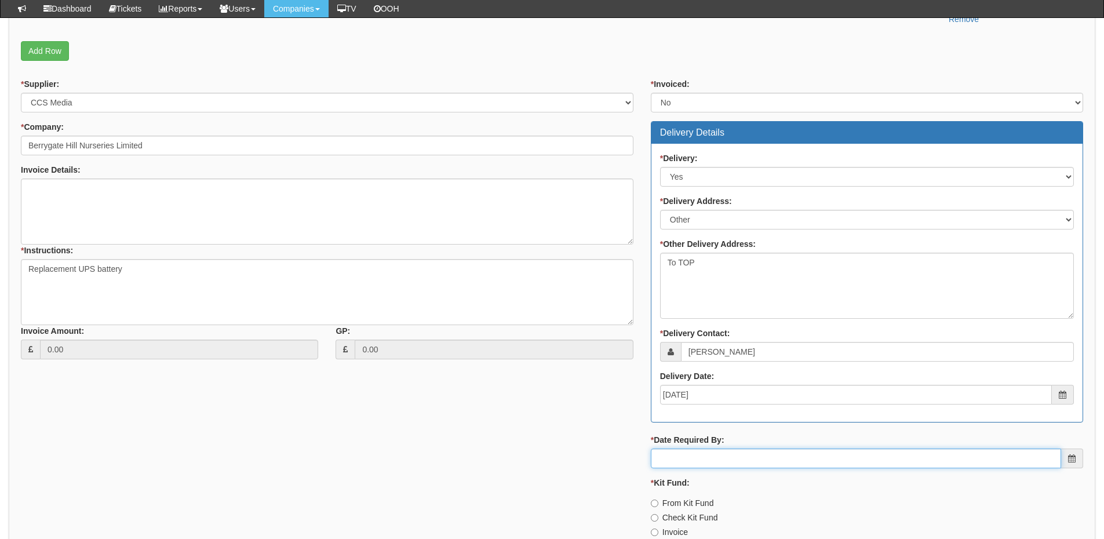
click at [725, 462] on input "* Date Required By:" at bounding box center [856, 459] width 410 height 20
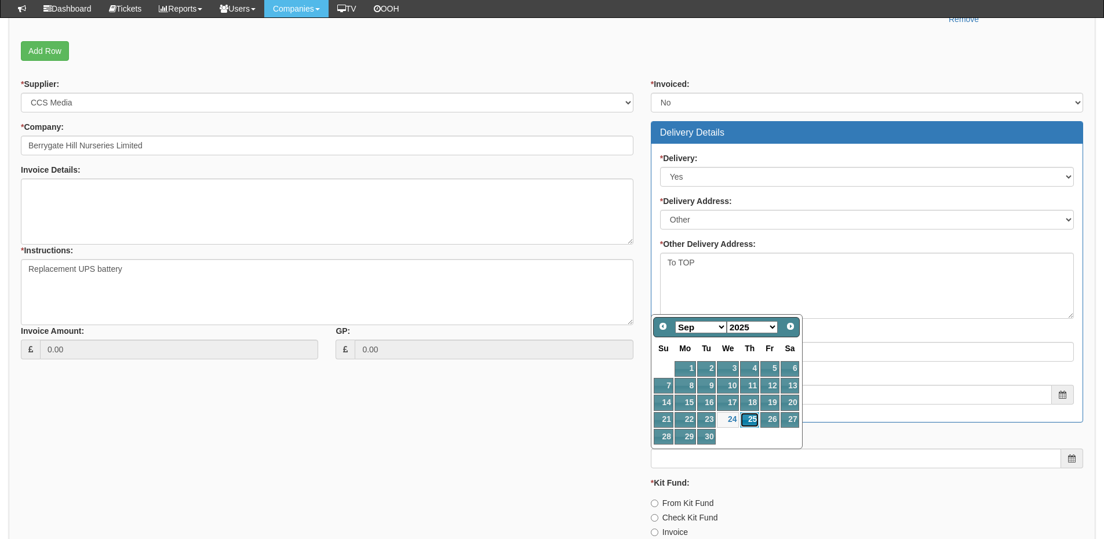
click at [752, 416] on link "25" at bounding box center [749, 420] width 19 height 16
type input "2025-09-25"
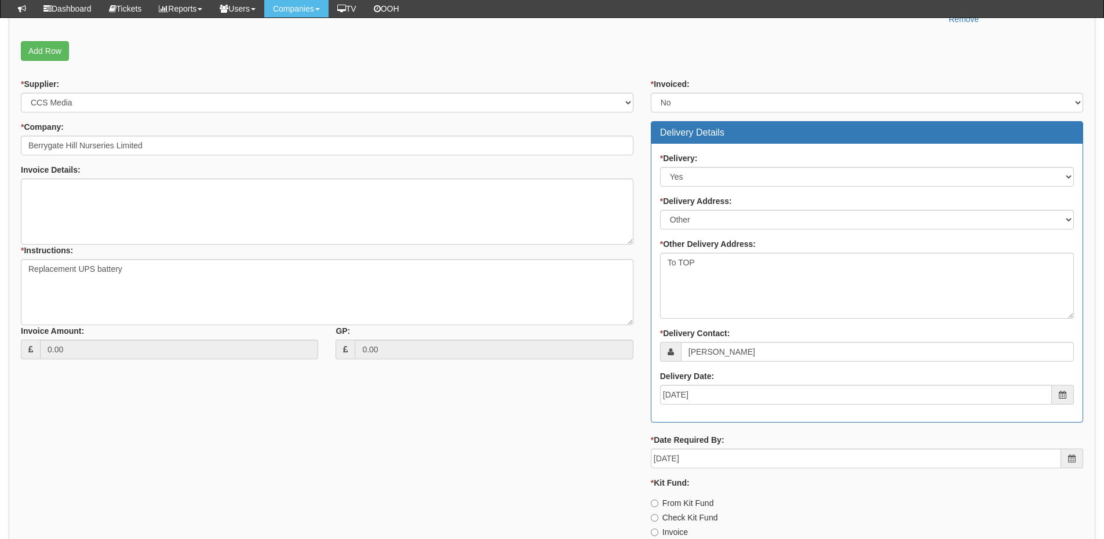
click at [668, 529] on label "Invoice" at bounding box center [669, 532] width 37 height 12
click at [658, 529] on input "Invoice" at bounding box center [655, 532] width 8 height 8
radio input "true"
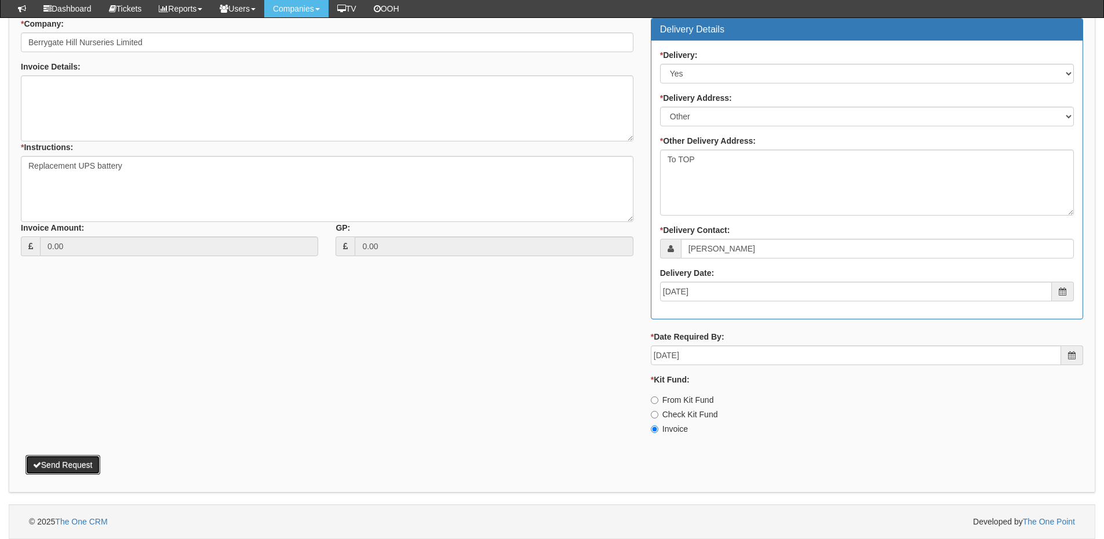
click at [60, 466] on button "Send Request" at bounding box center [62, 465] width 75 height 20
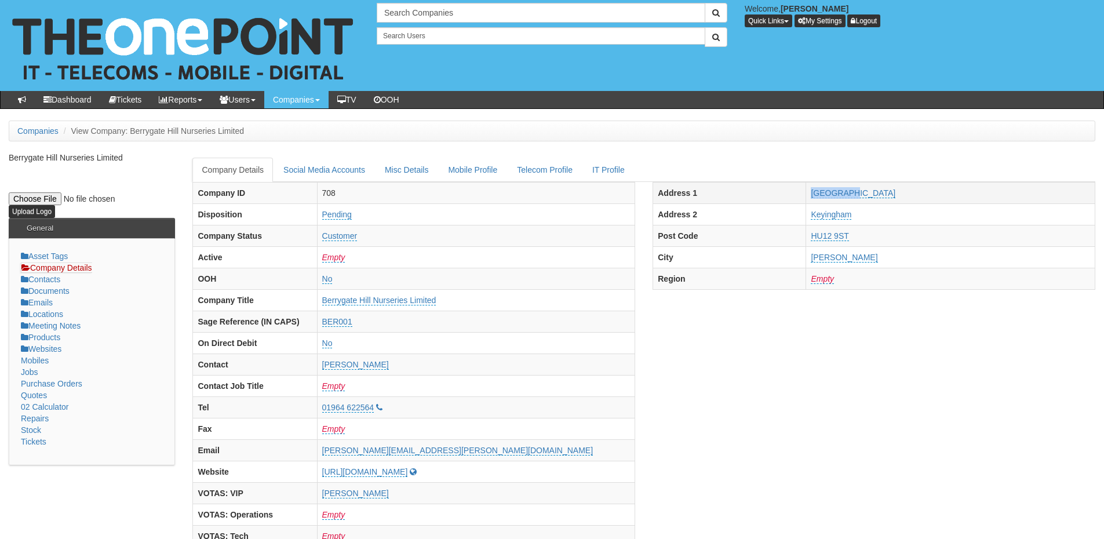
drag, startPoint x: 854, startPoint y: 191, endPoint x: 922, endPoint y: 191, distance: 67.8
click at [922, 191] on tr "Address [STREET_ADDRESS]" at bounding box center [874, 192] width 442 height 21
copy tr "[GEOGRAPHIC_DATA]"
drag, startPoint x: 869, startPoint y: 218, endPoint x: 947, endPoint y: 217, distance: 78.2
click at [947, 217] on tr "Address 2 [GEOGRAPHIC_DATA]" at bounding box center [874, 213] width 442 height 21
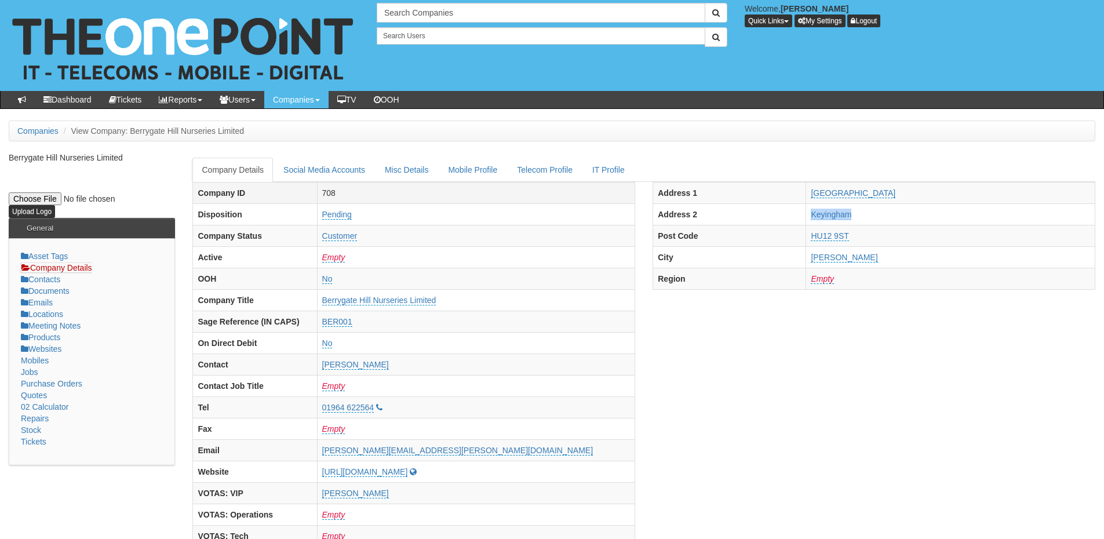
copy tr "Keyingham"
drag, startPoint x: 934, startPoint y: 236, endPoint x: 853, endPoint y: 241, distance: 81.3
click at [853, 241] on tr "Post Code HU12 9ST" at bounding box center [874, 235] width 442 height 21
copy tr "HU12 9ST"
drag, startPoint x: 371, startPoint y: 406, endPoint x: 429, endPoint y: 412, distance: 57.7
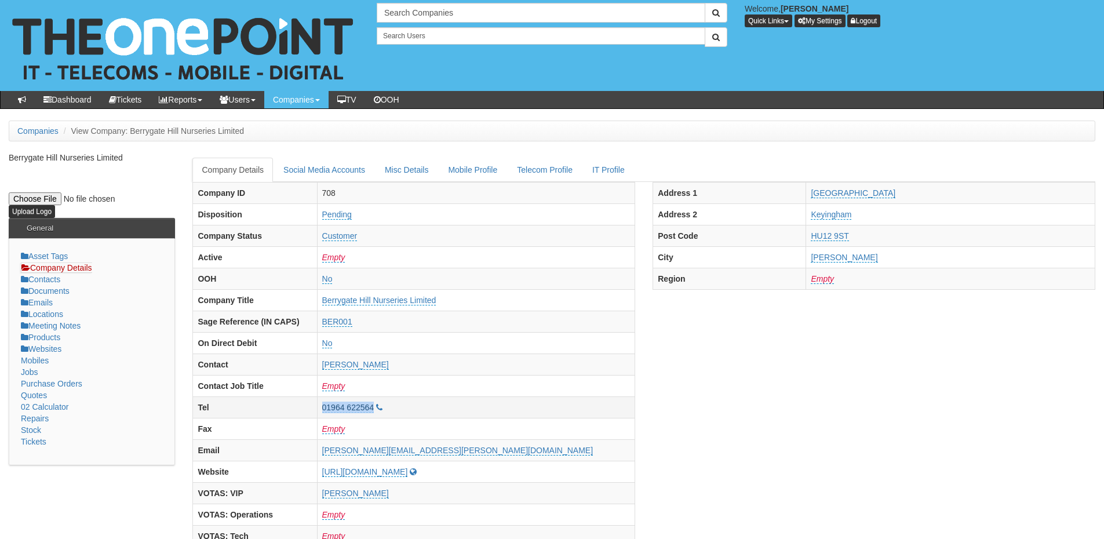
click at [429, 412] on tr "Tel 01964 622564" at bounding box center [414, 406] width 442 height 21
copy tr "01964 622564"
click at [414, 17] on input "text" at bounding box center [541, 13] width 329 height 20
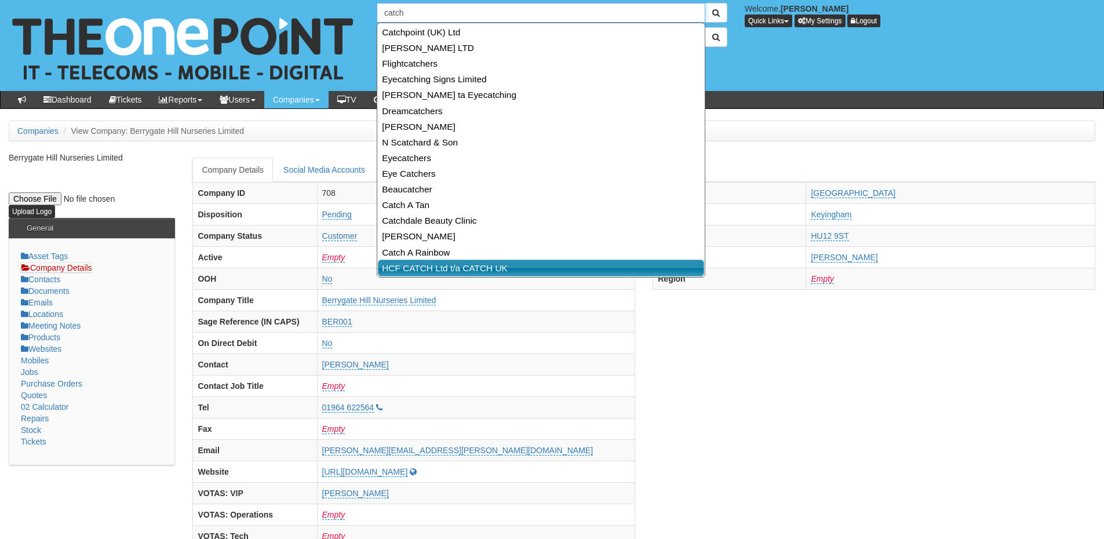
click at [450, 269] on link "HCF CATCH Ltd t/a CATCH UK" at bounding box center [541, 268] width 326 height 17
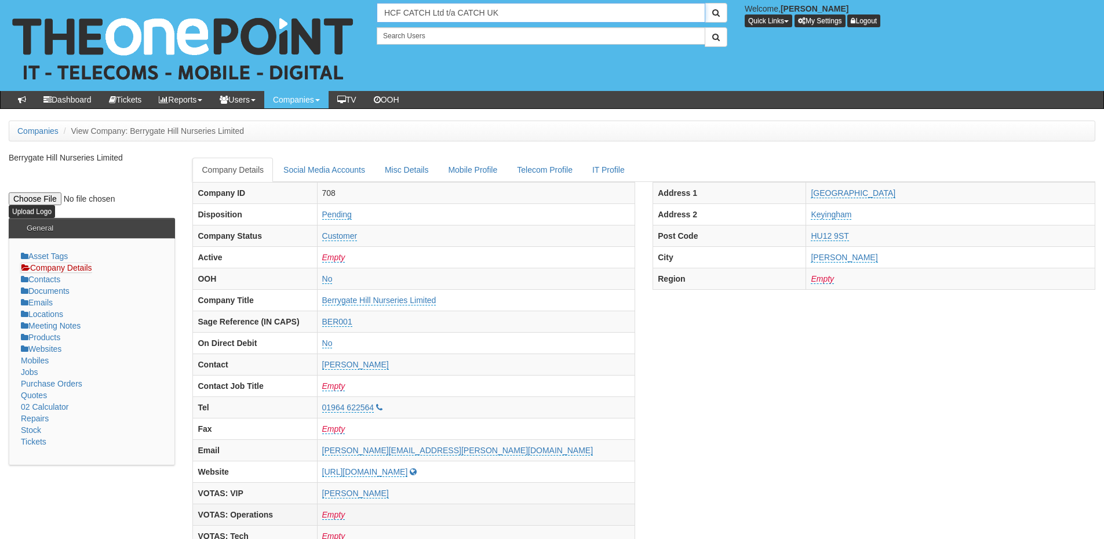
type input "HCF CATCH Ltd t/a CATCH UK"
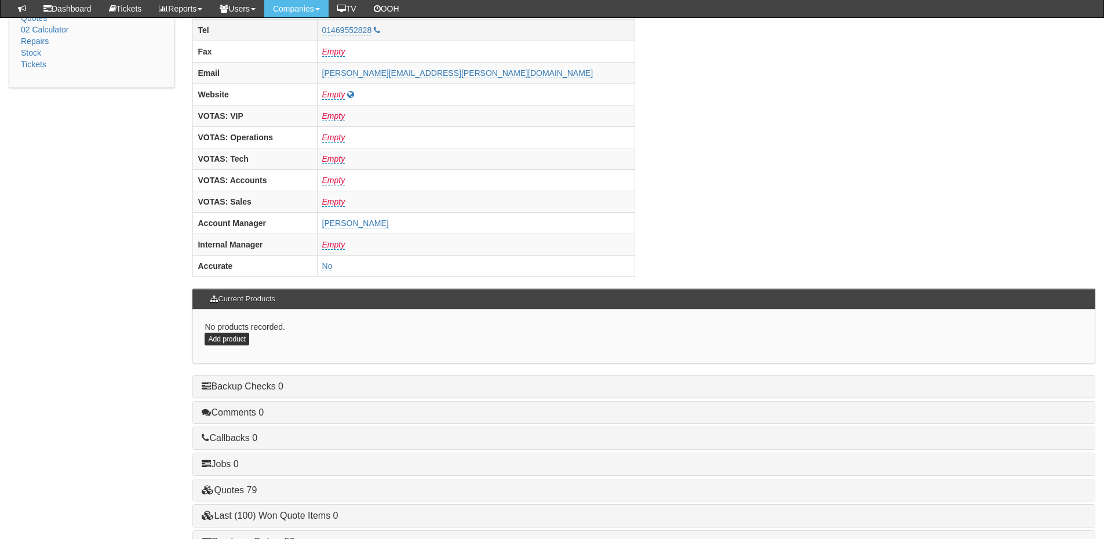
scroll to position [483, 0]
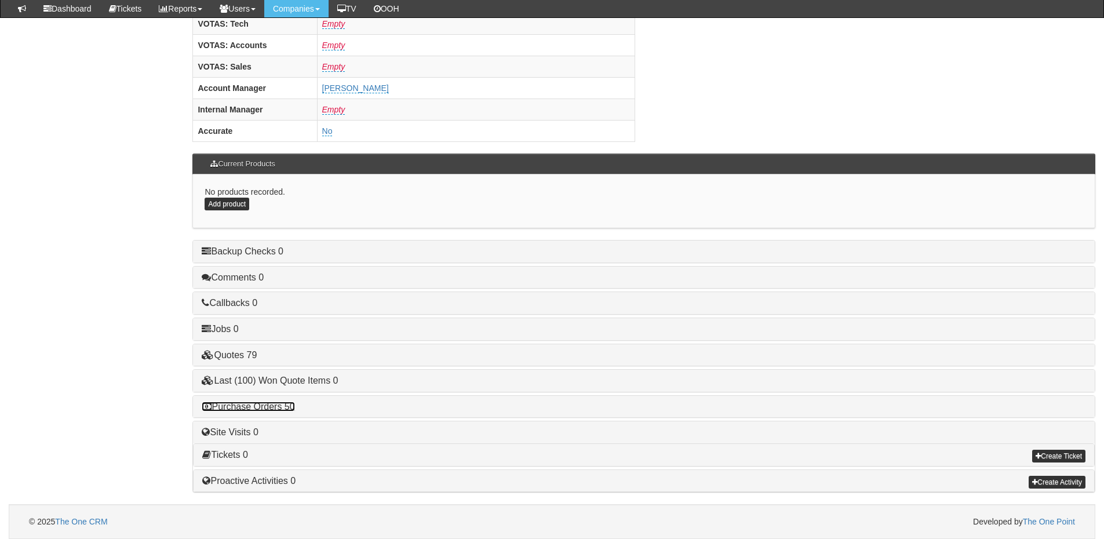
click at [269, 406] on link "Purchase Orders 50" at bounding box center [248, 407] width 93 height 10
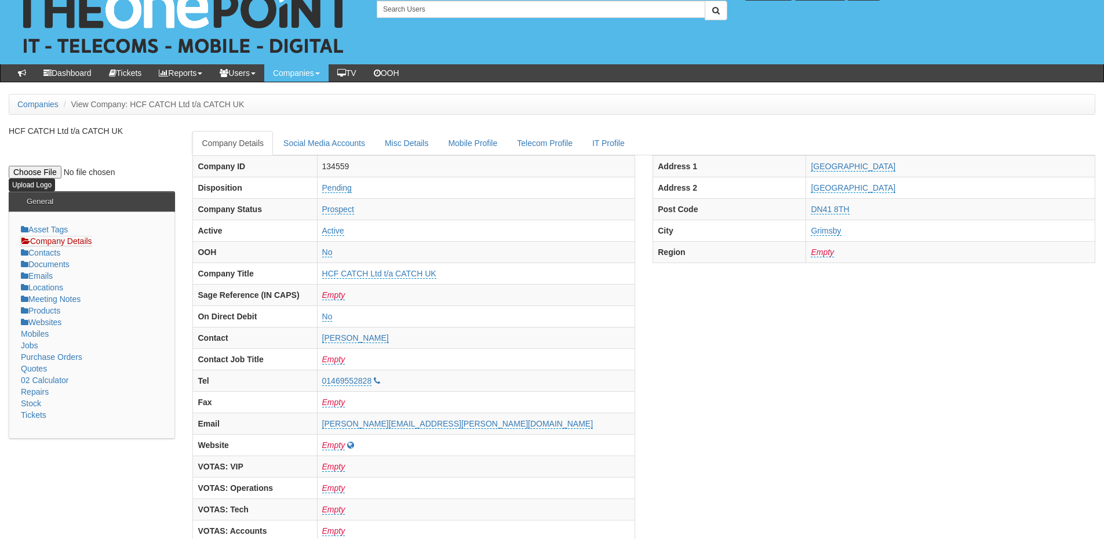
scroll to position [0, 0]
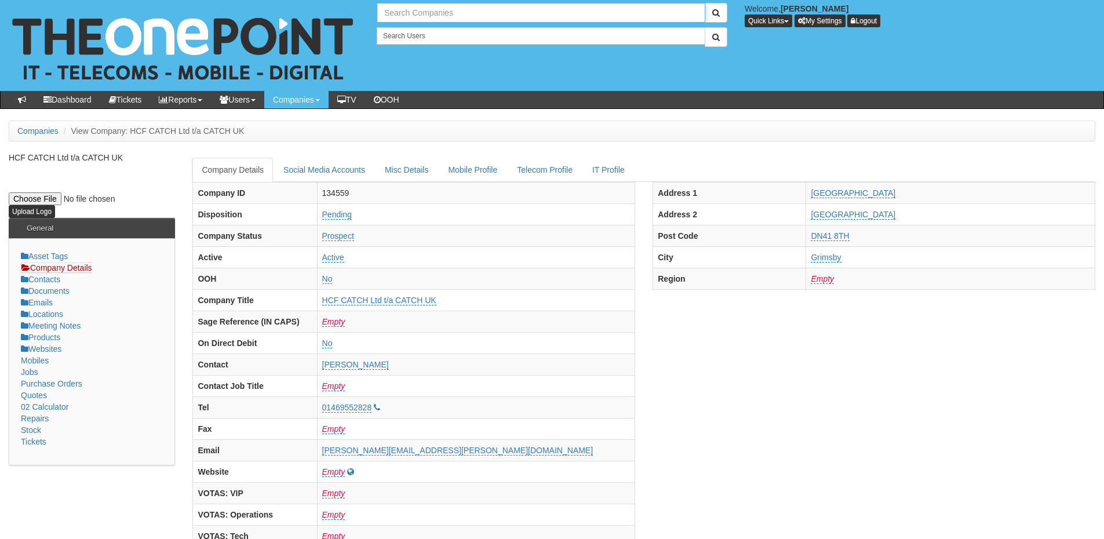
click at [408, 13] on input "text" at bounding box center [541, 13] width 329 height 20
click at [415, 31] on link "NHS City Healthcare Partnership CIC - CHCP" at bounding box center [541, 32] width 326 height 17
type input "NHS City Healthcare Partnership CIC - CHCP"
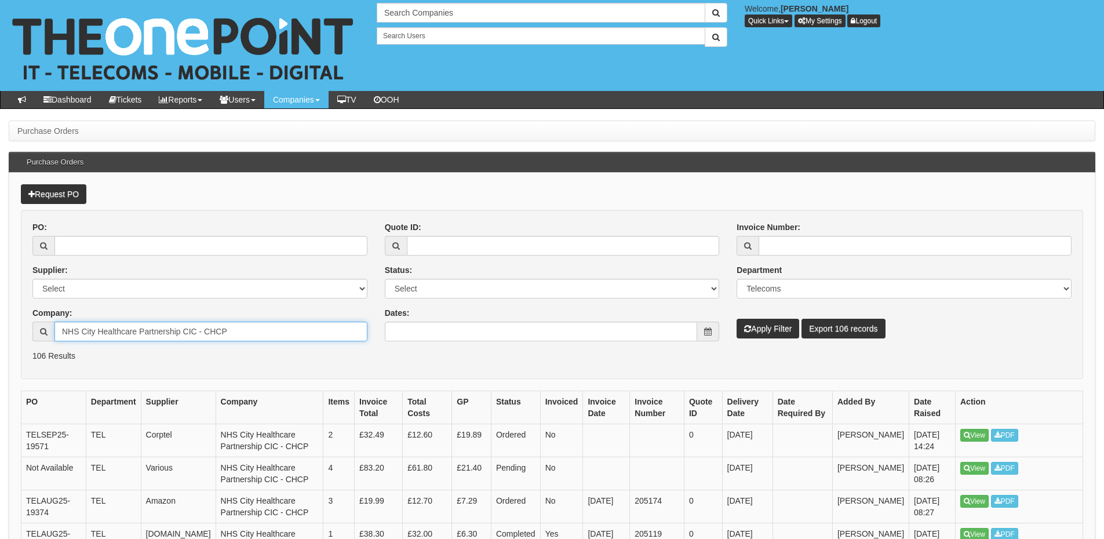
drag, startPoint x: 207, startPoint y: 336, endPoint x: 200, endPoint y: 336, distance: 7.5
click at [200, 336] on input "NHS City Healthcare Partnership CIC - CHCP" at bounding box center [210, 332] width 313 height 20
drag, startPoint x: 250, startPoint y: 335, endPoint x: 42, endPoint y: 332, distance: 208.0
click at [42, 332] on div "NHS City Healthcare Partnership CIC - CHCP" at bounding box center [199, 332] width 335 height 20
click at [122, 358] on p "106 Results" at bounding box center [551, 356] width 1039 height 12
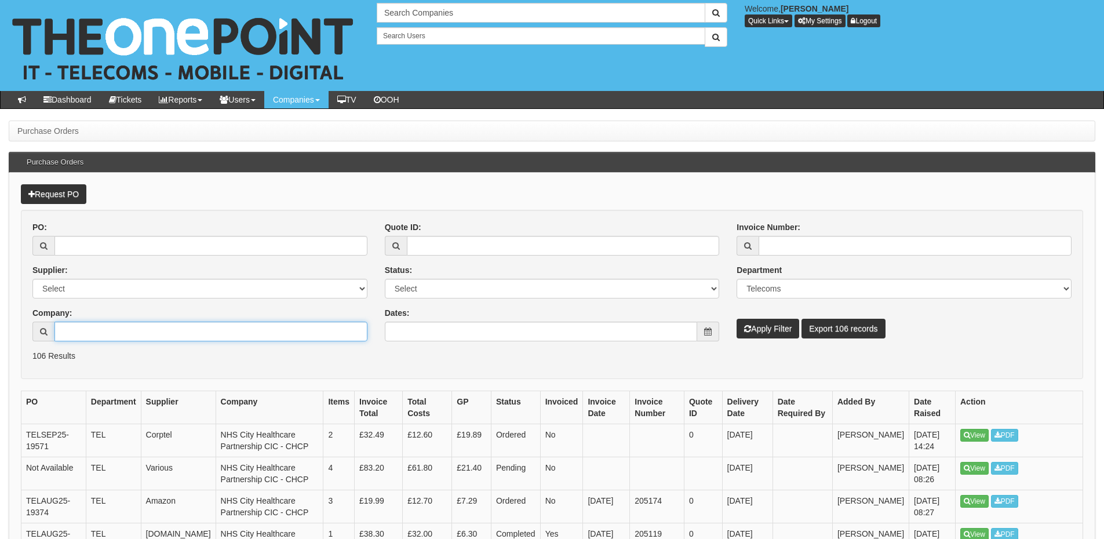
click at [118, 329] on input "Company:" at bounding box center [210, 332] width 313 height 20
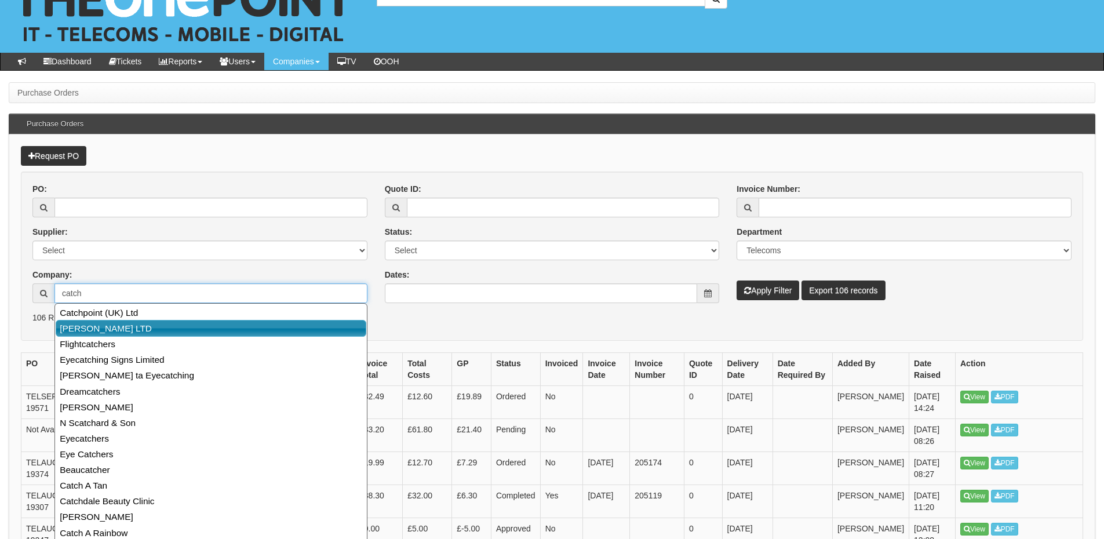
scroll to position [116, 0]
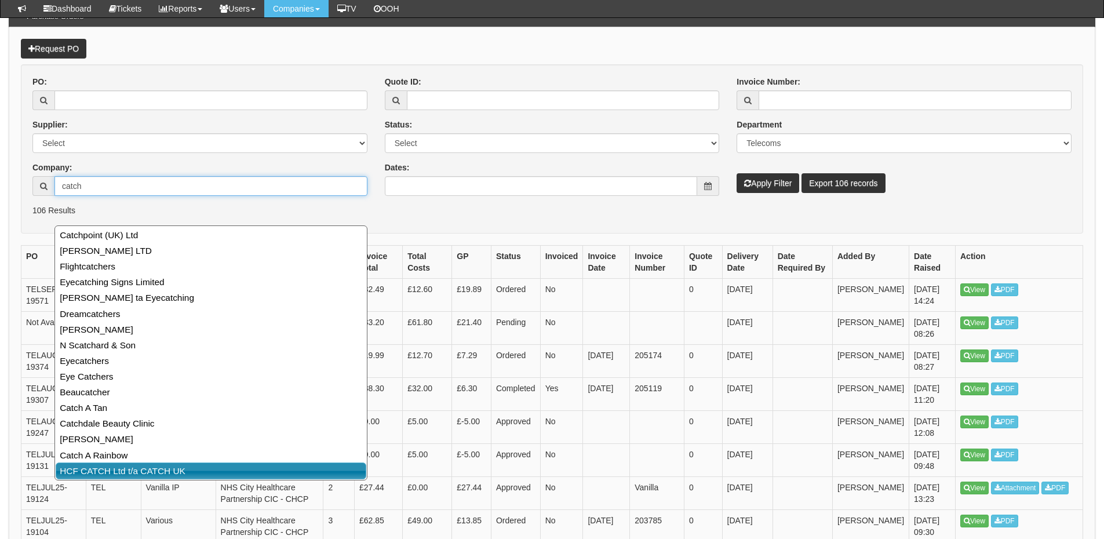
click at [113, 470] on link "HCF CATCH Ltd t/a CATCH UK" at bounding box center [211, 470] width 311 height 17
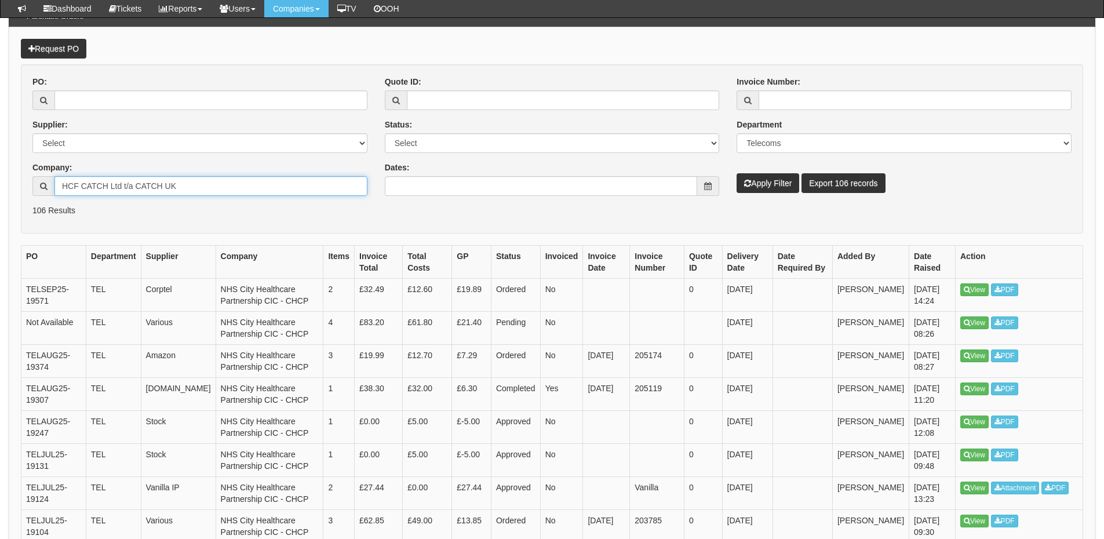
type input "HCF CATCH Ltd t/a CATCH UK"
click at [773, 187] on button "Apply Filter" at bounding box center [768, 183] width 63 height 20
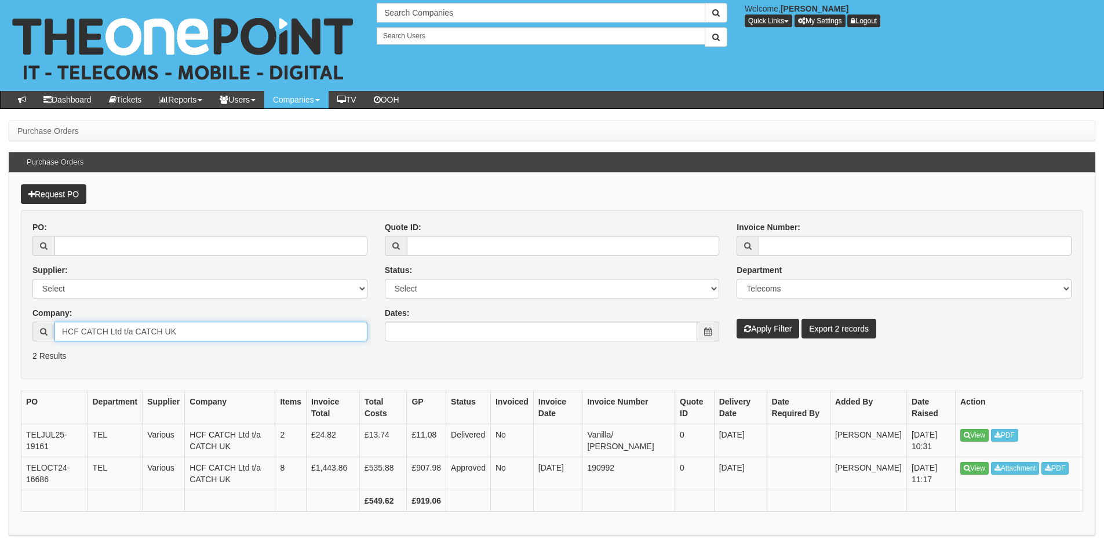
drag, startPoint x: 235, startPoint y: 332, endPoint x: 13, endPoint y: 337, distance: 222.6
click at [13, 337] on div "Request PO PO: Supplier: Select 123 REG.co.uk 1Password 3 4Gon AA Jones Electri…" at bounding box center [552, 354] width 1087 height 363
type input "chcp"
click at [439, 333] on input "Dates:" at bounding box center [541, 332] width 313 height 20
drag, startPoint x: 258, startPoint y: 333, endPoint x: 60, endPoint y: 329, distance: 198.8
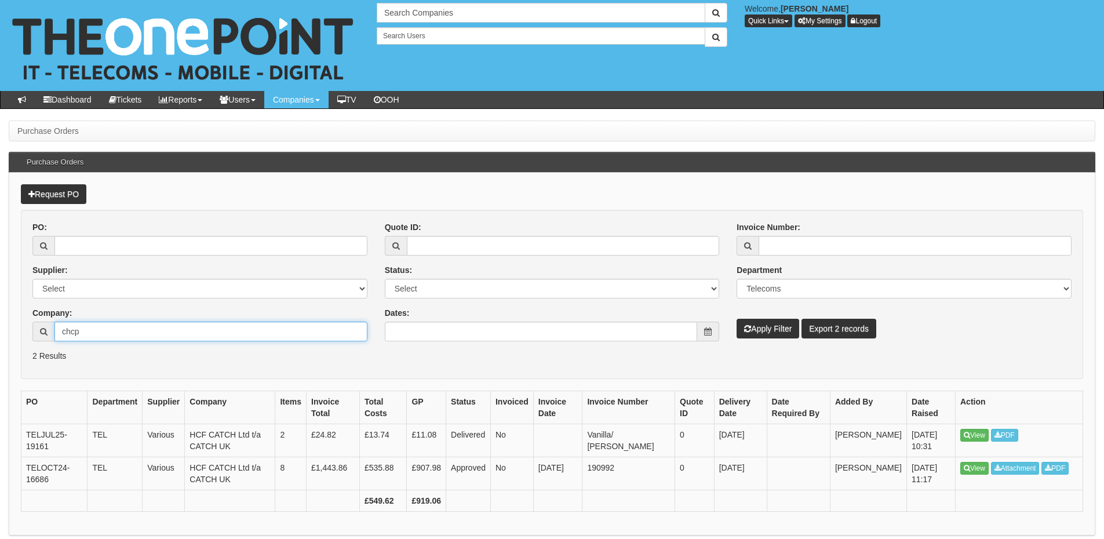
click at [70, 316] on div "Company: chcp" at bounding box center [199, 324] width 335 height 34
click at [106, 333] on input "chcp" at bounding box center [210, 332] width 313 height 20
click at [106, 334] on input "chcp" at bounding box center [210, 332] width 313 height 20
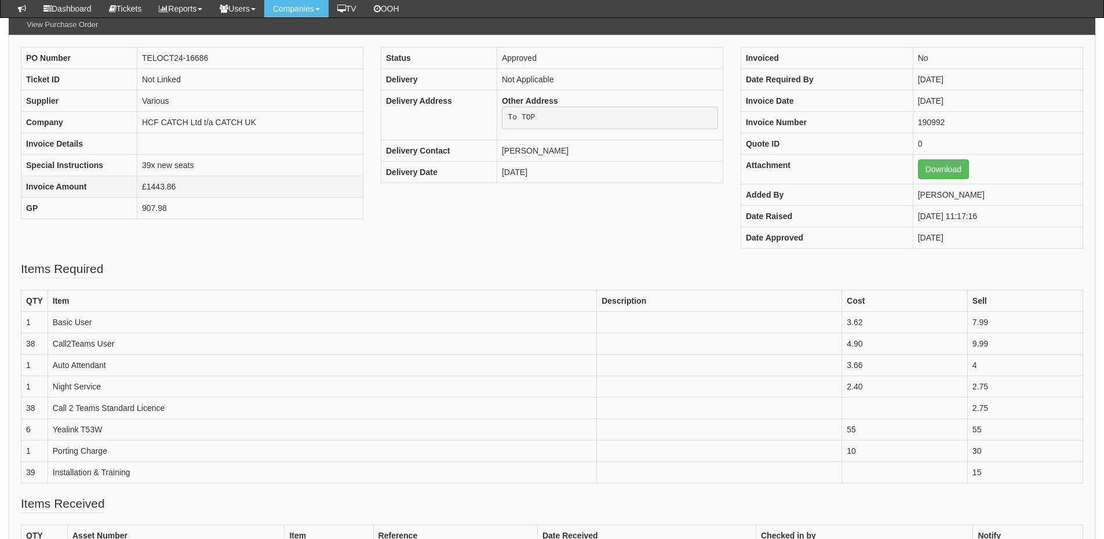
scroll to position [116, 0]
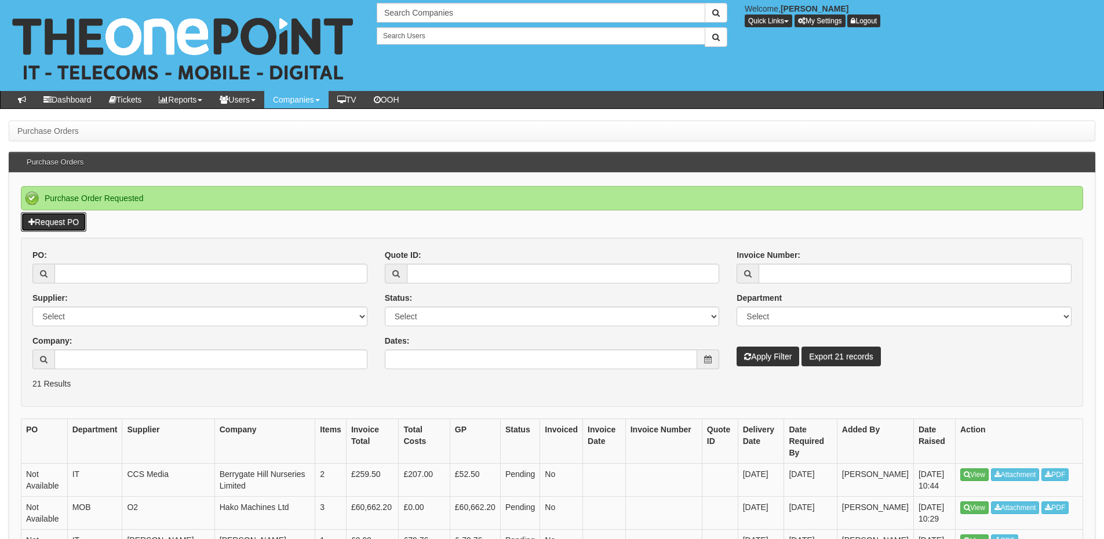
click at [74, 218] on link "Request PO" at bounding box center [53, 222] width 65 height 20
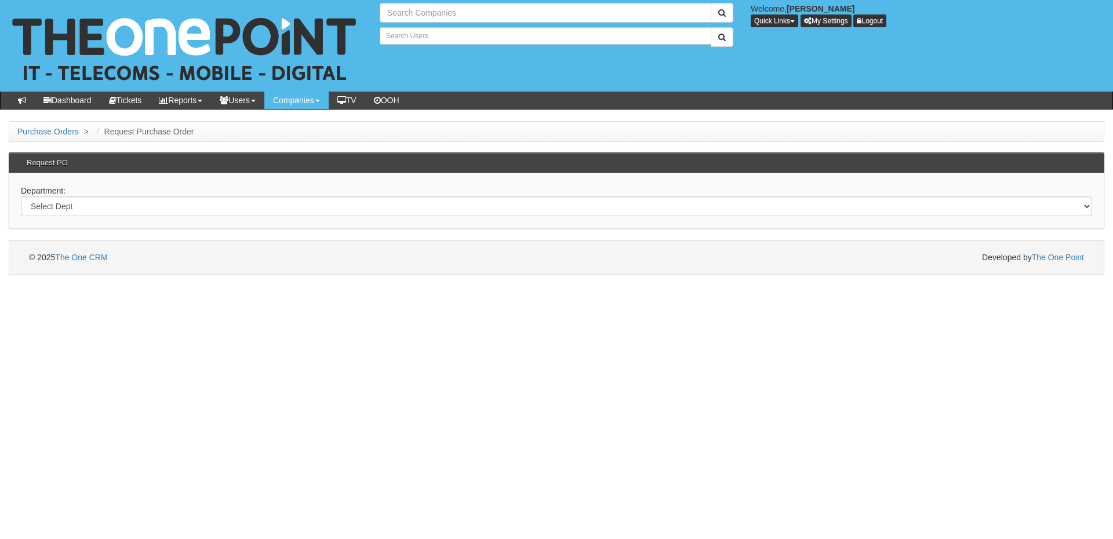
type input "Search Companies"
type input "Search Users"
click at [231, 212] on select "Select Dept Digital Internal IT Mobiles Marketing Telecoms" at bounding box center [556, 206] width 1071 height 20
select select "?pipeID=&dept=TEL"
click at [21, 196] on select "Select Dept Digital Internal IT Mobiles Marketing Telecoms" at bounding box center [556, 206] width 1071 height 20
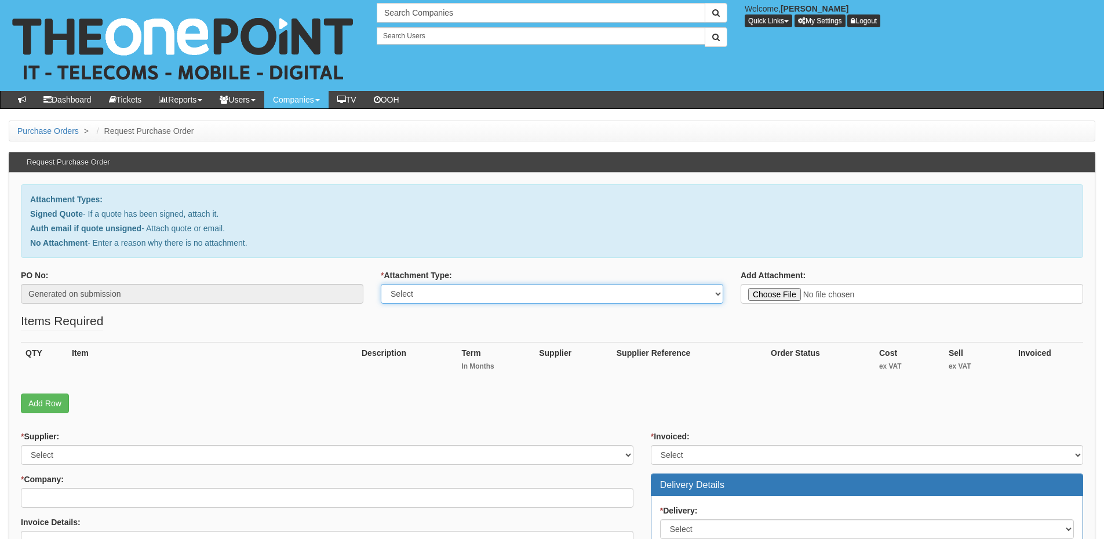
drag, startPoint x: 439, startPoint y: 295, endPoint x: 435, endPoint y: 303, distance: 9.3
click at [439, 295] on select "Select Signed Quote Auth email with quote if unsigned No Attachment" at bounding box center [552, 294] width 342 height 20
select select "Signed Quote"
click at [381, 284] on select "Select Signed Quote Auth email with quote if unsigned No Attachment" at bounding box center [552, 294] width 342 height 20
type input "C:\fakepath\City Health Care Partnership CHCP - Beacon.pdf"
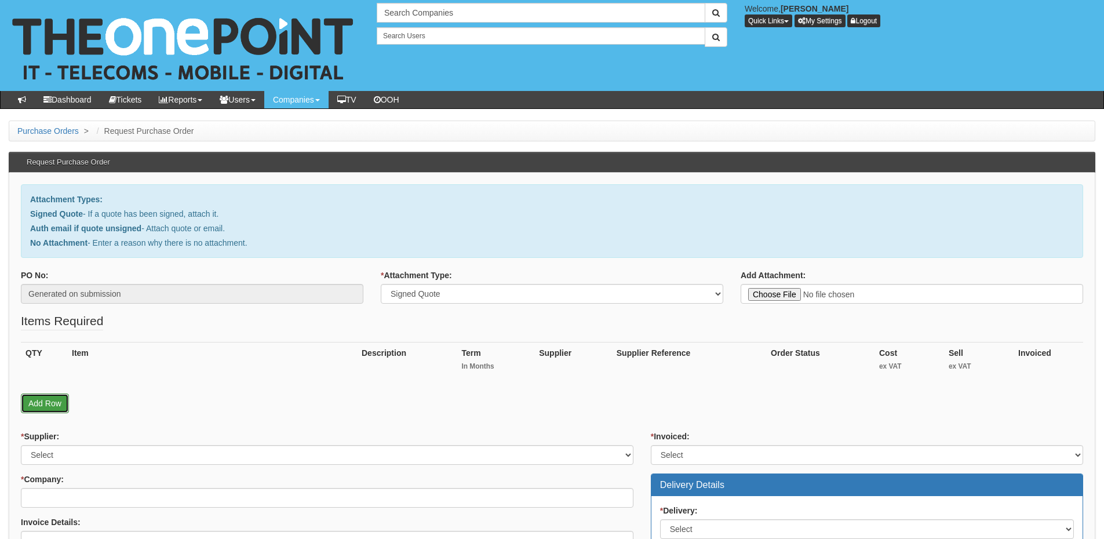
click at [37, 402] on link "Add Row" at bounding box center [45, 403] width 48 height 20
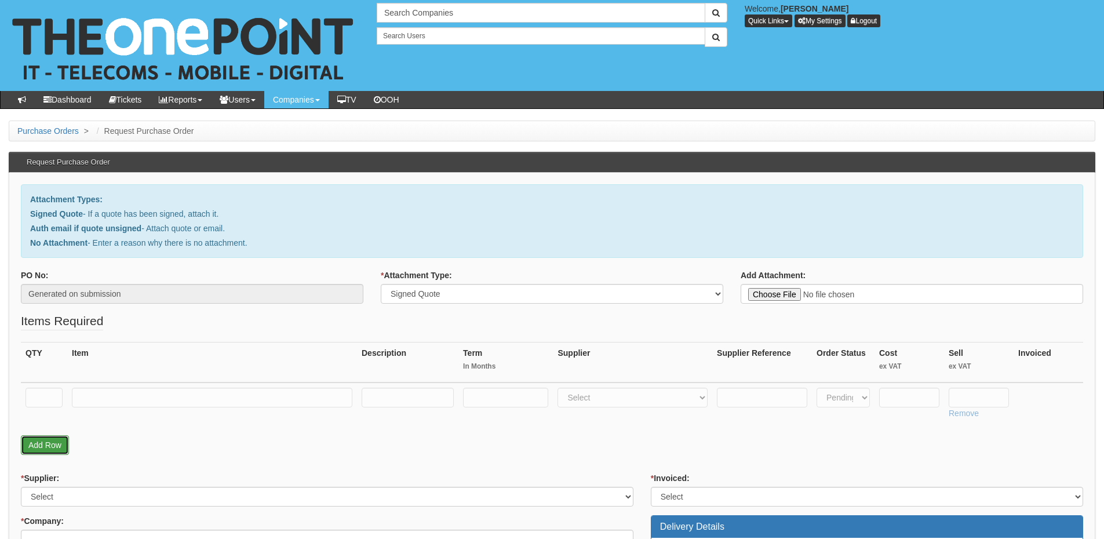
click at [38, 442] on link "Add Row" at bounding box center [45, 445] width 48 height 20
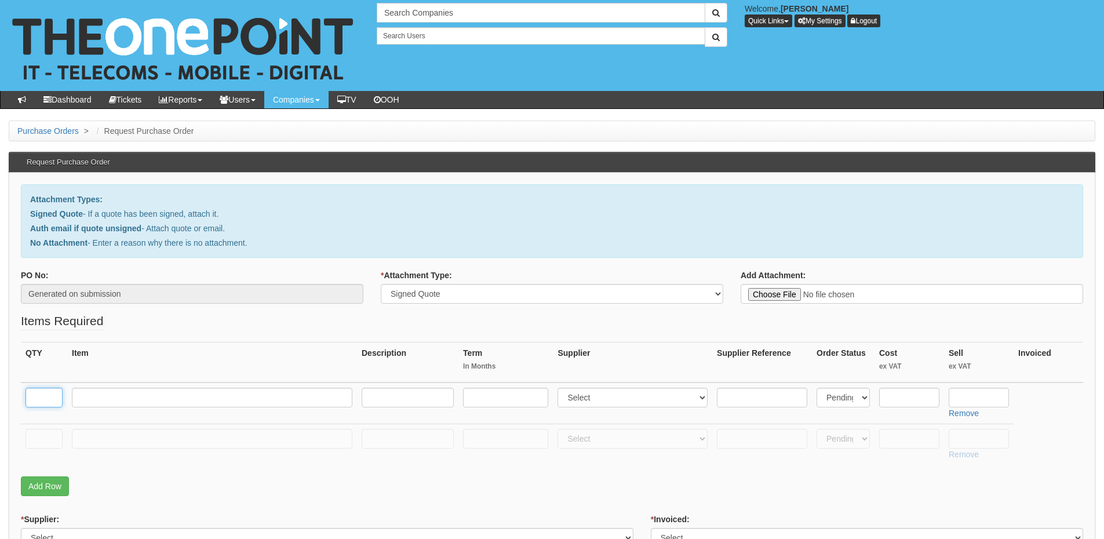
click at [42, 399] on input "text" at bounding box center [43, 398] width 37 height 20
type input "1"
click at [42, 443] on input "text" at bounding box center [43, 439] width 37 height 20
type input "1"
click at [178, 401] on input "text" at bounding box center [212, 398] width 280 height 20
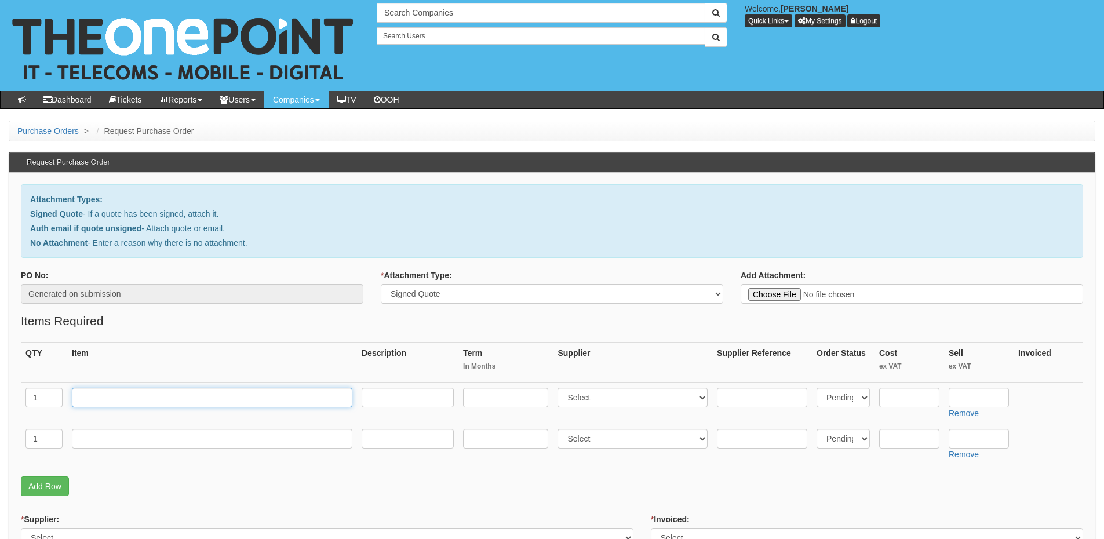
paste input "Call Centre User"
type input "Call Centre User"
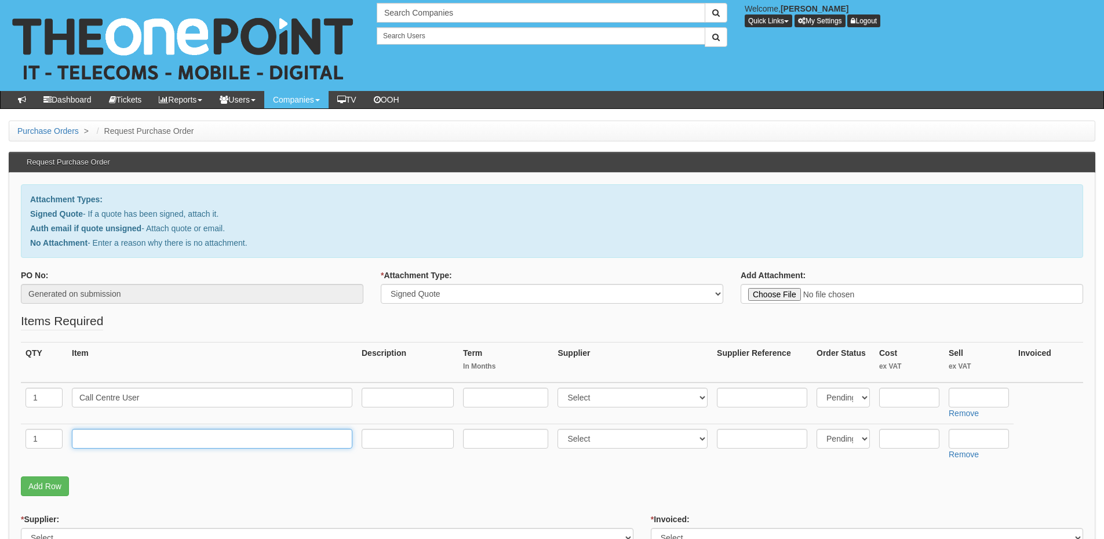
click at [200, 442] on input "text" at bounding box center [212, 439] width 280 height 20
paste input "Unity Agent Software"
type input "Unity Agent Software"
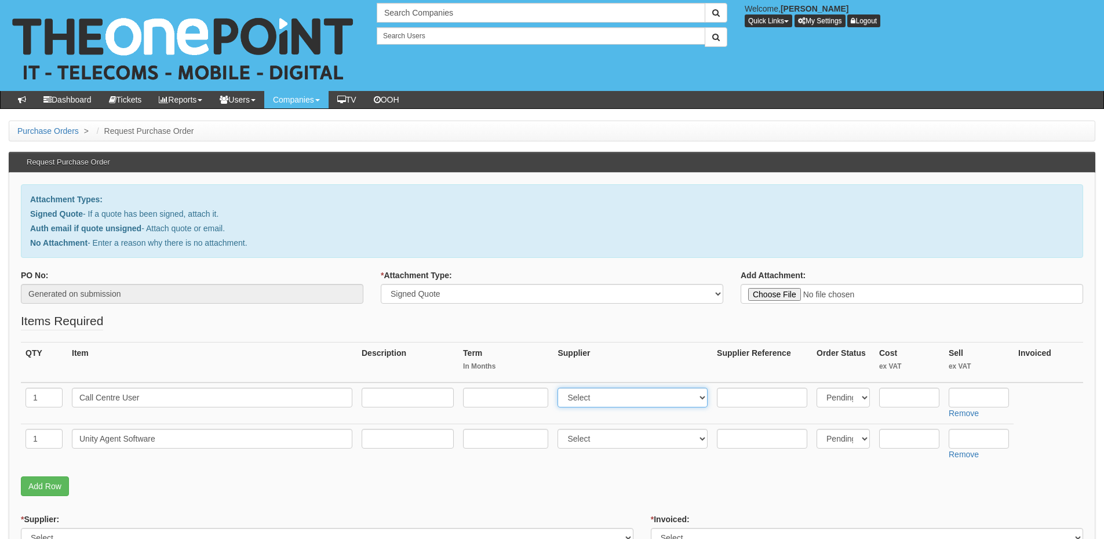
click at [582, 398] on select "Select 123 [DOMAIN_NAME] 1Password 3 4Gon [PERSON_NAME] Electric Ltd Abzorb Acc…" at bounding box center [632, 398] width 150 height 20
select select "72"
click at [560, 388] on select "Select 123 [DOMAIN_NAME] 1Password 3 4Gon [PERSON_NAME] Electric Ltd Abzorb Acc…" at bounding box center [632, 398] width 150 height 20
click at [590, 436] on select "Select 123 [DOMAIN_NAME] 1Password 3 4Gon [PERSON_NAME] Electric Ltd Abzorb Acc…" at bounding box center [632, 439] width 150 height 20
select select "72"
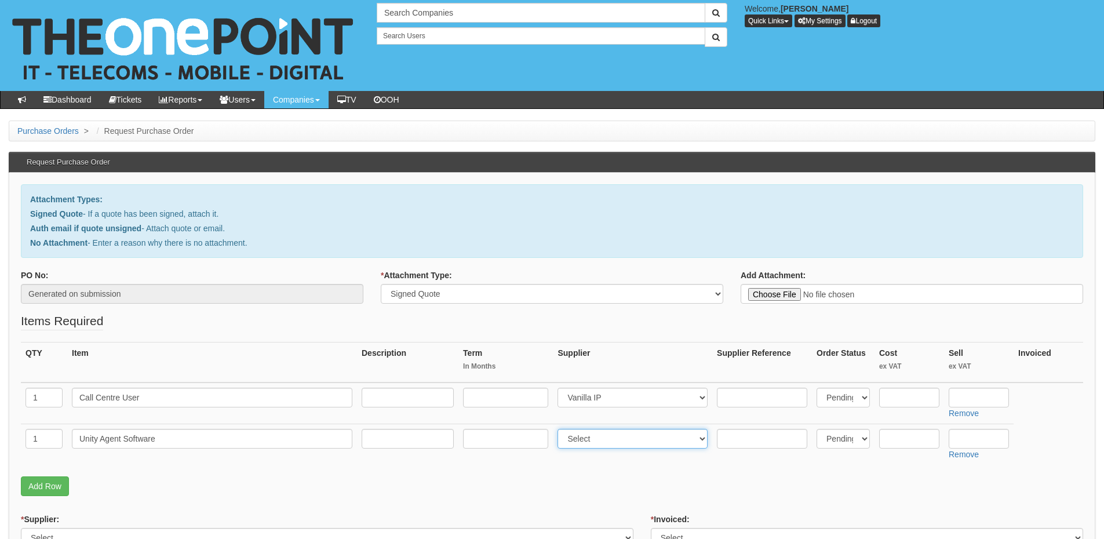
click at [560, 429] on select "Select 123 [DOMAIN_NAME] 1Password 3 4Gon [PERSON_NAME] Electric Ltd Abzorb Acc…" at bounding box center [632, 439] width 150 height 20
click at [976, 392] on input "text" at bounding box center [979, 398] width 60 height 20
type input "19.99"
click at [960, 438] on input "text" at bounding box center [979, 439] width 60 height 20
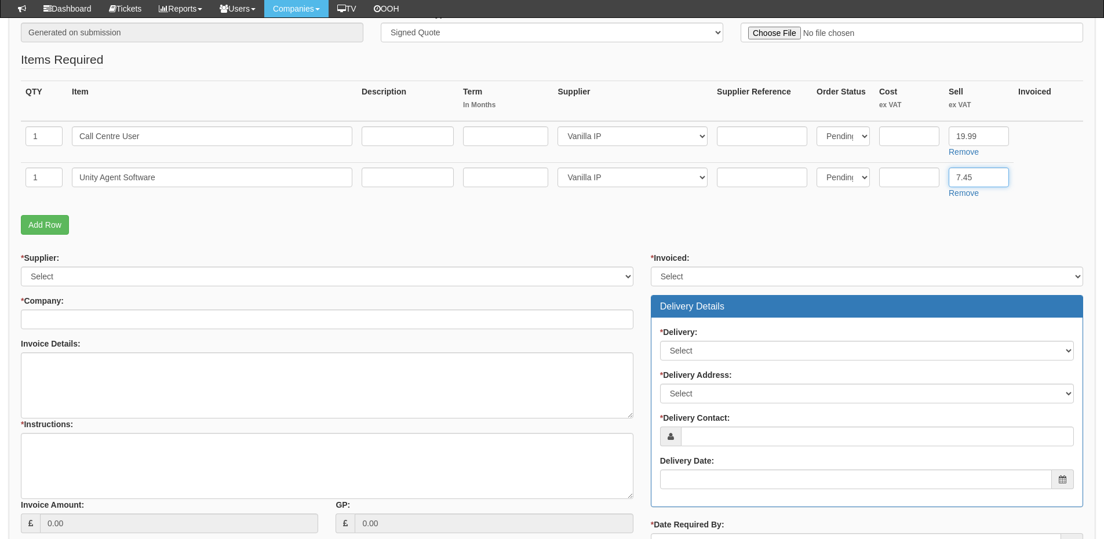
type input "7.45"
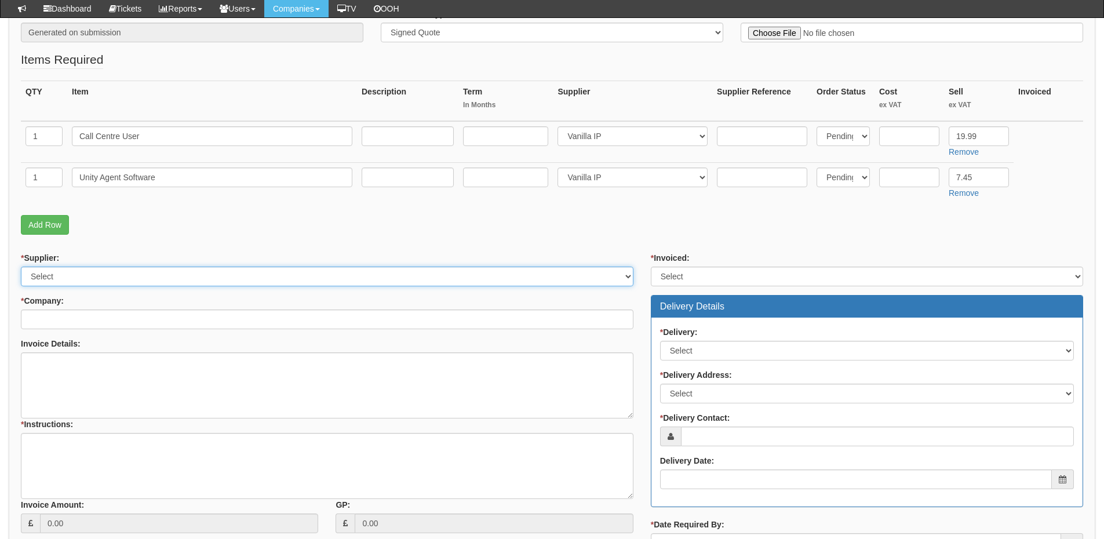
click at [131, 275] on select "Select 123 REG.co.uk 1Password 3 4Gon AA Jones Electric Ltd Abzorb Access Group…" at bounding box center [327, 277] width 612 height 20
select select "72"
click at [21, 267] on select "Select 123 REG.co.uk 1Password 3 4Gon AA Jones Electric Ltd Abzorb Access Group…" at bounding box center [327, 277] width 612 height 20
click at [119, 318] on input "* Company:" at bounding box center [327, 319] width 612 height 20
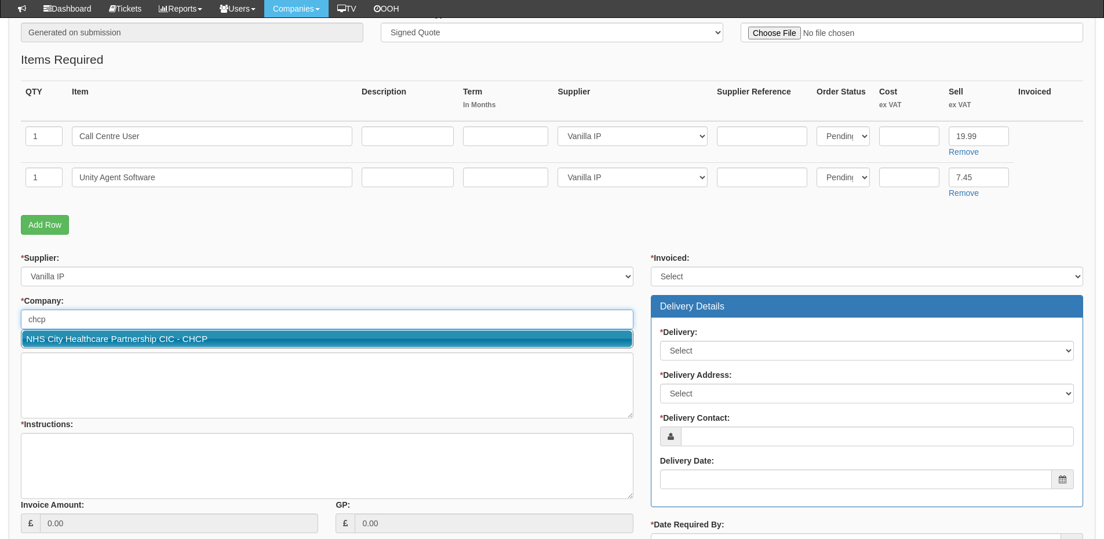
click at [121, 338] on link "NHS City Healthcare Partnership CIC - CHCP" at bounding box center [327, 338] width 610 height 17
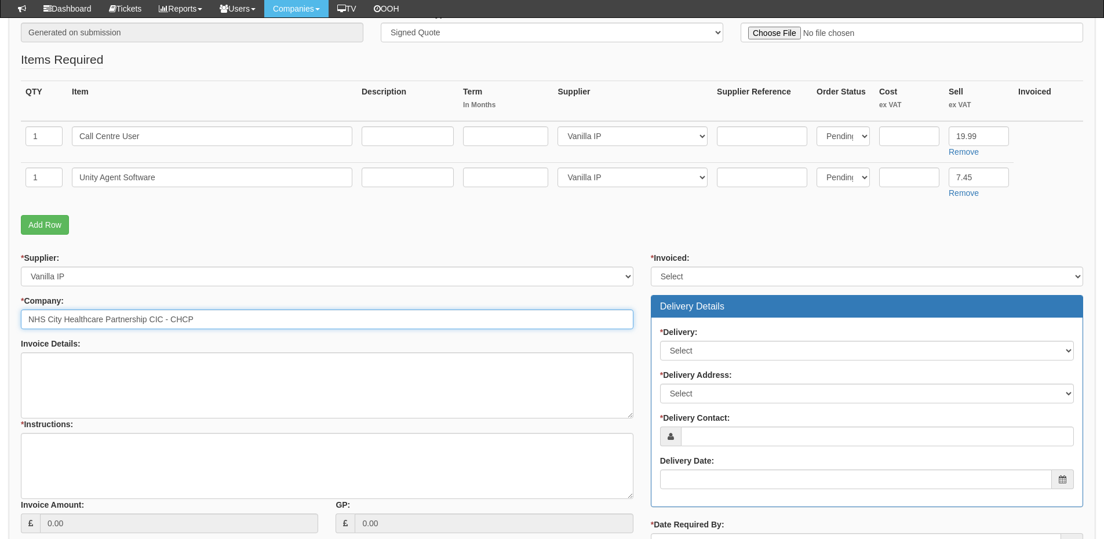
type input "NHS City Healthcare Partnership CIC - CHCP"
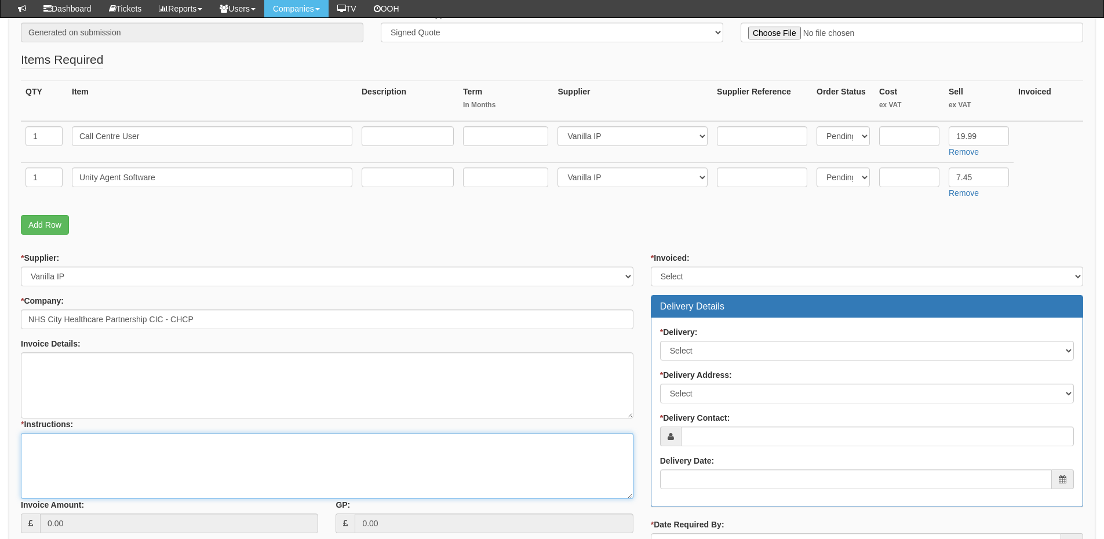
click at [89, 458] on textarea "* Instructions:" at bounding box center [327, 466] width 612 height 66
type textarea "1x new user"
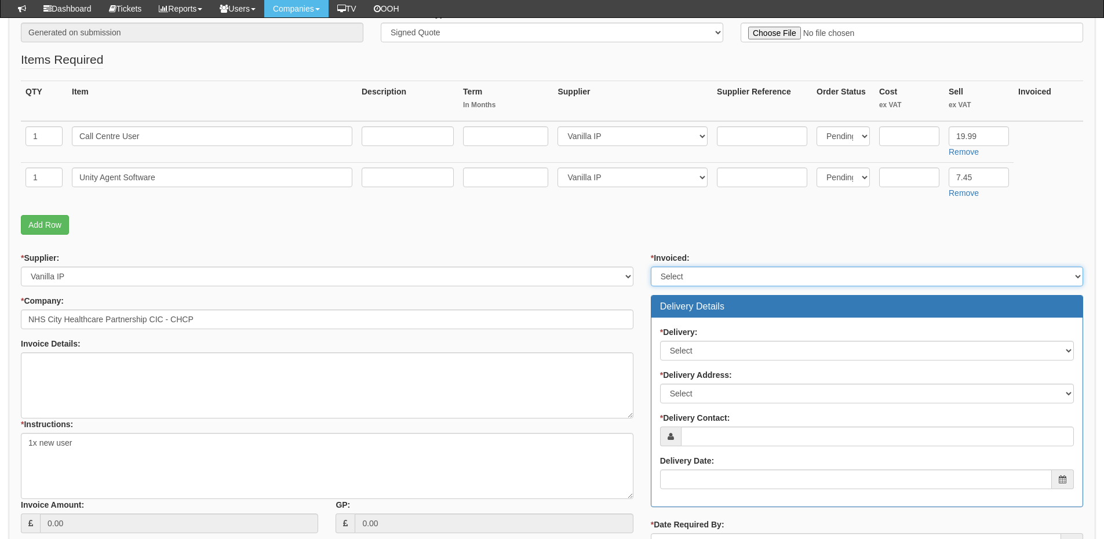
drag, startPoint x: 686, startPoint y: 274, endPoint x: 687, endPoint y: 285, distance: 11.1
click at [686, 274] on select "Select Yes No N/A STB (part of order)" at bounding box center [867, 277] width 432 height 20
select select "2"
click at [651, 267] on select "Select Yes No N/A STB (part of order)" at bounding box center [867, 277] width 432 height 20
click at [690, 337] on label "* Delivery:" at bounding box center [679, 332] width 38 height 12
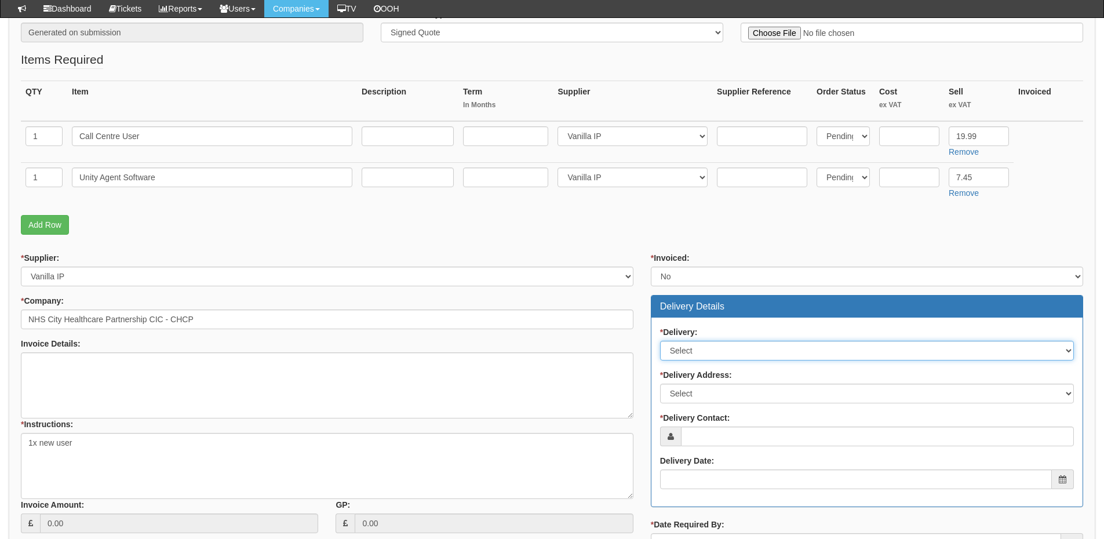
click at [690, 341] on select "Select No Not Applicable Yes" at bounding box center [867, 351] width 414 height 20
click at [696, 353] on select "Select No Not Applicable Yes" at bounding box center [867, 351] width 414 height 20
select select "3"
click at [660, 341] on select "Select No Not Applicable Yes" at bounding box center [867, 351] width 414 height 20
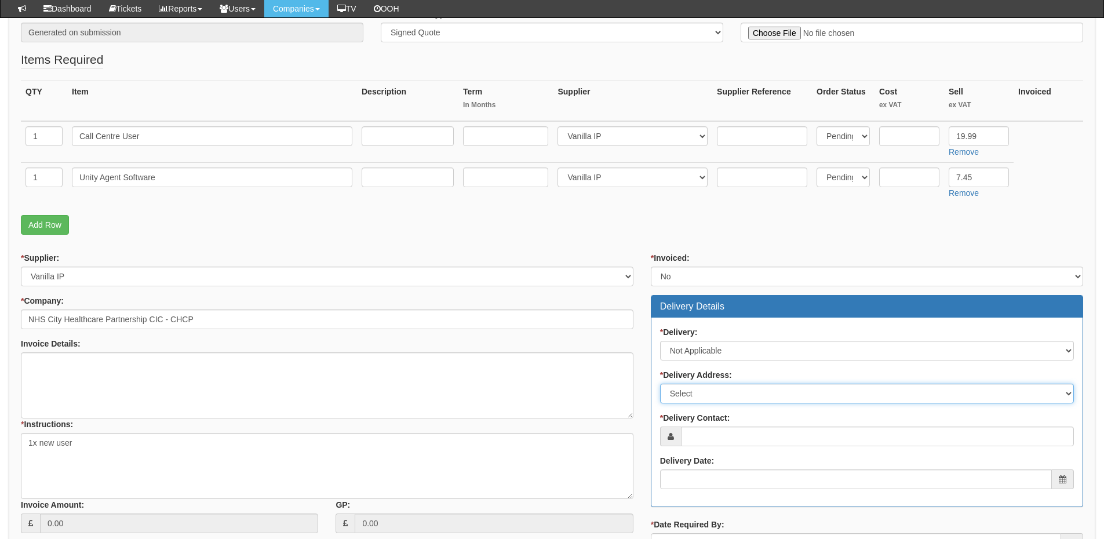
click at [703, 399] on select "Select Not Applicable Main Address - HU3 4AE Other" at bounding box center [867, 394] width 414 height 20
select select "N/A"
click at [660, 384] on select "Select Not Applicable Main Address - HU3 4AE Other" at bounding box center [867, 394] width 414 height 20
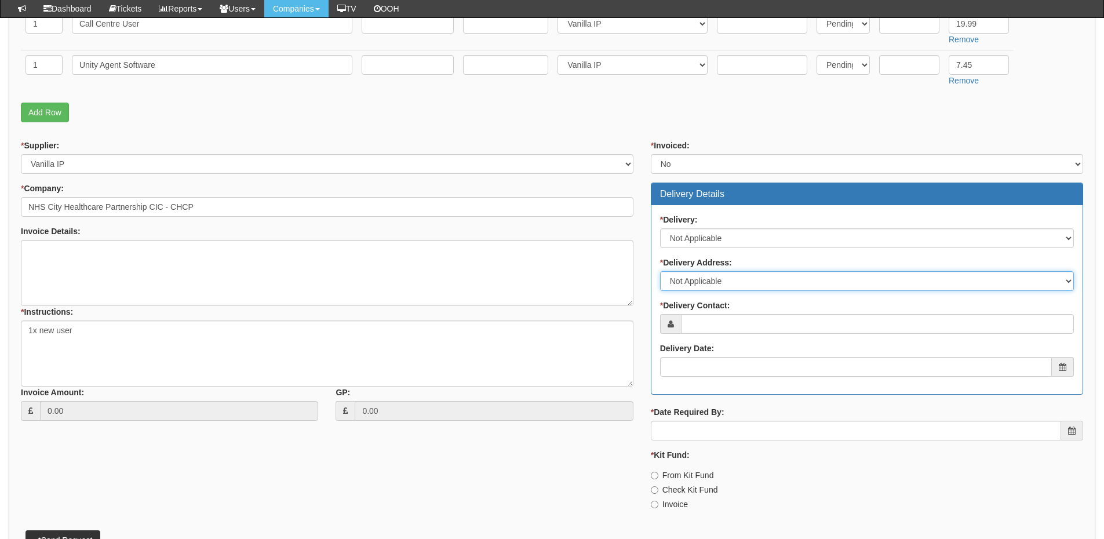
scroll to position [348, 0]
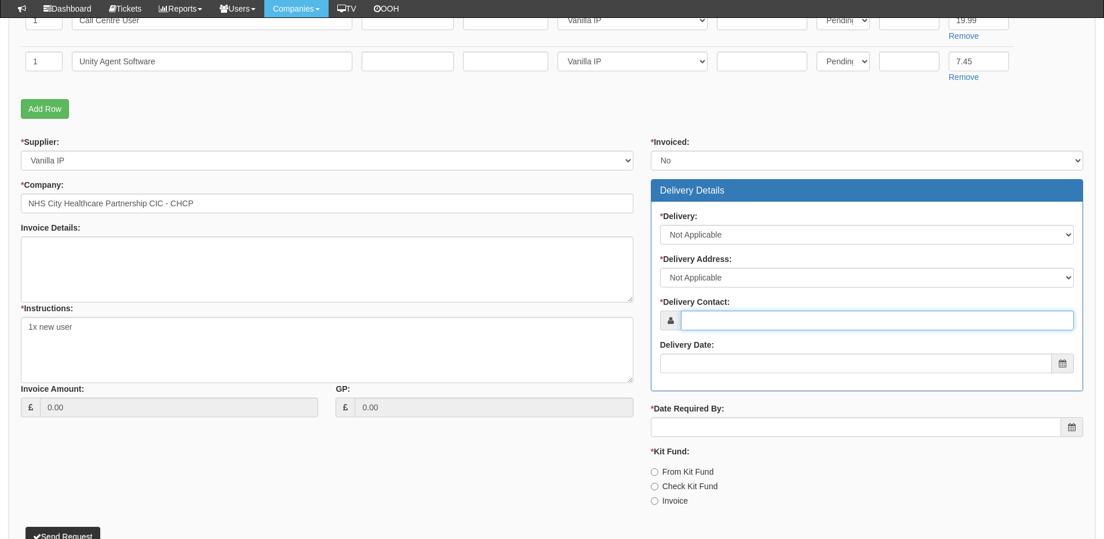
click at [714, 326] on input "* Delivery Contact:" at bounding box center [877, 321] width 393 height 20
type input "Tom Moses"
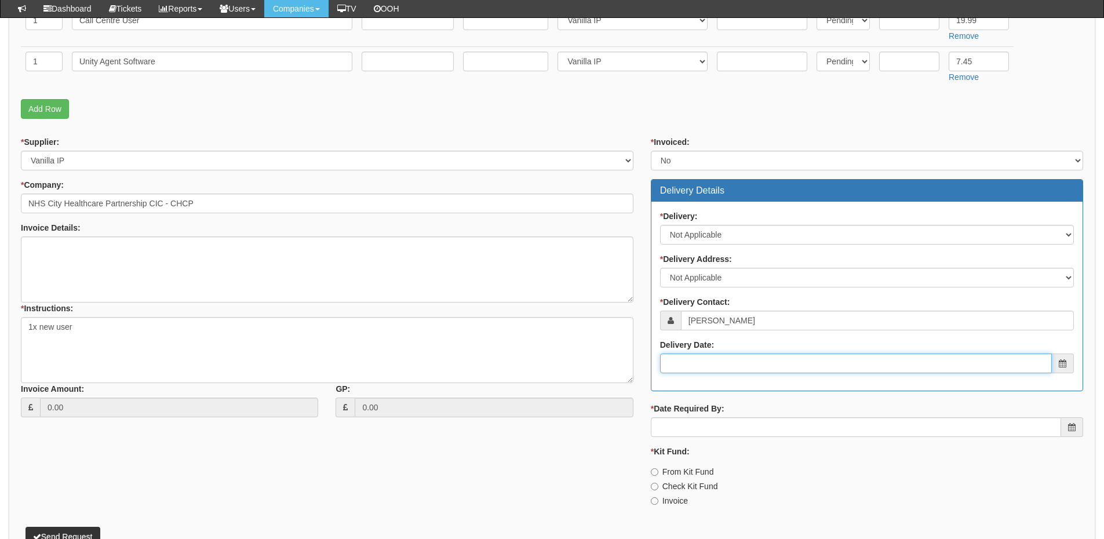
click at [735, 362] on input "Delivery Date:" at bounding box center [856, 363] width 392 height 20
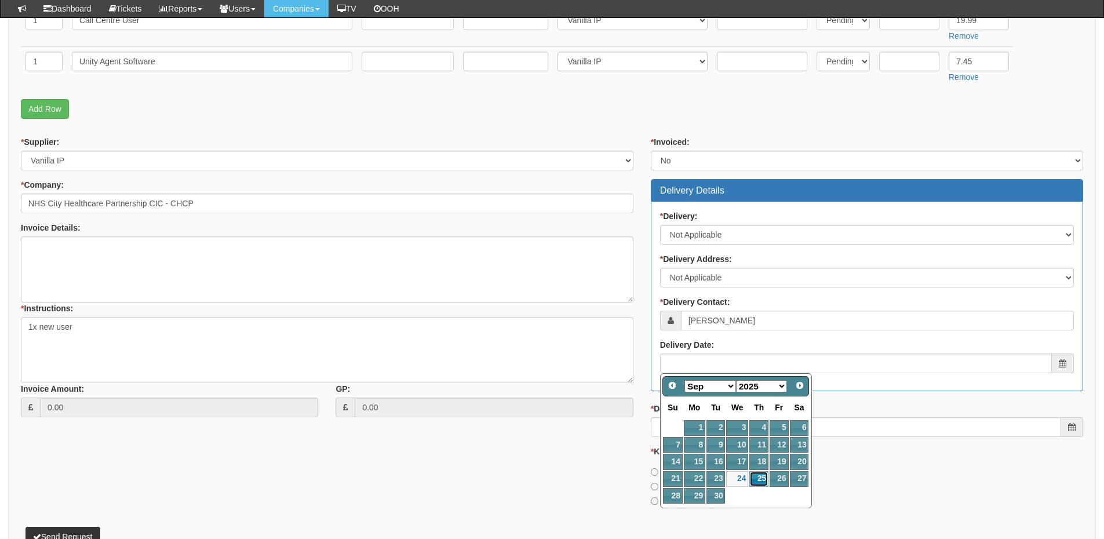
click at [757, 475] on link "25" at bounding box center [758, 479] width 19 height 16
type input "2025-09-25"
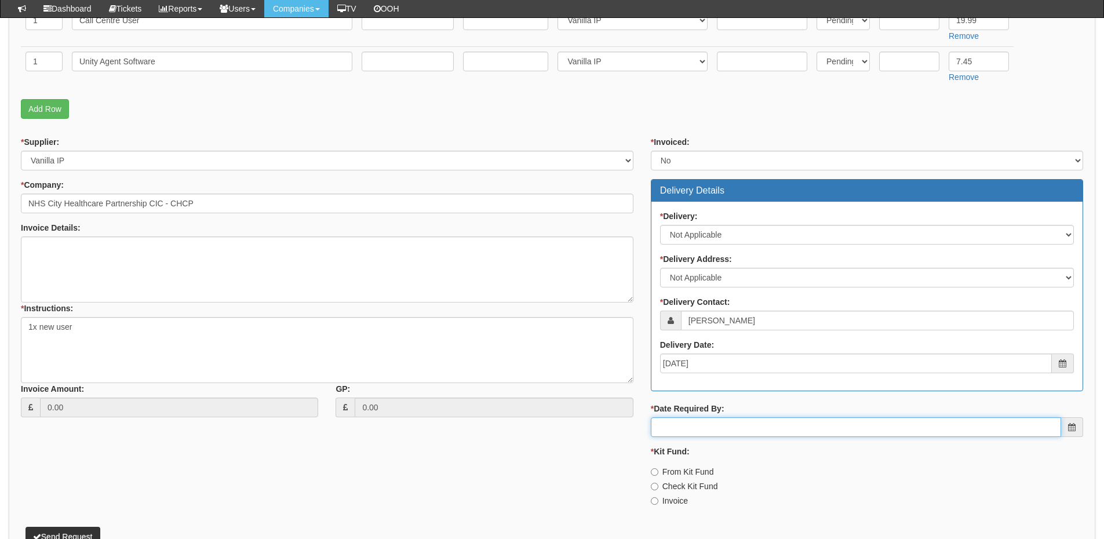
click at [737, 428] on input "* Date Required By:" at bounding box center [856, 427] width 410 height 20
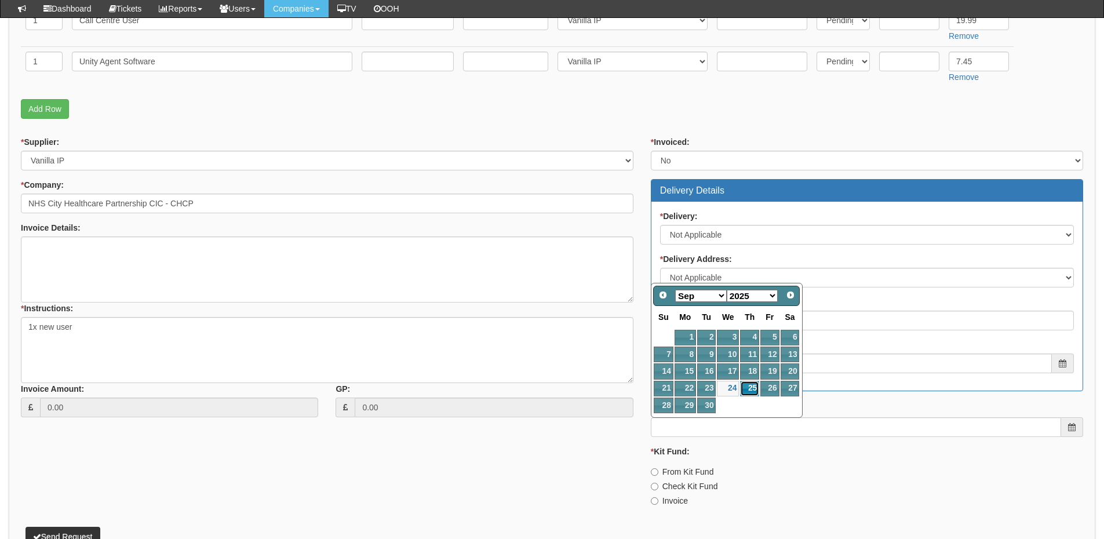
click at [746, 389] on link "25" at bounding box center [749, 389] width 19 height 16
type input "2025-09-25"
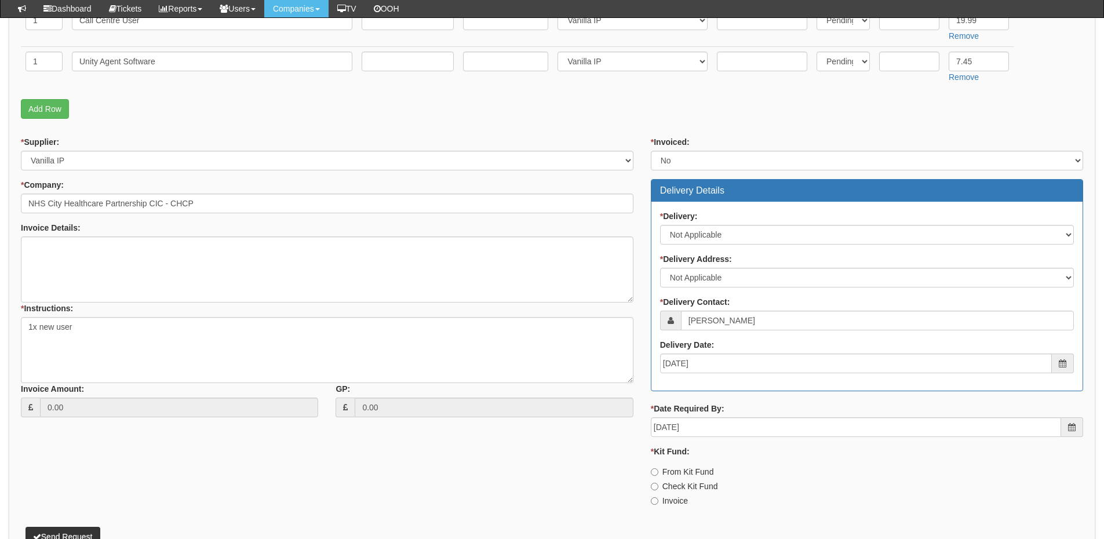
click at [678, 500] on label "Invoice" at bounding box center [669, 501] width 37 height 12
click at [658, 500] on input "Invoice" at bounding box center [655, 501] width 8 height 8
radio input "true"
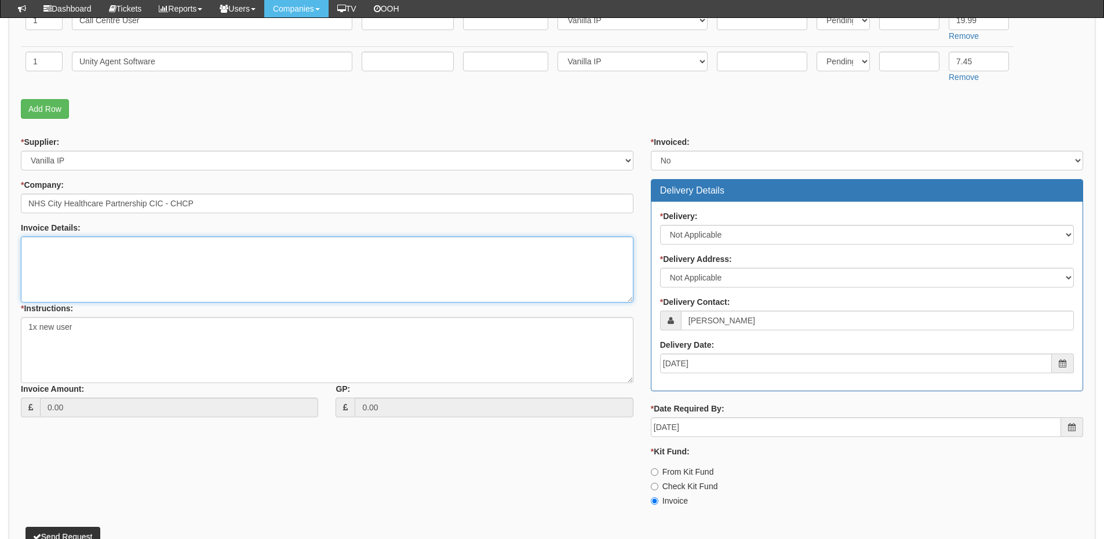
click at [103, 268] on textarea "Invoice Details:" at bounding box center [327, 269] width 612 height 66
click at [150, 246] on textarea "Invoice Details:" at bounding box center [327, 269] width 612 height 66
paste textarea "Purchase Order No. 5NXP400099446"
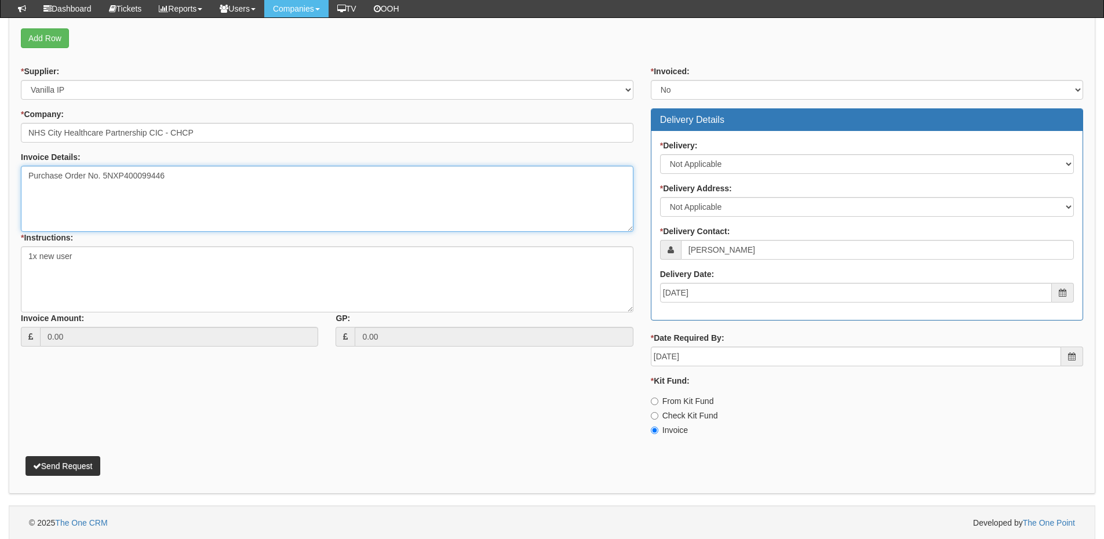
scroll to position [420, 0]
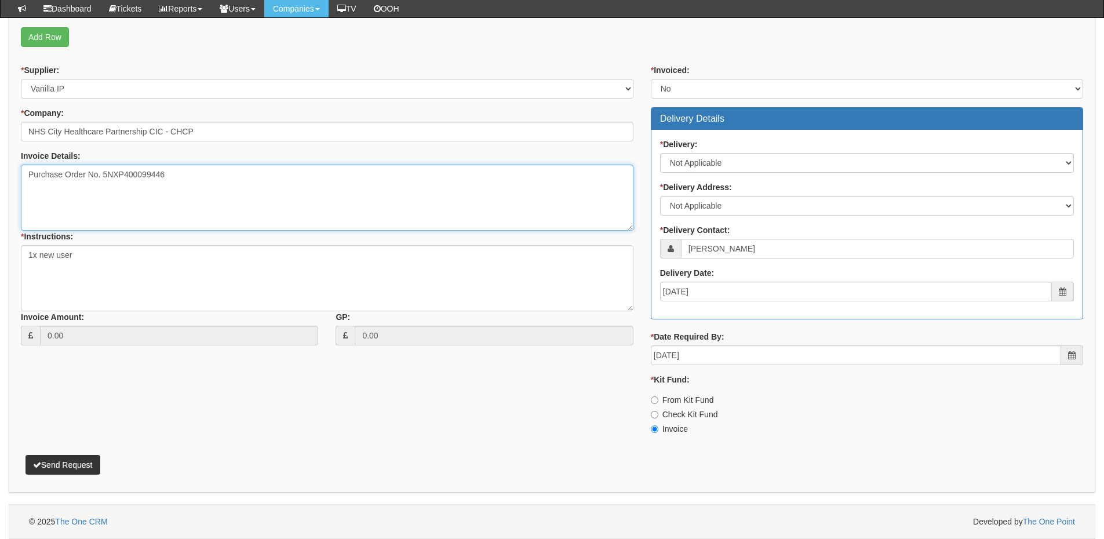
type textarea "Purchase Order No. 5NXP400099446"
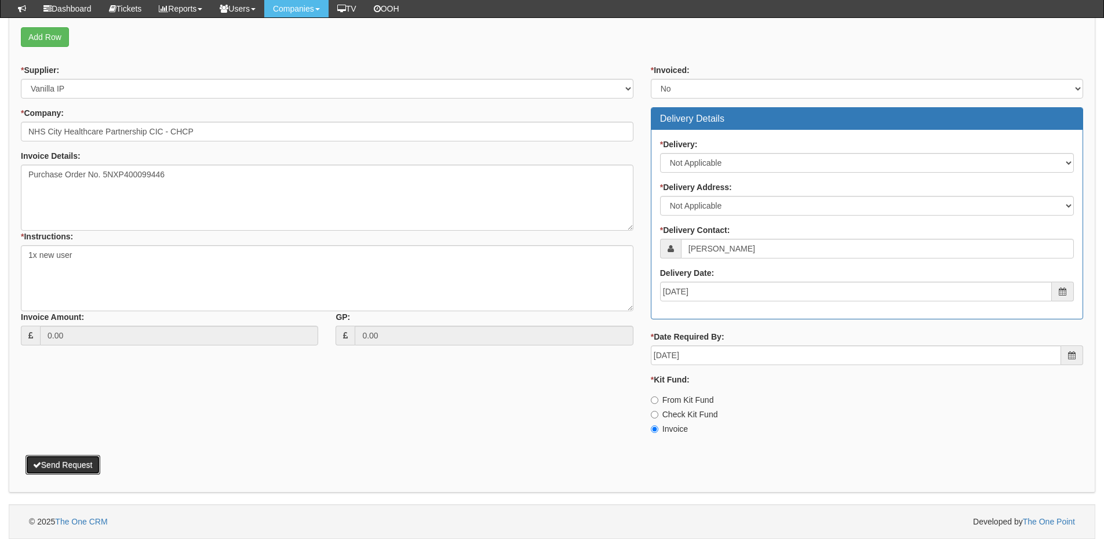
click at [86, 460] on button "Send Request" at bounding box center [62, 465] width 75 height 20
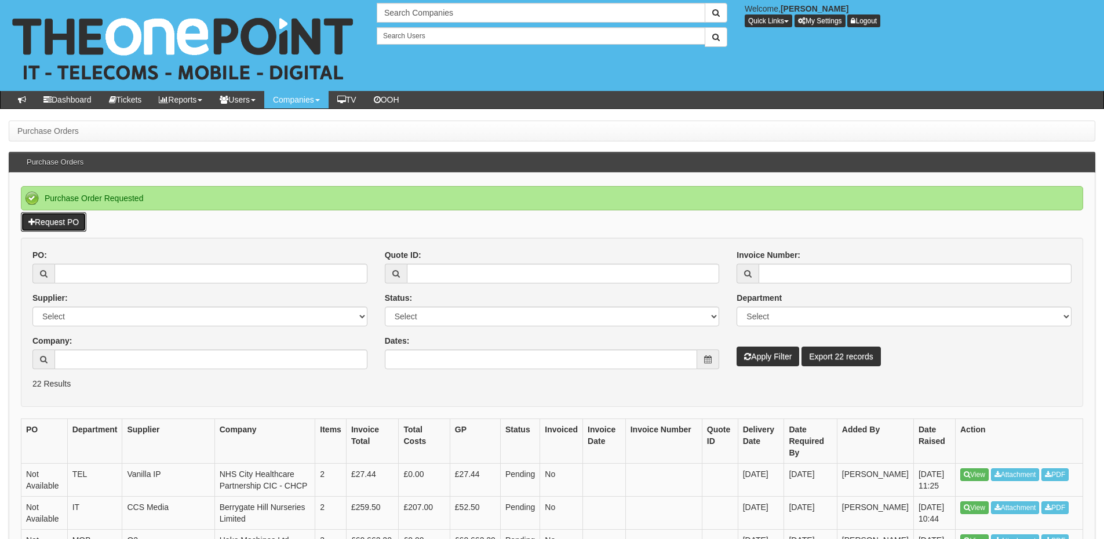
click at [68, 222] on link "Request PO" at bounding box center [53, 222] width 65 height 20
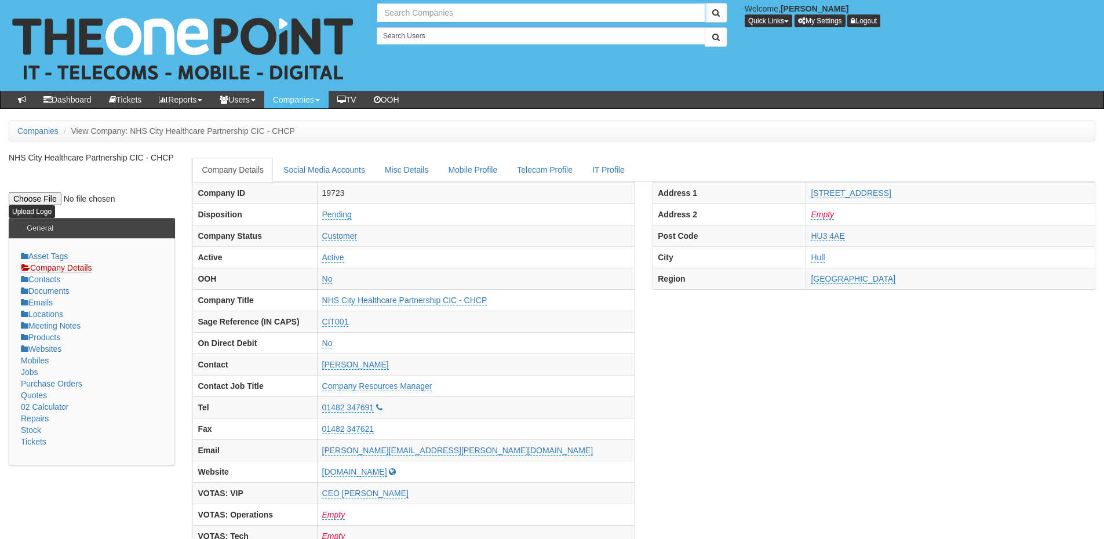
click at [427, 10] on input "text" at bounding box center [541, 13] width 329 height 20
click at [425, 27] on link "Plas-Tech Thermoforming" at bounding box center [541, 32] width 326 height 17
type input "Plas-Tech Thermoforming"
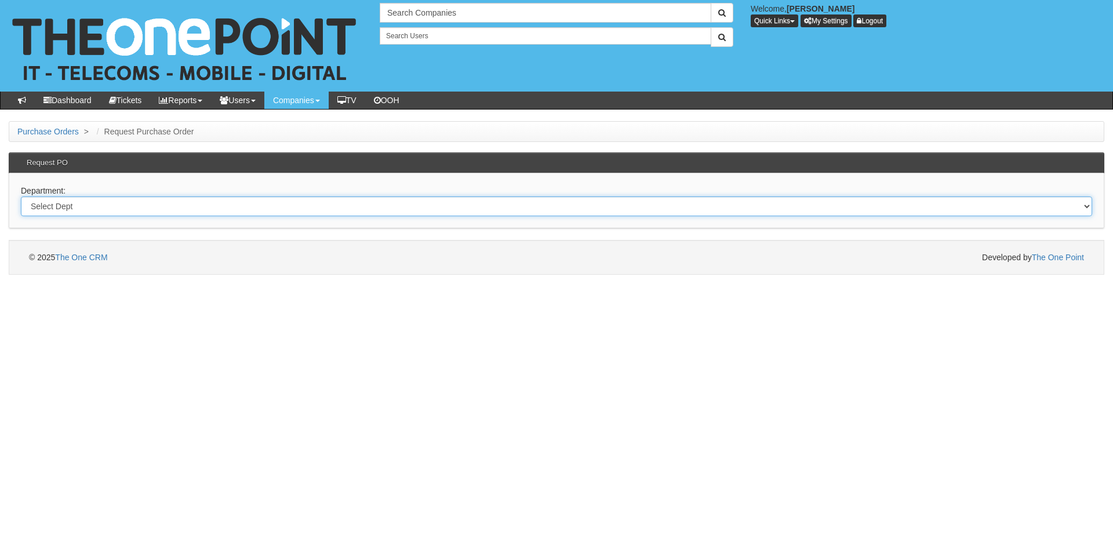
click at [188, 214] on select "Select Dept Digital Internal IT Mobiles Marketing Telecoms" at bounding box center [556, 206] width 1071 height 20
select select "?pipeID=&dept=IT"
click at [21, 196] on select "Select Dept Digital Internal IT Mobiles Marketing Telecoms" at bounding box center [556, 206] width 1071 height 20
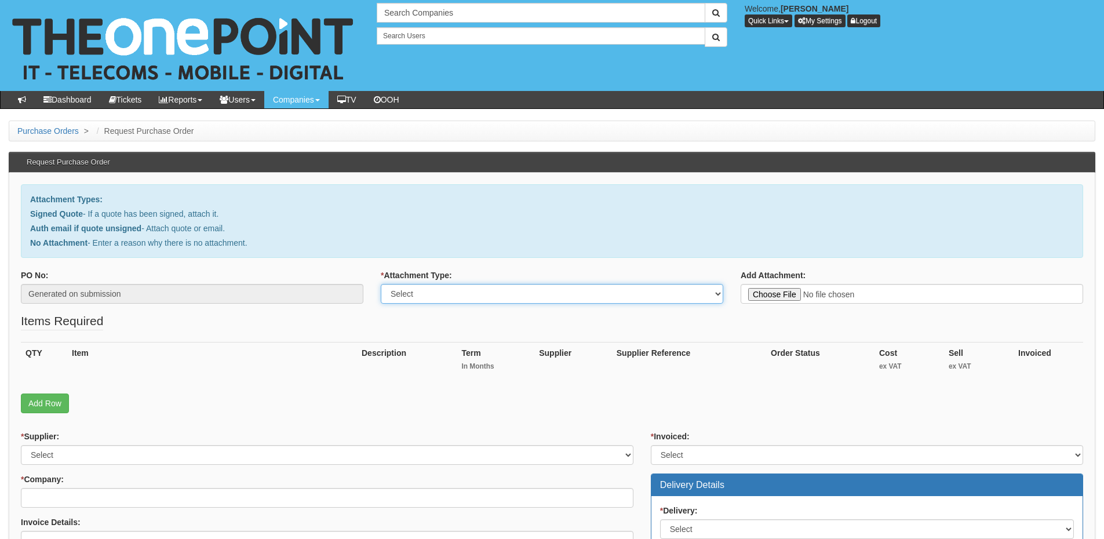
click at [455, 296] on select "Select Signed Quote Auth email with quote if unsigned No Attachment" at bounding box center [552, 294] width 342 height 20
select select "Signed Quote"
click at [381, 284] on select "Select Signed Quote Auth email with quote if unsigned No Attachment" at bounding box center [552, 294] width 342 height 20
type input "C:\fakepath\Hako Machines Ltd - IPad Air.pdf"
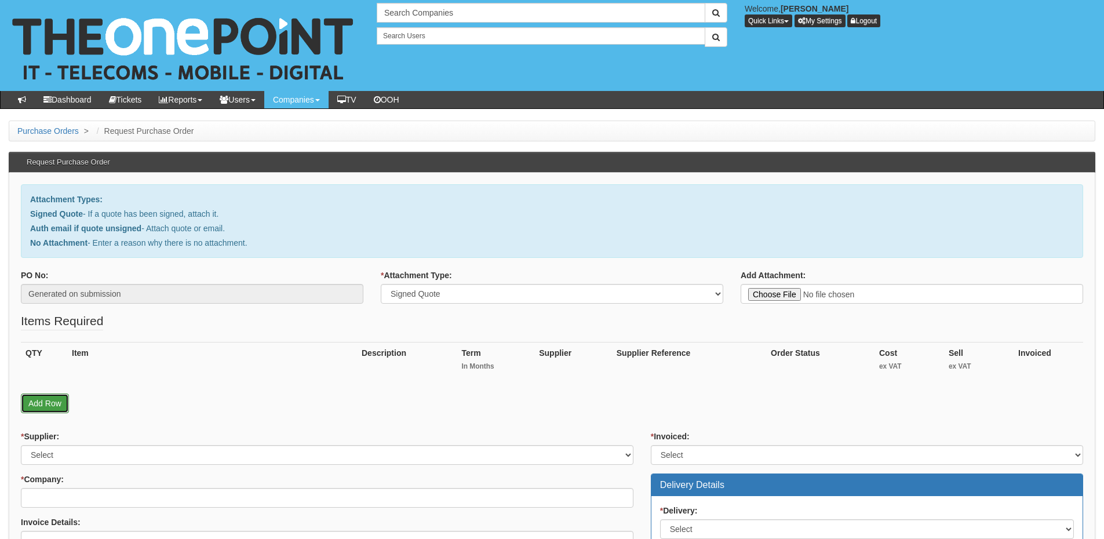
click at [60, 400] on link "Add Row" at bounding box center [45, 403] width 48 height 20
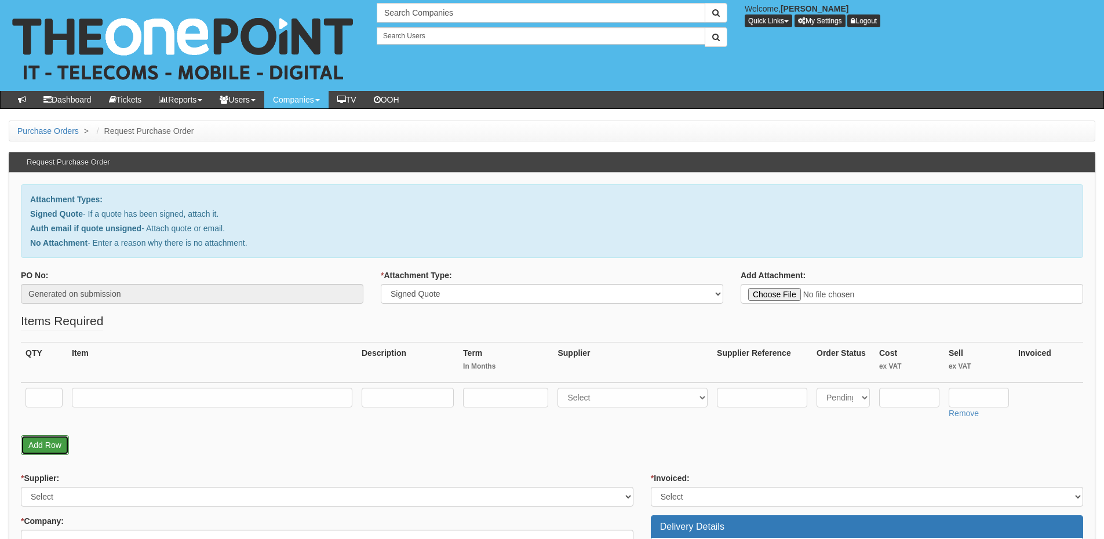
click at [52, 447] on link "Add Row" at bounding box center [45, 445] width 48 height 20
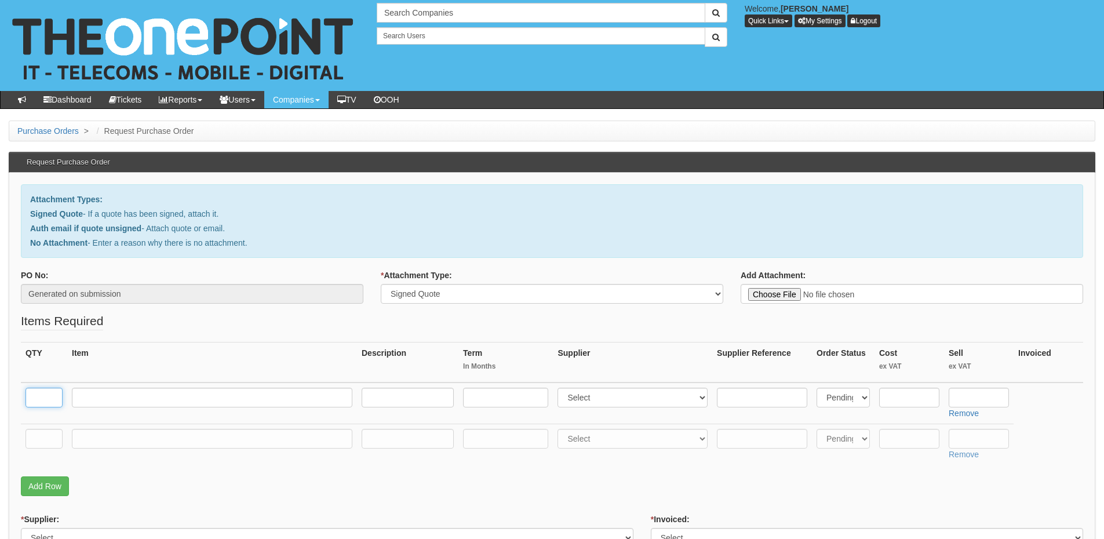
click at [53, 397] on input "text" at bounding box center [43, 398] width 37 height 20
type input "1"
click at [57, 439] on input "text" at bounding box center [43, 439] width 37 height 20
type input "1"
click at [112, 441] on input "text" at bounding box center [212, 439] width 280 height 20
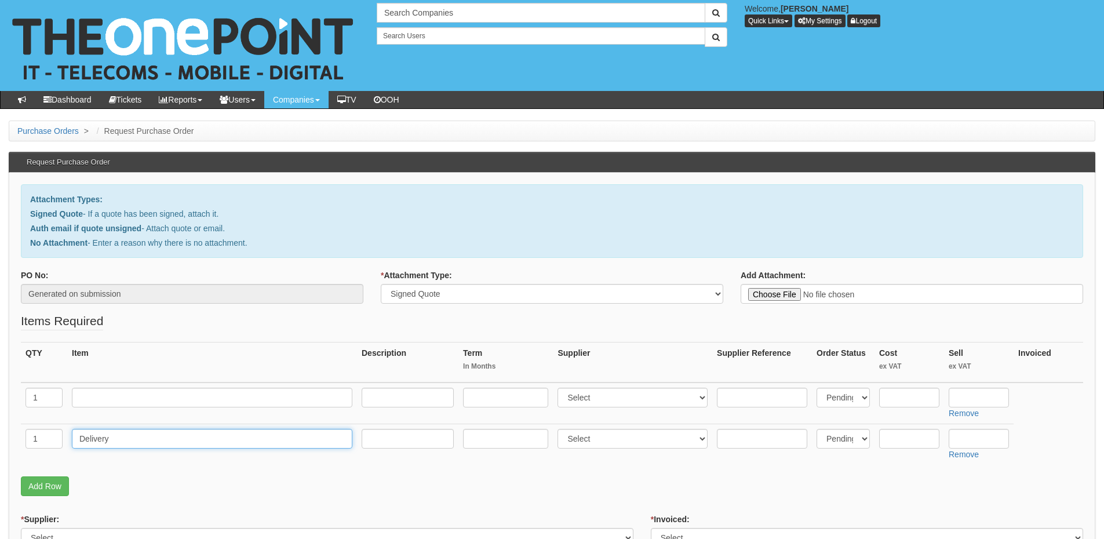
type input "Delivery"
click at [978, 443] on input "text" at bounding box center [979, 439] width 60 height 20
type input "12.50"
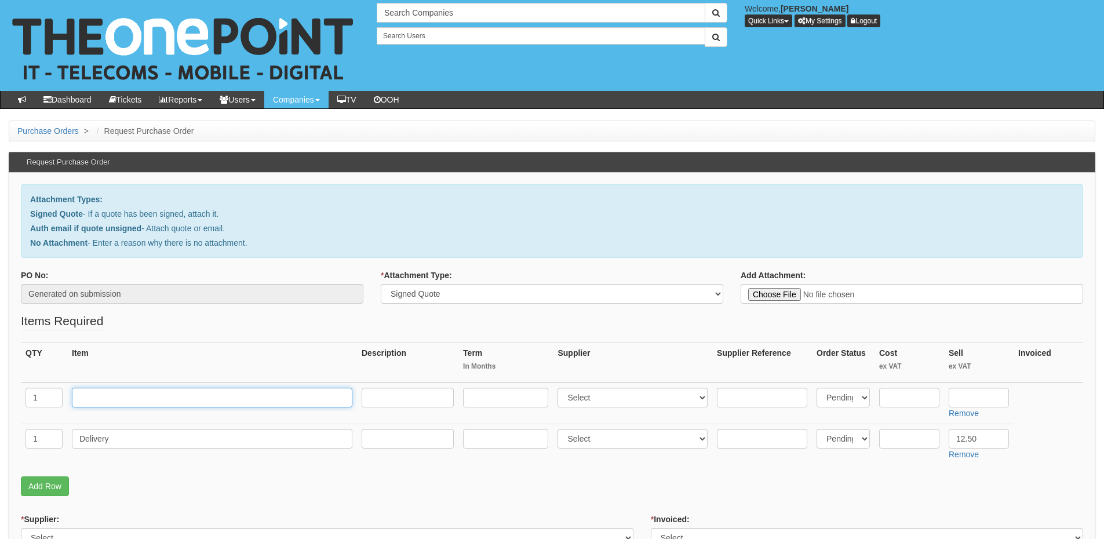
click at [220, 397] on input "text" at bounding box center [212, 398] width 280 height 20
paste input "Ipad Air 128gb wifi & cellular - Blue 1 £"
type input "Ipad Air 128gb wifi & cellular - Blue"
click at [595, 404] on select "Select 123 REG.co.uk 1Password 3 4Gon AA Jones Electric Ltd Abzorb Access Group…" at bounding box center [632, 398] width 150 height 20
select select "220"
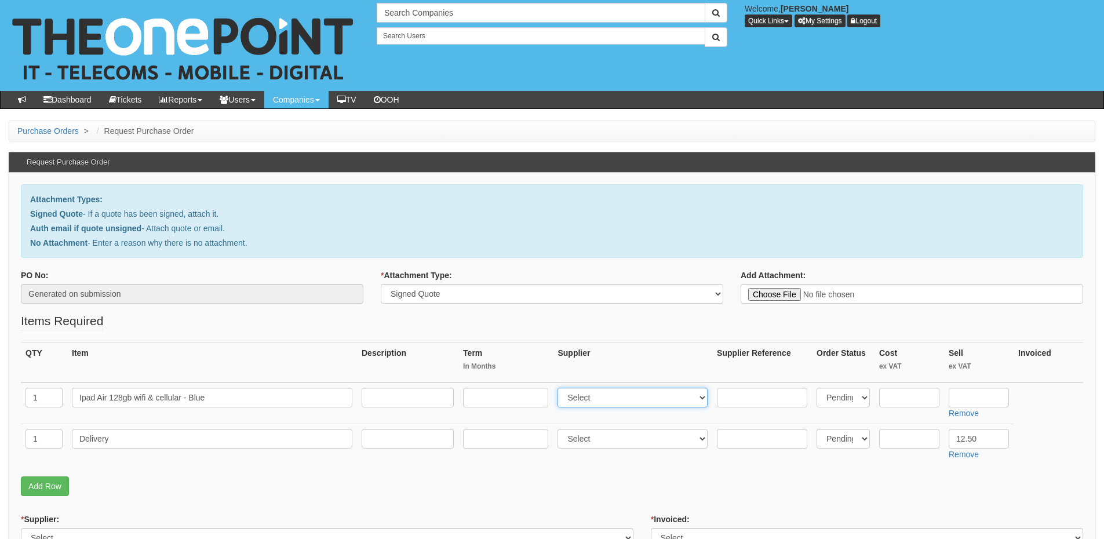
click at [560, 388] on select "Select 123 REG.co.uk 1Password 3 4Gon AA Jones Electric Ltd Abzorb Access Group…" at bounding box center [632, 398] width 150 height 20
click at [960, 390] on input "text" at bounding box center [979, 398] width 60 height 20
type input "684.25"
drag, startPoint x: 906, startPoint y: 404, endPoint x: 905, endPoint y: 395, distance: 9.4
click at [906, 404] on input "text" at bounding box center [909, 398] width 60 height 20
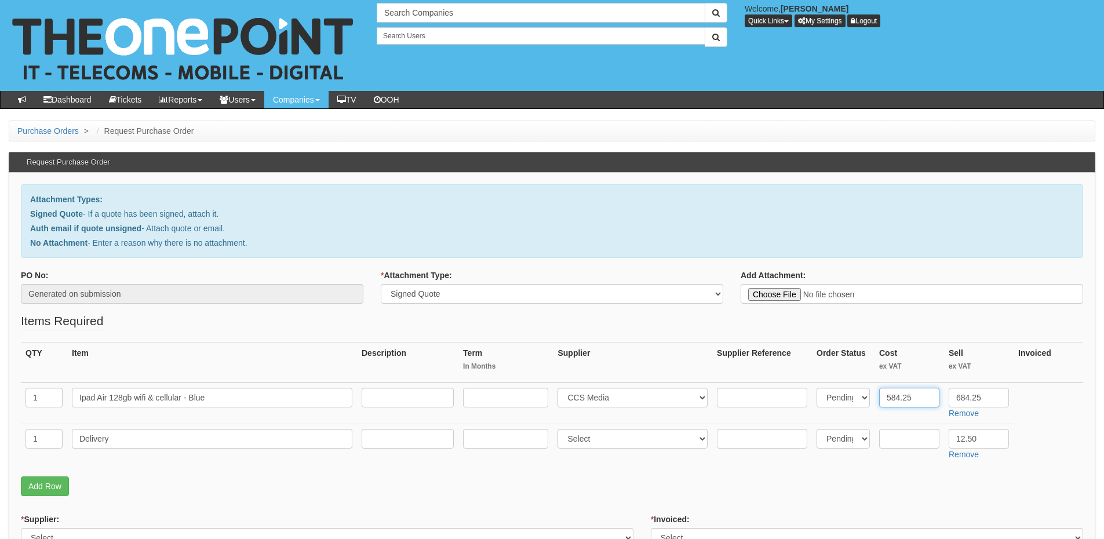
type input "584.25"
click at [759, 396] on input "text" at bounding box center [762, 398] width 90 height 20
click at [741, 405] on input "text" at bounding box center [762, 398] width 90 height 20
paste input "11559389"
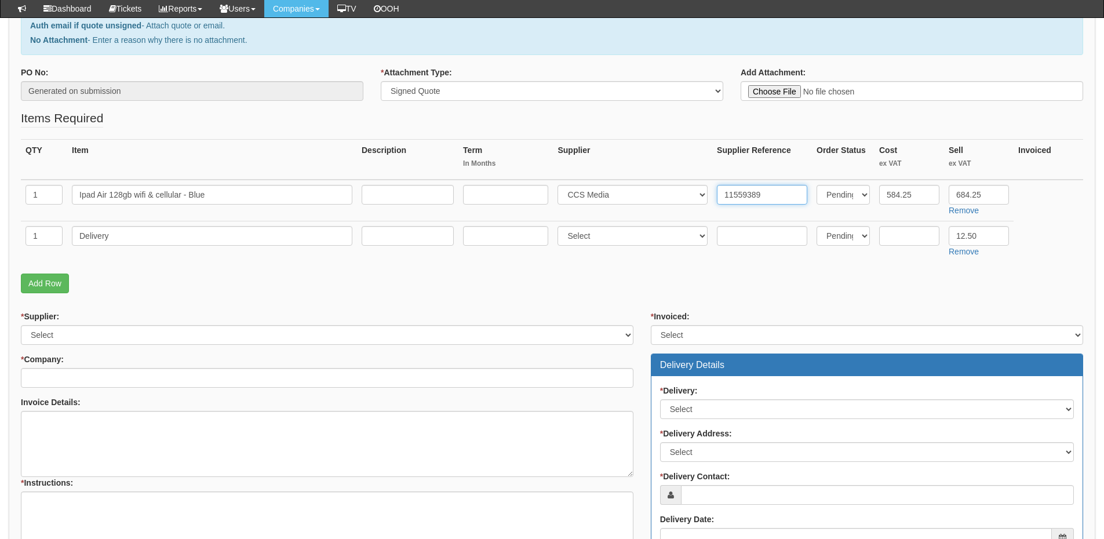
scroll to position [174, 0]
type input "11559389"
click at [137, 329] on select "Select 123 REG.co.uk 1Password 3 4Gon AA Jones Electric Ltd Abzorb Access Group…" at bounding box center [327, 335] width 612 height 20
select select "220"
click at [21, 325] on select "Select 123 REG.co.uk 1Password 3 4Gon AA Jones Electric Ltd Abzorb Access Group…" at bounding box center [327, 335] width 612 height 20
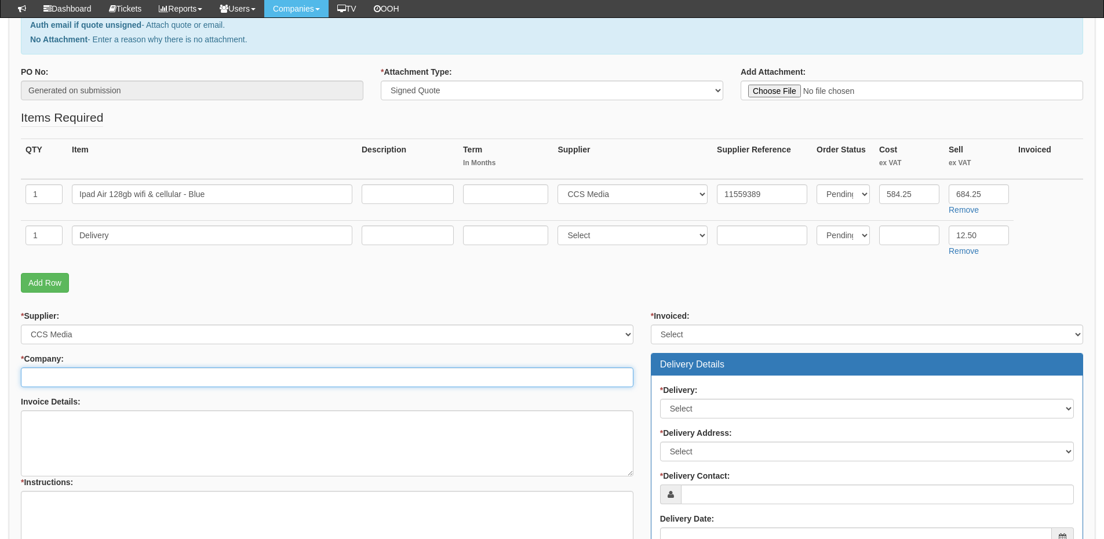
click at [91, 375] on input "* Company:" at bounding box center [327, 377] width 612 height 20
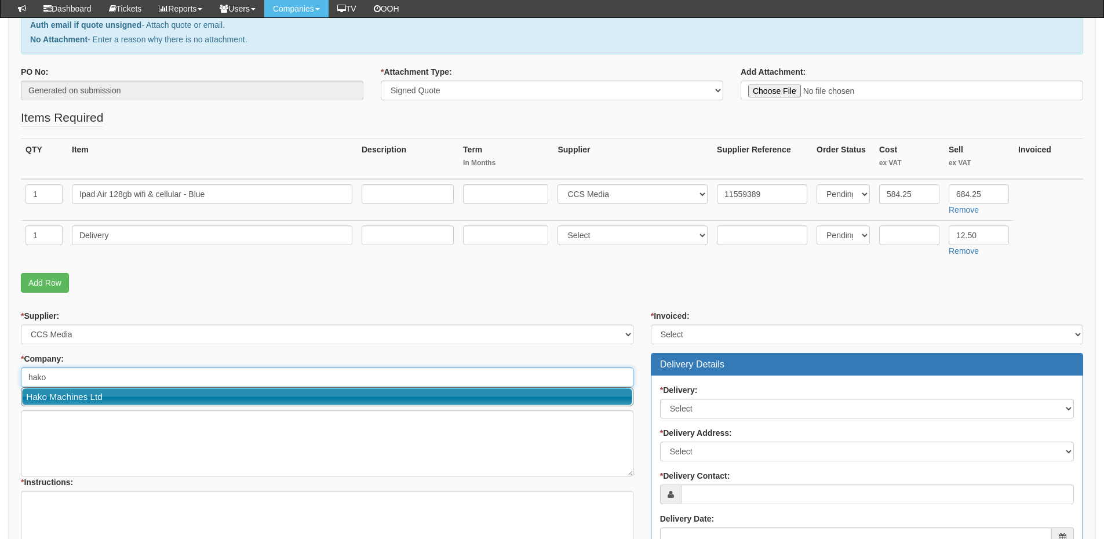
click at [82, 396] on link "Hako Machines Ltd" at bounding box center [327, 396] width 610 height 17
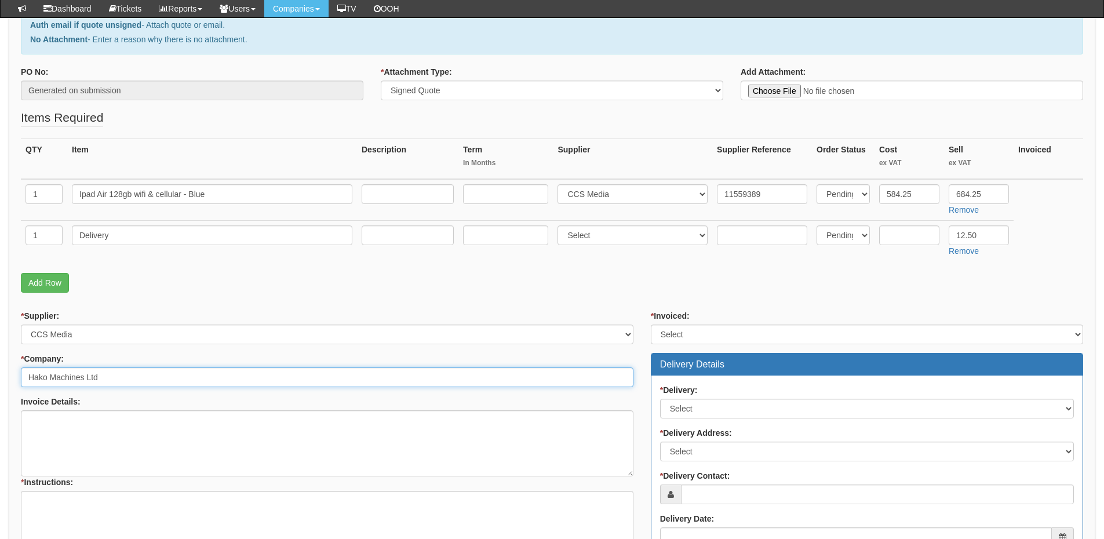
type input "Hako Machines Ltd"
drag, startPoint x: 689, startPoint y: 333, endPoint x: 689, endPoint y: 341, distance: 8.1
click at [689, 333] on select "Select Yes No N/A STB (part of order)" at bounding box center [867, 335] width 432 height 20
select select "2"
click at [651, 325] on select "Select Yes No N/A STB (part of order)" at bounding box center [867, 335] width 432 height 20
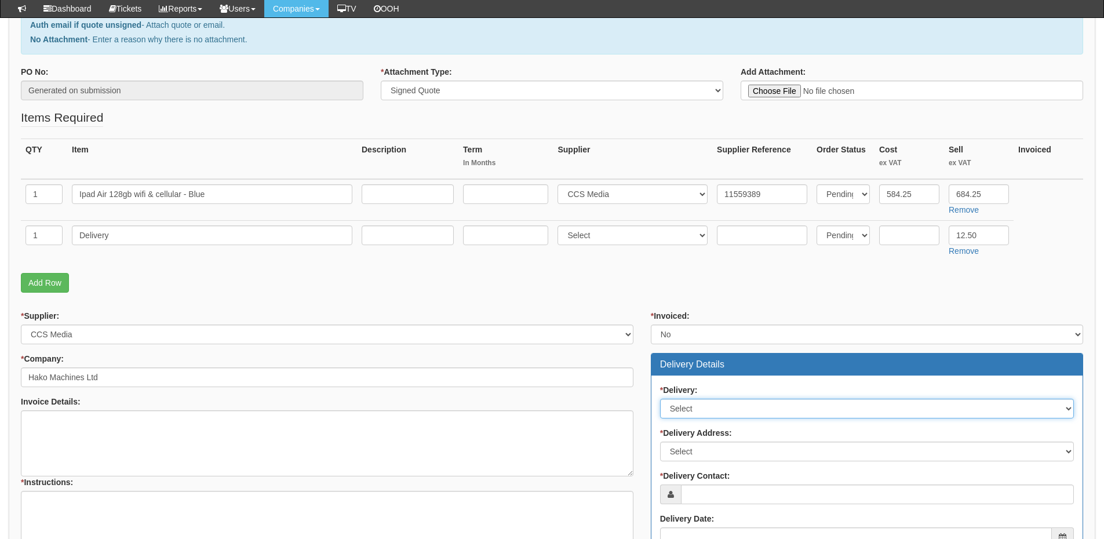
click at [694, 413] on select "Select No Not Applicable Yes" at bounding box center [867, 409] width 414 height 20
select select "1"
click at [660, 399] on select "Select No Not Applicable Yes" at bounding box center [867, 409] width 414 height 20
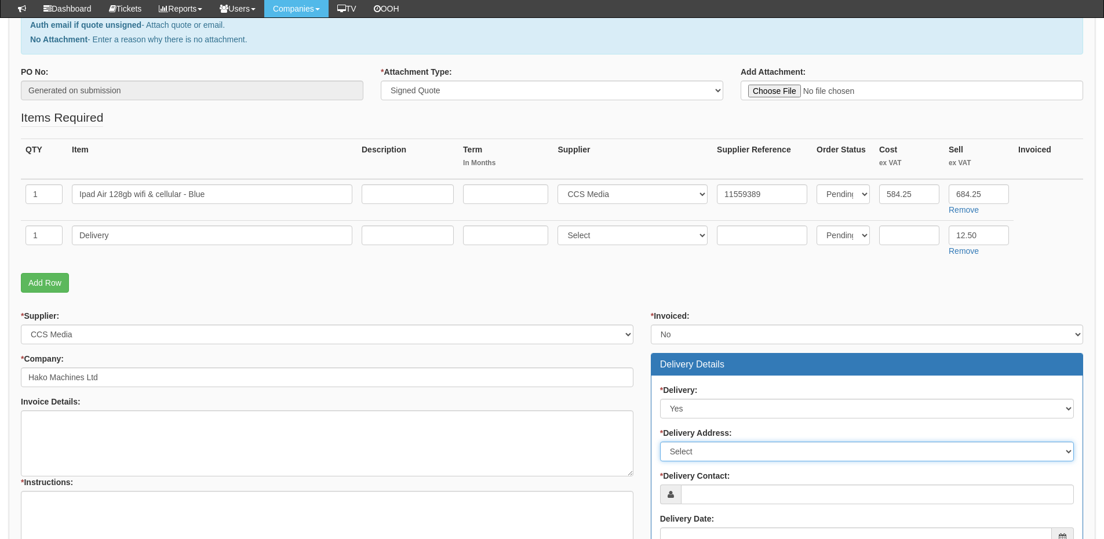
click at [691, 455] on select "Select Not Applicable Main Address - NN67UD Other" at bounding box center [867, 452] width 414 height 20
select select "company_main_address"
click at [660, 442] on select "Select Not Applicable Main Address - NN67UD Other" at bounding box center [867, 452] width 414 height 20
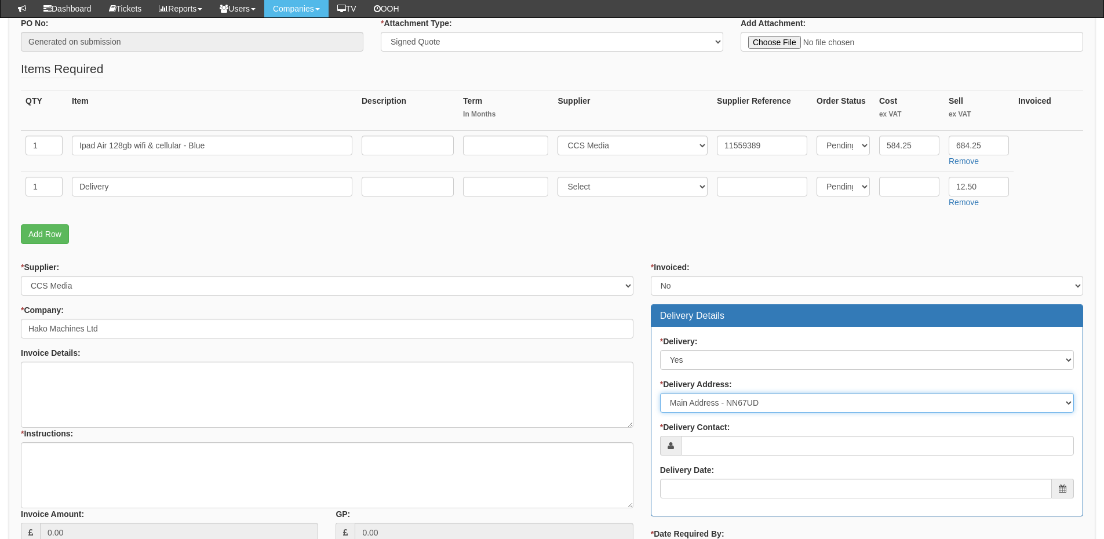
scroll to position [290, 0]
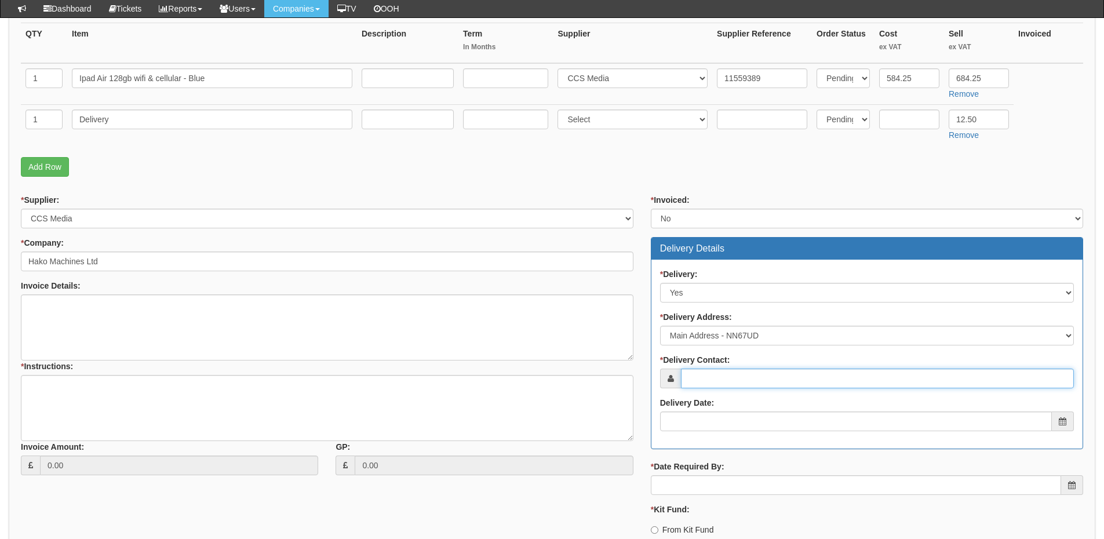
click at [700, 375] on input "* Delivery Contact:" at bounding box center [877, 379] width 393 height 20
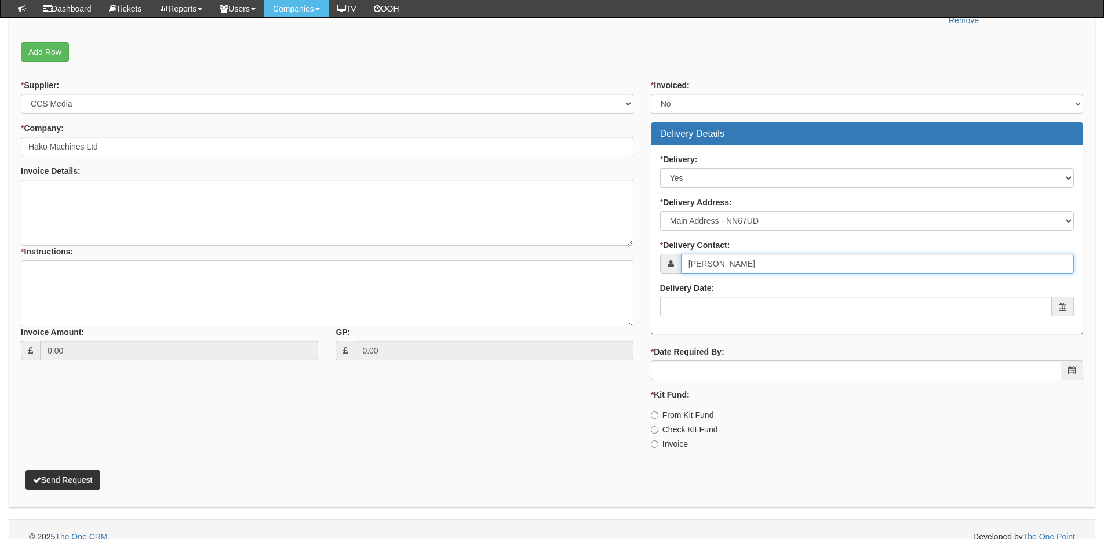
scroll to position [406, 0]
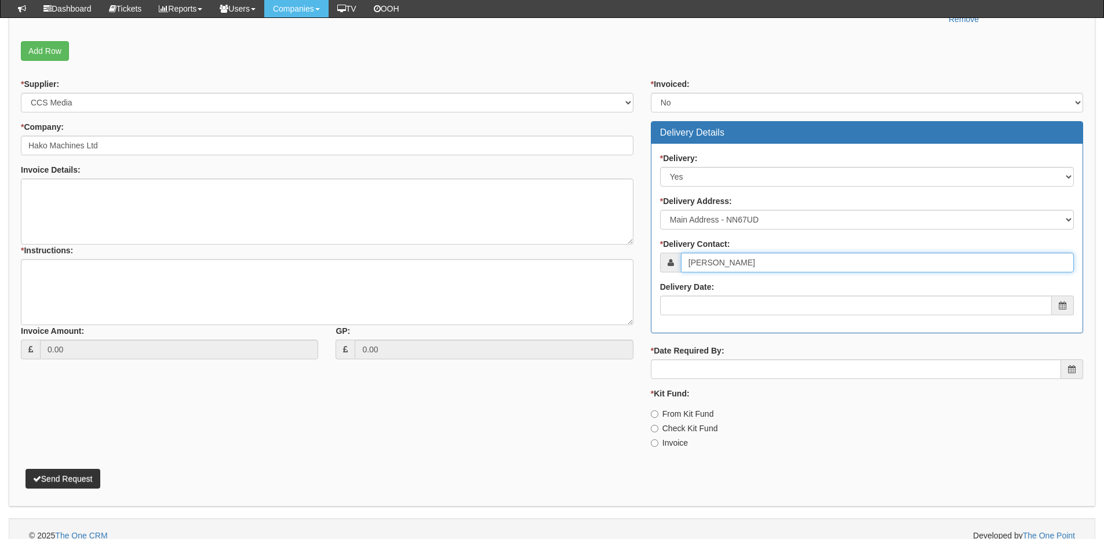
type input "Elliott Morgan"
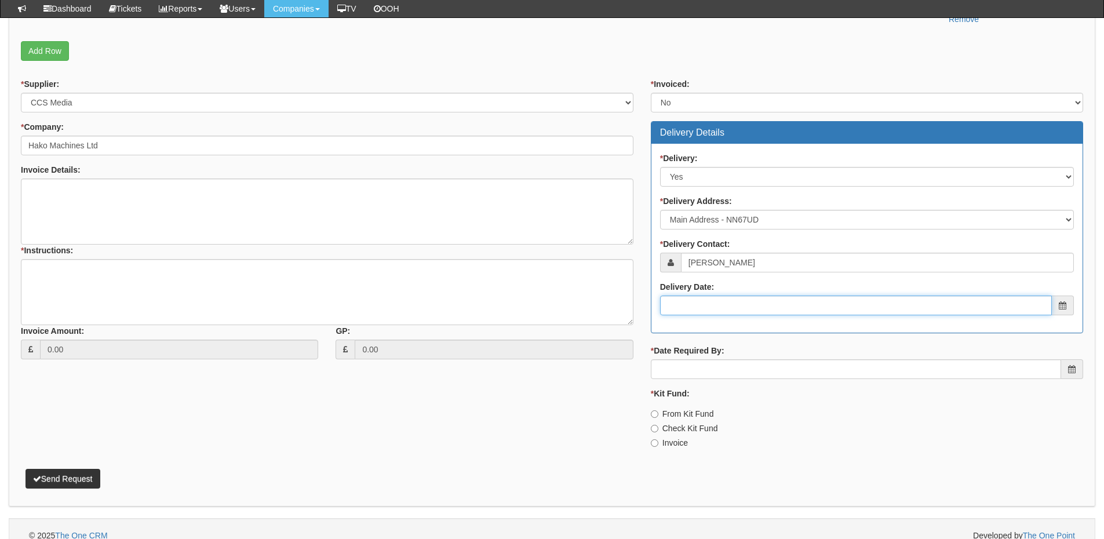
click at [714, 311] on input "Delivery Date:" at bounding box center [856, 306] width 392 height 20
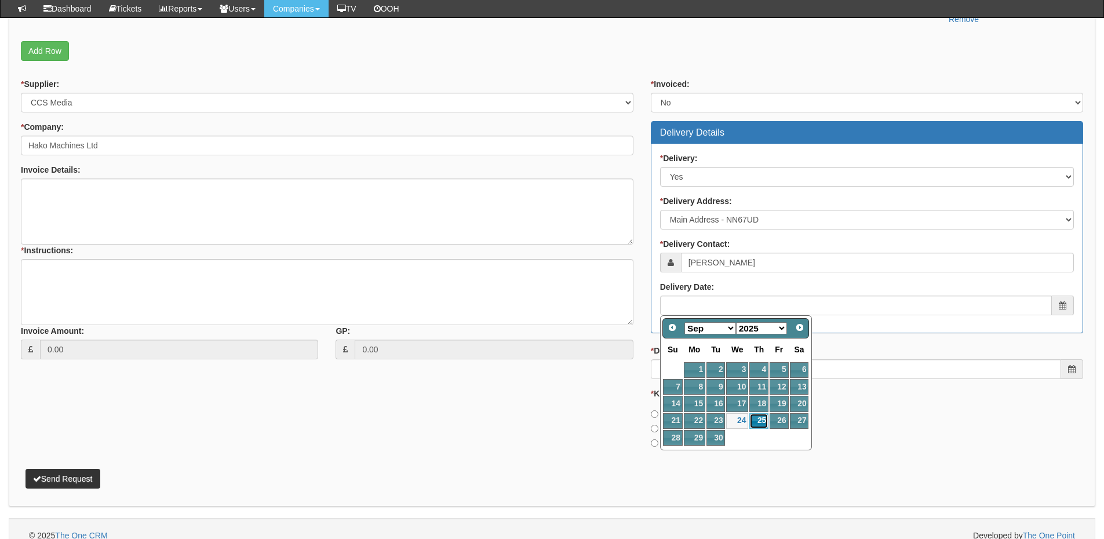
click at [759, 420] on link "25" at bounding box center [758, 421] width 19 height 16
type input "2025-09-25"
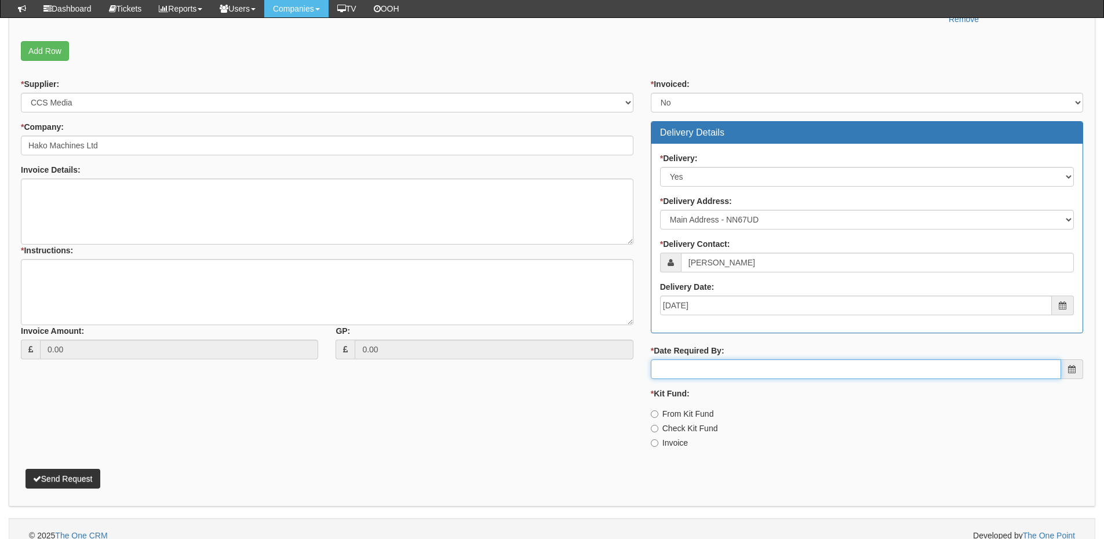
click at [748, 371] on input "* Date Required By:" at bounding box center [856, 369] width 410 height 20
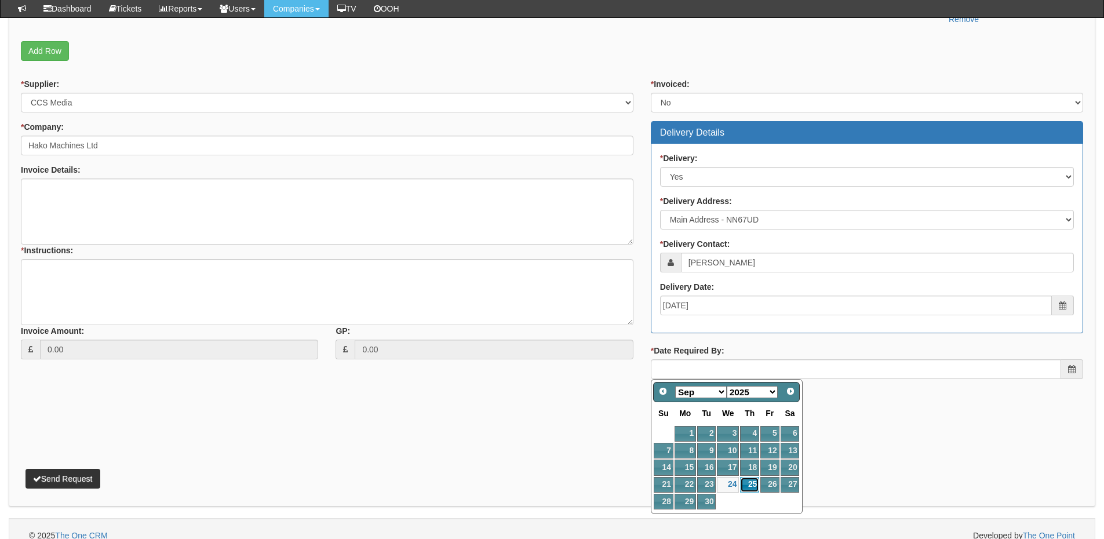
click at [749, 487] on link "25" at bounding box center [749, 485] width 19 height 16
type input "2025-09-25"
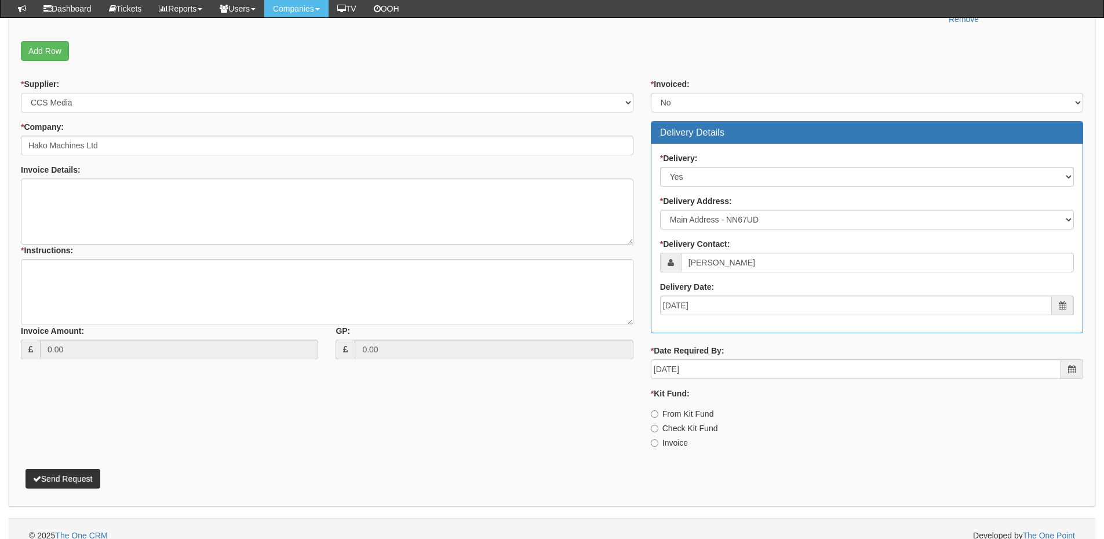
click at [661, 445] on label "Invoice" at bounding box center [669, 443] width 37 height 12
click at [658, 445] on input "Invoice" at bounding box center [655, 443] width 8 height 8
radio input "true"
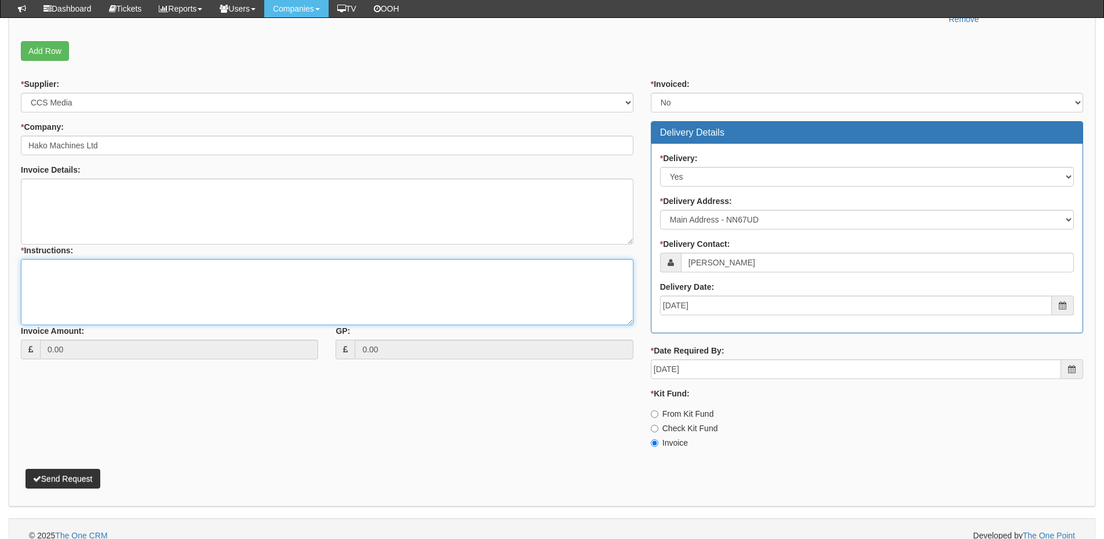
click at [180, 301] on textarea "* Instructions:" at bounding box center [327, 292] width 612 height 66
click at [96, 275] on textarea "* Instructions:" at bounding box center [327, 292] width 612 height 66
type textarea "Hardware only"
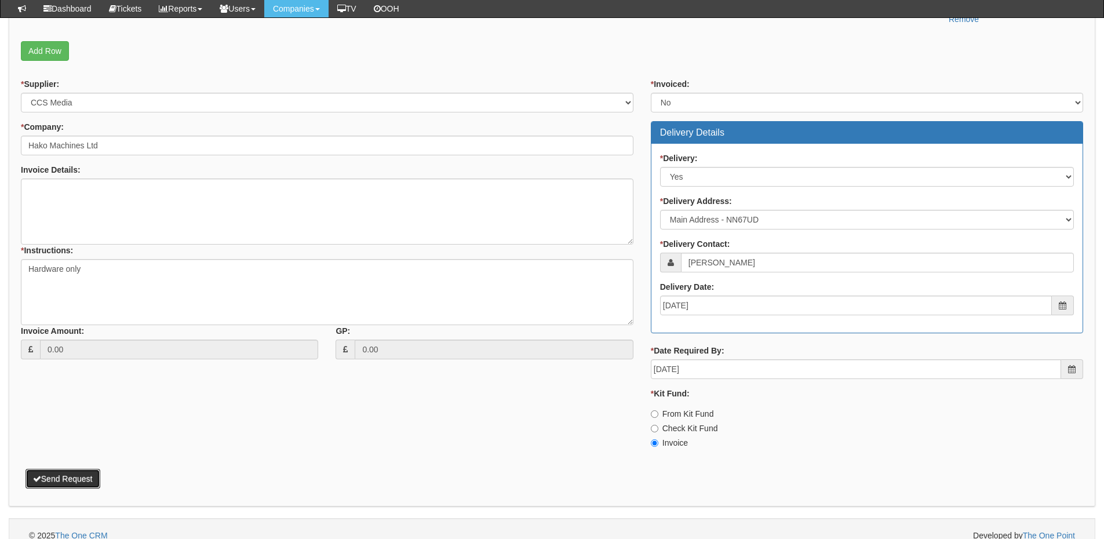
click at [81, 477] on button "Send Request" at bounding box center [62, 479] width 75 height 20
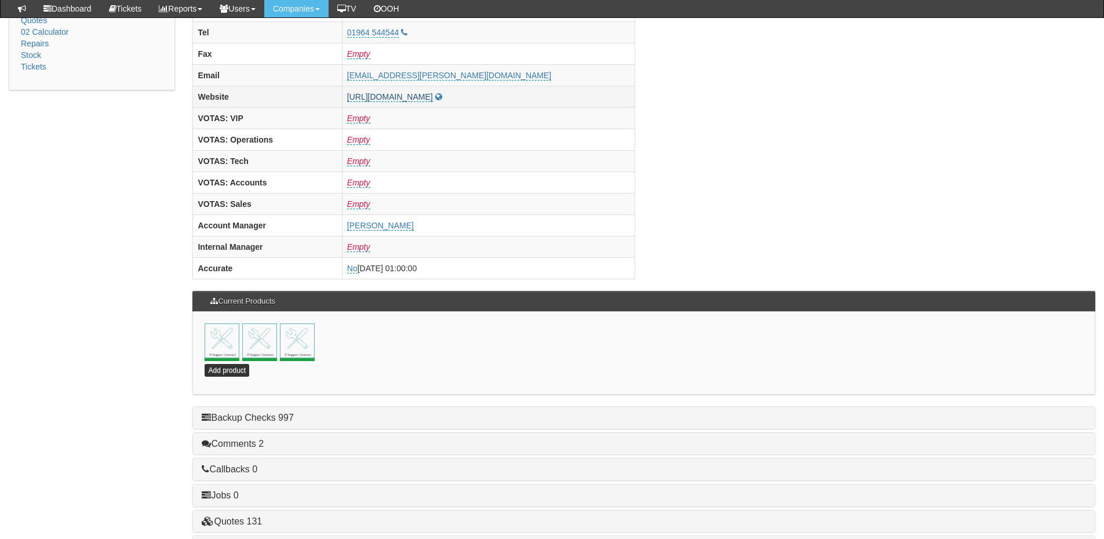
scroll to position [464, 0]
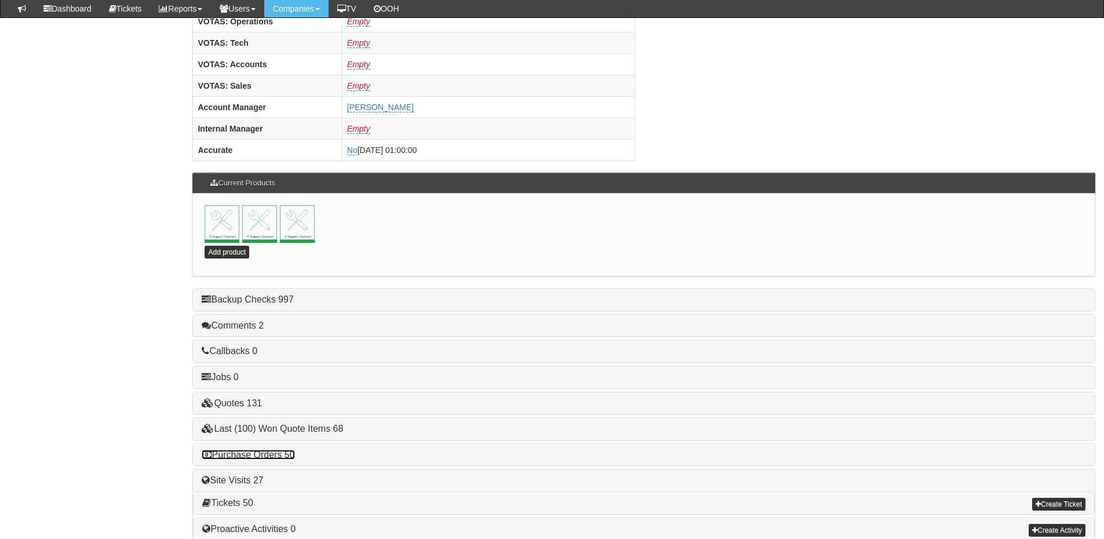
click at [271, 456] on link "Purchase Orders 50" at bounding box center [248, 455] width 93 height 10
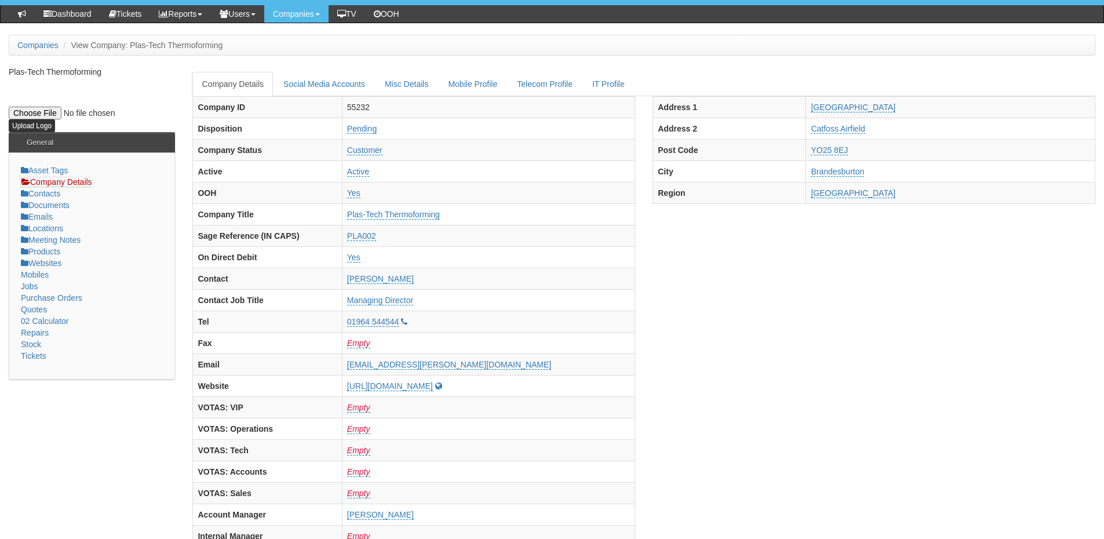
scroll to position [0, 0]
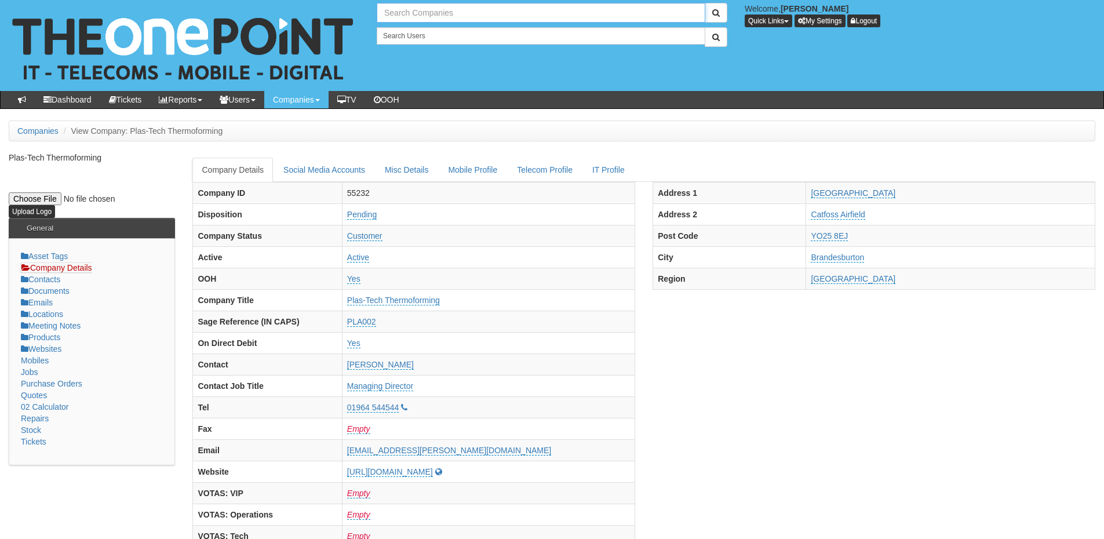
click at [406, 14] on input "text" at bounding box center [541, 13] width 329 height 20
click at [423, 32] on link "NHS City Healthcare Partnership CIC - CHCP" at bounding box center [541, 32] width 326 height 17
type input "NHS City Healthcare Partnership CIC - CHCP"
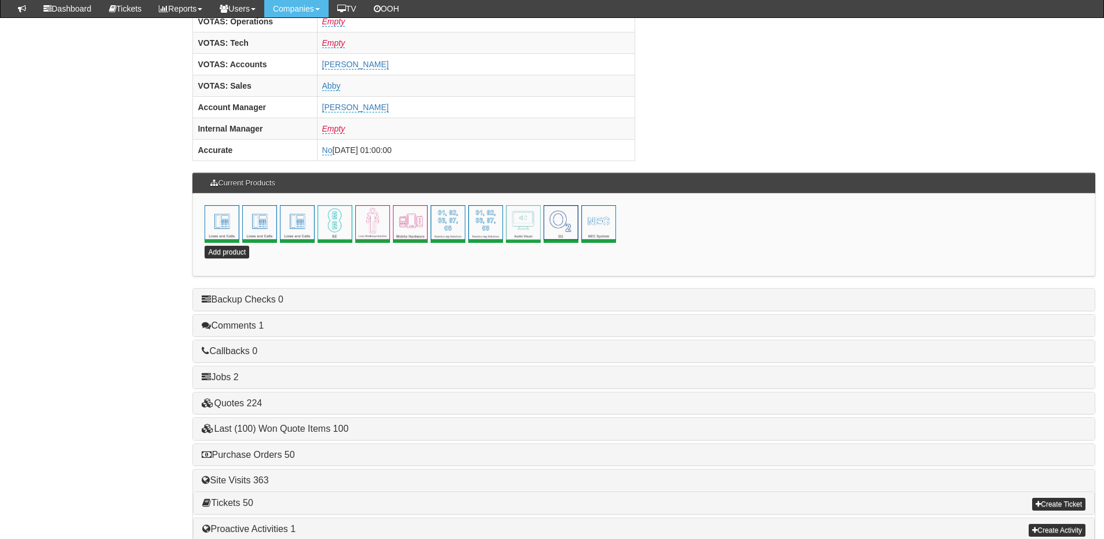
scroll to position [512, 0]
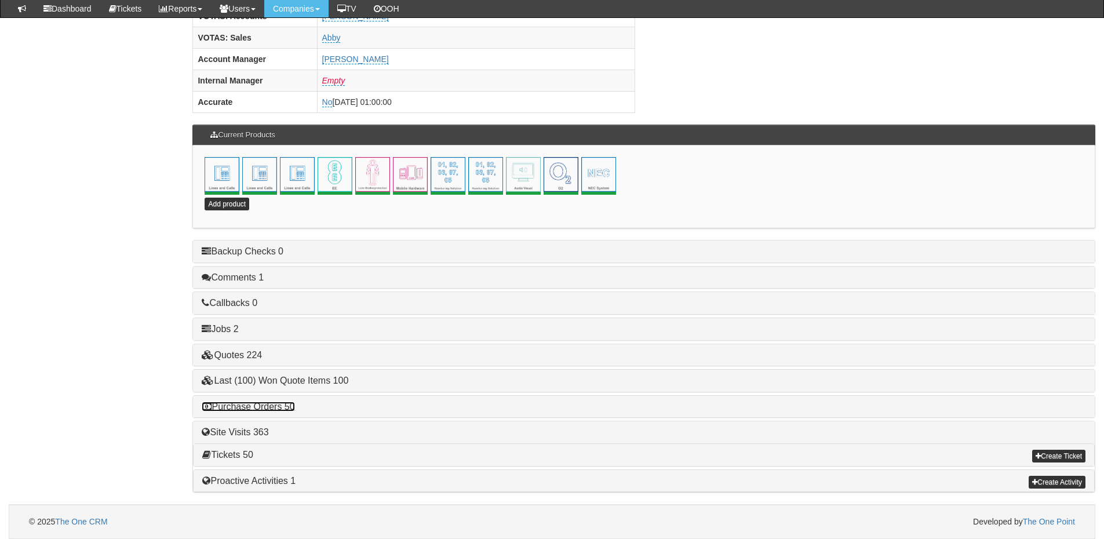
click at [263, 410] on link "Purchase Orders 50" at bounding box center [248, 407] width 93 height 10
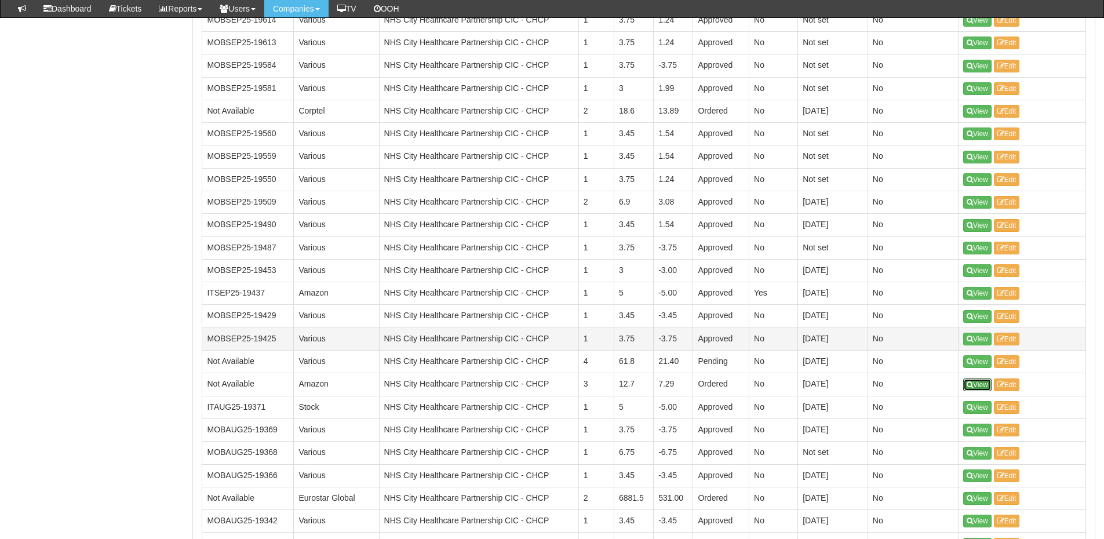
scroll to position [1090, 0]
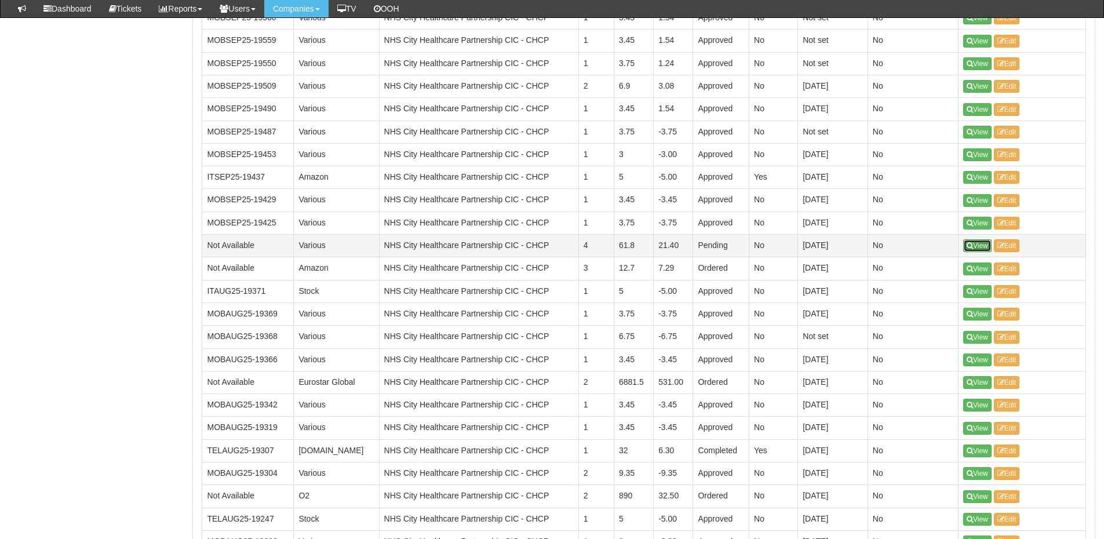
drag, startPoint x: 976, startPoint y: 267, endPoint x: 981, endPoint y: 247, distance: 20.2
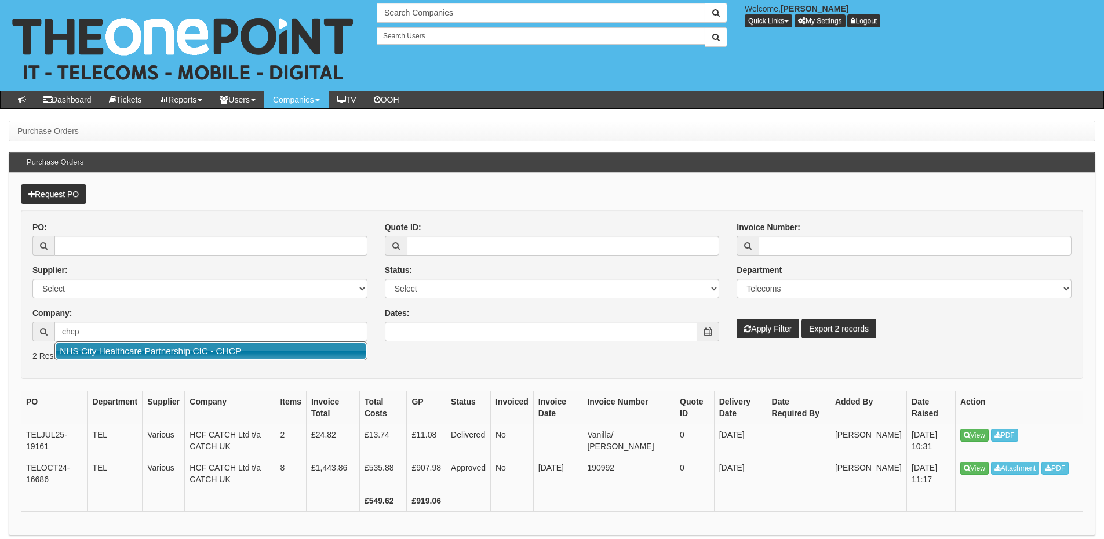
click at [214, 350] on link "NHS City Healthcare Partnership CIC - CHCP" at bounding box center [211, 350] width 311 height 17
type input "NHS City Healthcare Partnership CIC - CHCP"
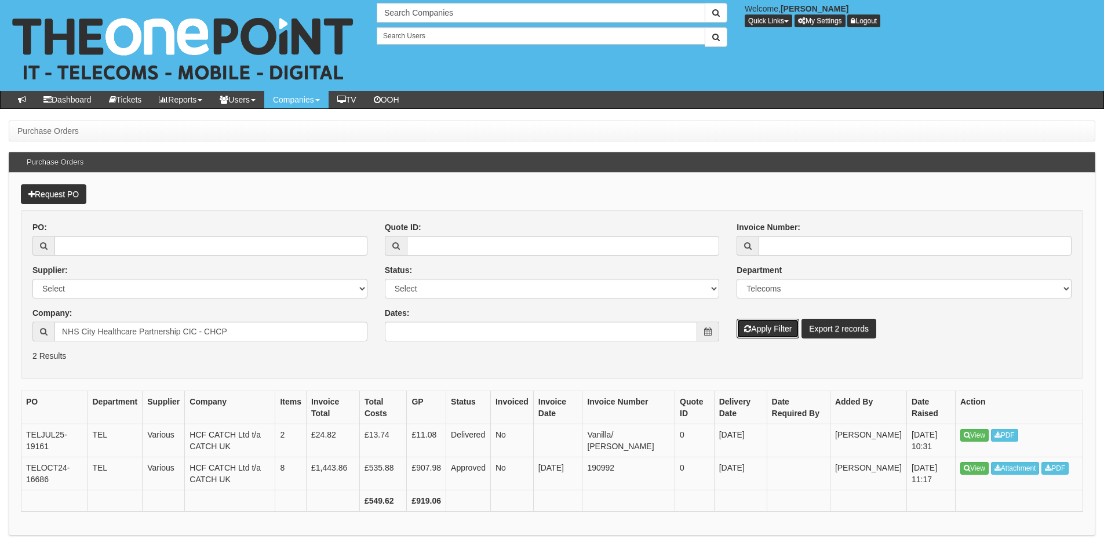
click at [768, 327] on button "Apply Filter" at bounding box center [768, 329] width 63 height 20
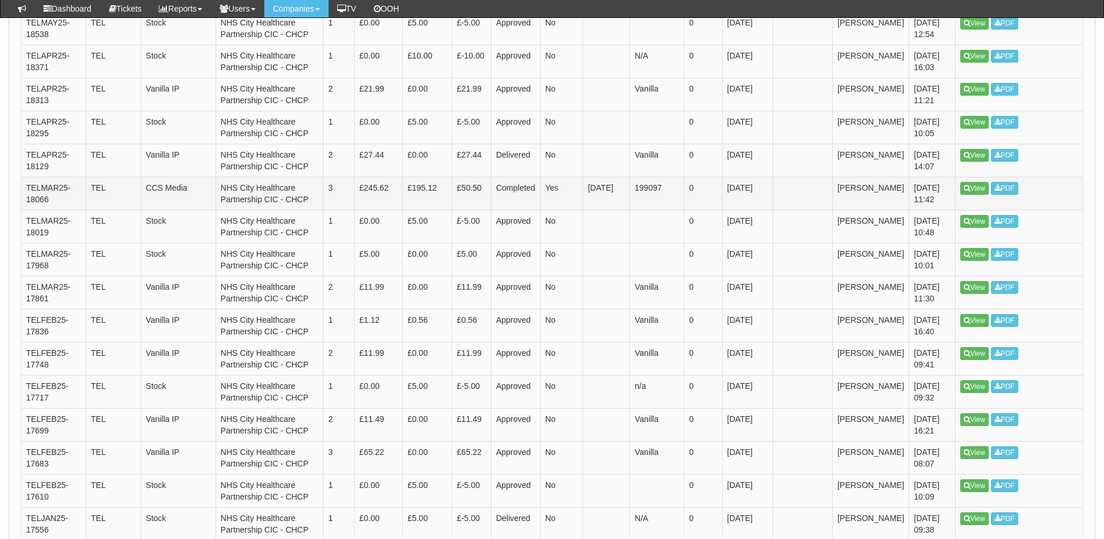
scroll to position [1101, 0]
